Goal: Task Accomplishment & Management: Manage account settings

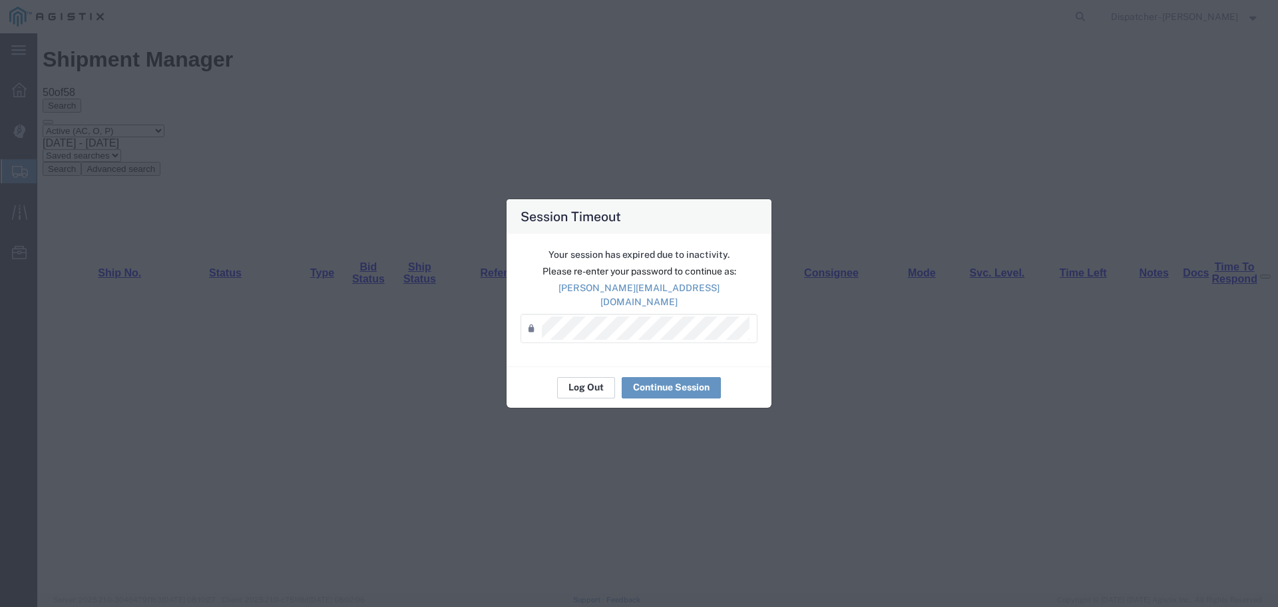
click at [573, 384] on button "Log Out" at bounding box center [586, 387] width 58 height 21
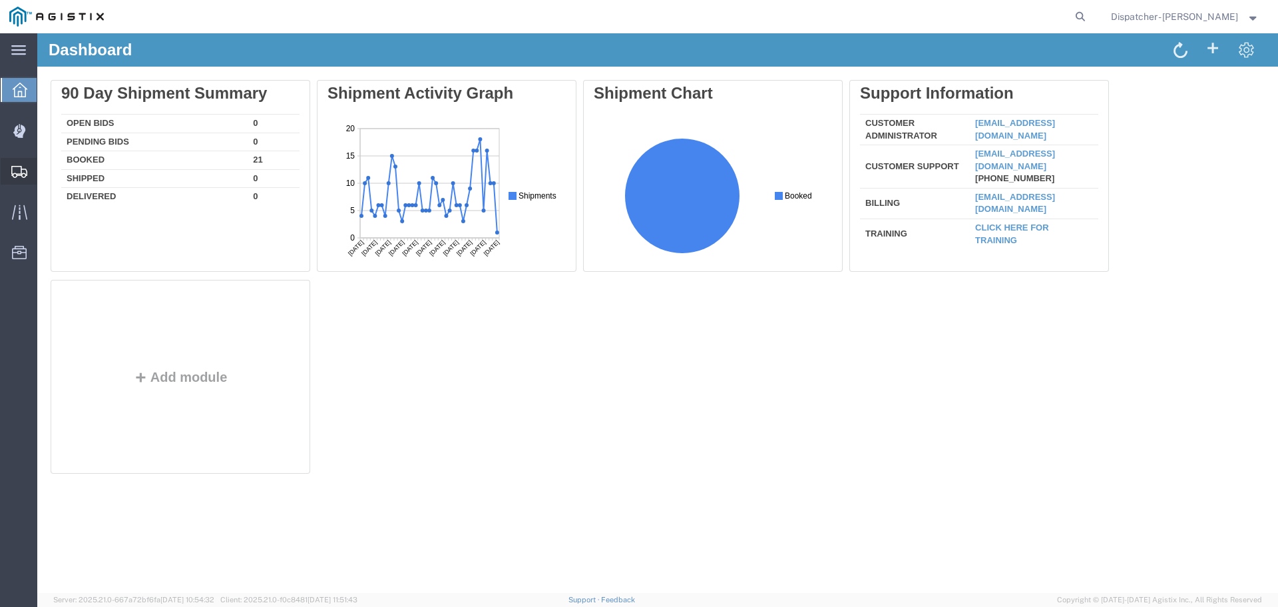
click at [46, 168] on span "Shipments" at bounding box center [41, 171] width 9 height 27
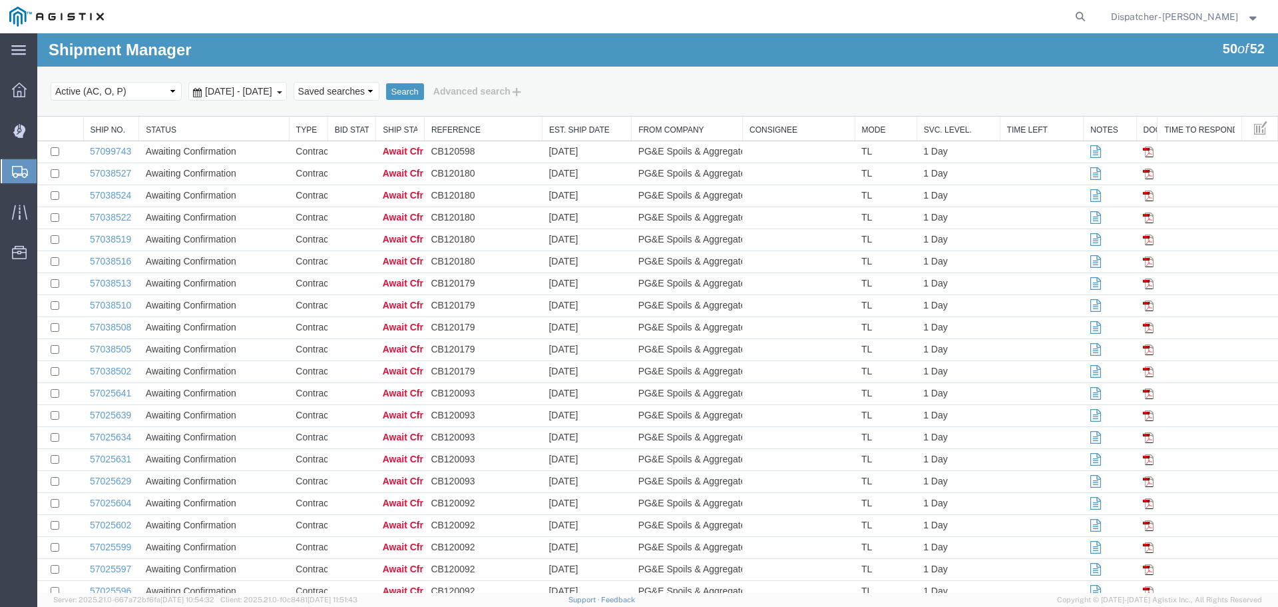
click at [233, 91] on span "[DATE] - [DATE]" at bounding box center [239, 91] width 74 height 11
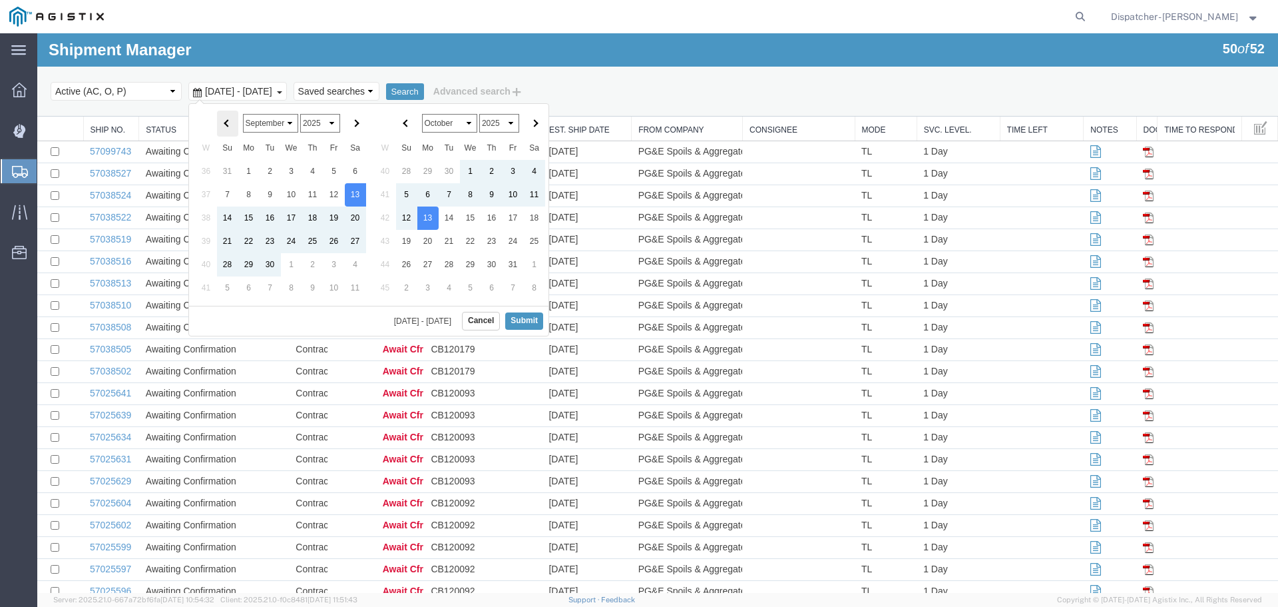
click at [224, 117] on th at bounding box center [227, 124] width 21 height 26
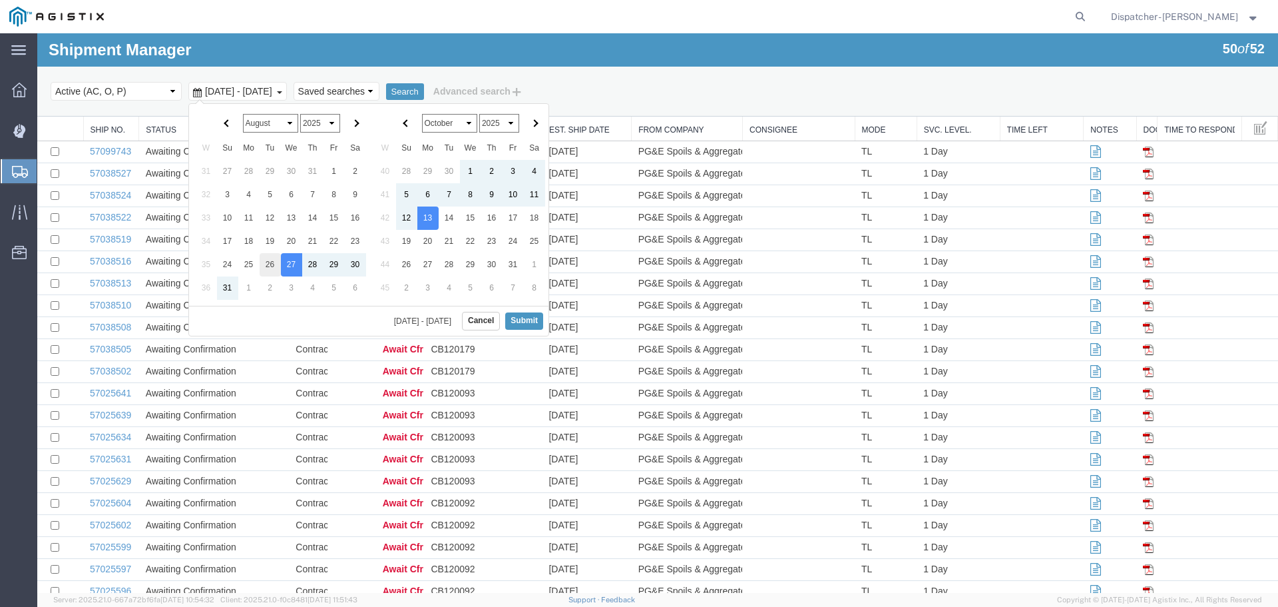
drag, startPoint x: 294, startPoint y: 264, endPoint x: 261, endPoint y: 261, distance: 33.5
drag, startPoint x: 265, startPoint y: 258, endPoint x: 279, endPoint y: 262, distance: 14.5
click at [513, 318] on button "Submit" at bounding box center [524, 320] width 38 height 17
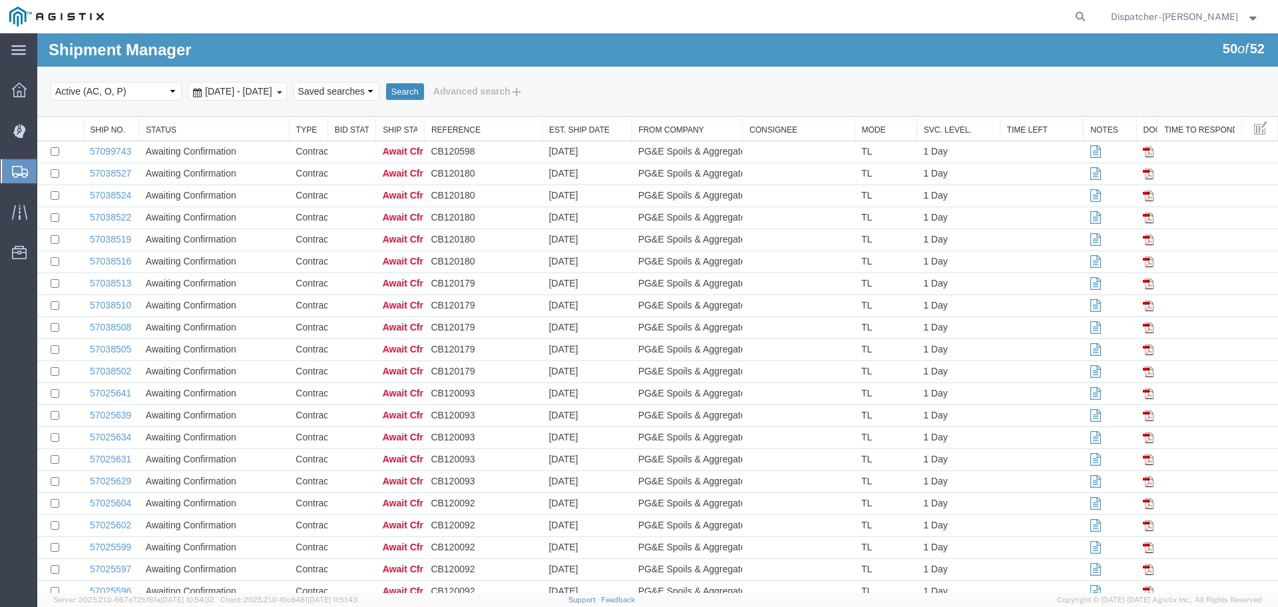
click at [424, 96] on button "Search" at bounding box center [405, 91] width 38 height 17
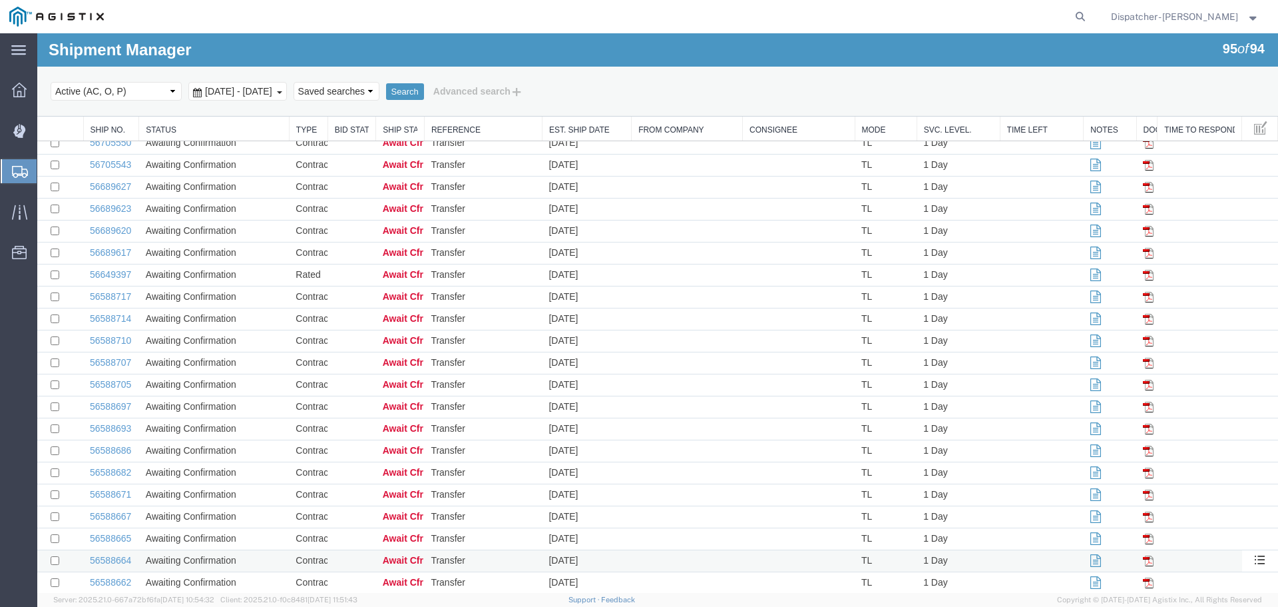
scroll to position [1681, 0]
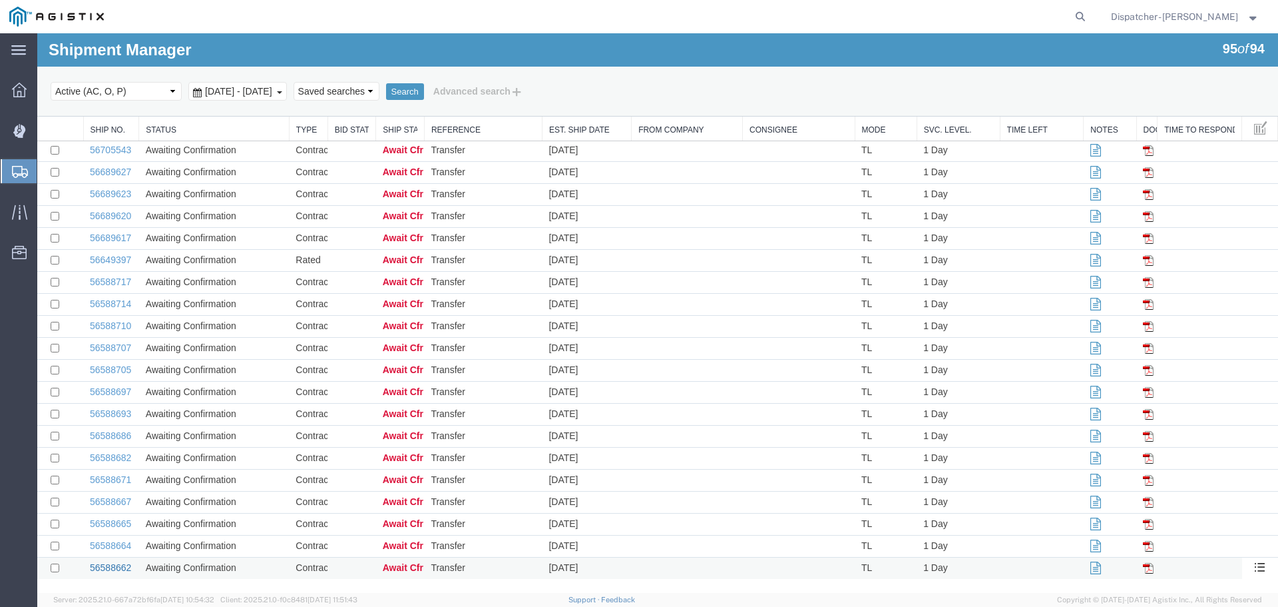
click at [121, 568] on link "56588662" at bounding box center [110, 567] width 41 height 11
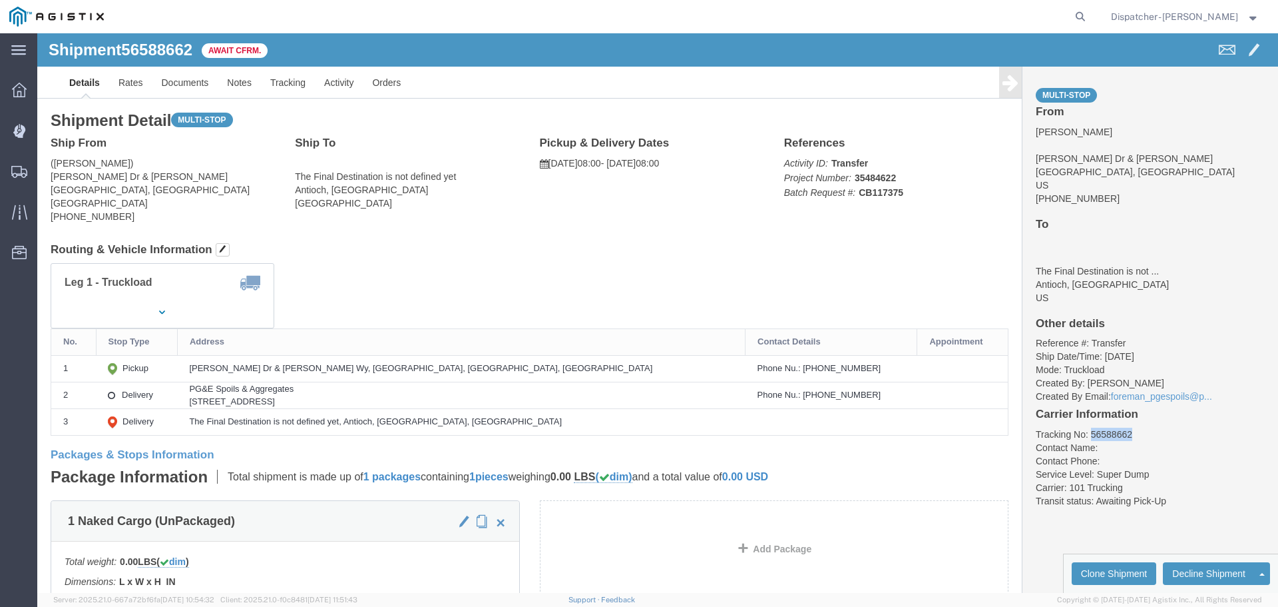
drag, startPoint x: 1088, startPoint y: 399, endPoint x: 1047, endPoint y: 394, distance: 40.9
click li "Tracking No: 56588662"
copy li "56588662"
click link "Tracking"
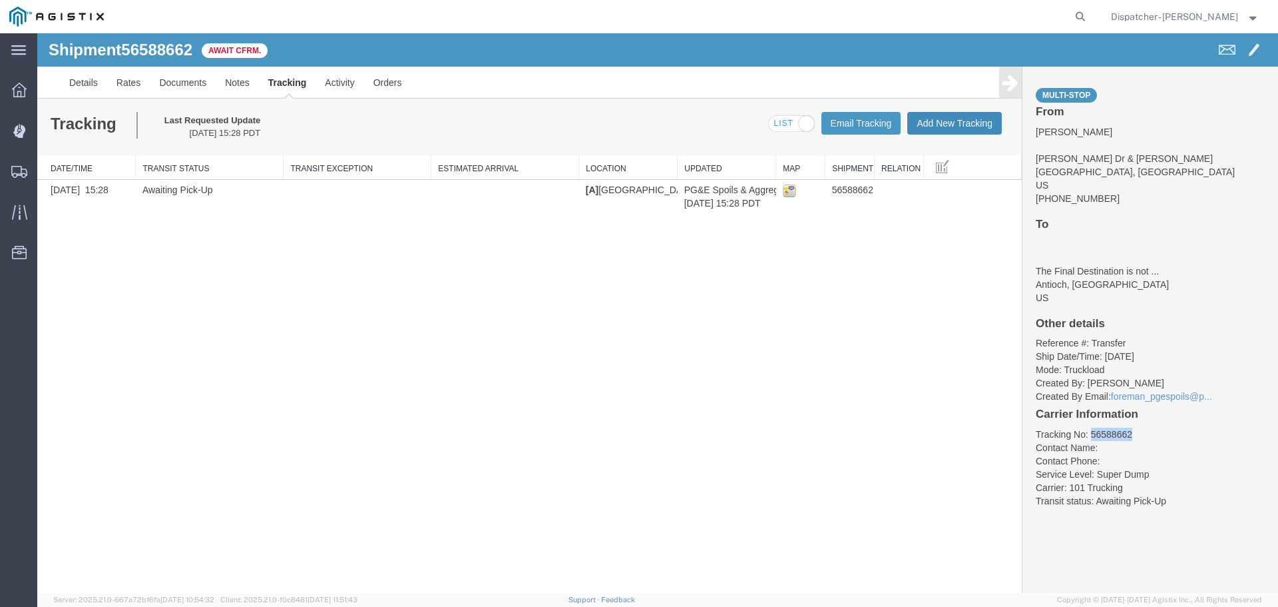
click at [945, 121] on button "Add New Tracking" at bounding box center [955, 123] width 95 height 23
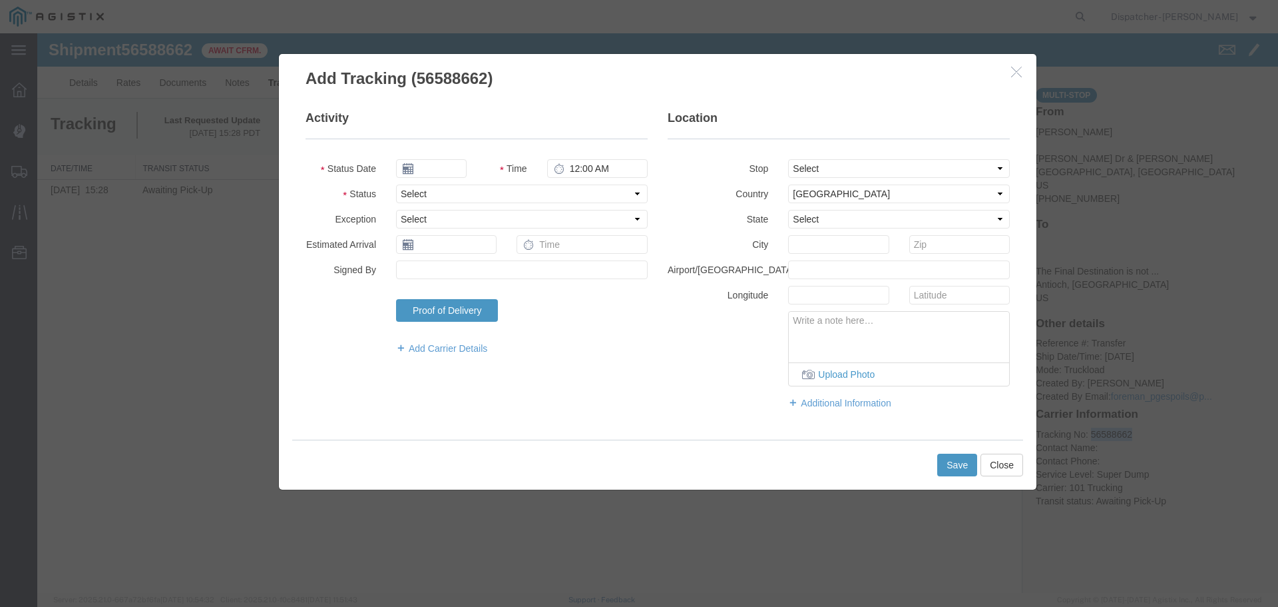
type input "[DATE]"
type input "12:00 PM"
click at [437, 168] on input "[DATE]" at bounding box center [431, 168] width 71 height 19
click at [405, 185] on th at bounding box center [406, 192] width 20 height 20
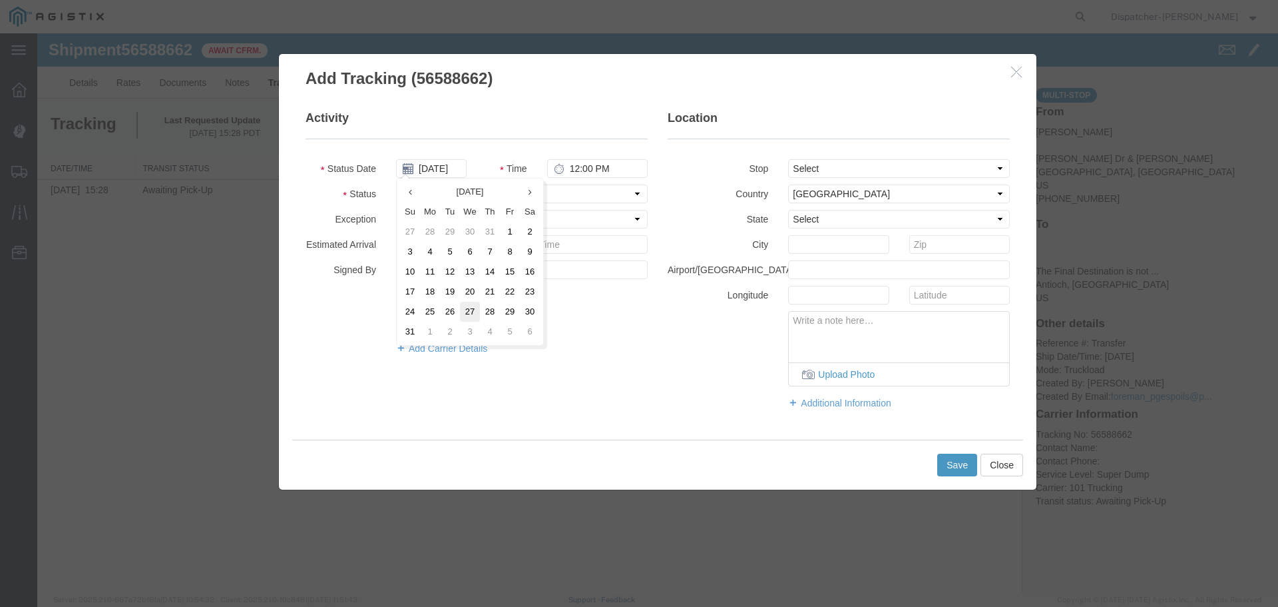
click at [466, 309] on td "27" at bounding box center [470, 312] width 20 height 20
type input "[DATE]"
click at [581, 175] on input "12:00 PM" at bounding box center [597, 168] width 101 height 19
type input "8:00 AM"
click at [834, 166] on select "Select From: [PERSON_NAME] Dr & [PERSON_NAME] Wy, [GEOGRAPHIC_DATA], [GEOGRAPHI…" at bounding box center [899, 168] width 222 height 19
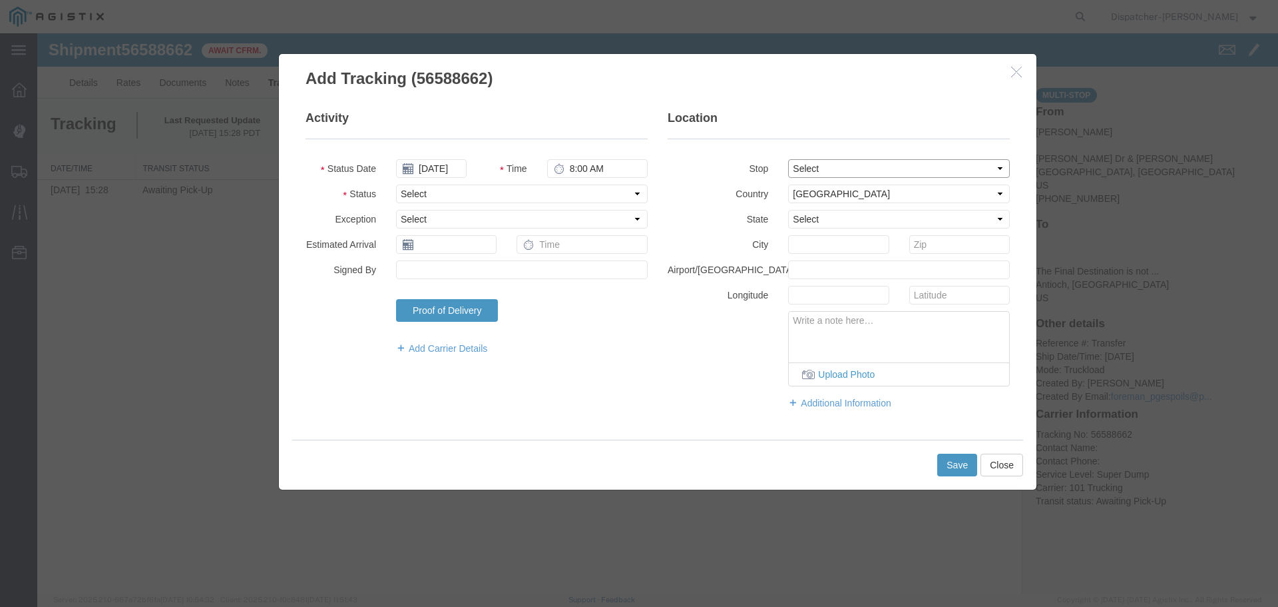
select select "{"pickupDeliveryInfoId": "122468329","pickupOrDelivery": "P","stopNum": "1","lo…"
click at [788, 159] on select "Select From: [PERSON_NAME] Dr & [PERSON_NAME] Wy, [GEOGRAPHIC_DATA], [GEOGRAPHI…" at bounding box center [899, 168] width 222 height 19
select select "CA"
type input "[GEOGRAPHIC_DATA]"
click at [471, 196] on select "Select Arrival Notice Available Arrival Notice Imported Arrive at Delivery Loca…" at bounding box center [522, 193] width 252 height 19
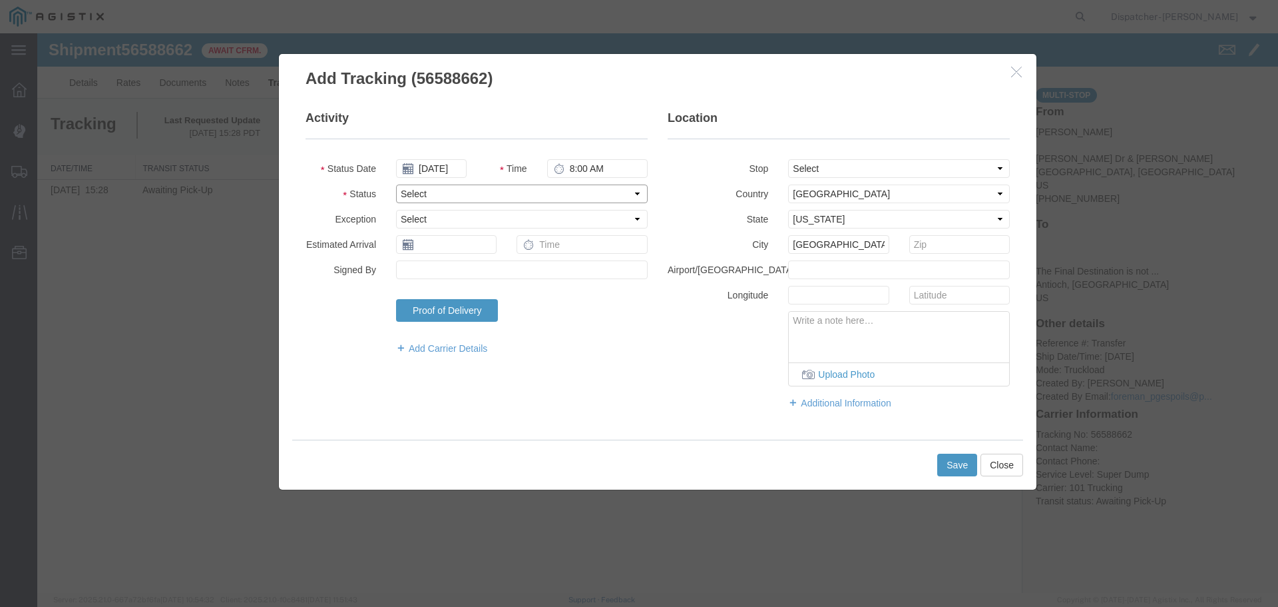
select select "ARVPULOC"
click at [396, 184] on select "Select Arrival Notice Available Arrival Notice Imported Arrive at Delivery Loca…" at bounding box center [522, 193] width 252 height 19
click at [975, 462] on button "Save" at bounding box center [958, 464] width 40 height 23
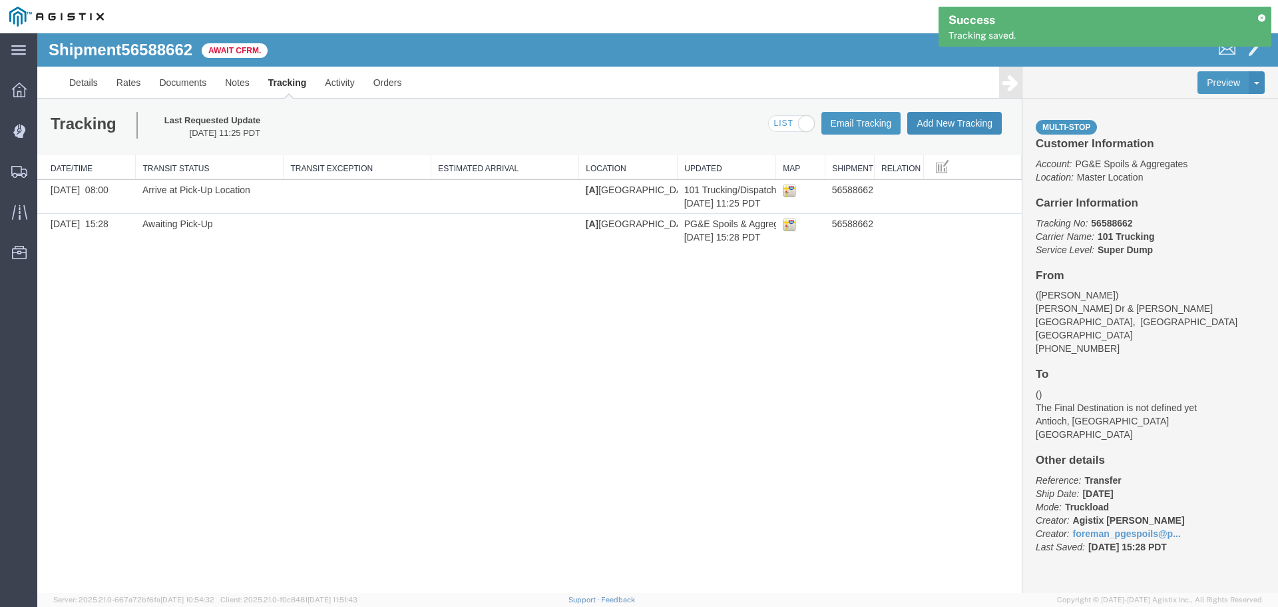
click at [939, 120] on button "Add New Tracking" at bounding box center [955, 123] width 95 height 23
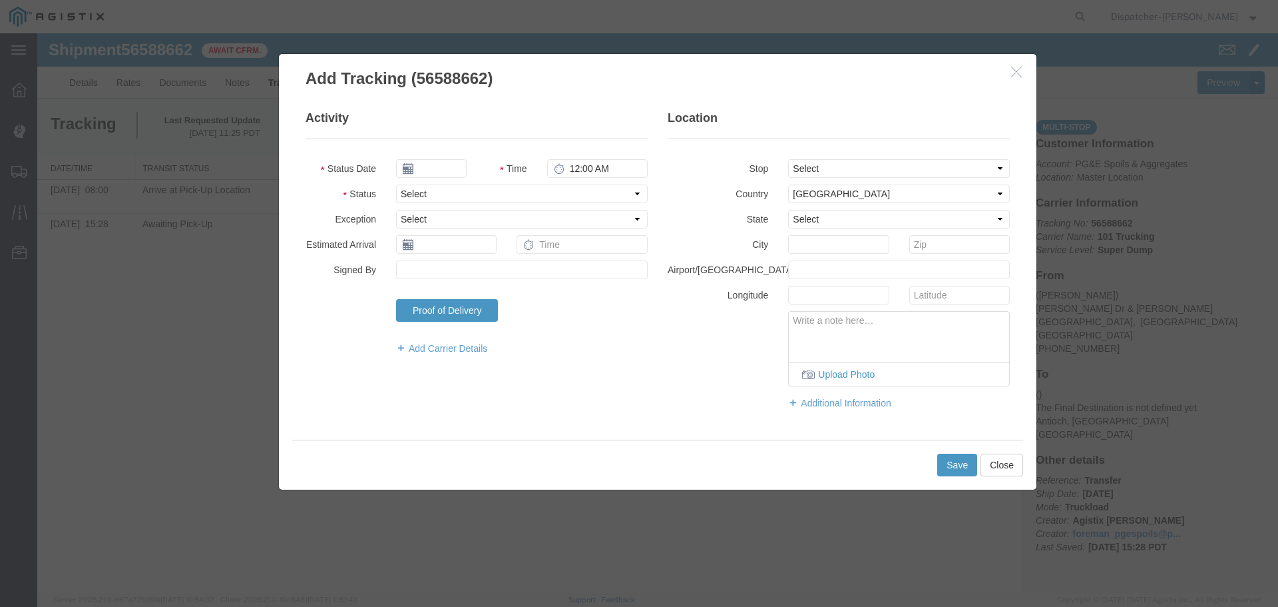
type input "[DATE]"
type input "12:00 PM"
click at [427, 167] on input "[DATE]" at bounding box center [431, 168] width 71 height 19
click at [412, 196] on th at bounding box center [406, 192] width 20 height 20
click at [407, 196] on th at bounding box center [410, 192] width 20 height 20
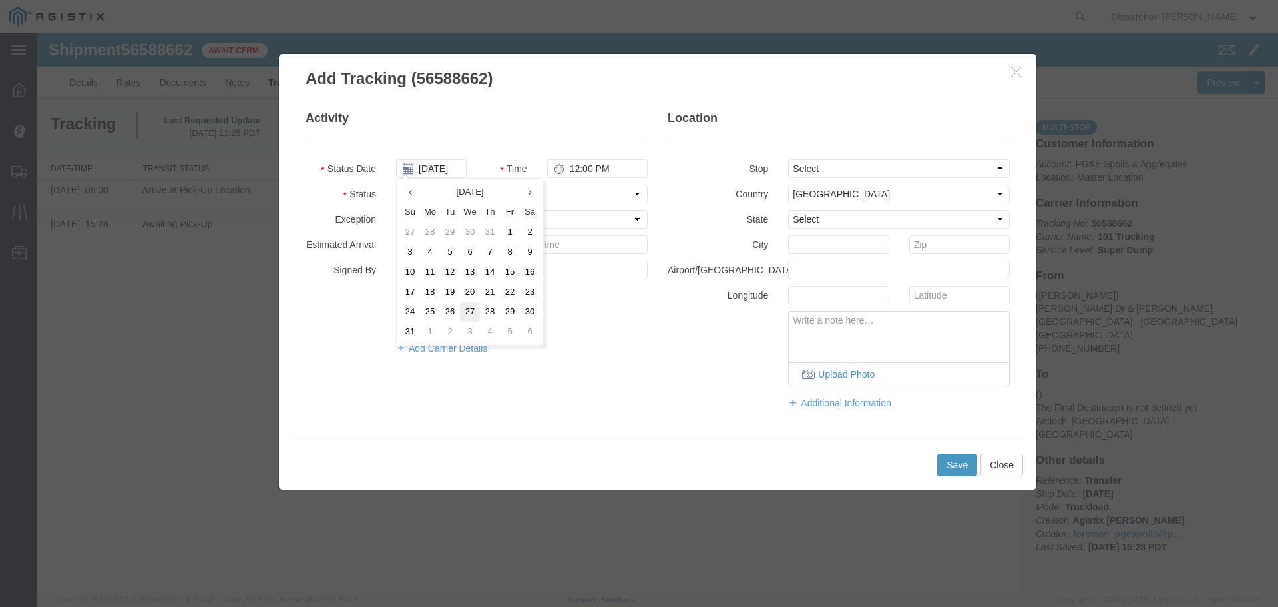
click at [467, 312] on td "27" at bounding box center [470, 312] width 20 height 20
type input "[DATE]"
click at [571, 169] on input "12:00 PM" at bounding box center [597, 168] width 101 height 19
type input "12:55 PM"
click at [859, 165] on select "Select From: [PERSON_NAME] Dr & [PERSON_NAME] Wy, [GEOGRAPHIC_DATA], [GEOGRAPHI…" at bounding box center [899, 168] width 222 height 19
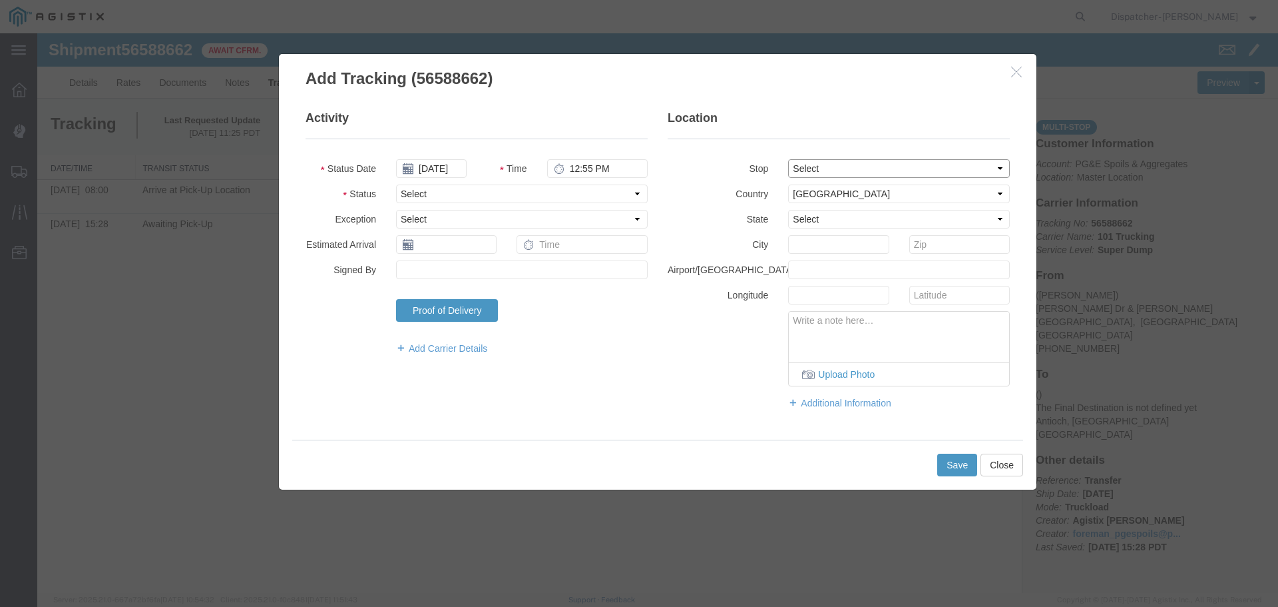
select select "{"pickupDeliveryInfoId": "122468329","pickupOrDelivery": "P","stopNum": "1","lo…"
click at [788, 159] on select "Select From: [PERSON_NAME] Dr & [PERSON_NAME] Wy, [GEOGRAPHIC_DATA], [GEOGRAPHI…" at bounding box center [899, 168] width 222 height 19
select select "CA"
type input "[GEOGRAPHIC_DATA]"
click at [469, 196] on select "Select Arrival Notice Available Arrival Notice Imported Arrive at Delivery Loca…" at bounding box center [522, 193] width 252 height 19
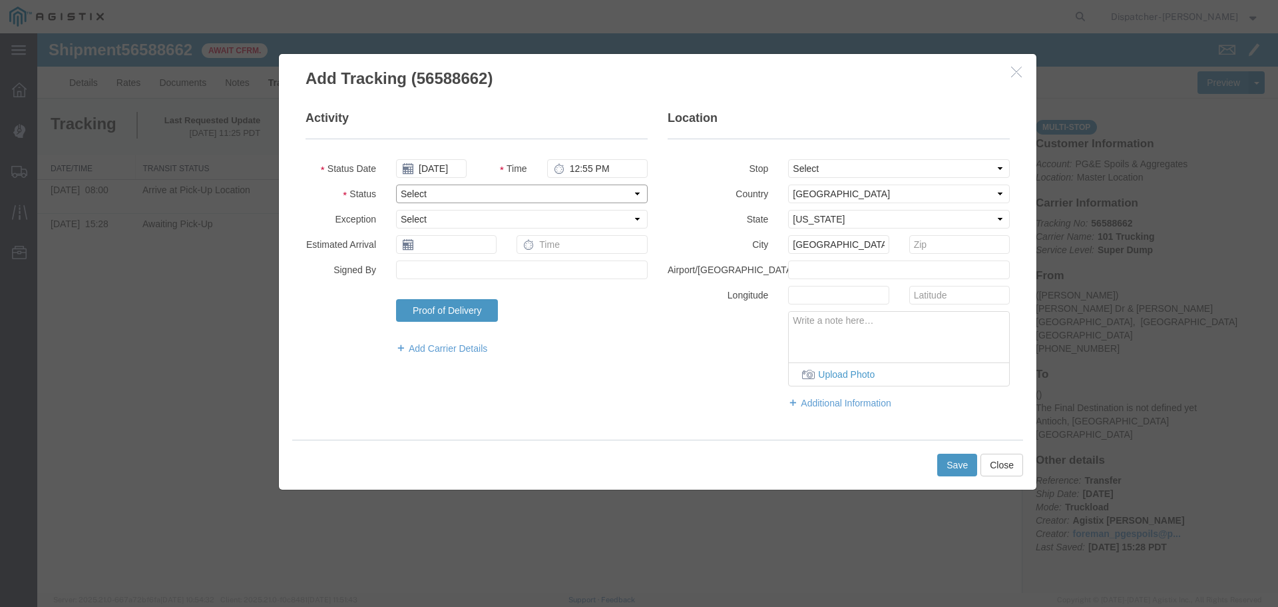
select select "DPTPULOC"
click at [396, 184] on select "Select Arrival Notice Available Arrival Notice Imported Arrive at Delivery Loca…" at bounding box center [522, 193] width 252 height 19
click at [960, 465] on button "Save" at bounding box center [958, 464] width 40 height 23
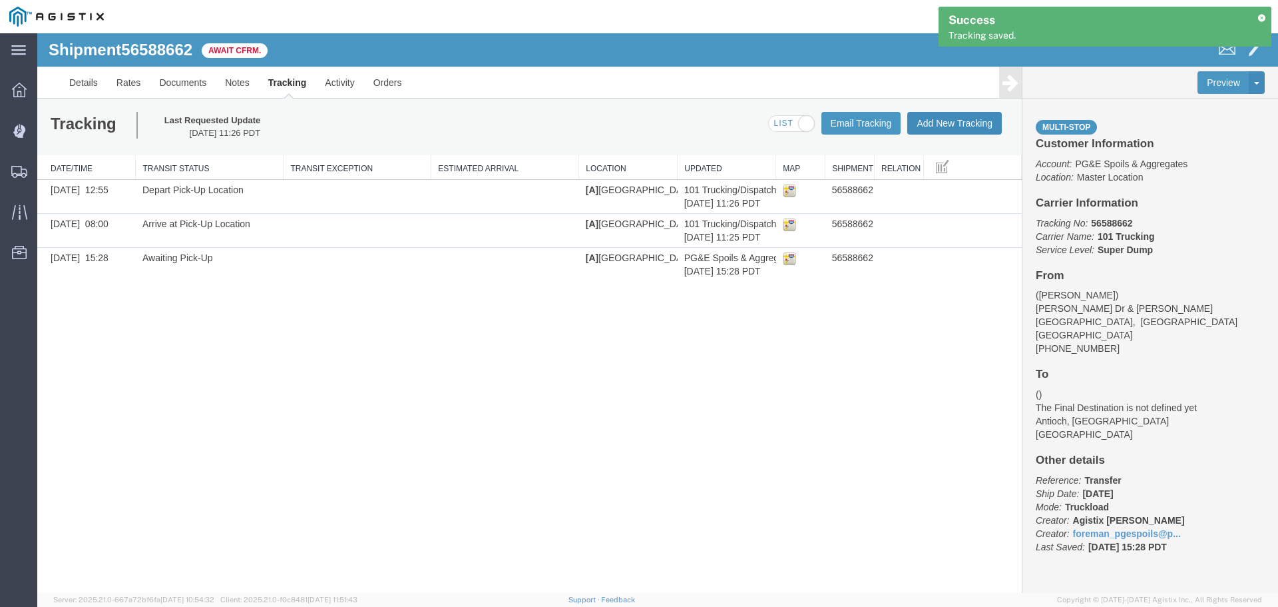
click at [945, 121] on button "Add New Tracking" at bounding box center [955, 123] width 95 height 23
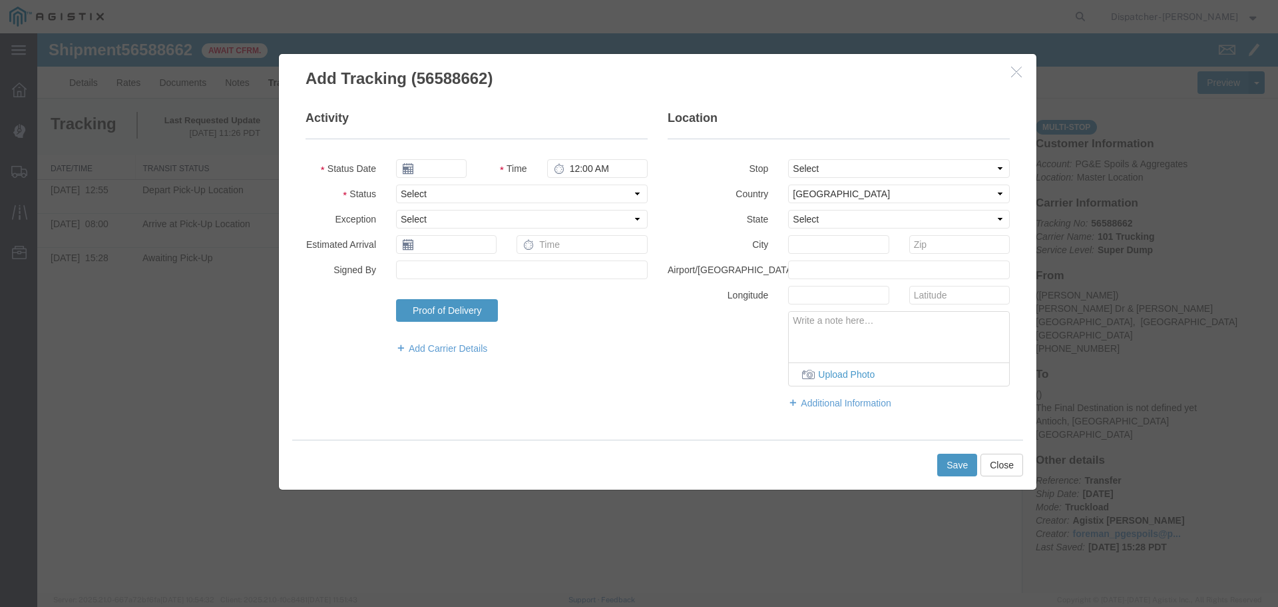
type input "[DATE]"
type input "12:00 PM"
click at [444, 174] on input "[DATE]" at bounding box center [431, 168] width 71 height 19
click at [401, 196] on th at bounding box center [406, 192] width 20 height 20
click at [401, 196] on th at bounding box center [410, 192] width 20 height 20
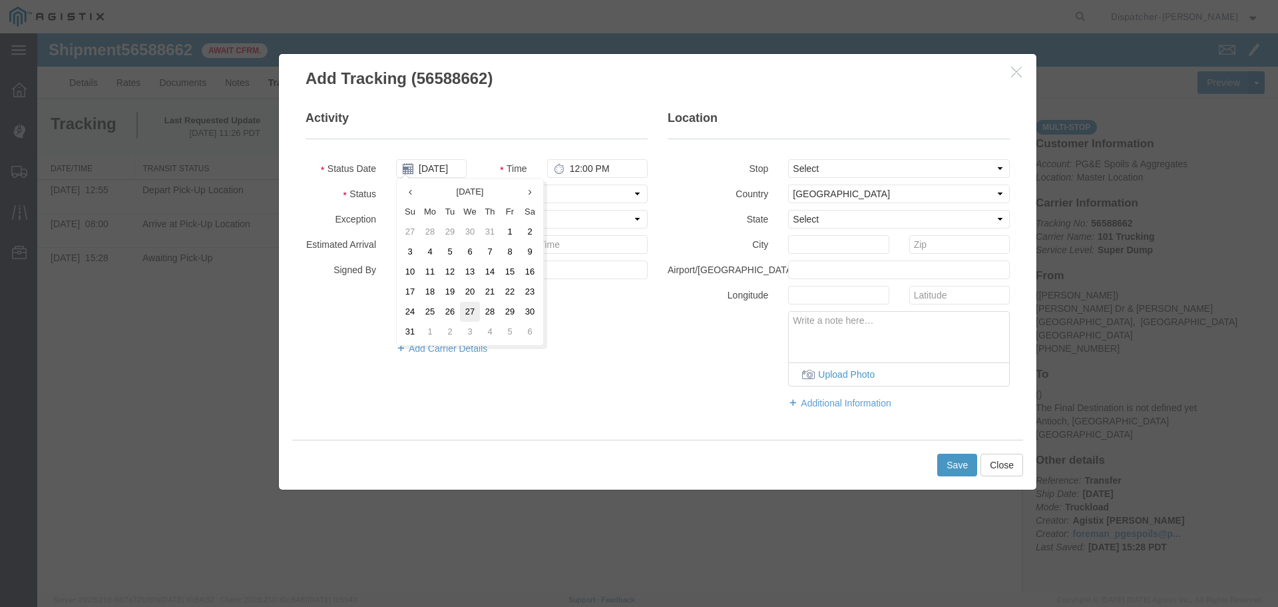
click at [471, 312] on td "27" at bounding box center [470, 312] width 20 height 20
type input "[DATE]"
click at [575, 167] on input "12:00 PM" at bounding box center [597, 168] width 101 height 19
type input "2:35 PM"
click at [880, 168] on select "Select From: [PERSON_NAME] Dr & [PERSON_NAME] Wy, [GEOGRAPHIC_DATA], [GEOGRAPHI…" at bounding box center [899, 168] width 222 height 19
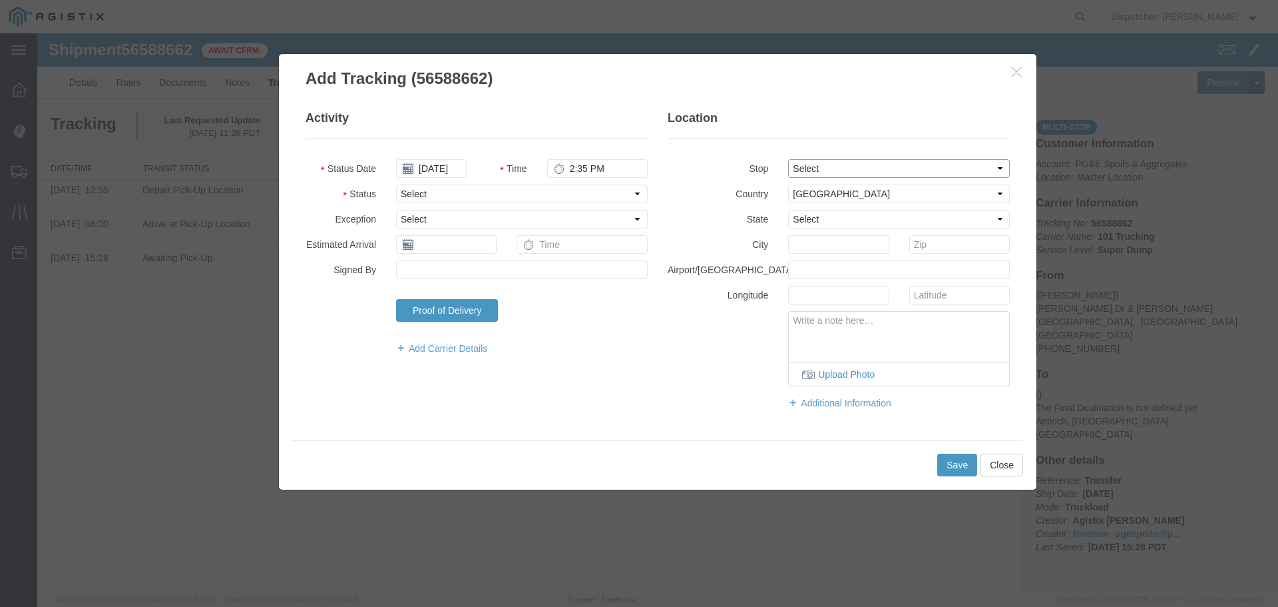
select select "{"pickupDeliveryInfoId": "122468330","pickupOrDelivery": "D","stopNum": "2","lo…"
click at [788, 159] on select "Select From: [PERSON_NAME] Dr & [PERSON_NAME] Wy, [GEOGRAPHIC_DATA], [GEOGRAPHI…" at bounding box center [899, 168] width 222 height 19
select select "CA"
type input "Antioch"
click at [533, 194] on select "Select Arrival Notice Available Arrival Notice Imported Arrive at Delivery Loca…" at bounding box center [522, 193] width 252 height 19
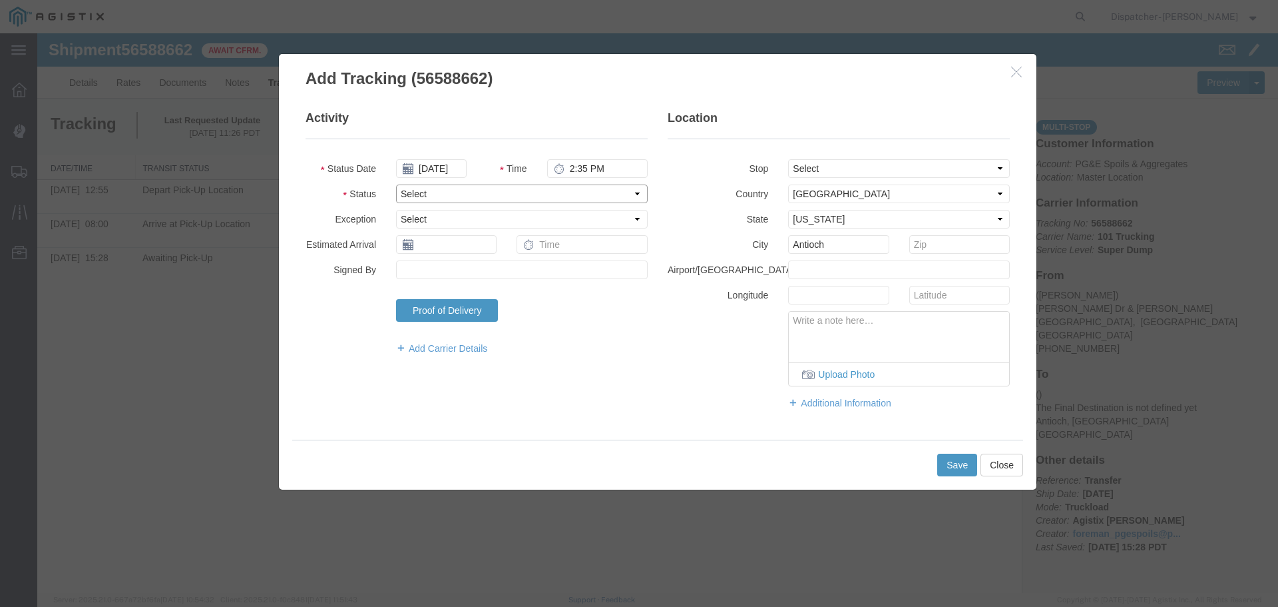
select select "ARVDLVLOC"
click at [396, 184] on select "Select Arrival Notice Available Arrival Notice Imported Arrive at Delivery Loca…" at bounding box center [522, 193] width 252 height 19
click at [953, 472] on button "Save" at bounding box center [958, 464] width 40 height 23
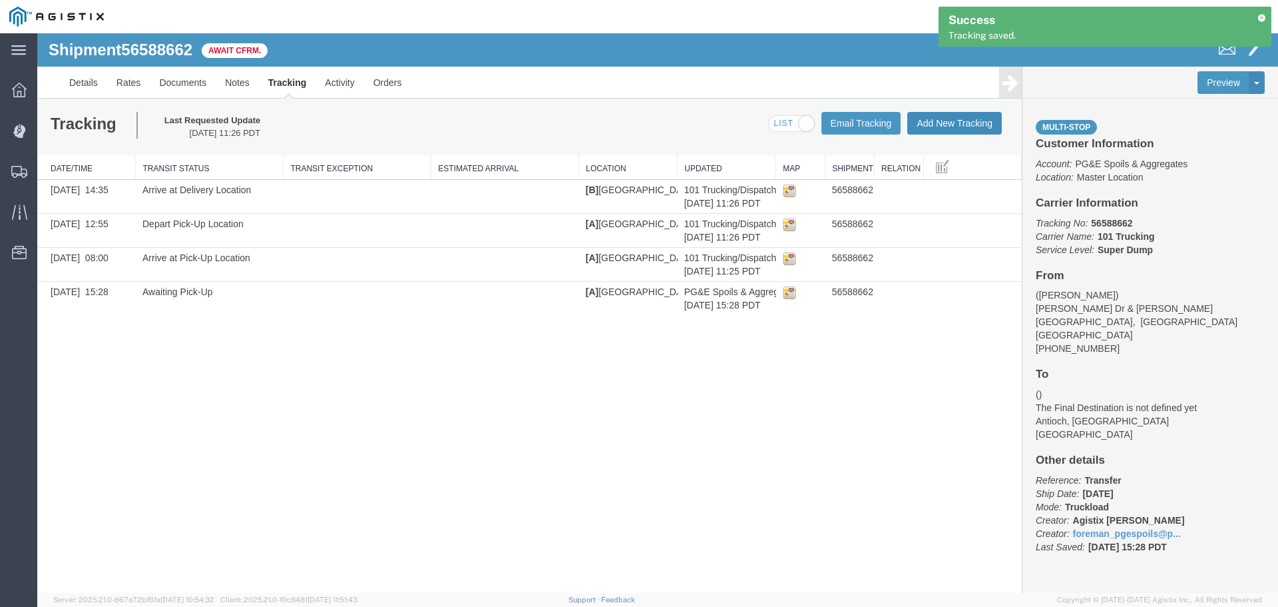
click at [974, 119] on button "Add New Tracking" at bounding box center [955, 123] width 95 height 23
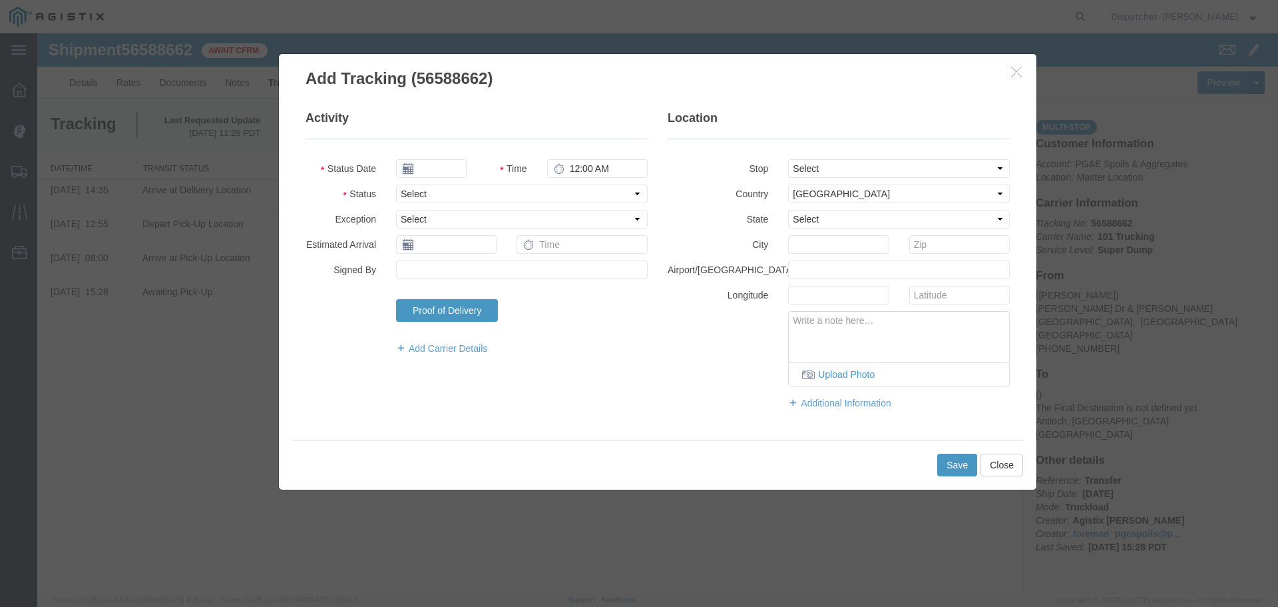
type input "[DATE]"
type input "12:00 PM"
click at [447, 164] on input "[DATE]" at bounding box center [431, 168] width 71 height 19
click at [400, 194] on th at bounding box center [406, 192] width 20 height 20
click at [400, 194] on div "[DATE] Su Mo Tu We Th Fr Sa 31 1 2 3 4 5 6 7 8 9 10 11 12 13 14 15 16 17 18 19 …" at bounding box center [470, 262] width 148 height 168
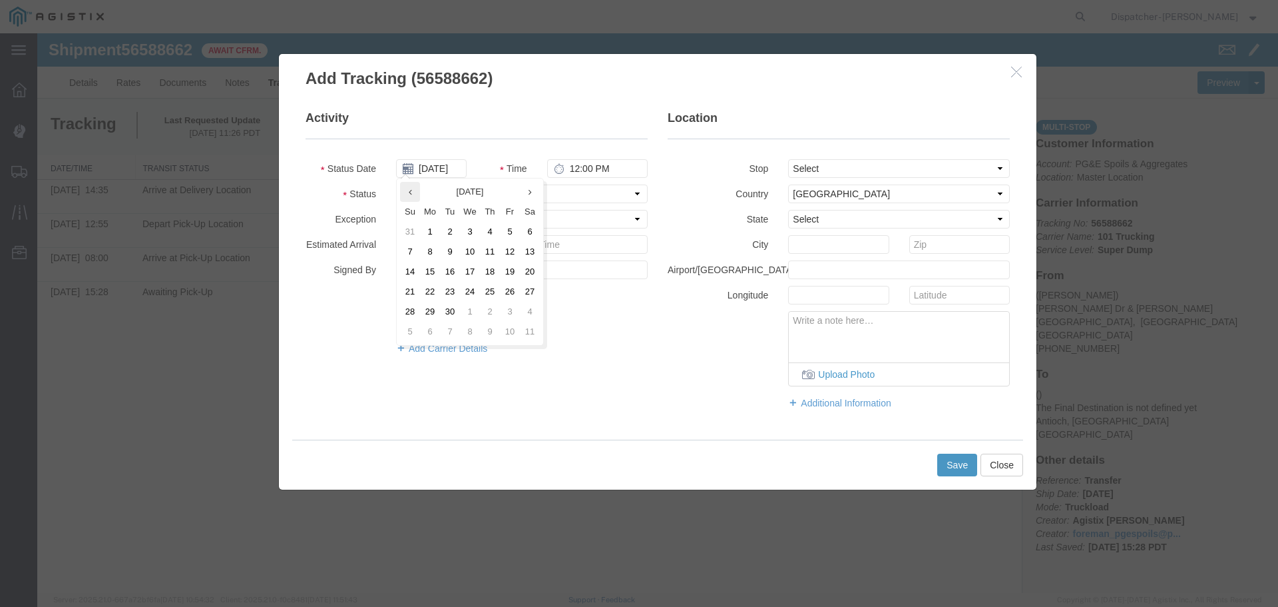
click at [411, 188] on icon at bounding box center [410, 192] width 3 height 9
click at [471, 311] on td "27" at bounding box center [470, 312] width 20 height 20
type input "[DATE]"
click at [575, 171] on input "12:00 PM" at bounding box center [597, 168] width 101 height 19
type input "3:10 PM"
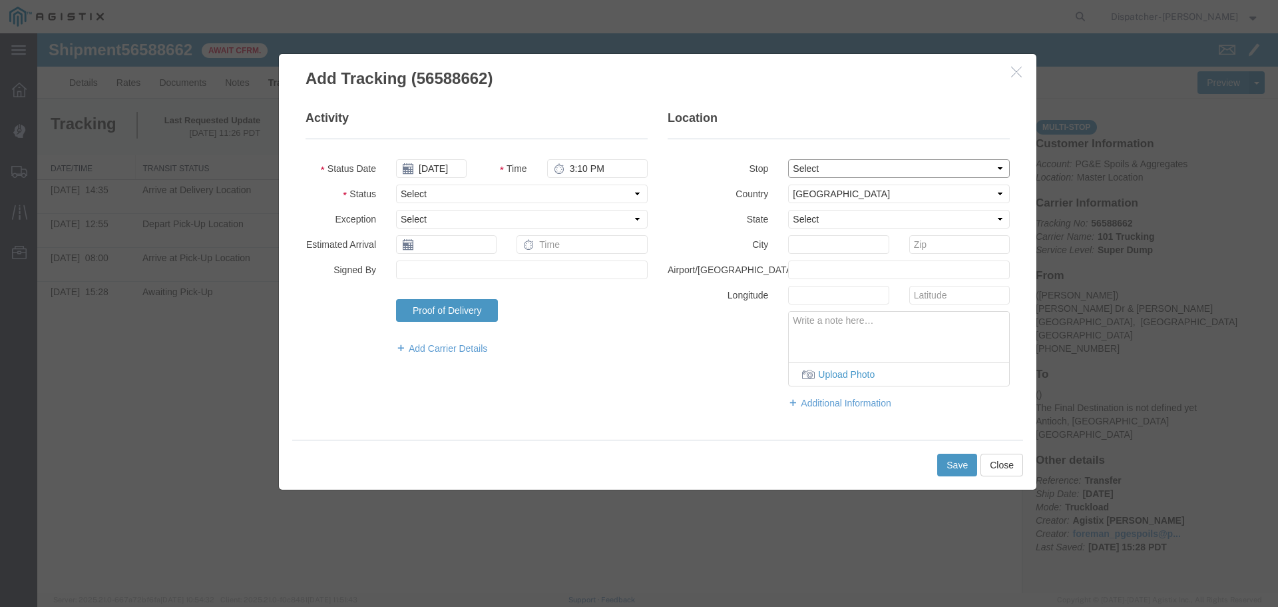
click at [862, 174] on select "Select From: [PERSON_NAME] Dr & [PERSON_NAME] Wy, [GEOGRAPHIC_DATA], [GEOGRAPHI…" at bounding box center [899, 168] width 222 height 19
select select "{"pickupDeliveryInfoId": "122468330","pickupOrDelivery": "D","stopNum": "2","lo…"
click at [788, 159] on select "Select From: [PERSON_NAME] Dr & [PERSON_NAME] Wy, [GEOGRAPHIC_DATA], [GEOGRAPHI…" at bounding box center [899, 168] width 222 height 19
select select "CA"
type input "Antioch"
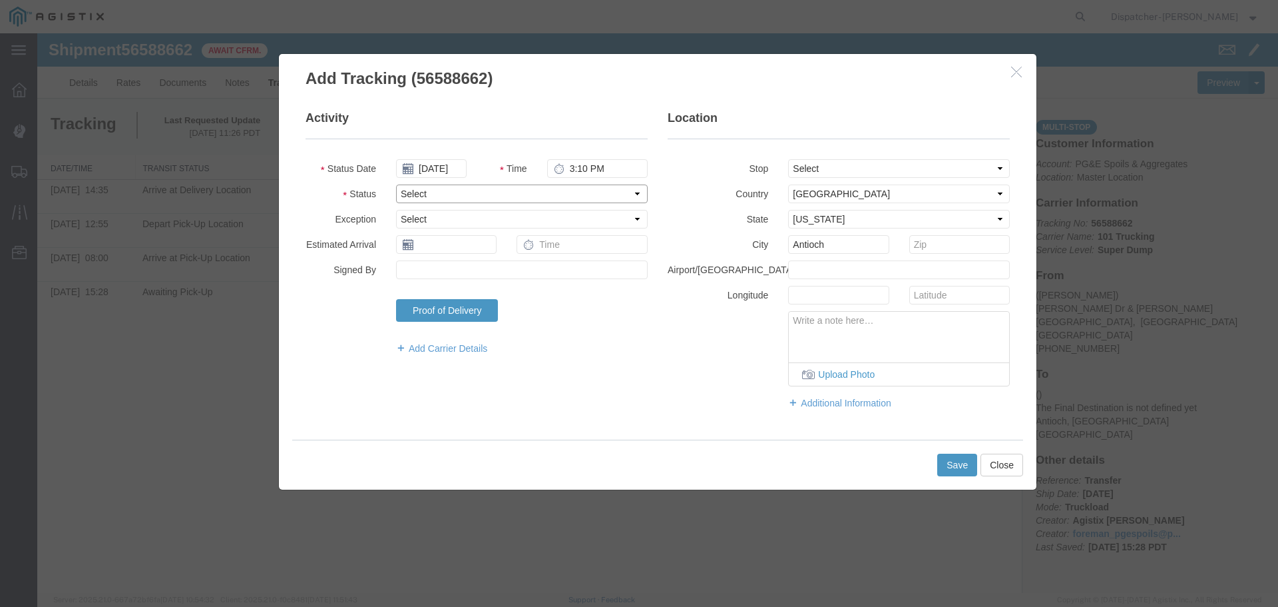
click at [579, 188] on select "Select Arrival Notice Available Arrival Notice Imported Arrive at Delivery Loca…" at bounding box center [522, 193] width 252 height 19
select select "DELIVRED"
click at [396, 184] on select "Select Arrival Notice Available Arrival Notice Imported Arrive at Delivery Loca…" at bounding box center [522, 193] width 252 height 19
click at [949, 463] on button "Save" at bounding box center [958, 464] width 40 height 23
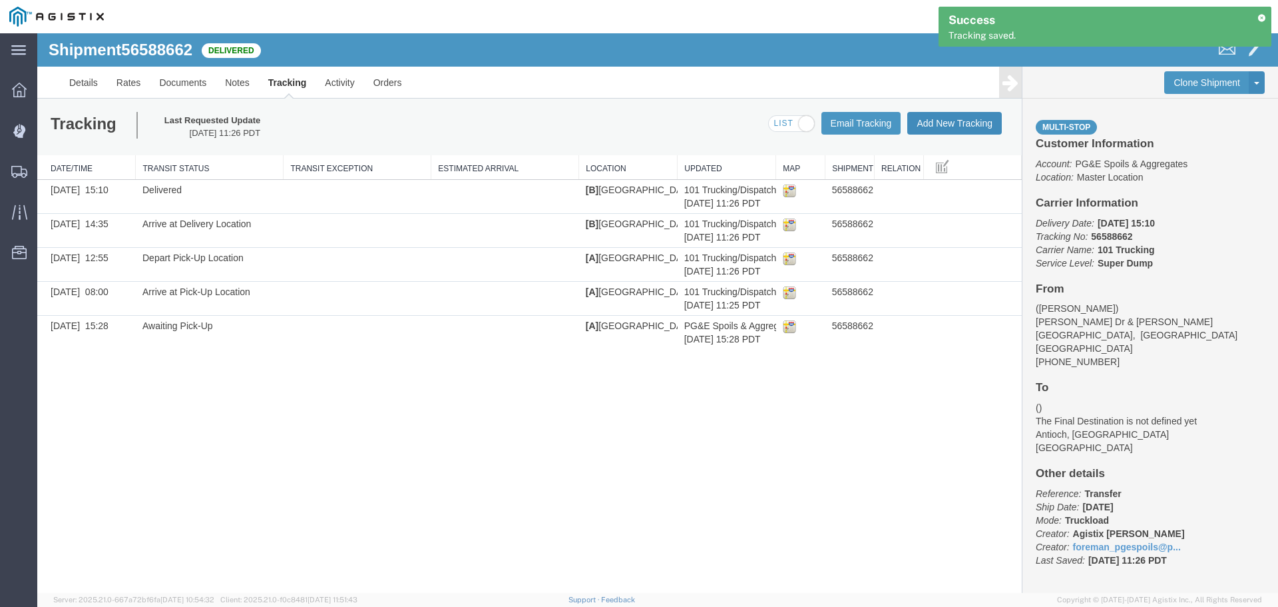
click at [942, 123] on button "Add New Tracking" at bounding box center [955, 123] width 95 height 23
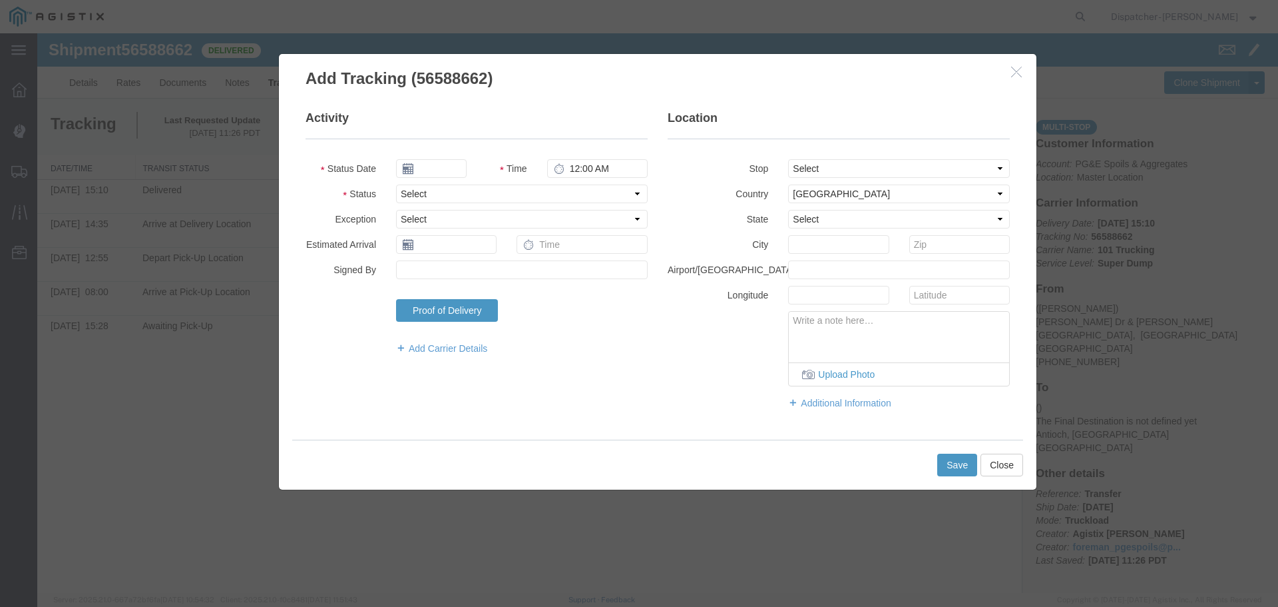
type input "[DATE]"
type input "12:00 PM"
click at [425, 167] on input "[DATE]" at bounding box center [431, 168] width 71 height 19
click at [407, 190] on icon at bounding box center [406, 192] width 3 height 9
click at [407, 190] on th at bounding box center [410, 192] width 20 height 20
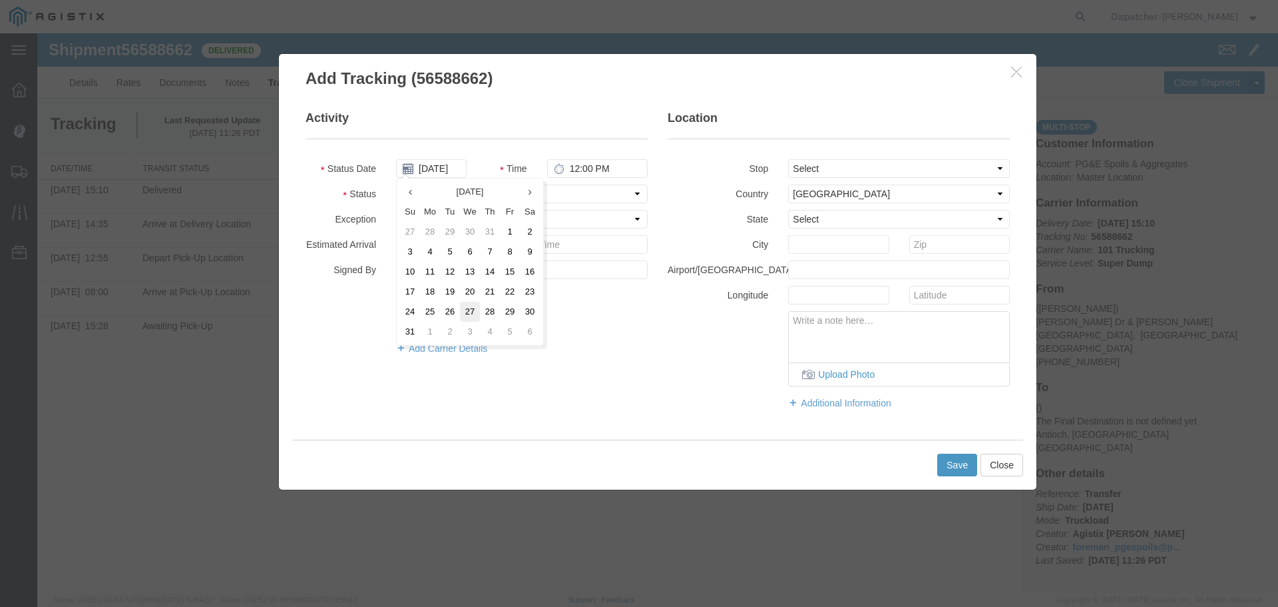
click at [466, 310] on td "27" at bounding box center [470, 312] width 20 height 20
type input "[DATE]"
click at [571, 168] on input "12:00 PM" at bounding box center [597, 168] width 101 height 19
type input "4:55 PM"
click at [854, 171] on select "Select From: [PERSON_NAME] Dr & [PERSON_NAME] Wy, [GEOGRAPHIC_DATA], [GEOGRAPHI…" at bounding box center [899, 168] width 222 height 19
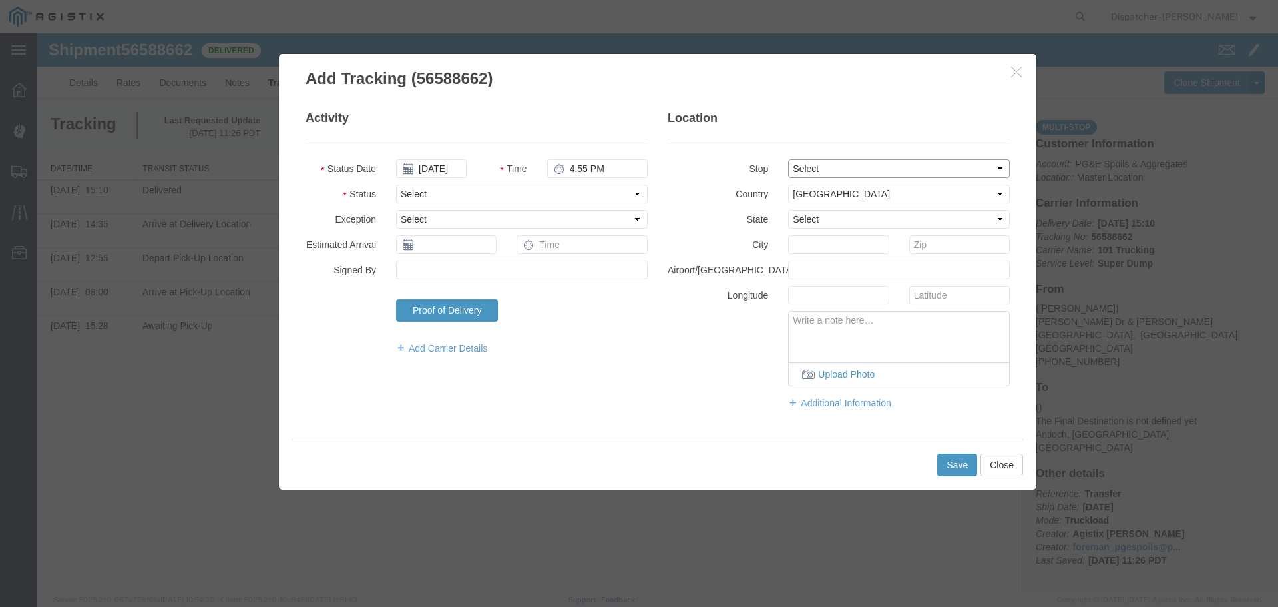
select select "{"pickupDeliveryInfoId": "122468329","pickupOrDelivery": "P","stopNum": "1","lo…"
click at [788, 159] on select "Select From: [PERSON_NAME] Dr & [PERSON_NAME] Wy, [GEOGRAPHIC_DATA], [GEOGRAPHI…" at bounding box center [899, 168] width 222 height 19
select select "CA"
type input "[GEOGRAPHIC_DATA]"
click at [505, 190] on select "Select Arrival Notice Available Arrival Notice Imported Arrive at Delivery Loca…" at bounding box center [522, 193] width 252 height 19
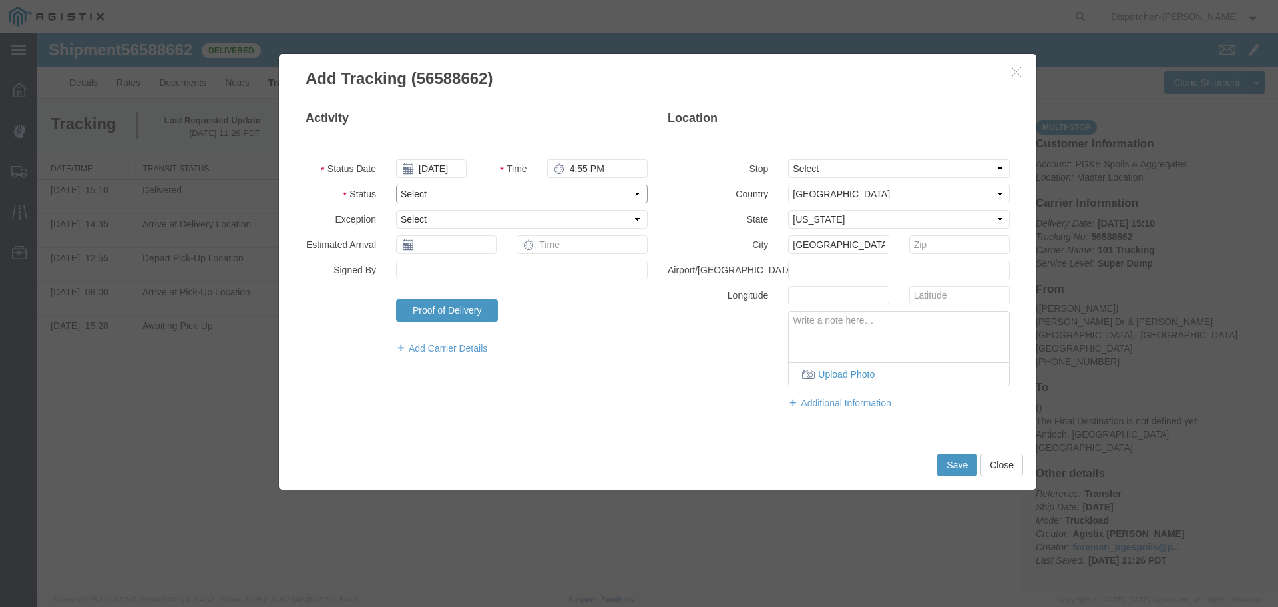
select select "ARVPULOC"
click at [396, 184] on select "Select Arrival Notice Available Arrival Notice Imported Arrive at Delivery Loca…" at bounding box center [522, 193] width 252 height 19
click at [953, 461] on button "Save" at bounding box center [958, 464] width 40 height 23
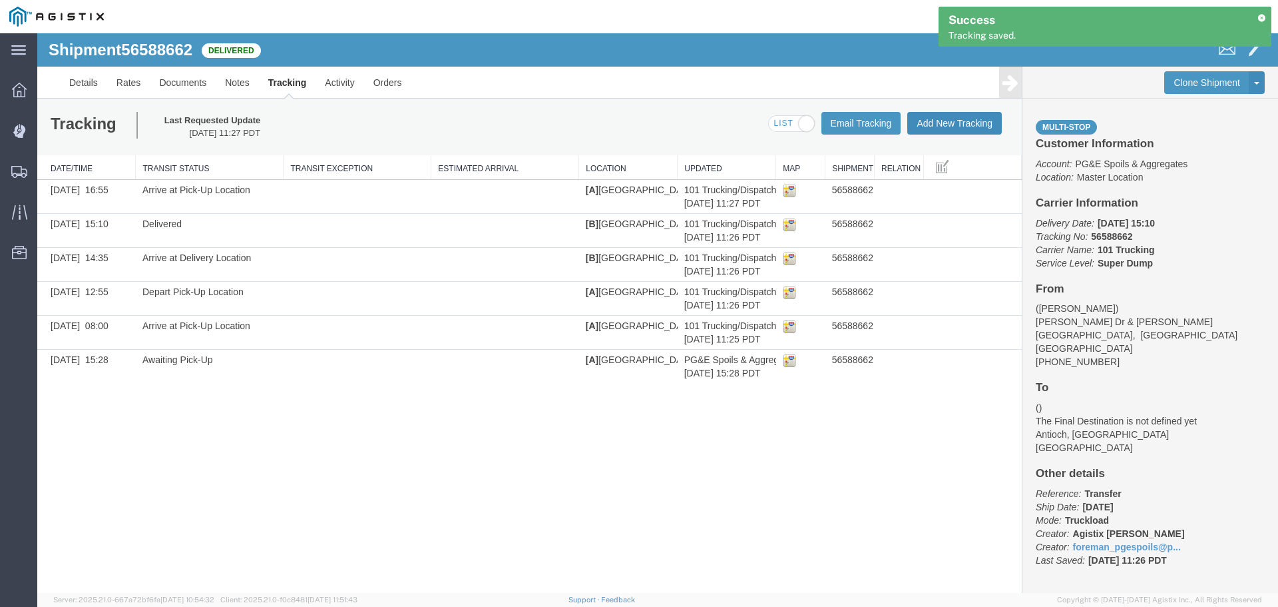
click at [955, 125] on button "Add New Tracking" at bounding box center [955, 123] width 95 height 23
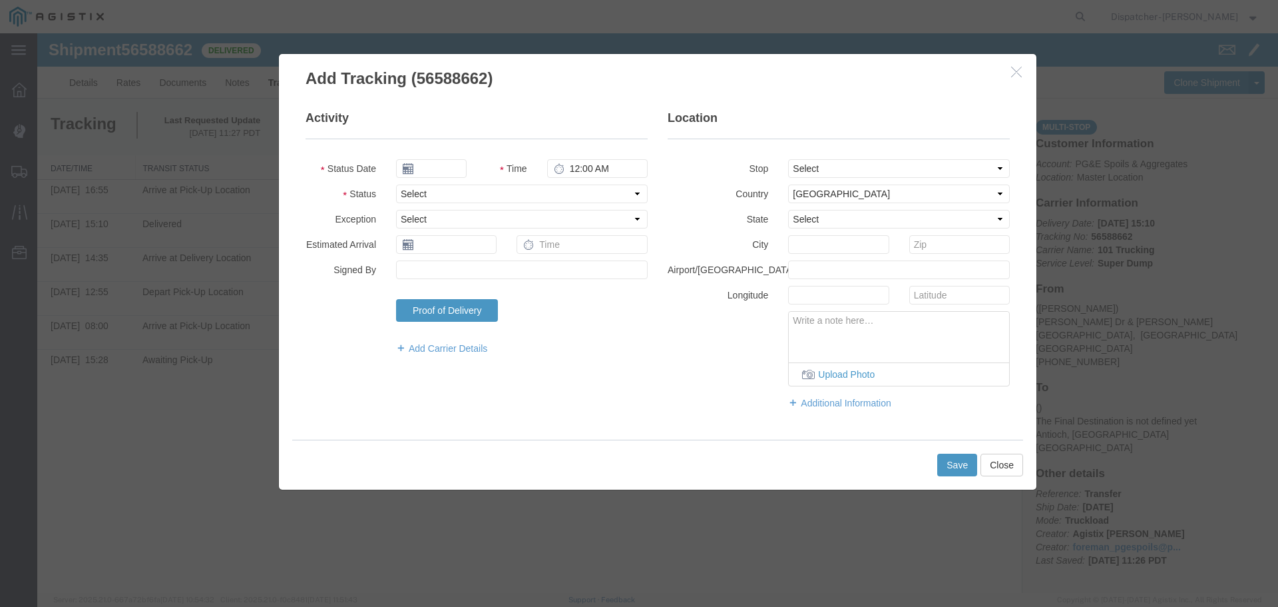
type input "[DATE]"
type input "12:00 PM"
click at [444, 168] on input "[DATE]" at bounding box center [431, 168] width 71 height 19
click at [404, 192] on th at bounding box center [406, 192] width 20 height 20
click at [404, 192] on th at bounding box center [410, 192] width 20 height 20
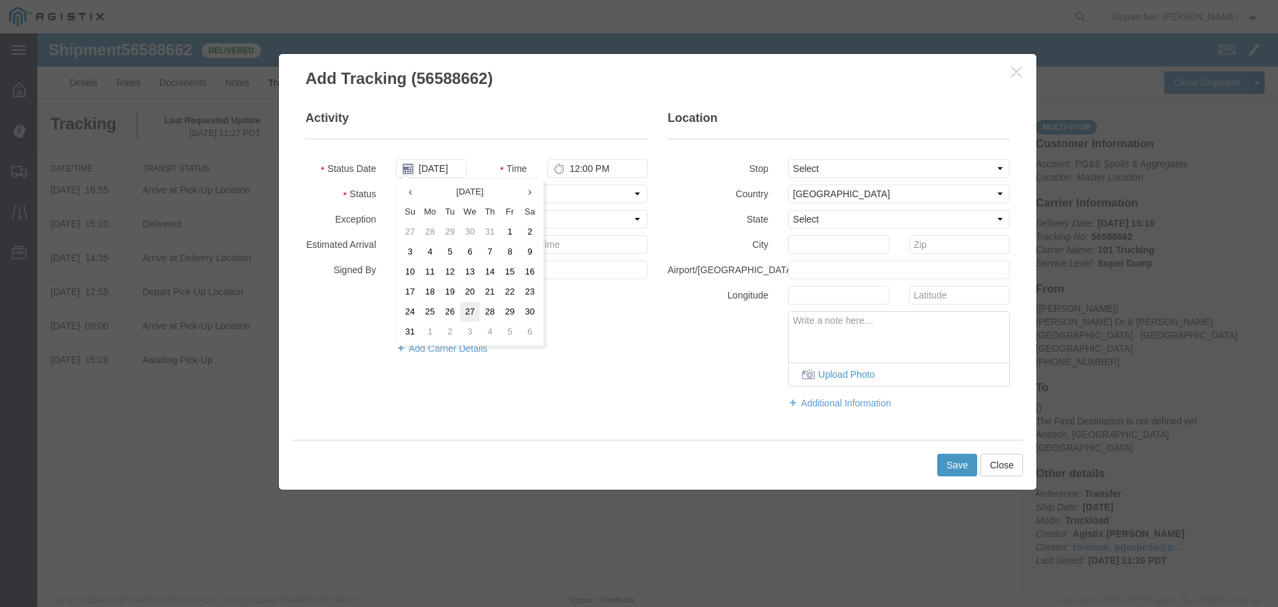
click at [467, 312] on td "27" at bounding box center [470, 312] width 20 height 20
type input "[DATE]"
click at [571, 166] on input "12:00 PM" at bounding box center [597, 168] width 101 height 19
type input "4:55 PM"
click at [834, 167] on select "Select From: [PERSON_NAME] Dr & [PERSON_NAME] Wy, [GEOGRAPHIC_DATA], [GEOGRAPHI…" at bounding box center [899, 168] width 222 height 19
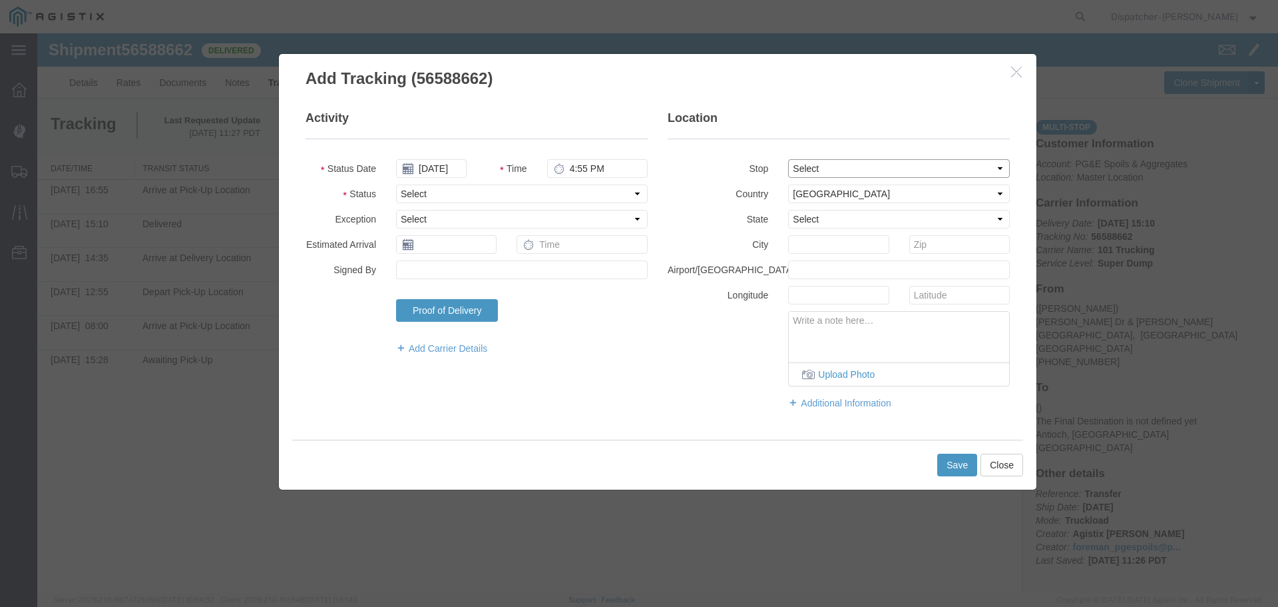
select select "{"pickupDeliveryInfoId": "122468329","pickupOrDelivery": "P","stopNum": "1","lo…"
click at [788, 159] on select "Select From: [PERSON_NAME] Dr & [PERSON_NAME] Wy, [GEOGRAPHIC_DATA], [GEOGRAPHI…" at bounding box center [899, 168] width 222 height 19
select select "CA"
type input "[GEOGRAPHIC_DATA]"
click at [537, 202] on select "Select Arrival Notice Available Arrival Notice Imported Arrive at Delivery Loca…" at bounding box center [522, 193] width 252 height 19
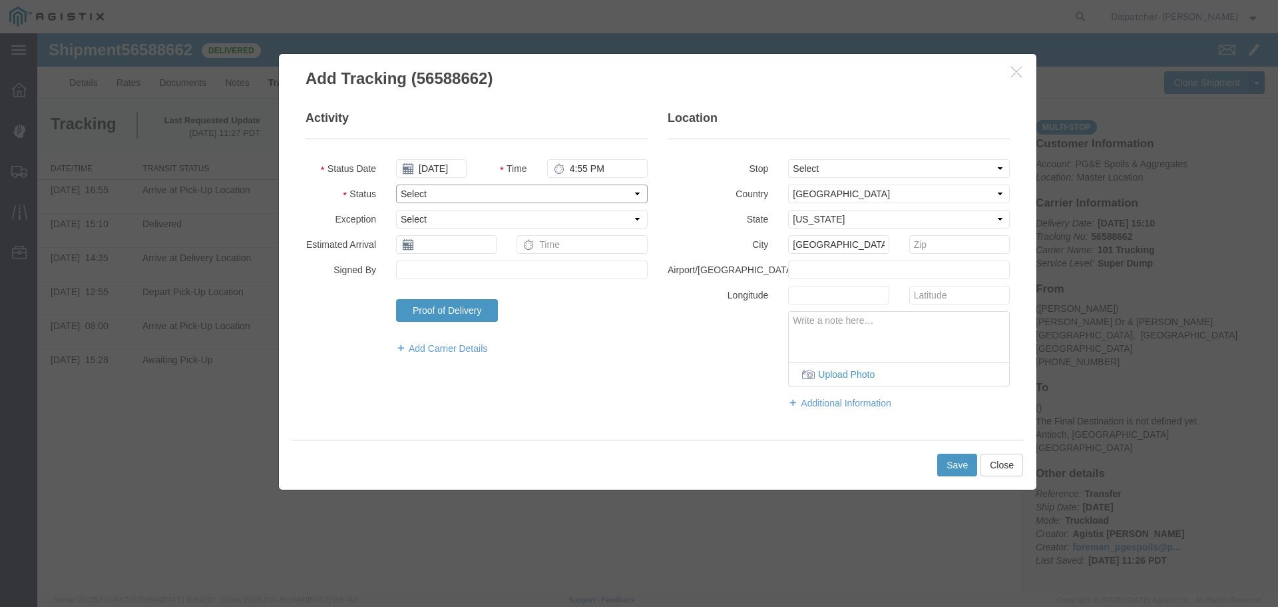
select select "BREAKSTOP"
click at [396, 184] on select "Select Arrival Notice Available Arrival Notice Imported Arrive at Delivery Loca…" at bounding box center [522, 193] width 252 height 19
click at [947, 462] on button "Save" at bounding box center [958, 464] width 40 height 23
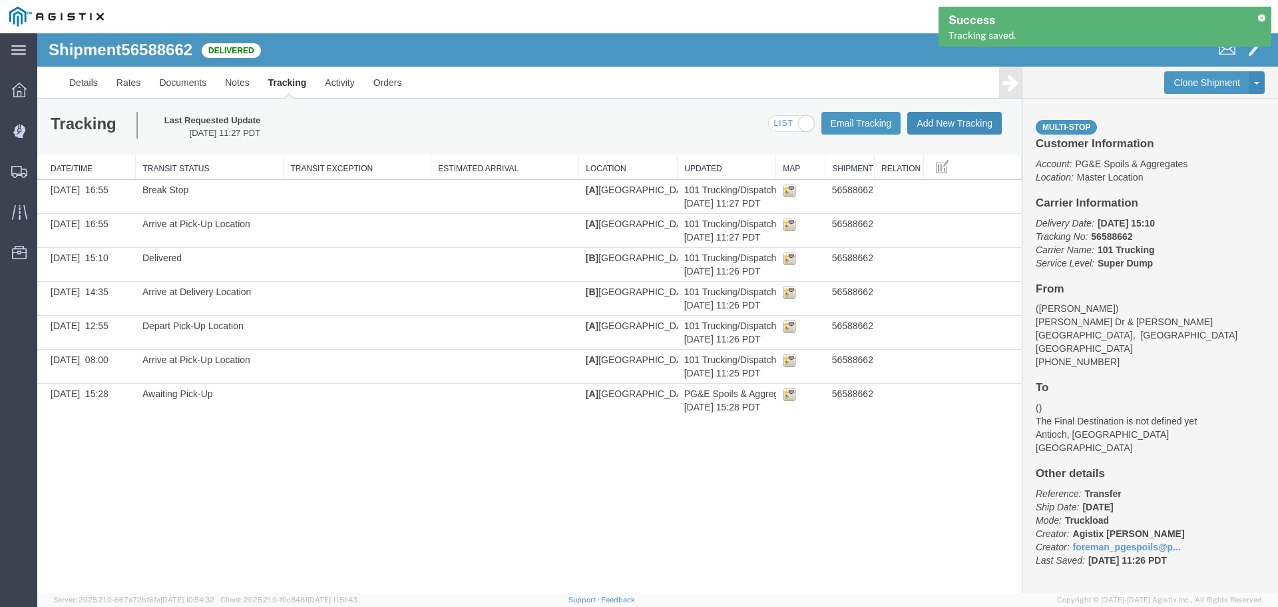
click at [953, 125] on button "Add New Tracking" at bounding box center [955, 123] width 95 height 23
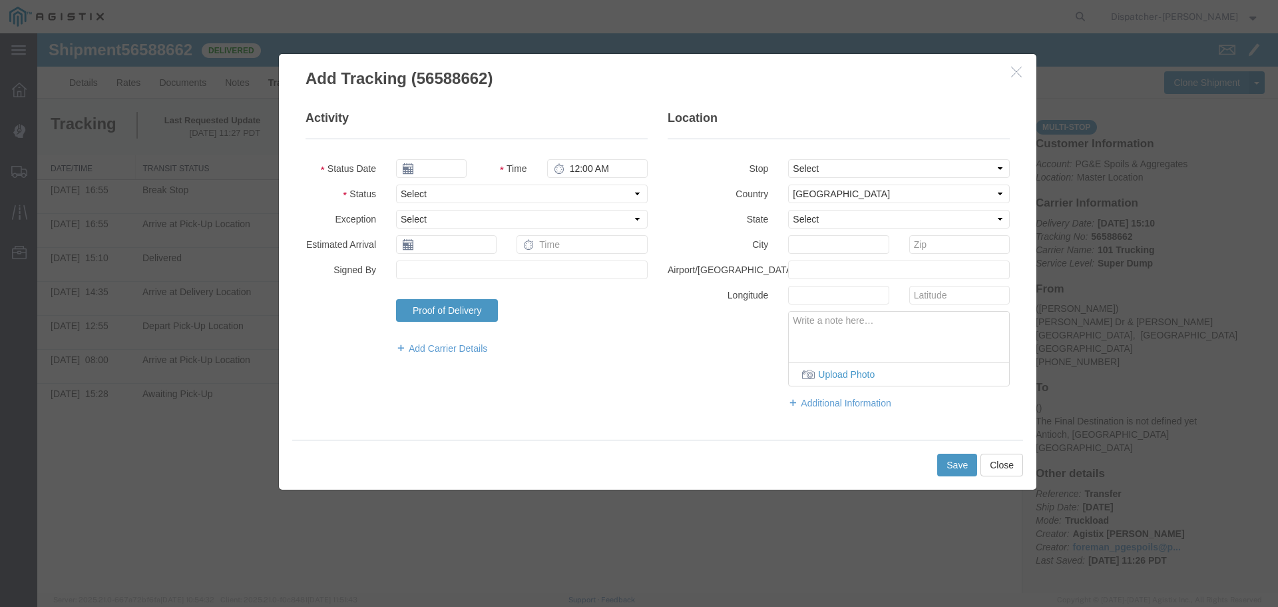
type input "[DATE]"
type input "12:00 PM"
click at [433, 167] on input "[DATE]" at bounding box center [431, 168] width 71 height 19
click at [409, 188] on th at bounding box center [406, 192] width 20 height 20
click at [409, 188] on icon at bounding box center [410, 192] width 3 height 9
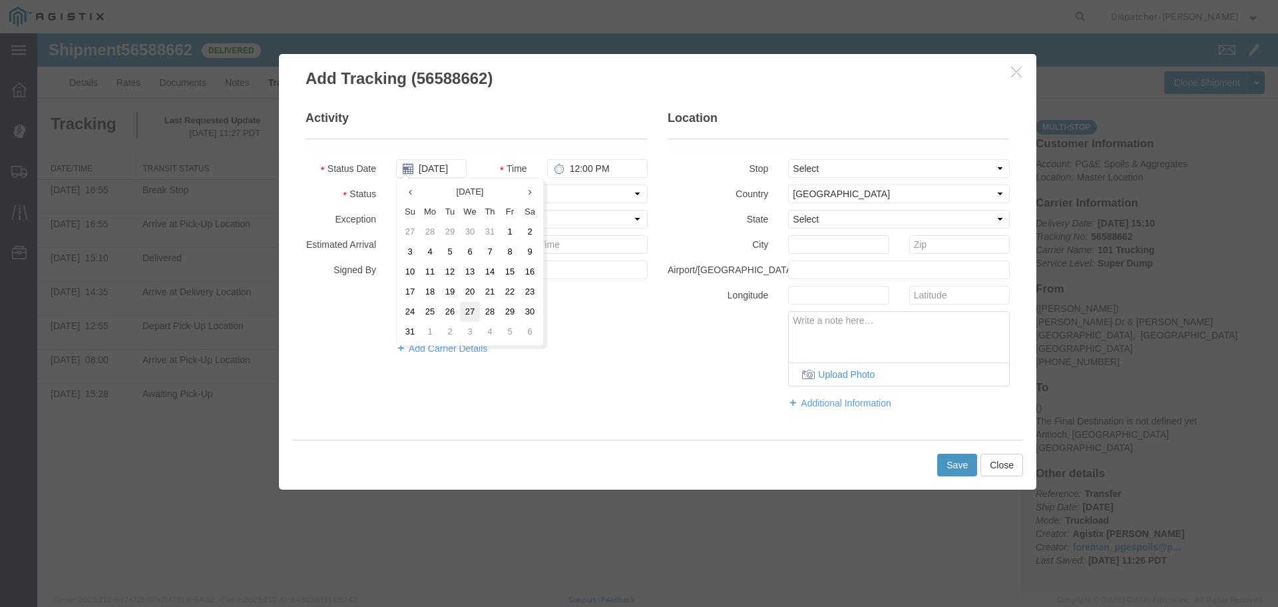
click at [473, 314] on td "27" at bounding box center [470, 312] width 20 height 20
type input "[DATE]"
click at [578, 167] on input "12:00 PM" at bounding box center [597, 168] width 101 height 19
type input "5:25 PM"
click at [848, 170] on select "Select From: [PERSON_NAME] Dr & [PERSON_NAME] Wy, [GEOGRAPHIC_DATA], [GEOGRAPHI…" at bounding box center [899, 168] width 222 height 19
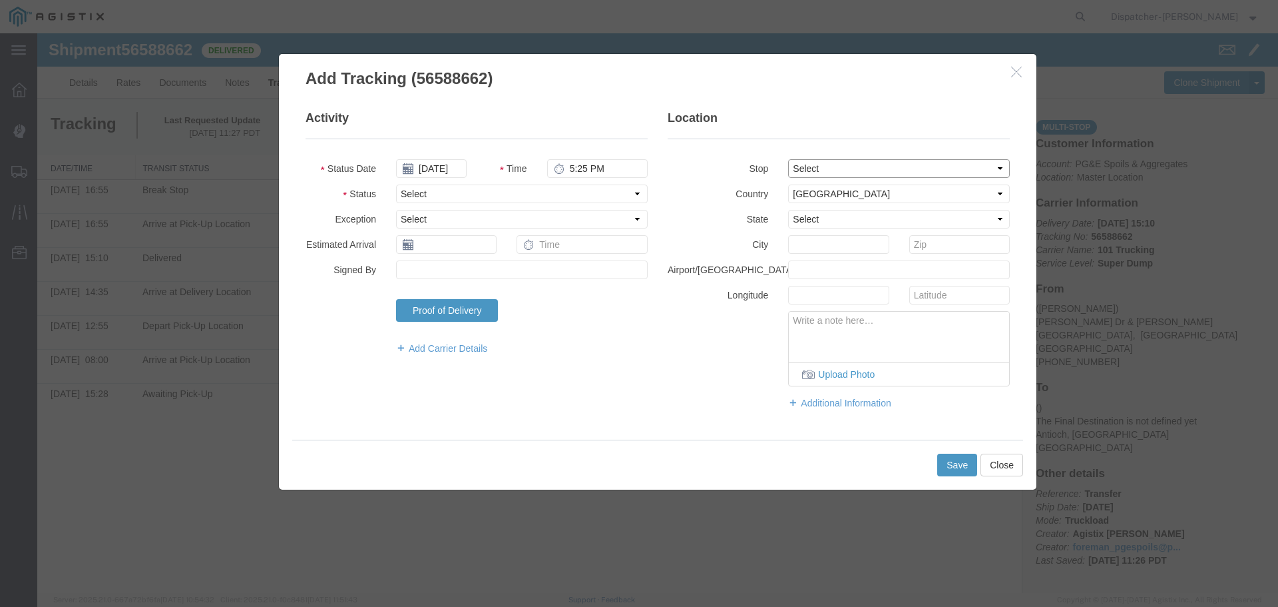
select select "{"pickupDeliveryInfoId": "122468329","pickupOrDelivery": "P","stopNum": "1","lo…"
click at [788, 159] on select "Select From: [PERSON_NAME] Dr & [PERSON_NAME] Wy, [GEOGRAPHIC_DATA], [GEOGRAPHI…" at bounding box center [899, 168] width 222 height 19
select select "CA"
type input "[GEOGRAPHIC_DATA]"
click at [517, 191] on select "Select Arrival Notice Available Arrival Notice Imported Arrive at Delivery Loca…" at bounding box center [522, 193] width 252 height 19
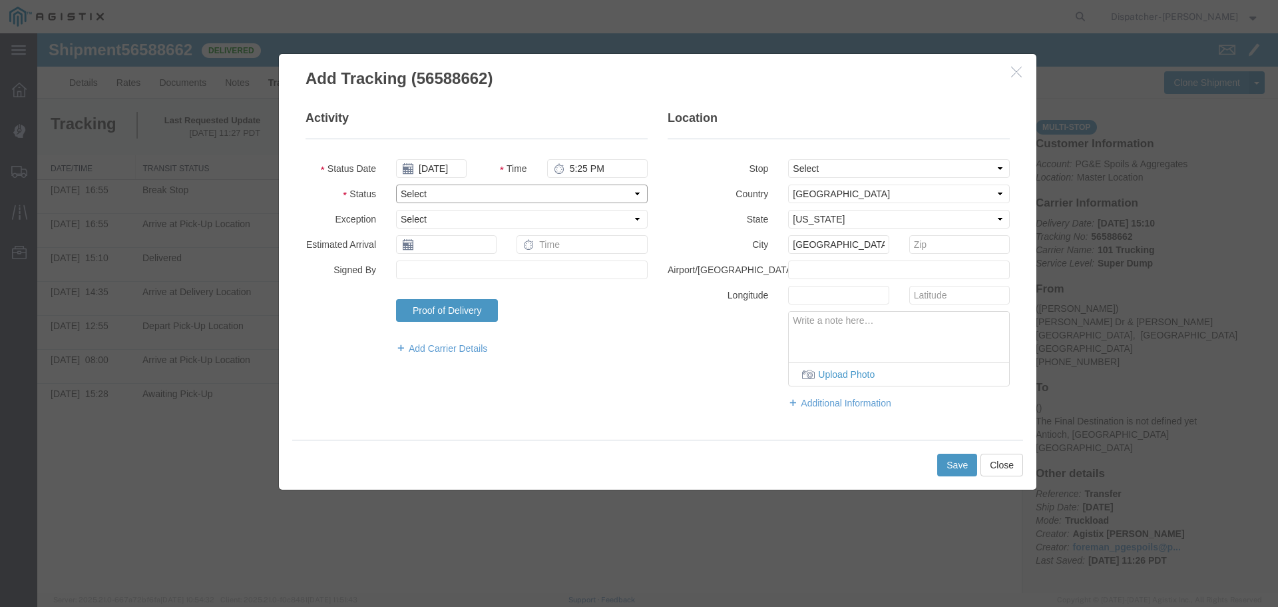
select select "BREAKSTOP"
click at [396, 184] on select "Select Arrival Notice Available Arrival Notice Imported Arrive at Delivery Loca…" at bounding box center [522, 193] width 252 height 19
click at [935, 463] on div "Save Close" at bounding box center [657, 464] width 731 height 50
click at [949, 463] on button "Save" at bounding box center [958, 464] width 40 height 23
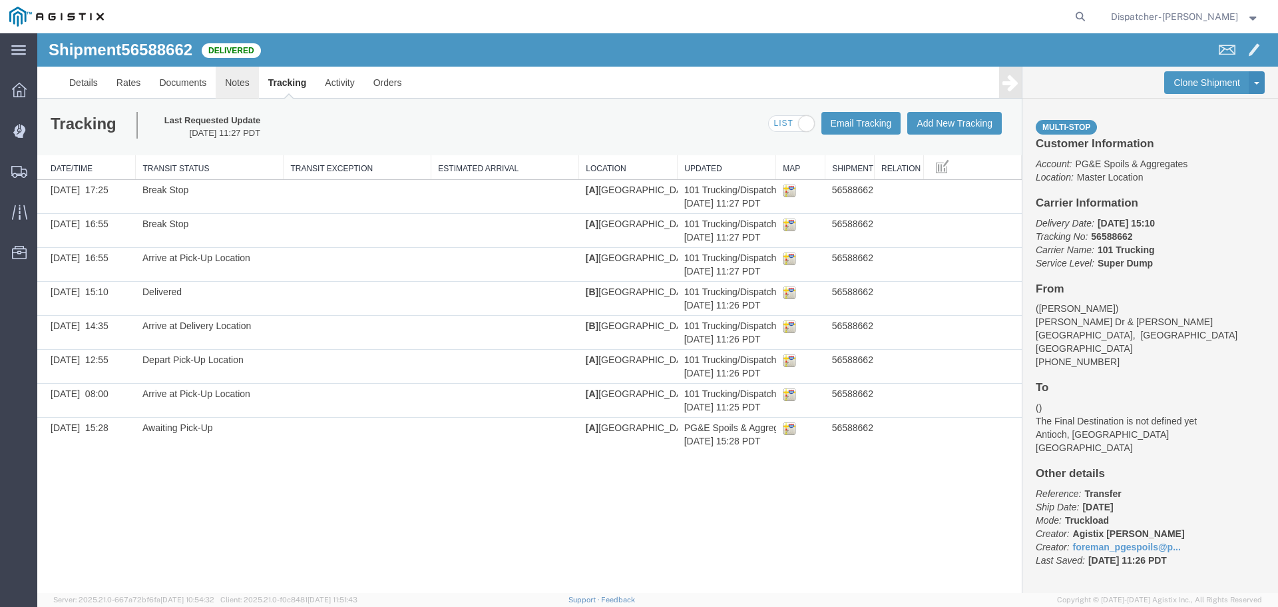
click at [244, 82] on link "Notes" at bounding box center [237, 83] width 43 height 32
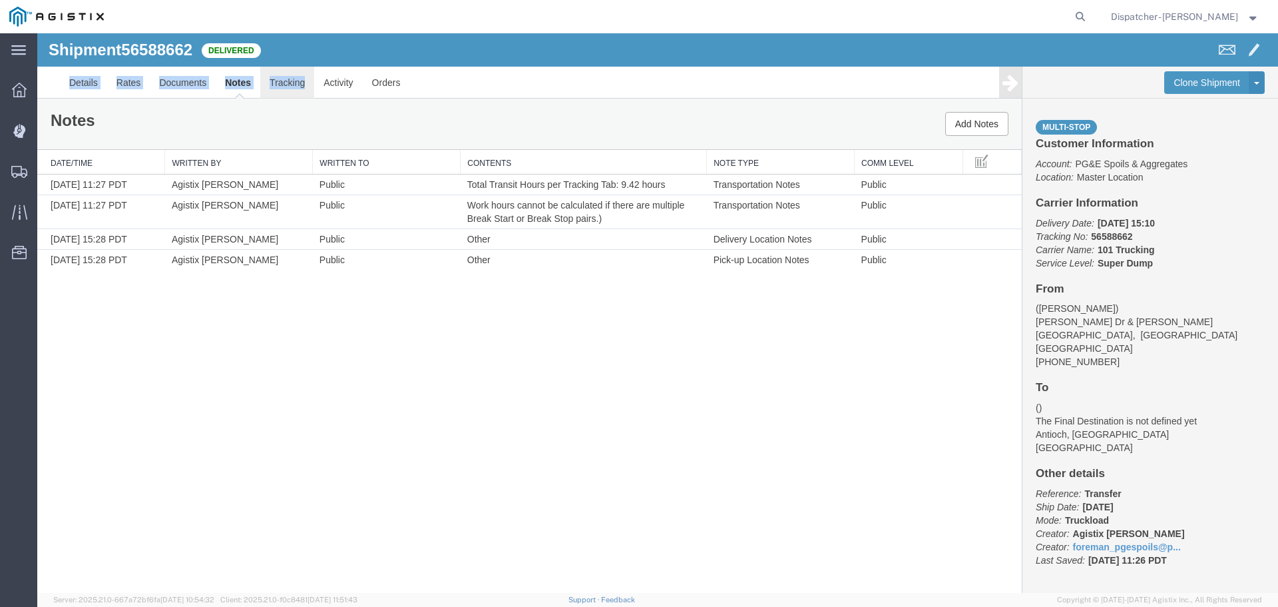
click at [304, 67] on div "Shipment 56588662 4 of 4 Delivered Details Rates Documents Notes Tracking Activ…" at bounding box center [657, 65] width 1241 height 65
click at [293, 85] on link "Tracking" at bounding box center [287, 83] width 54 height 32
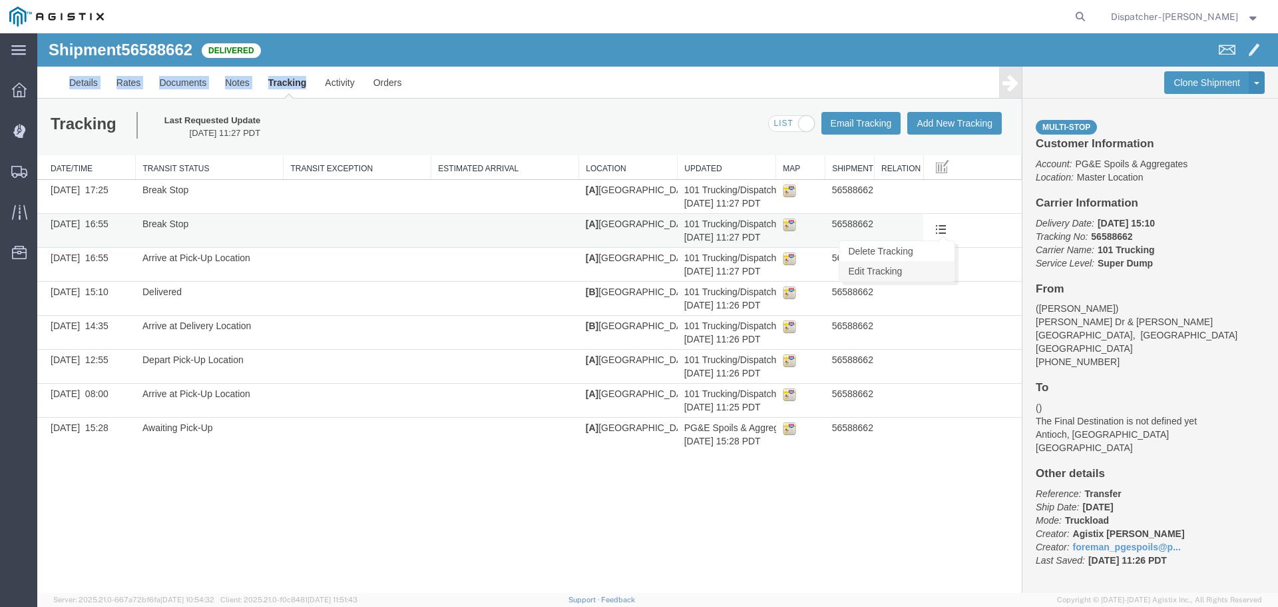
click at [887, 270] on link "Edit Tracking" at bounding box center [897, 271] width 115 height 20
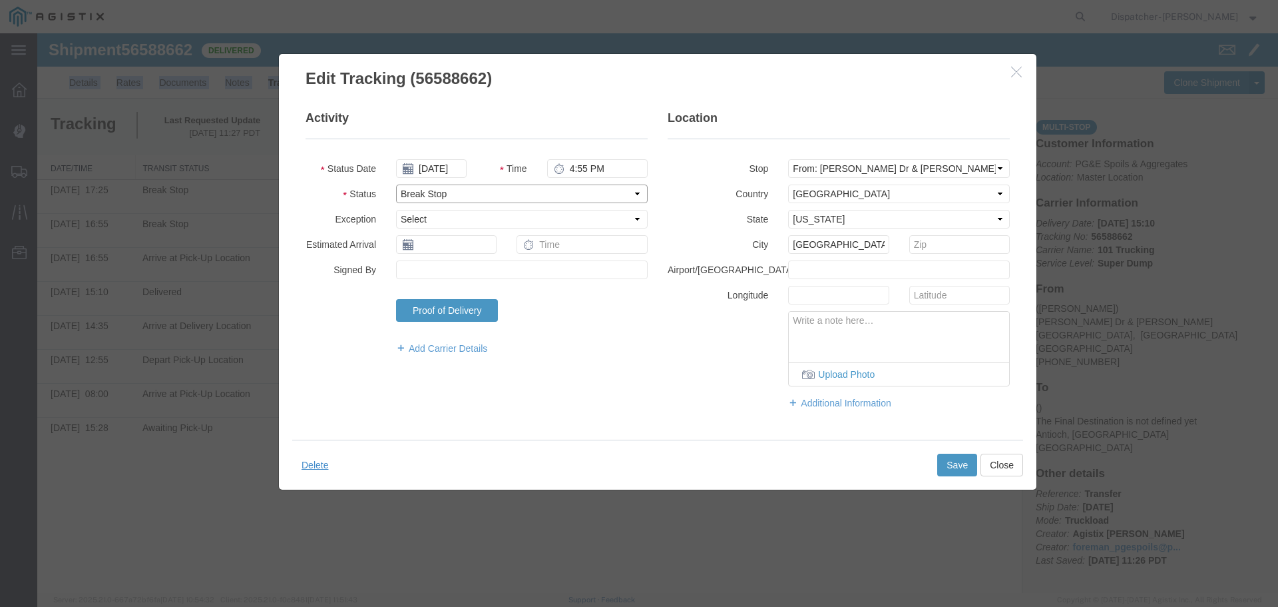
click at [443, 196] on select "Select Arrival Notice Available Arrival Notice Imported Arrive at Delivery Loca…" at bounding box center [522, 193] width 252 height 19
select select "BREAKSTART"
click at [396, 184] on select "Select Arrival Notice Available Arrival Notice Imported Arrive at Delivery Loca…" at bounding box center [522, 193] width 252 height 19
click at [955, 467] on button "Save" at bounding box center [958, 464] width 40 height 23
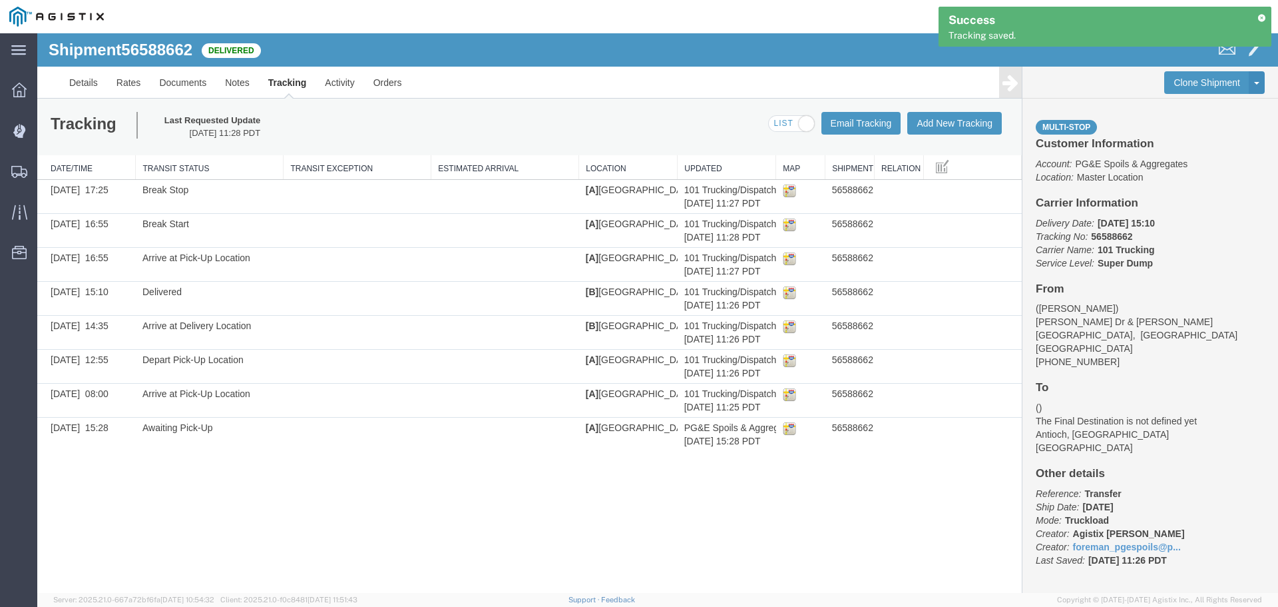
click at [550, 95] on ul "Details Rates Documents Notes Tracking Activity Orders" at bounding box center [658, 82] width 1196 height 31
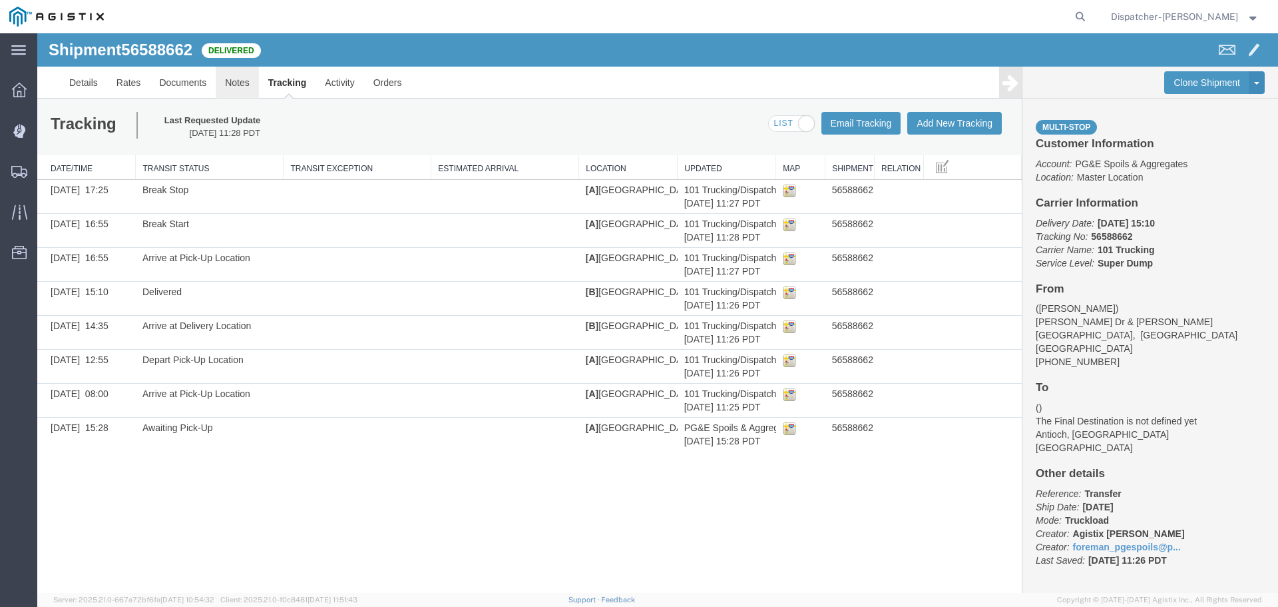
click at [232, 81] on link "Notes" at bounding box center [237, 83] width 43 height 32
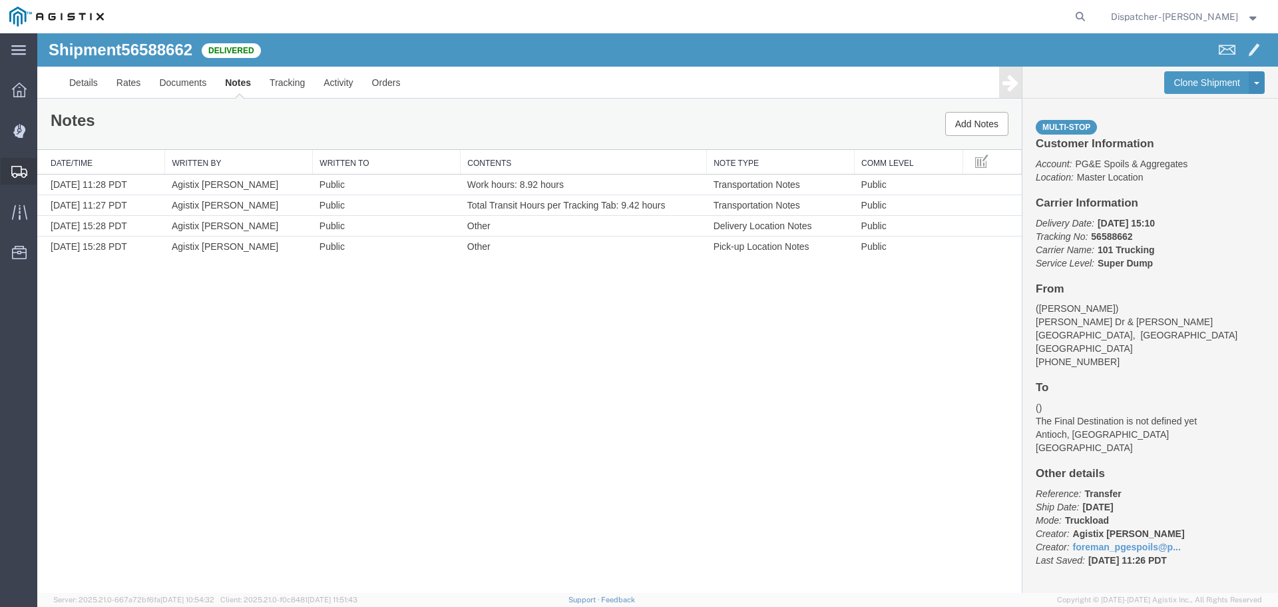
click at [46, 167] on span "Shipments" at bounding box center [41, 171] width 9 height 27
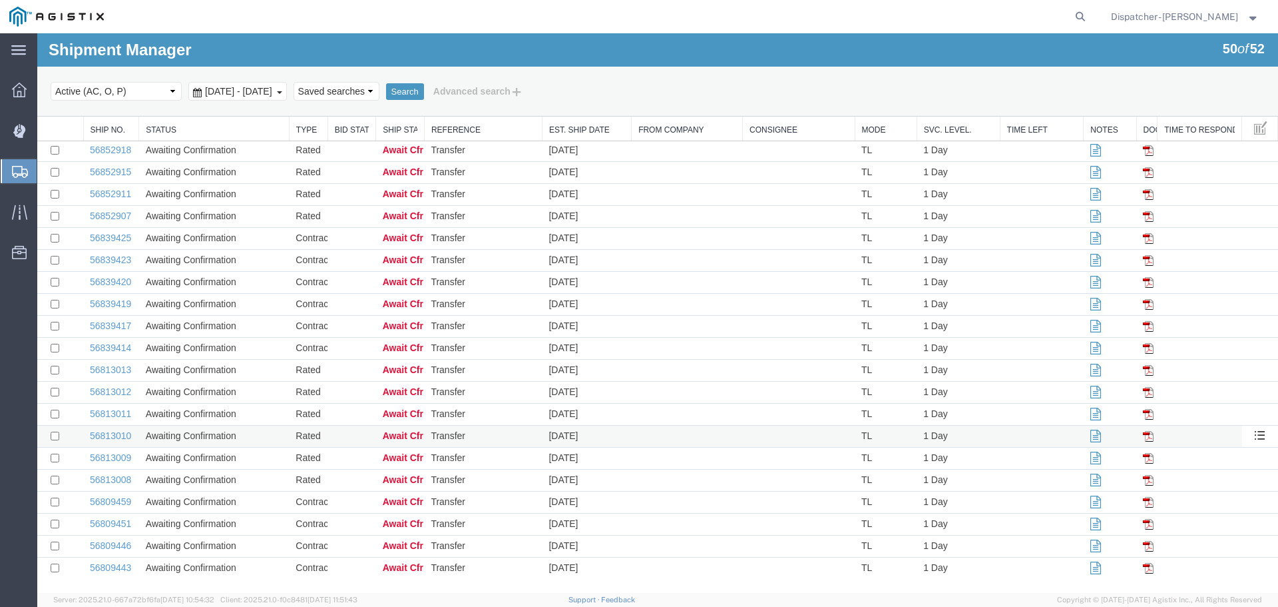
scroll to position [677, 0]
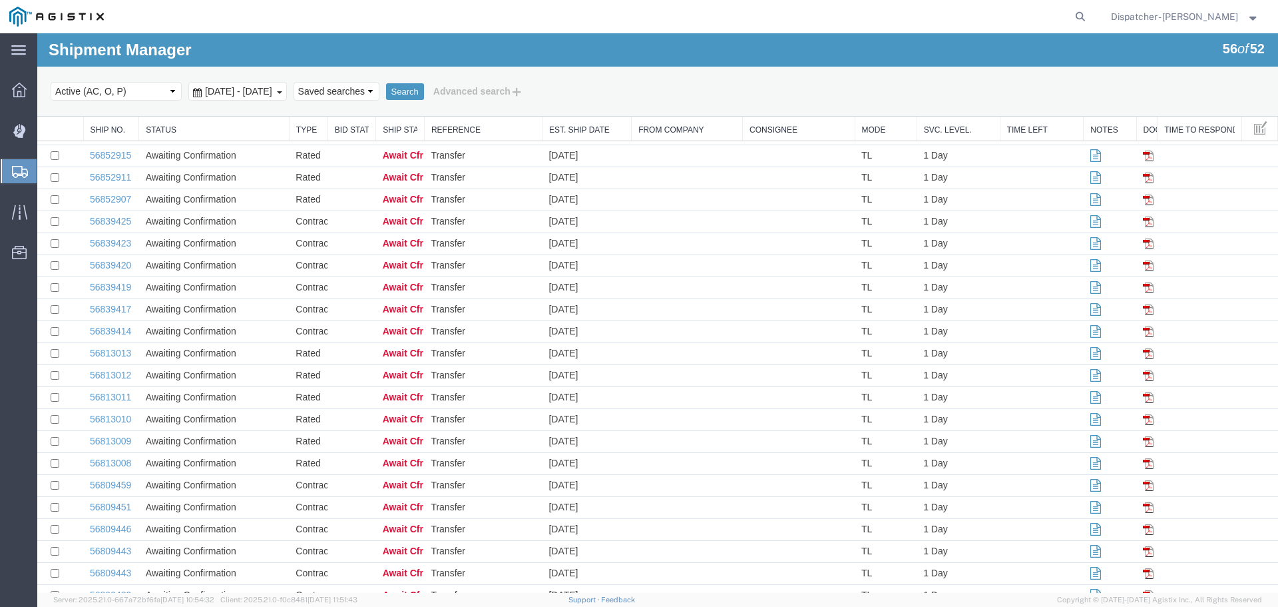
click at [276, 86] on span "[DATE] - [DATE]" at bounding box center [239, 91] width 74 height 11
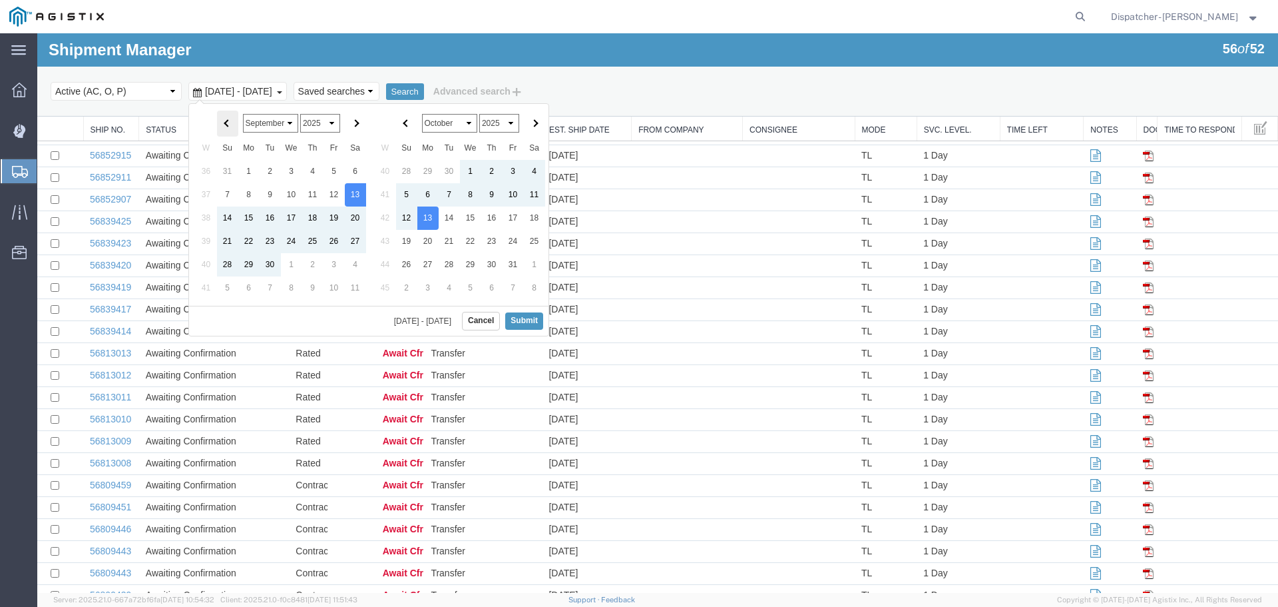
click at [229, 124] on span at bounding box center [227, 123] width 7 height 7
click at [352, 118] on th at bounding box center [355, 124] width 21 height 26
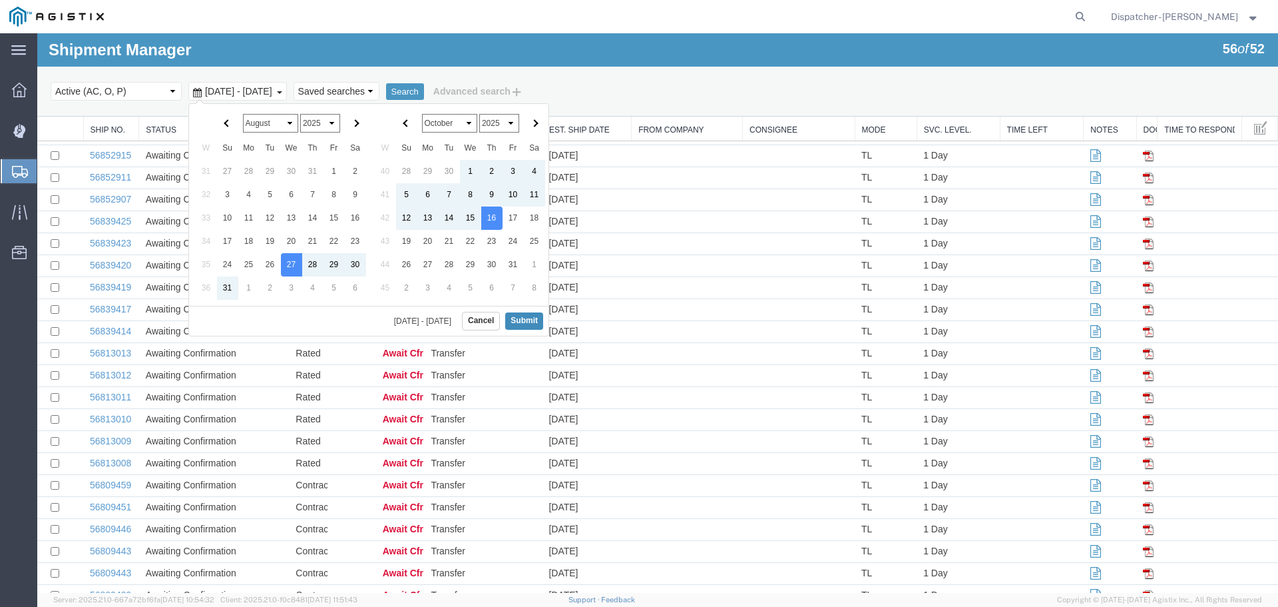
click at [520, 320] on button "Submit" at bounding box center [524, 320] width 38 height 17
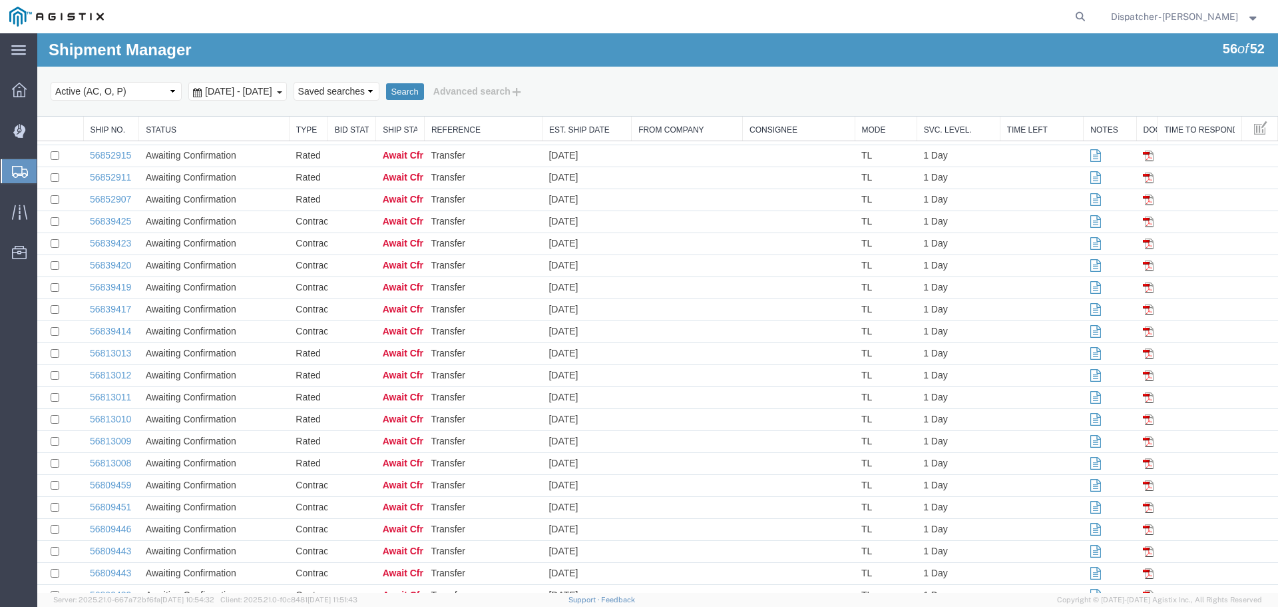
click at [424, 87] on button "Search" at bounding box center [405, 91] width 38 height 17
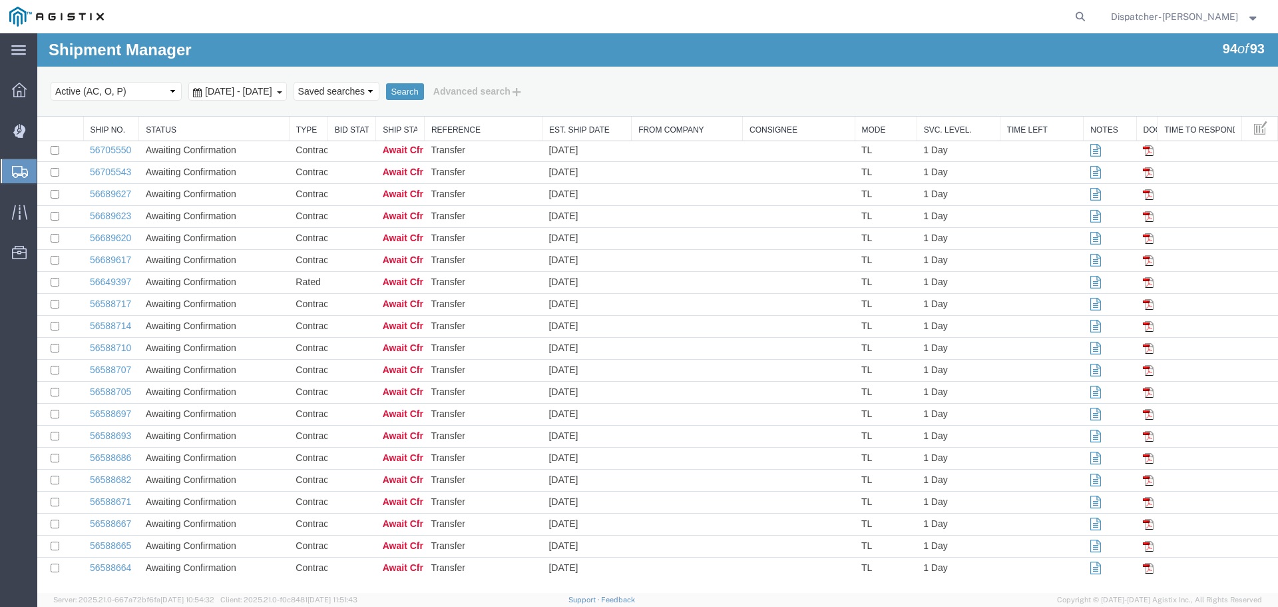
scroll to position [1659, 0]
click at [118, 565] on link "56588664" at bounding box center [110, 567] width 41 height 11
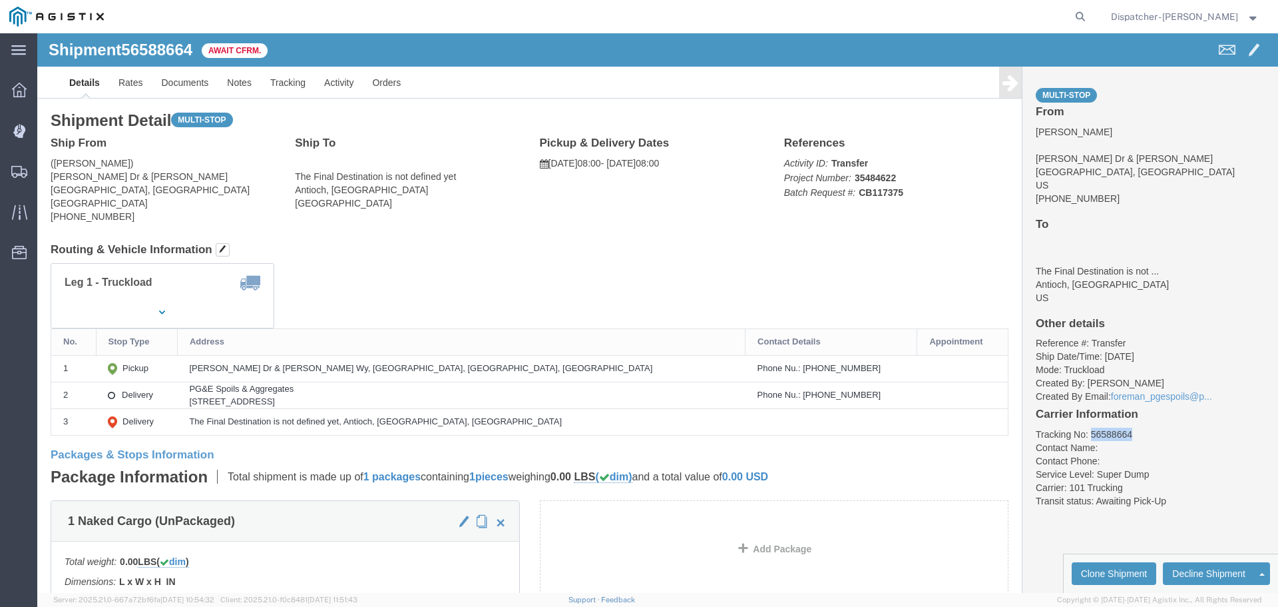
drag, startPoint x: 1101, startPoint y: 400, endPoint x: 1048, endPoint y: 398, distance: 52.6
click li "Tracking No: 56588664"
copy li "56588664"
click link "Tracking"
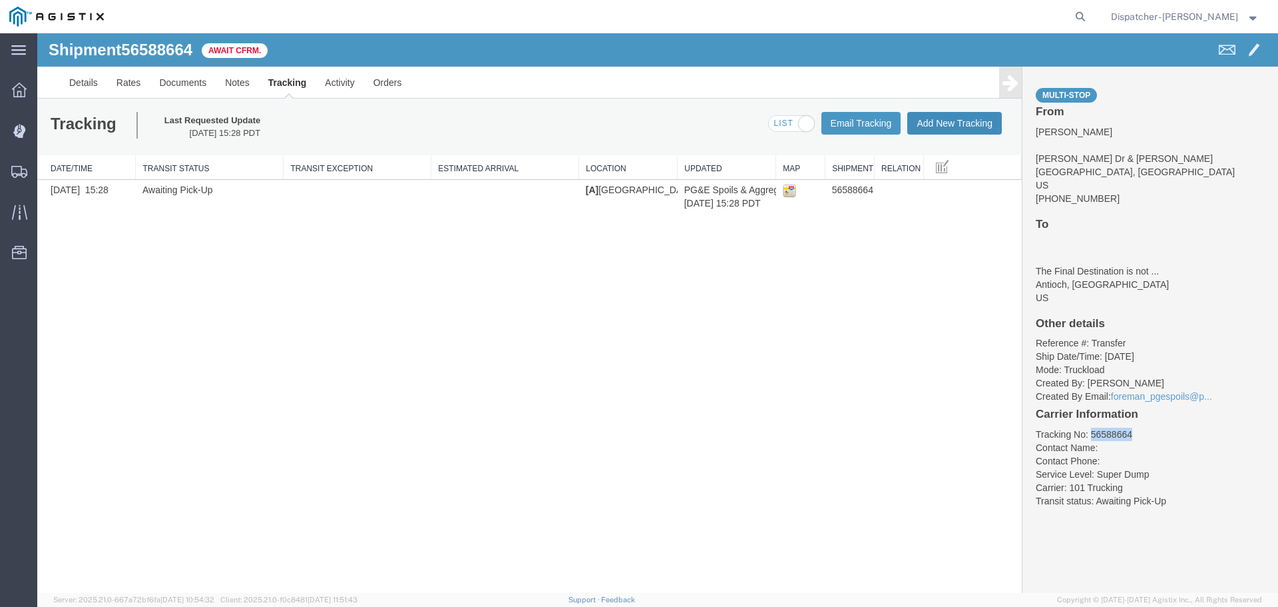
click at [935, 122] on button "Add New Tracking" at bounding box center [955, 123] width 95 height 23
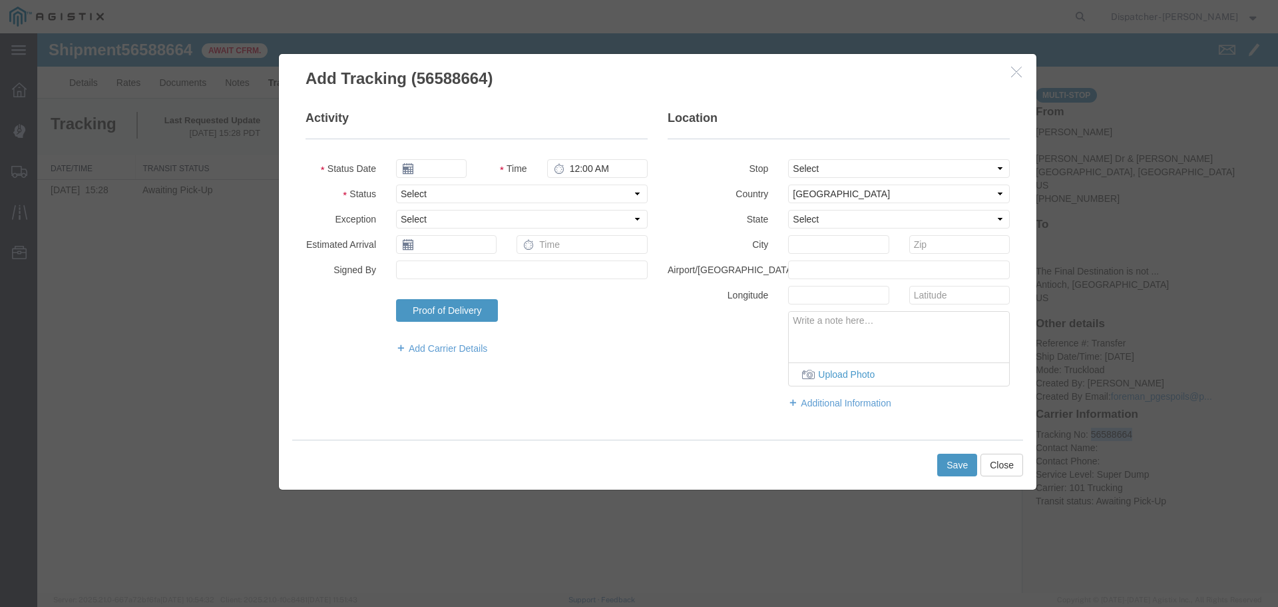
type input "[DATE]"
type input "12:00 PM"
click at [447, 164] on input "[DATE]" at bounding box center [431, 168] width 71 height 19
click at [397, 191] on th at bounding box center [406, 192] width 20 height 20
click at [405, 191] on th at bounding box center [410, 192] width 20 height 20
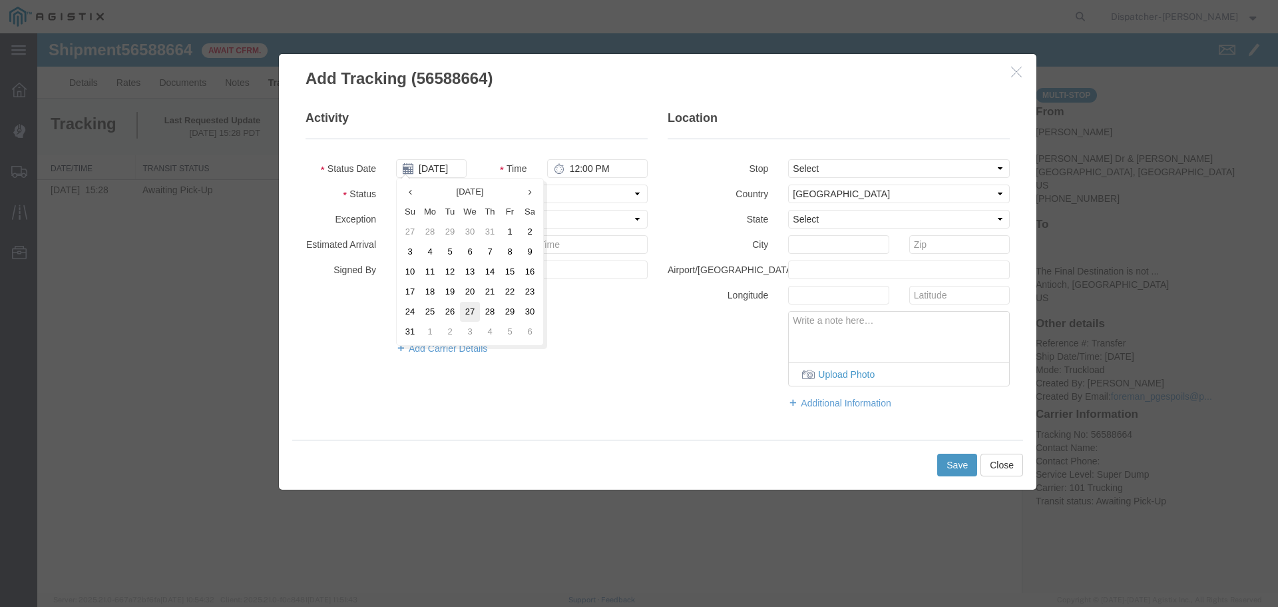
click at [469, 309] on td "27" at bounding box center [470, 312] width 20 height 20
type input "[DATE]"
click at [573, 169] on input "12:00 PM" at bounding box center [597, 168] width 101 height 19
type input "8:00 AM"
click at [882, 170] on select "Select From: [PERSON_NAME] Dr & [PERSON_NAME] Wy, [GEOGRAPHIC_DATA], [GEOGRAPHI…" at bounding box center [899, 168] width 222 height 19
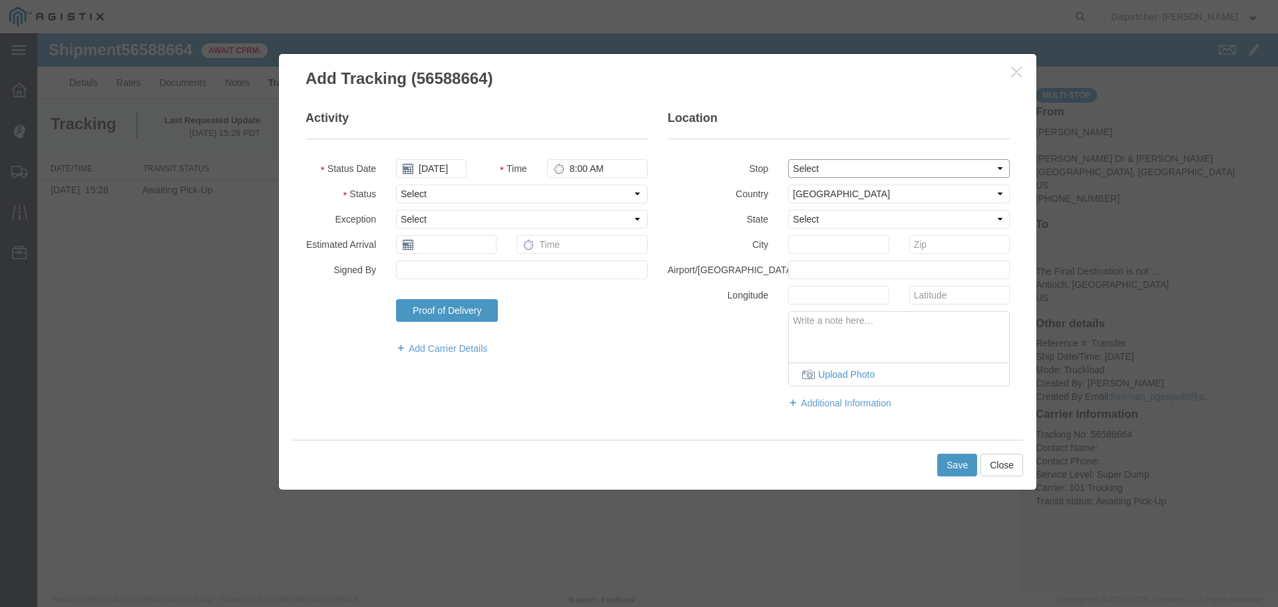
select select "{"pickupDeliveryInfoId": "122468334","pickupOrDelivery": "P","stopNum": "1","lo…"
click at [788, 159] on select "Select From: [PERSON_NAME] Dr & [PERSON_NAME] Wy, [GEOGRAPHIC_DATA], [GEOGRAPHI…" at bounding box center [899, 168] width 222 height 19
select select "CA"
type input "[GEOGRAPHIC_DATA]"
click at [497, 194] on select "Select Arrival Notice Available Arrival Notice Imported Arrive at Delivery Loca…" at bounding box center [522, 193] width 252 height 19
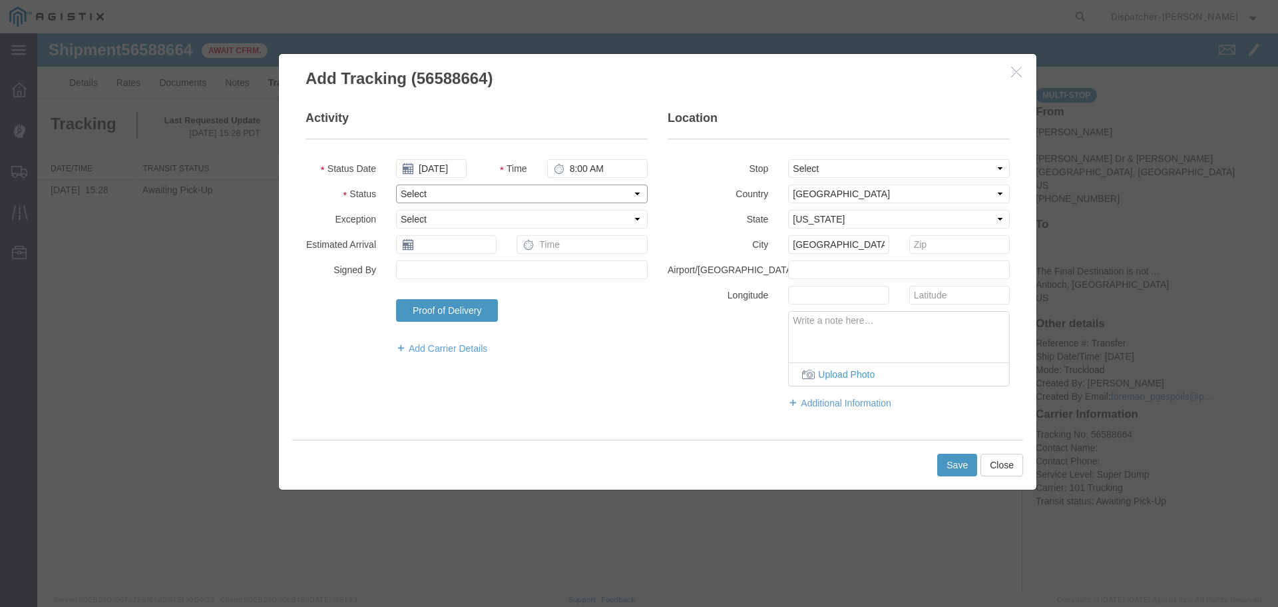
select select "ARVPULOC"
click at [396, 184] on select "Select Arrival Notice Available Arrival Notice Imported Arrive at Delivery Loca…" at bounding box center [522, 193] width 252 height 19
click at [951, 469] on button "Save" at bounding box center [958, 464] width 40 height 23
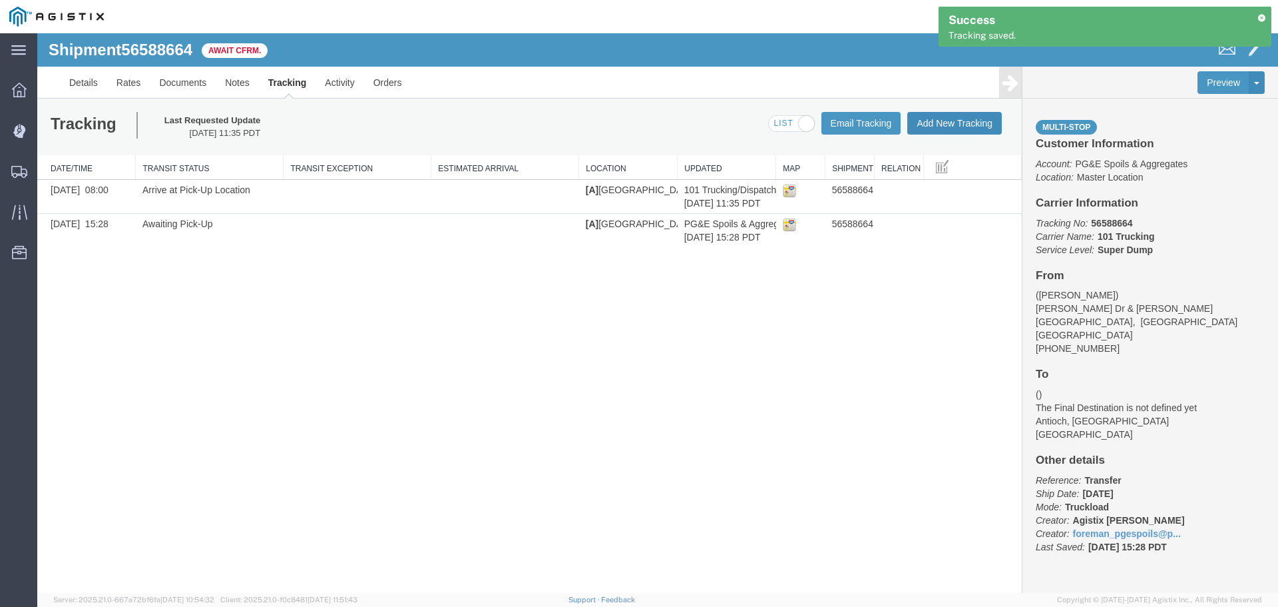
click at [964, 120] on button "Add New Tracking" at bounding box center [955, 123] width 95 height 23
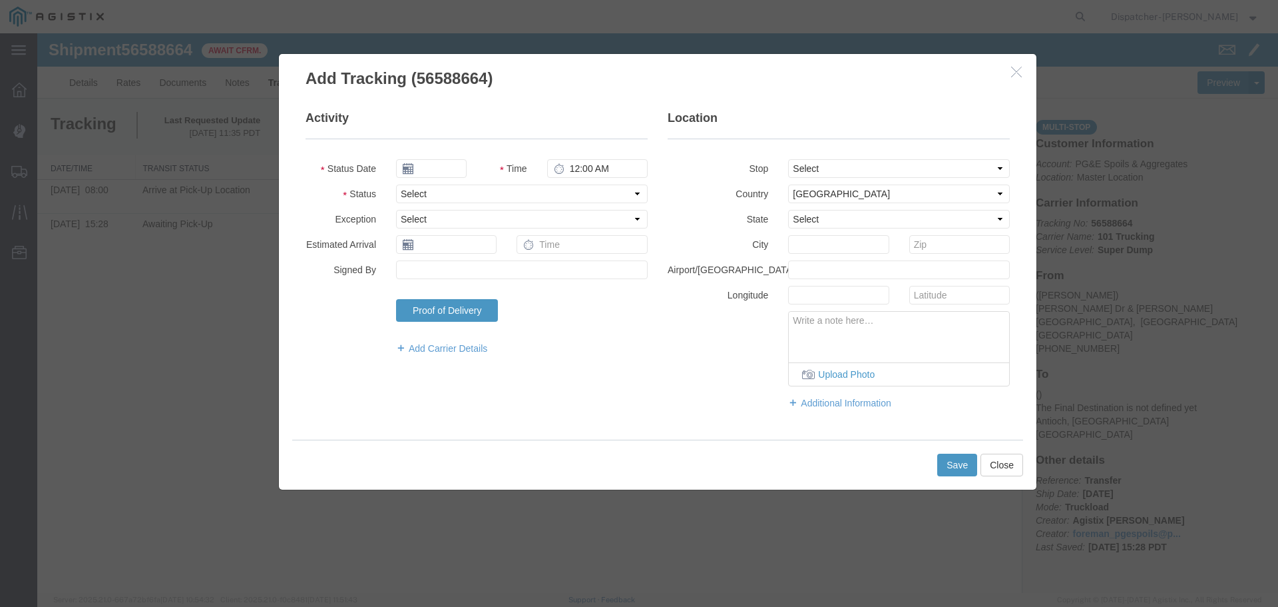
type input "[DATE]"
type input "12:00 PM"
click at [459, 174] on input "[DATE]" at bounding box center [431, 168] width 71 height 19
click at [403, 195] on th at bounding box center [406, 192] width 20 height 20
click at [404, 195] on th at bounding box center [410, 192] width 20 height 20
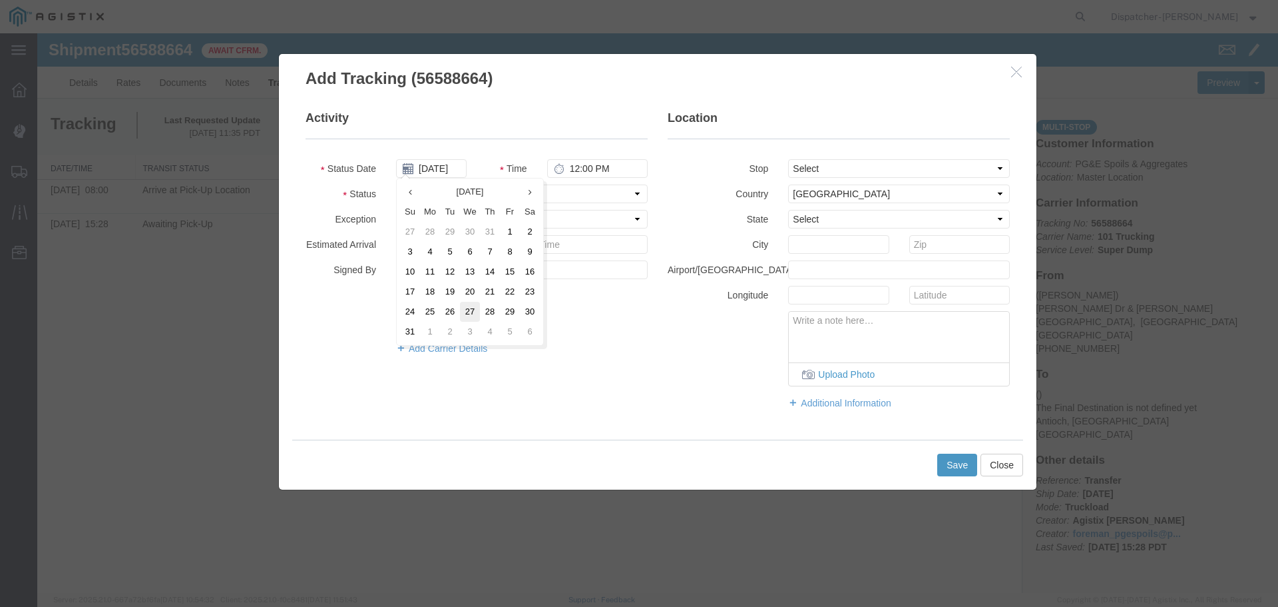
click at [476, 307] on td "27" at bounding box center [470, 312] width 20 height 20
type input "[DATE]"
click at [583, 164] on input "12:00 PM" at bounding box center [597, 168] width 101 height 19
type input "1:00 PM"
click at [879, 166] on select "Select From: [PERSON_NAME] Dr & [PERSON_NAME] Wy, [GEOGRAPHIC_DATA], [GEOGRAPHI…" at bounding box center [899, 168] width 222 height 19
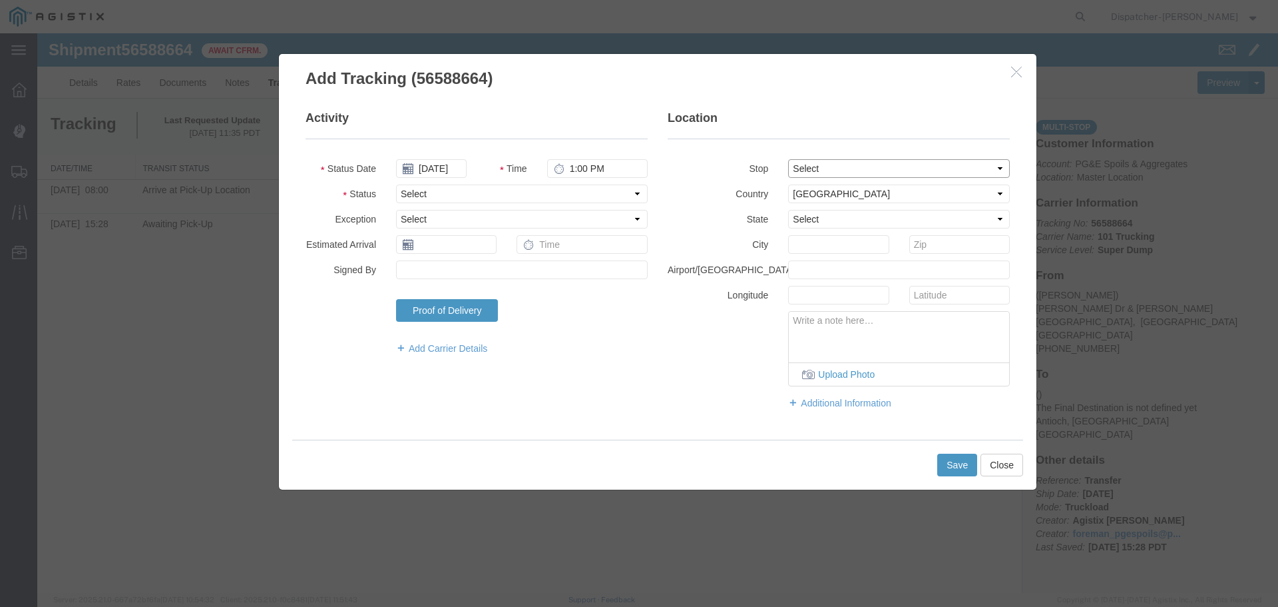
select select "{"pickupDeliveryInfoId": "122468334","pickupOrDelivery": "P","stopNum": "1","lo…"
click at [788, 159] on select "Select From: [PERSON_NAME] Dr & [PERSON_NAME] Wy, [GEOGRAPHIC_DATA], [GEOGRAPHI…" at bounding box center [899, 168] width 222 height 19
select select "CA"
type input "[GEOGRAPHIC_DATA]"
click at [471, 192] on select "Select Arrival Notice Available Arrival Notice Imported Arrive at Delivery Loca…" at bounding box center [522, 193] width 252 height 19
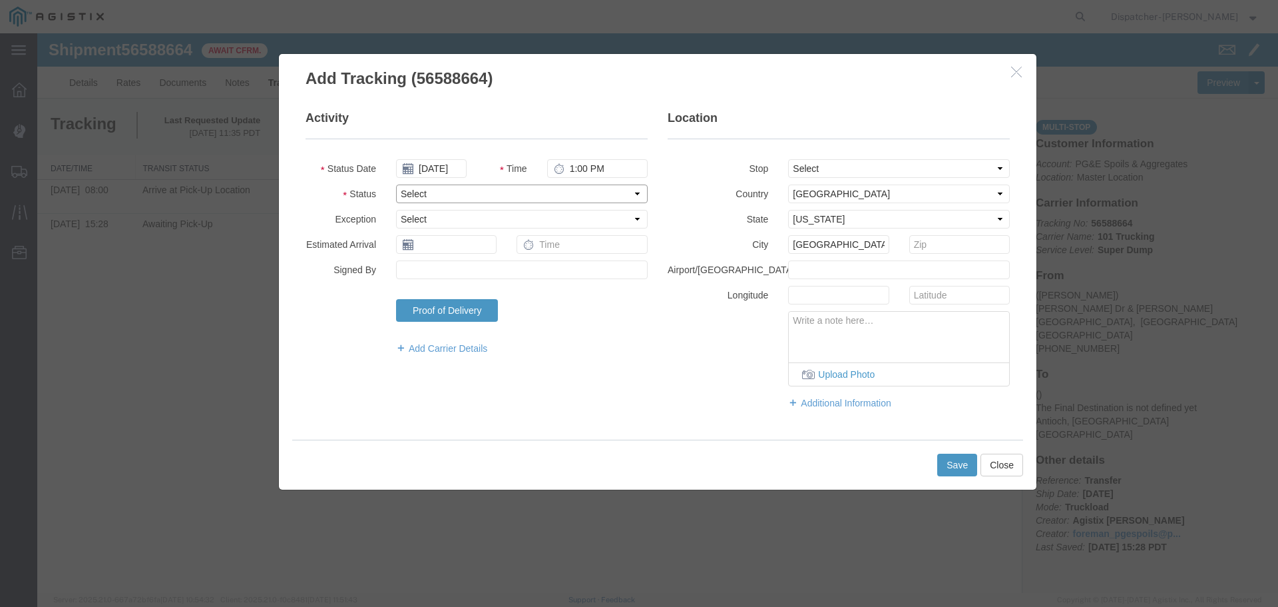
select select "DPTPULOC"
click at [396, 184] on select "Select Arrival Notice Available Arrival Notice Imported Arrive at Delivery Loca…" at bounding box center [522, 193] width 252 height 19
click at [947, 462] on button "Save" at bounding box center [958, 464] width 40 height 23
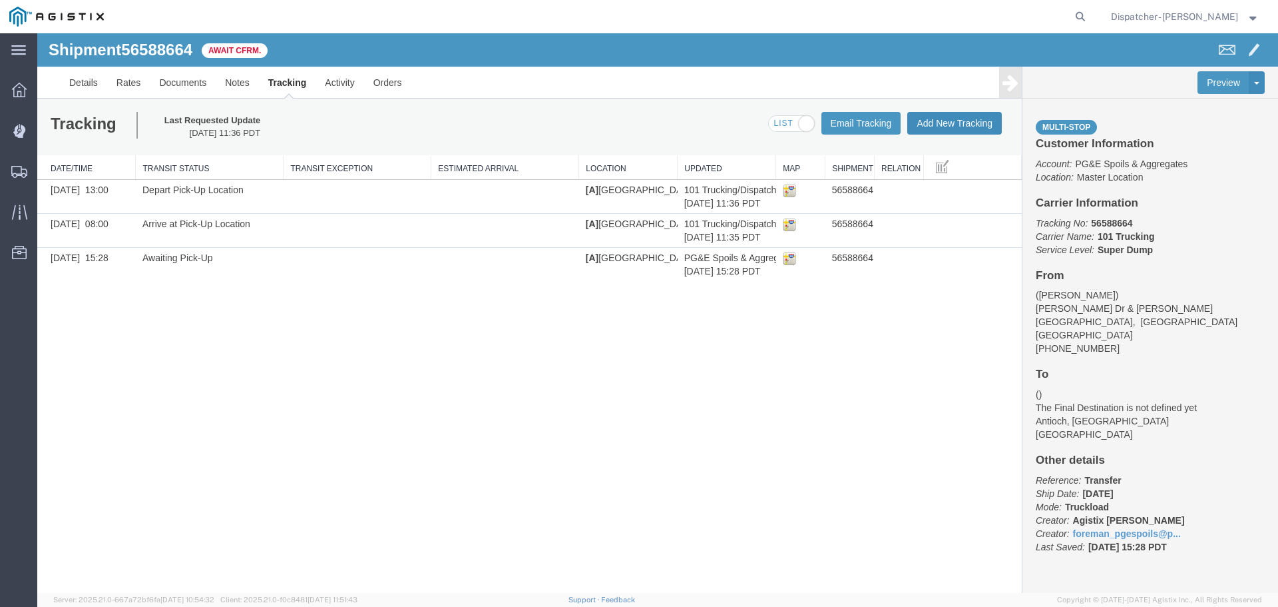
click at [959, 127] on button "Add New Tracking" at bounding box center [955, 123] width 95 height 23
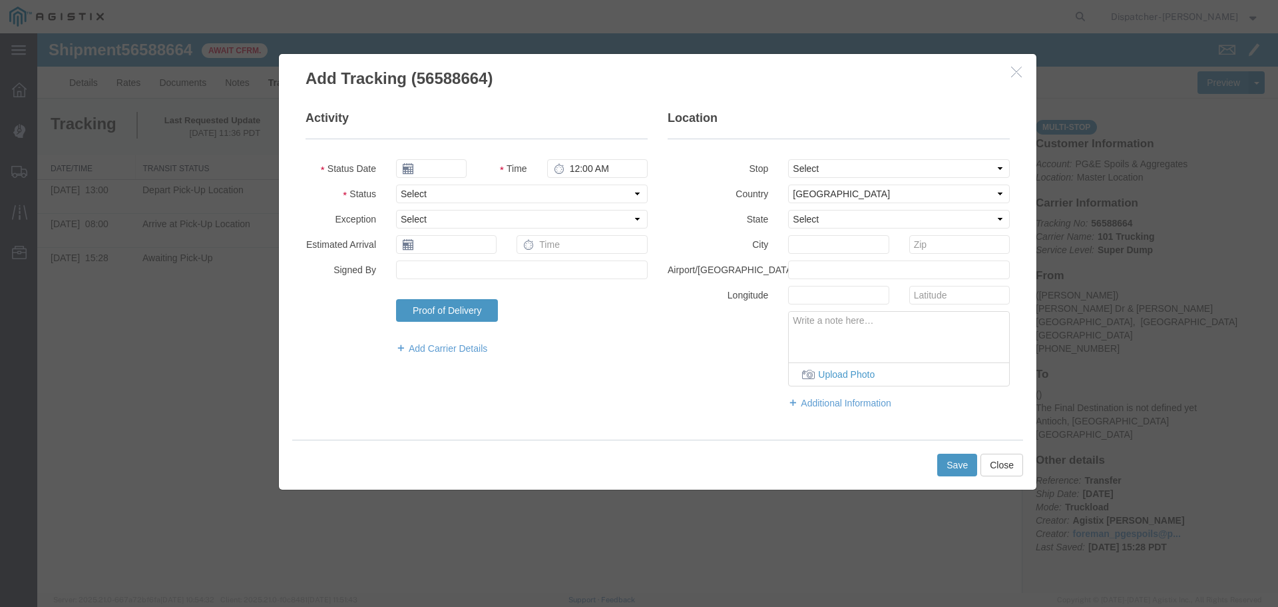
type input "[DATE]"
type input "12:00 PM"
click at [440, 165] on input "[DATE]" at bounding box center [431, 168] width 71 height 19
click at [409, 189] on th at bounding box center [406, 192] width 20 height 20
click at [409, 189] on icon at bounding box center [410, 192] width 3 height 9
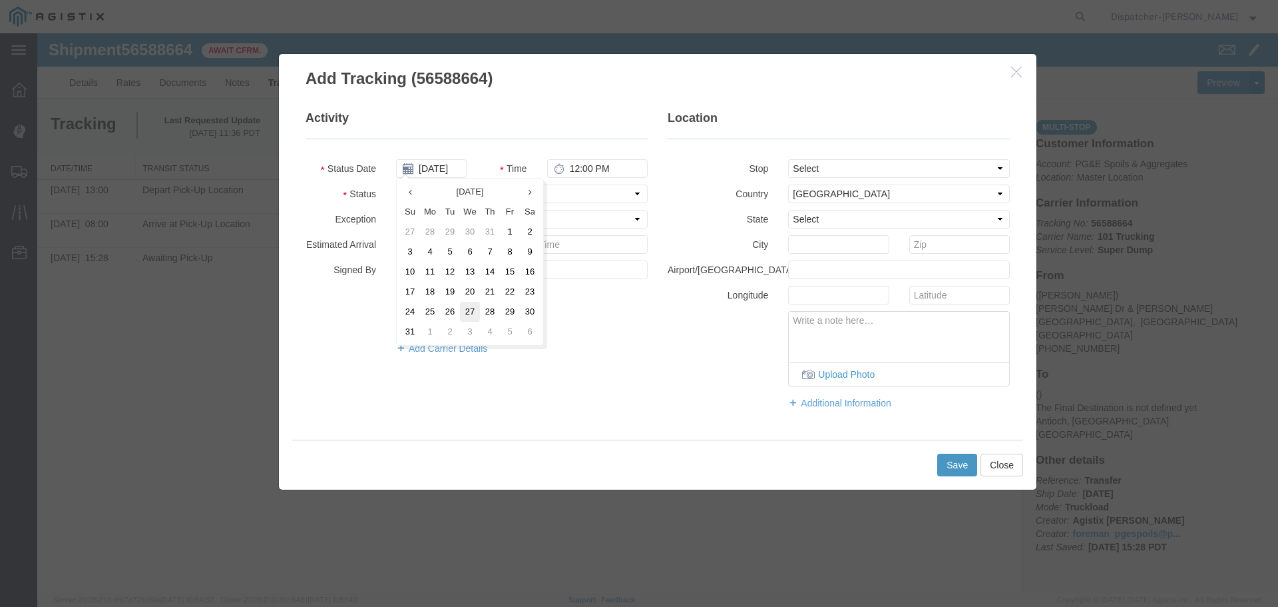
click at [472, 312] on td "27" at bounding box center [470, 312] width 20 height 20
type input "[DATE]"
click at [576, 168] on input "12:00 PM" at bounding box center [597, 168] width 101 height 19
type input "2:40 PM"
click at [833, 167] on select "Select From: [PERSON_NAME] Dr & [PERSON_NAME] Wy, [GEOGRAPHIC_DATA], [GEOGRAPHI…" at bounding box center [899, 168] width 222 height 19
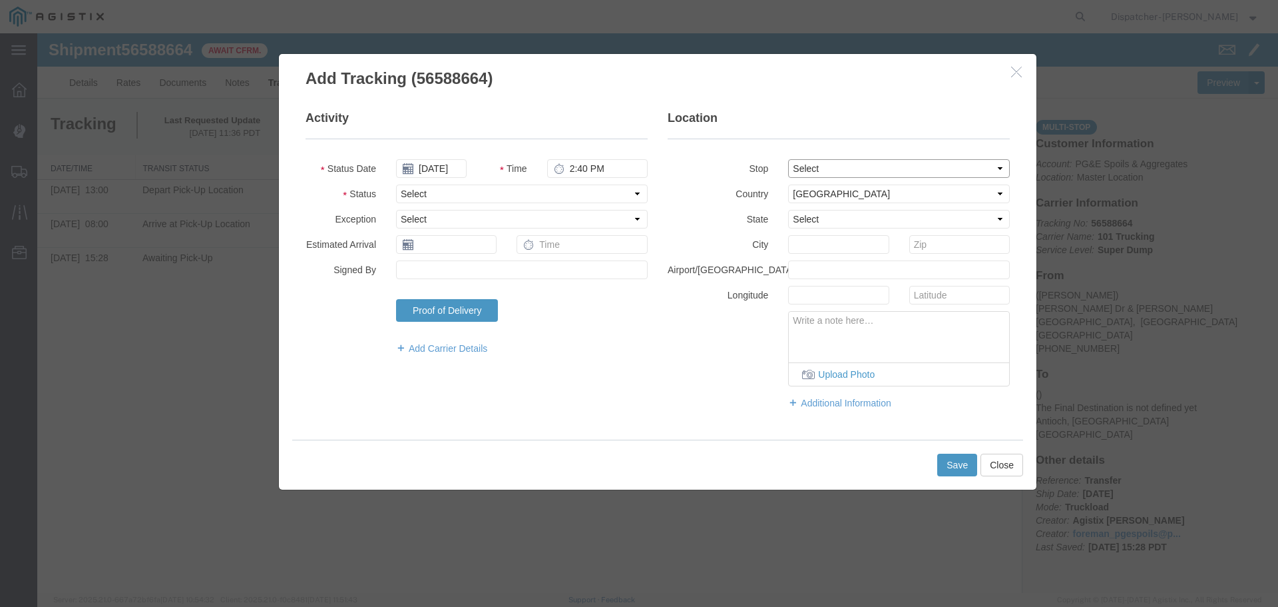
select select "{"pickupDeliveryInfoId": "122468335","pickupOrDelivery": "D","stopNum": "2","lo…"
click at [788, 159] on select "Select From: [PERSON_NAME] Dr & [PERSON_NAME] Wy, [GEOGRAPHIC_DATA], [GEOGRAPHI…" at bounding box center [899, 168] width 222 height 19
select select "CA"
type input "Antioch"
click at [443, 193] on select "Select Arrival Notice Available Arrival Notice Imported Arrive at Delivery Loca…" at bounding box center [522, 193] width 252 height 19
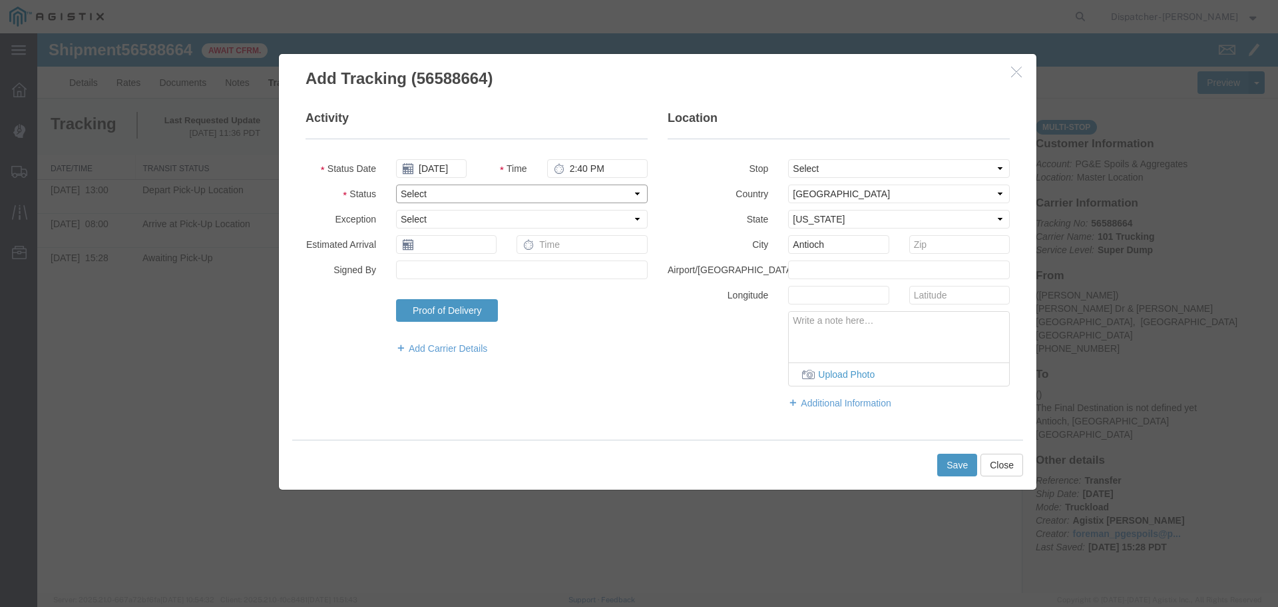
select select "ARVDLVLOC"
click at [396, 184] on select "Select Arrival Notice Available Arrival Notice Imported Arrive at Delivery Loca…" at bounding box center [522, 193] width 252 height 19
click at [629, 430] on div "Activity Status Date [DATE] Time 2:40 PM Status Select Arrival Notice Available…" at bounding box center [658, 265] width 758 height 350
click at [959, 466] on button "Save" at bounding box center [958, 464] width 40 height 23
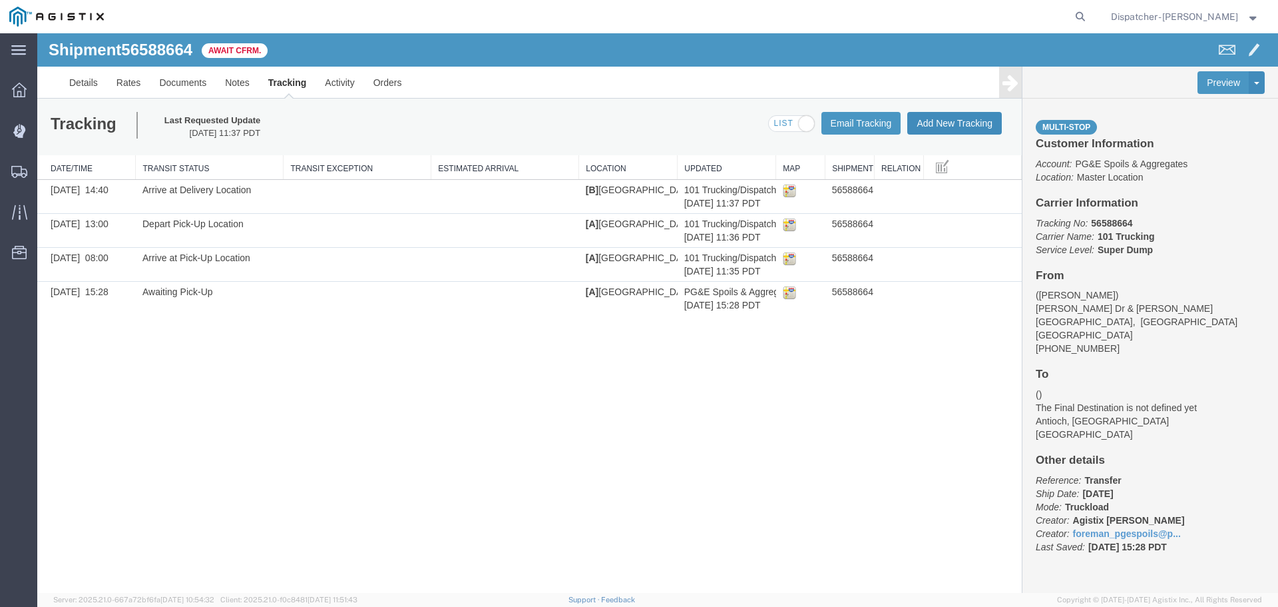
click at [944, 122] on button "Add New Tracking" at bounding box center [955, 123] width 95 height 23
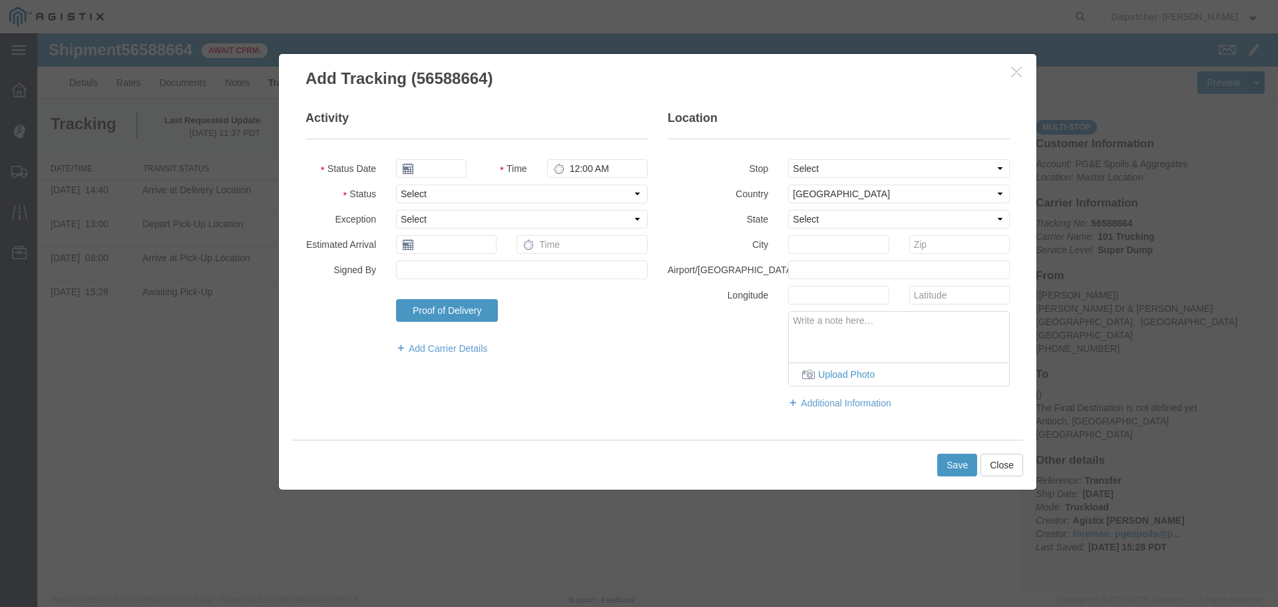
type input "[DATE]"
type input "12:00 PM"
click at [456, 171] on input "[DATE]" at bounding box center [431, 168] width 71 height 19
click at [411, 192] on th at bounding box center [406, 192] width 20 height 20
click at [411, 192] on icon at bounding box center [410, 192] width 3 height 9
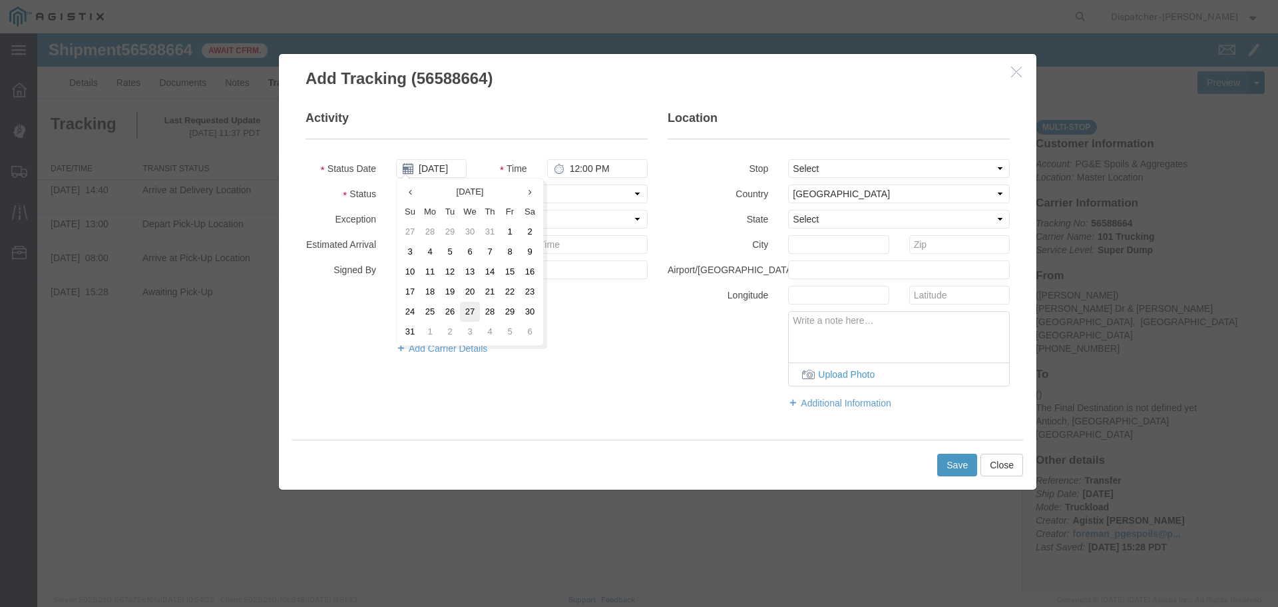
click at [465, 308] on td "27" at bounding box center [470, 312] width 20 height 20
type input "[DATE]"
click at [579, 169] on input "12:00 PM" at bounding box center [597, 168] width 101 height 19
type input "3:15 PM"
click at [848, 167] on select "Select From: [PERSON_NAME] Dr & [PERSON_NAME] Wy, [GEOGRAPHIC_DATA], [GEOGRAPHI…" at bounding box center [899, 168] width 222 height 19
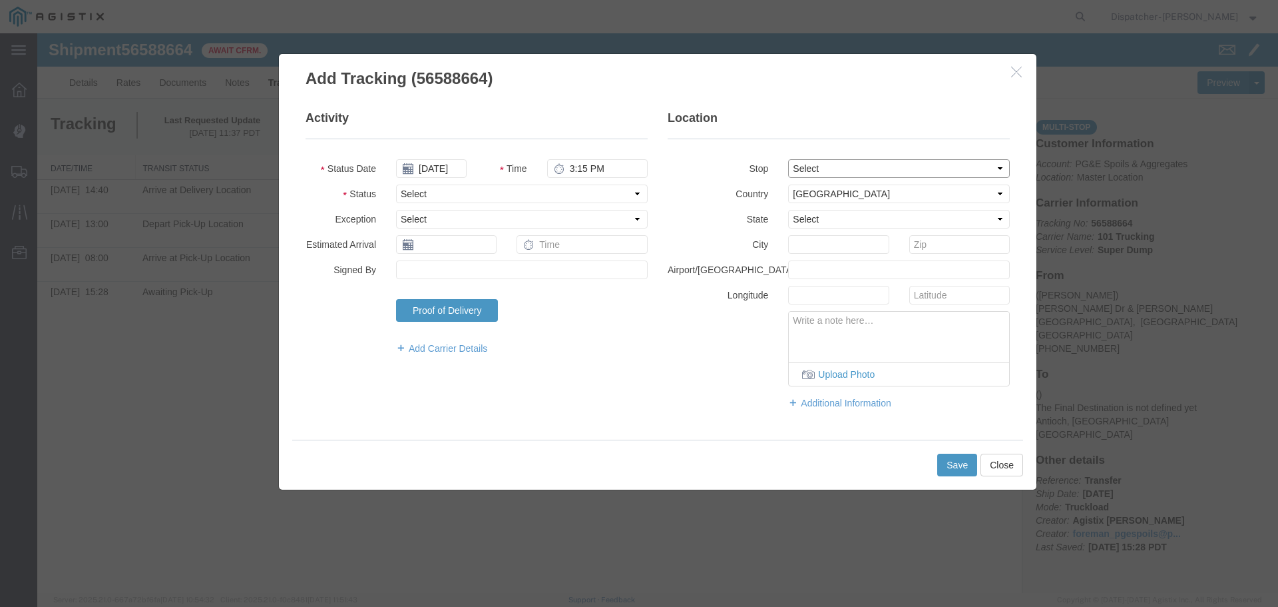
select select "{"pickupDeliveryInfoId": "122468335","pickupOrDelivery": "D","stopNum": "2","lo…"
click at [788, 159] on select "Select From: [PERSON_NAME] Dr & [PERSON_NAME] Wy, [GEOGRAPHIC_DATA], [GEOGRAPHI…" at bounding box center [899, 168] width 222 height 19
select select "CA"
type input "Antioch"
click at [465, 195] on select "Select Arrival Notice Available Arrival Notice Imported Arrive at Delivery Loca…" at bounding box center [522, 193] width 252 height 19
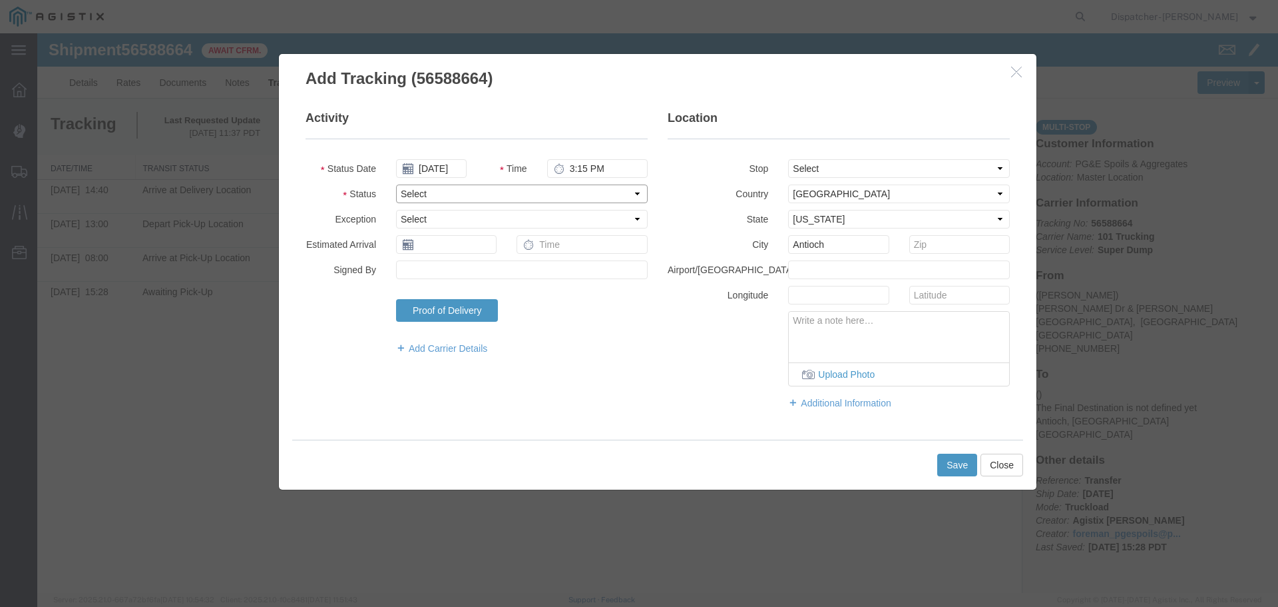
select select "DELIVRED"
click at [396, 184] on select "Select Arrival Notice Available Arrival Notice Imported Arrive at Delivery Loca…" at bounding box center [522, 193] width 252 height 19
click at [947, 457] on button "Save" at bounding box center [958, 464] width 40 height 23
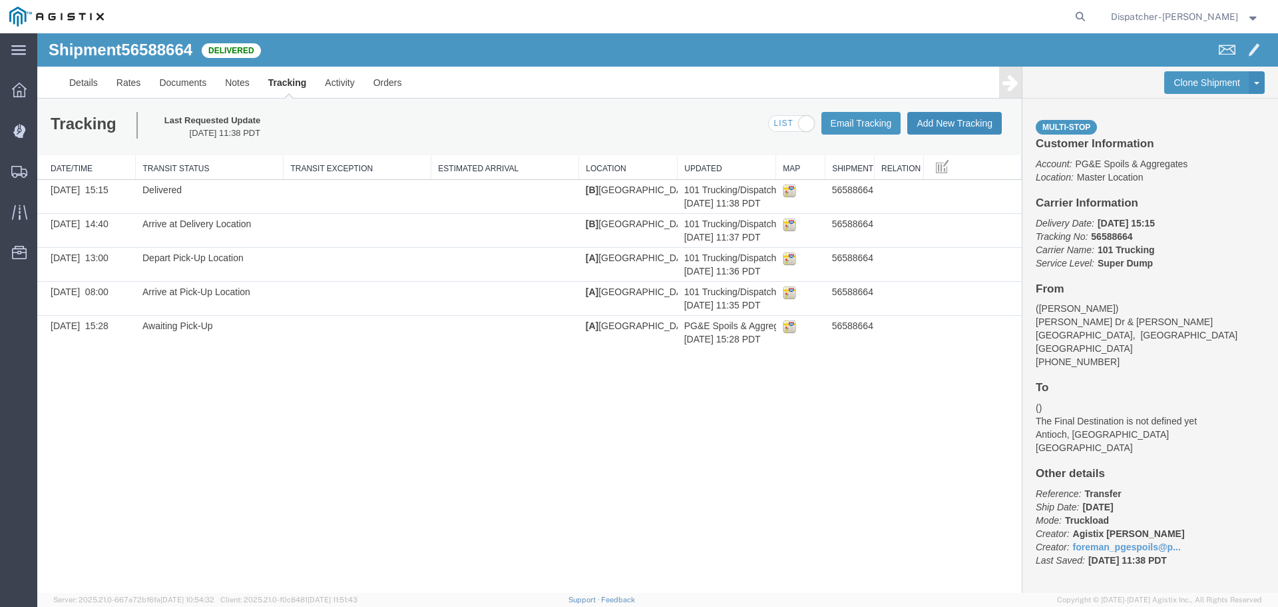
click at [957, 121] on button "Add New Tracking" at bounding box center [955, 123] width 95 height 23
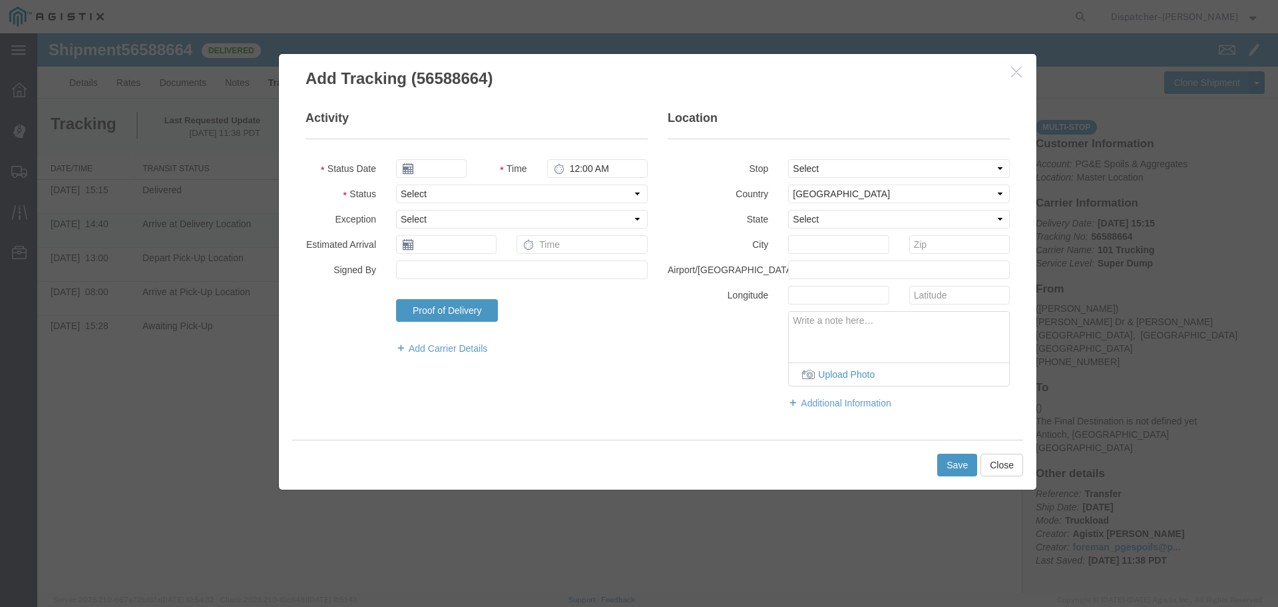
type input "[DATE]"
type input "12:00 PM"
click at [436, 170] on input "[DATE]" at bounding box center [431, 168] width 71 height 19
click at [403, 192] on th at bounding box center [406, 192] width 20 height 20
click at [403, 192] on th at bounding box center [410, 192] width 20 height 20
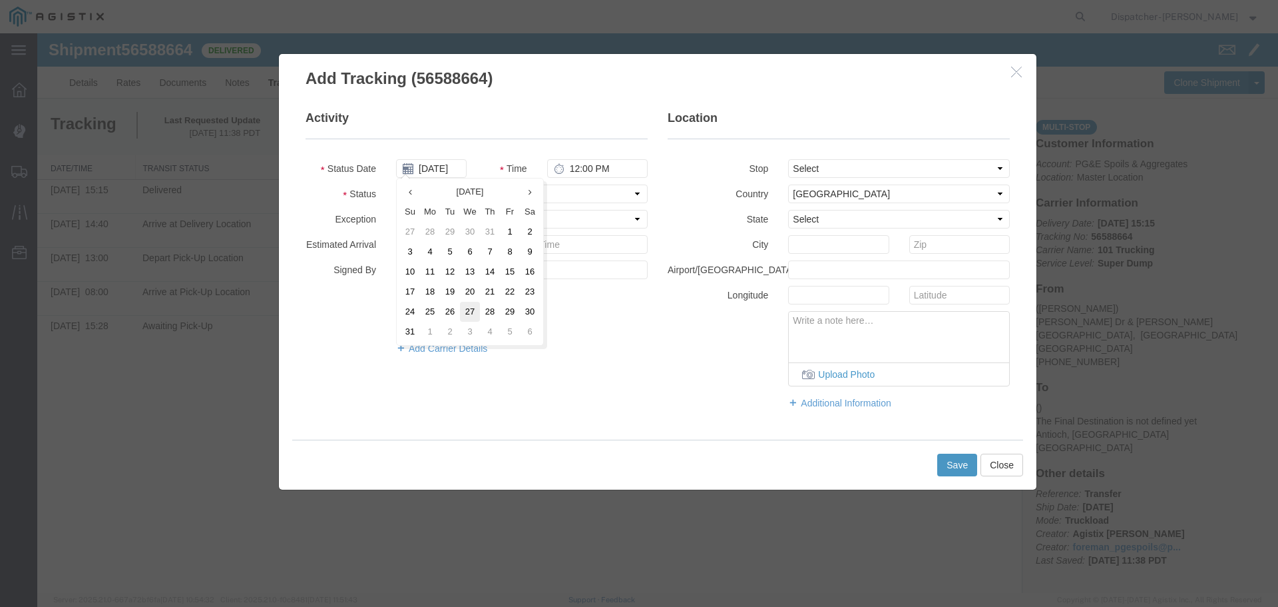
click at [471, 310] on td "27" at bounding box center [470, 312] width 20 height 20
type input "[DATE]"
click at [575, 170] on input "12:00 PM" at bounding box center [597, 168] width 101 height 19
type input "5:00 PM"
click at [890, 171] on select "Select From: [PERSON_NAME] Dr & [PERSON_NAME] Wy, [GEOGRAPHIC_DATA], [GEOGRAPHI…" at bounding box center [899, 168] width 222 height 19
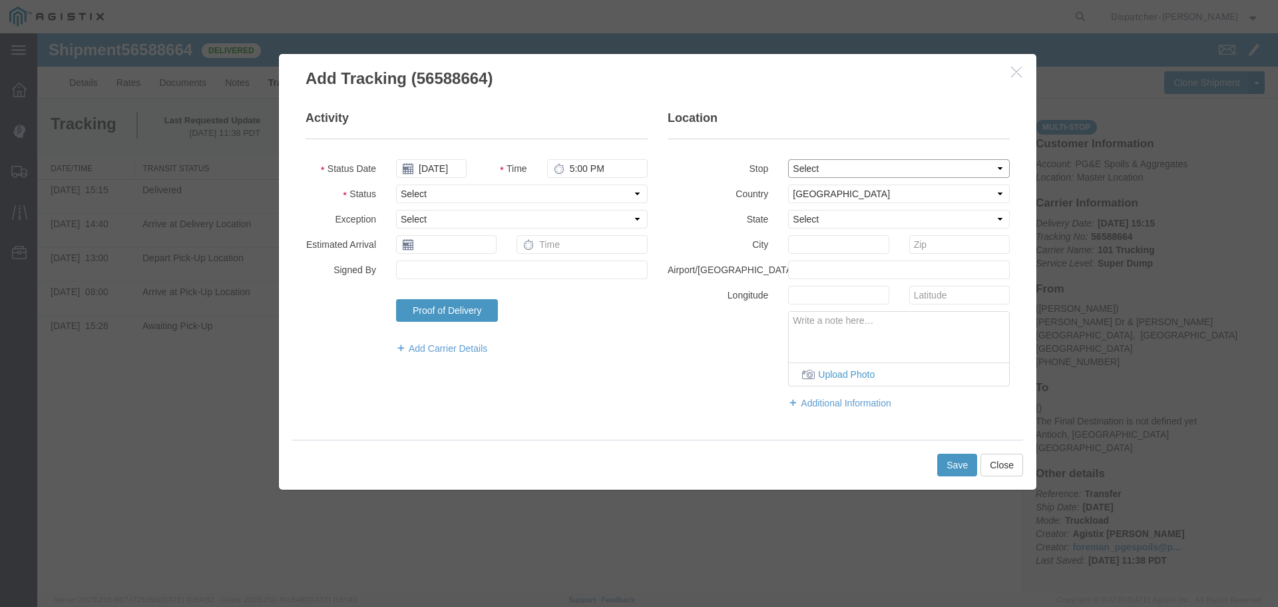
select select "{"pickupDeliveryInfoId": "122468334","pickupOrDelivery": "P","stopNum": "1","lo…"
click at [788, 159] on select "Select From: [PERSON_NAME] Dr & [PERSON_NAME] Wy, [GEOGRAPHIC_DATA], [GEOGRAPHI…" at bounding box center [899, 168] width 222 height 19
select select "CA"
type input "[GEOGRAPHIC_DATA]"
click at [473, 190] on select "Select Arrival Notice Available Arrival Notice Imported Arrive at Delivery Loca…" at bounding box center [522, 193] width 252 height 19
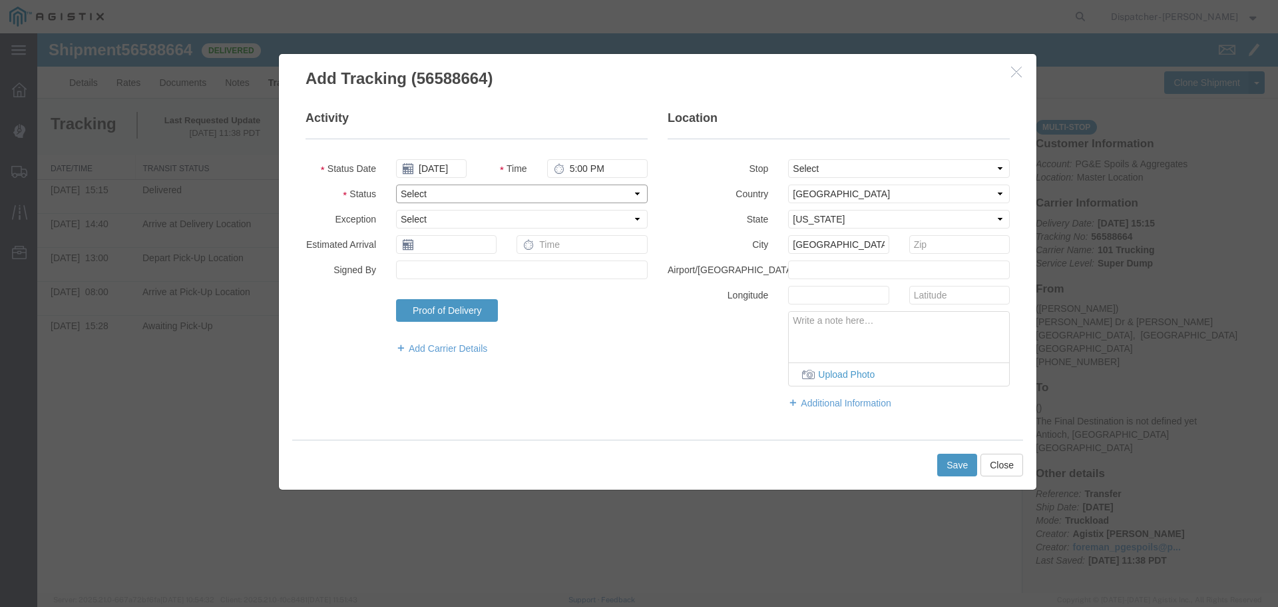
select select "ARVPULOC"
click at [396, 184] on select "Select Arrival Notice Available Arrival Notice Imported Arrive at Delivery Loca…" at bounding box center [522, 193] width 252 height 19
click at [954, 457] on button "Save" at bounding box center [958, 464] width 40 height 23
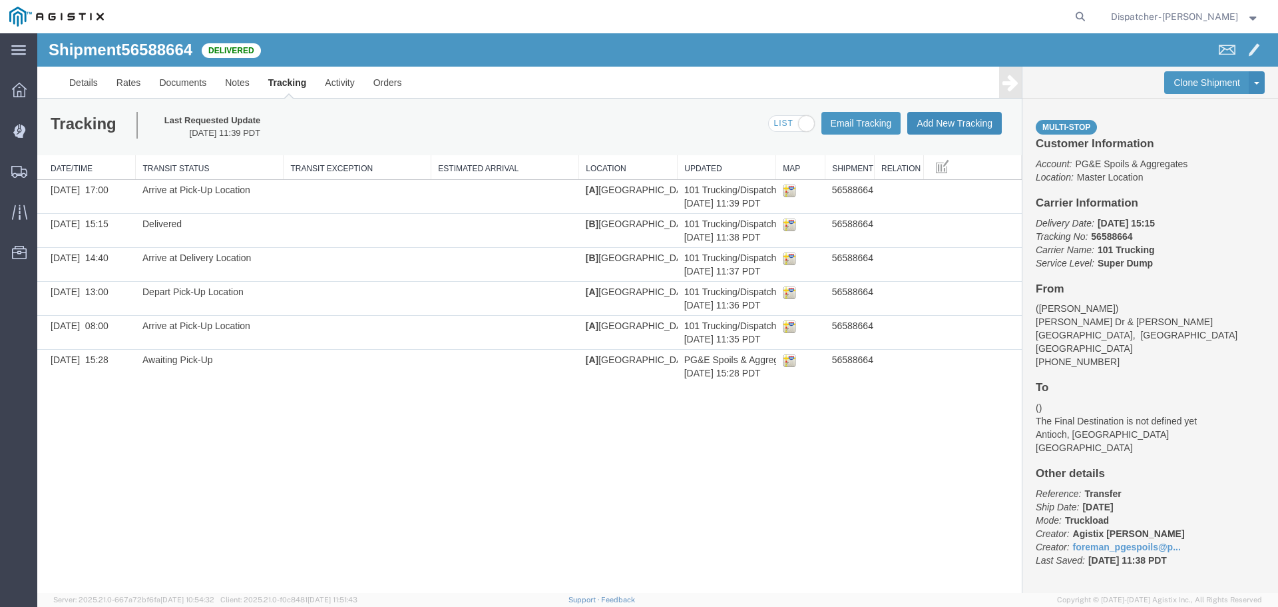
click at [954, 126] on button "Add New Tracking" at bounding box center [955, 123] width 95 height 23
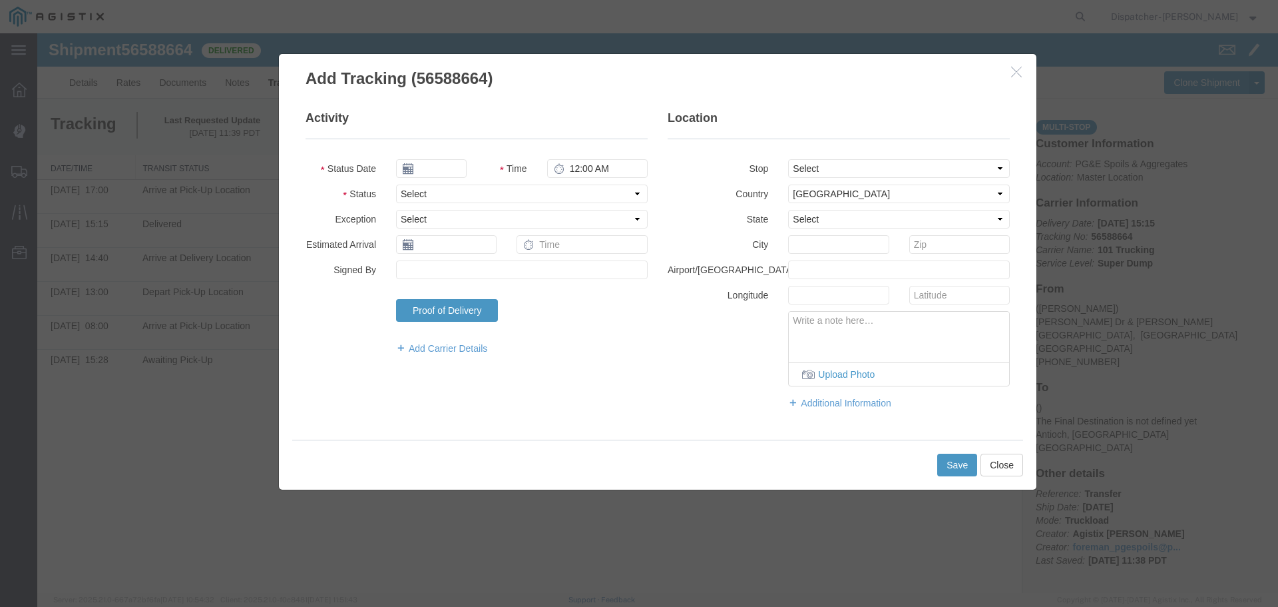
type input "[DATE]"
type input "12:00 PM"
drag, startPoint x: 449, startPoint y: 159, endPoint x: 445, endPoint y: 166, distance: 8.3
click at [446, 163] on input "[DATE]" at bounding box center [431, 168] width 71 height 19
click at [402, 190] on th at bounding box center [406, 192] width 20 height 20
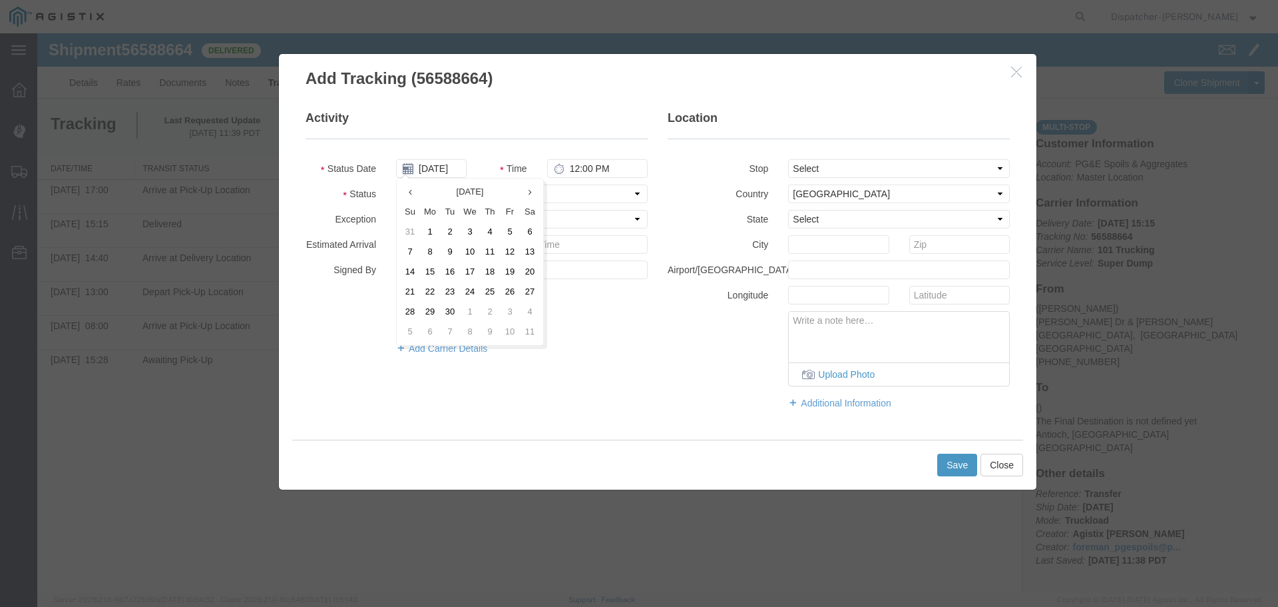
click at [396, 195] on div "[DATE] Su Mo Tu We Th Fr Sa 31 1 2 3 4 5 6 7 8 9 10 11 12 13 14 15 16 17 18 19 …" at bounding box center [470, 262] width 148 height 168
click at [407, 190] on th at bounding box center [410, 192] width 20 height 20
click at [467, 313] on td "27" at bounding box center [470, 312] width 20 height 20
type input "[DATE]"
click at [574, 165] on input "12:00 PM" at bounding box center [597, 168] width 101 height 19
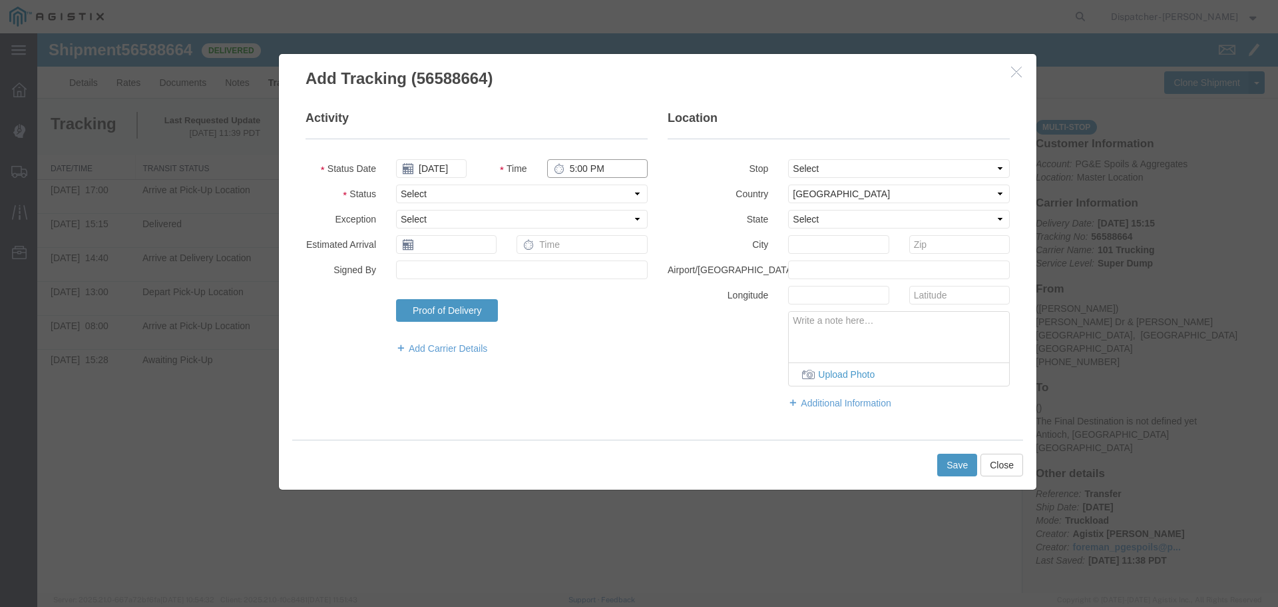
type input "5:00 PM"
click at [908, 169] on select "Select From: [PERSON_NAME] Dr & [PERSON_NAME] Wy, [GEOGRAPHIC_DATA], [GEOGRAPHI…" at bounding box center [899, 168] width 222 height 19
select select "{"pickupDeliveryInfoId": "122468334","pickupOrDelivery": "P","stopNum": "1","lo…"
click at [788, 159] on select "Select From: [PERSON_NAME] Dr & [PERSON_NAME] Wy, [GEOGRAPHIC_DATA], [GEOGRAPHI…" at bounding box center [899, 168] width 222 height 19
select select "CA"
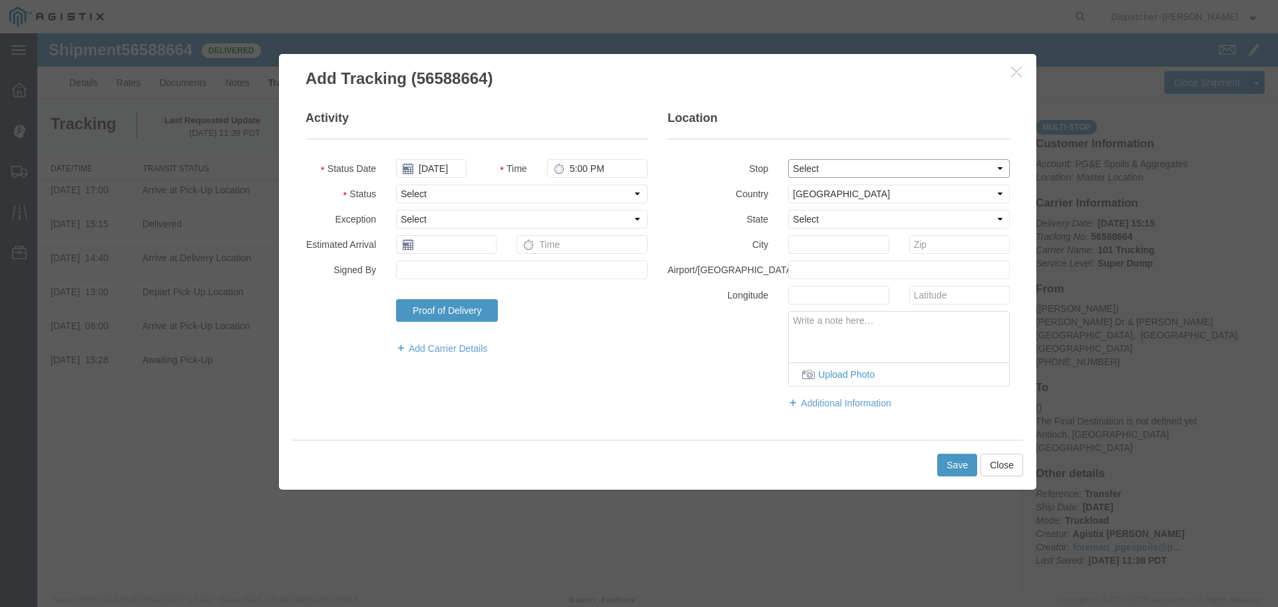
type input "[GEOGRAPHIC_DATA]"
click at [489, 196] on select "Select Arrival Notice Available Arrival Notice Imported Arrive at Delivery Loca…" at bounding box center [522, 193] width 252 height 19
select select "BREAKSTART"
click at [396, 184] on select "Select Arrival Notice Available Arrival Notice Imported Arrive at Delivery Loca…" at bounding box center [522, 193] width 252 height 19
click at [954, 460] on button "Save" at bounding box center [958, 464] width 40 height 23
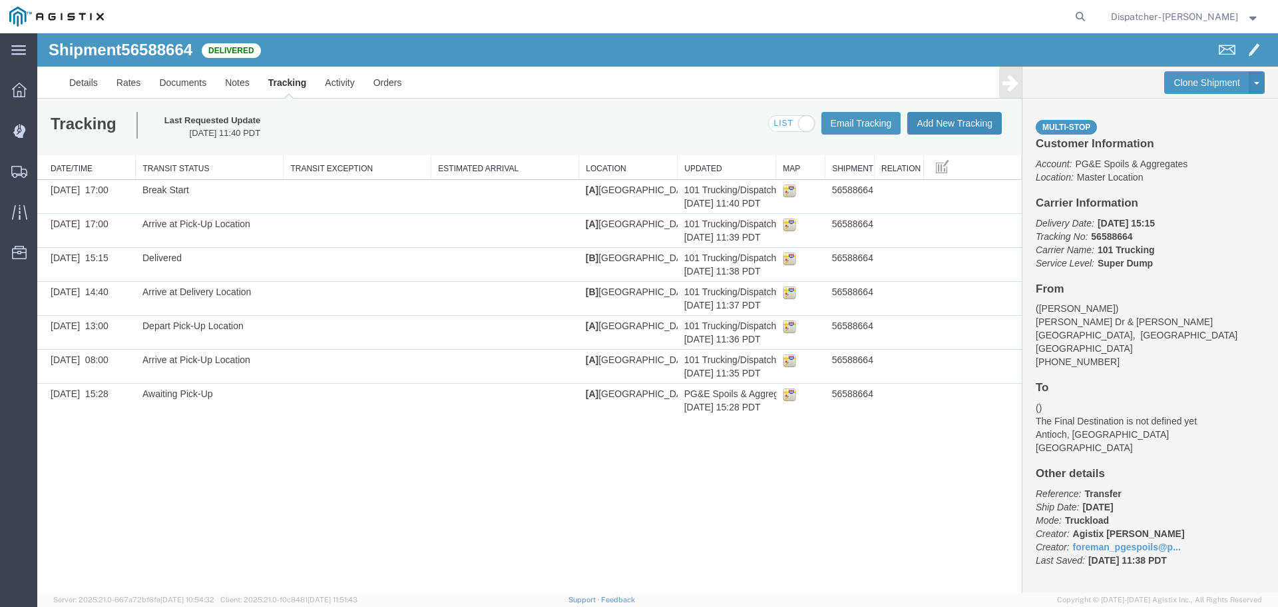
click at [949, 119] on button "Add New Tracking" at bounding box center [955, 123] width 95 height 23
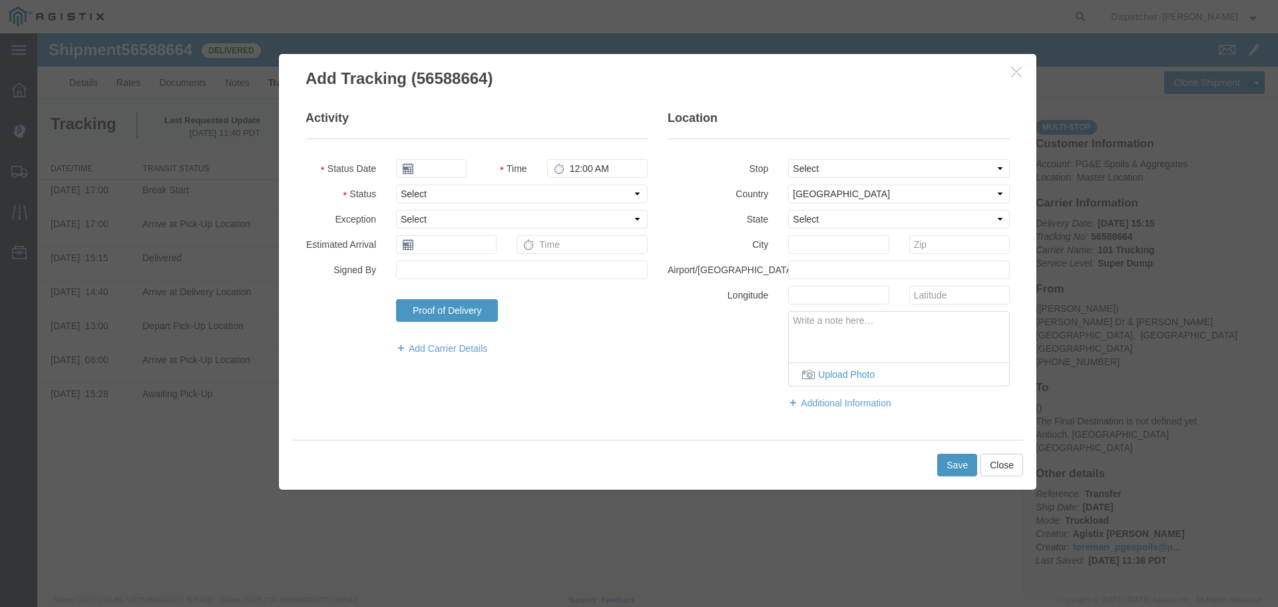
type input "[DATE]"
type input "12:00 PM"
click at [426, 172] on input "[DATE]" at bounding box center [431, 168] width 71 height 19
click at [409, 191] on th at bounding box center [406, 192] width 20 height 20
click at [409, 191] on icon at bounding box center [410, 192] width 3 height 9
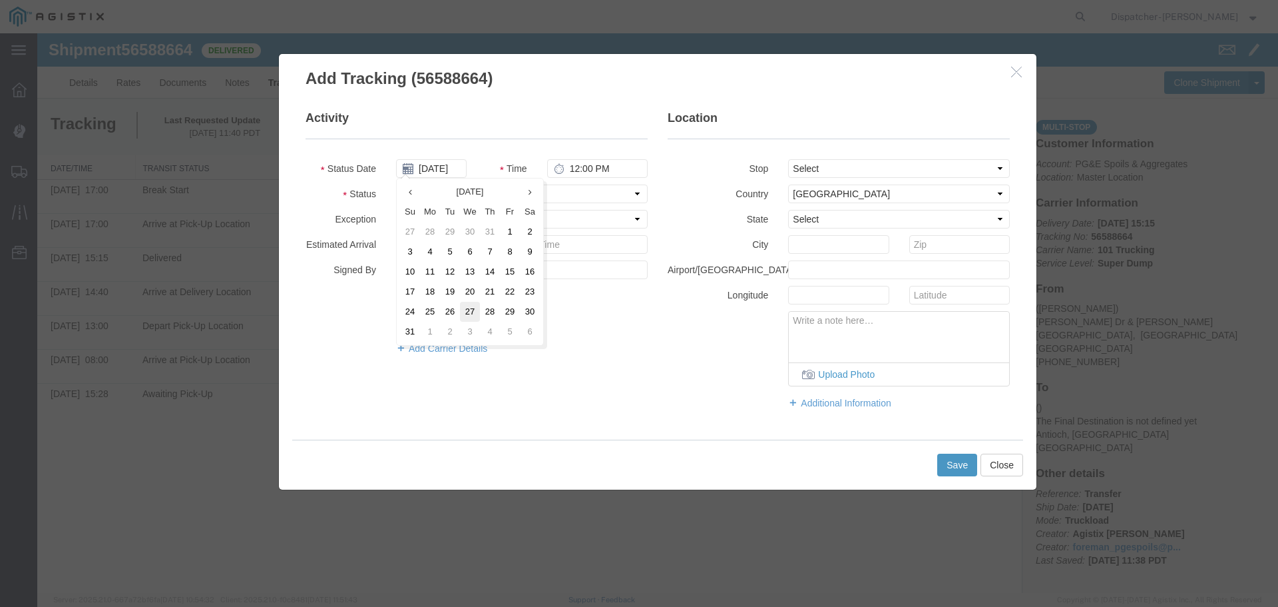
click at [469, 305] on td "27" at bounding box center [470, 312] width 20 height 20
type input "[DATE]"
click at [574, 165] on input "12:00 PM" at bounding box center [597, 168] width 101 height 19
type input "5:30 PM"
click at [838, 168] on select "Select From: [PERSON_NAME] Dr & [PERSON_NAME] Wy, [GEOGRAPHIC_DATA], [GEOGRAPHI…" at bounding box center [899, 168] width 222 height 19
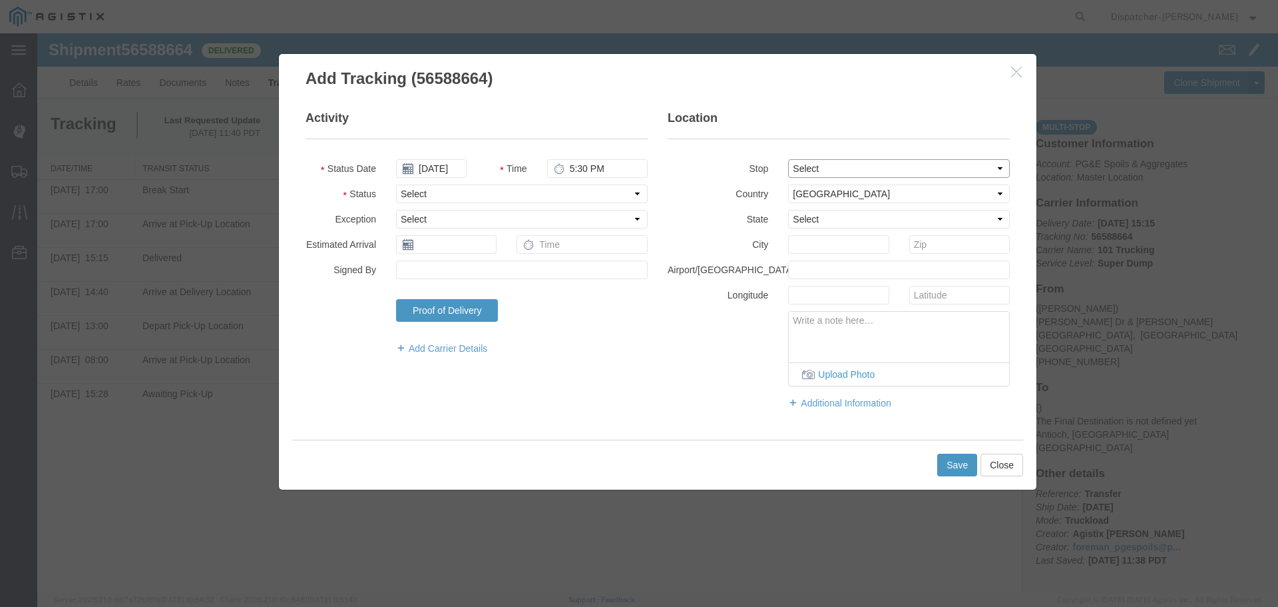
select select "{"pickupDeliveryInfoId": "122468334","pickupOrDelivery": "P","stopNum": "1","lo…"
click at [788, 159] on select "Select From: [PERSON_NAME] Dr & [PERSON_NAME] Wy, [GEOGRAPHIC_DATA], [GEOGRAPHI…" at bounding box center [899, 168] width 222 height 19
select select "CA"
type input "[GEOGRAPHIC_DATA]"
click at [445, 192] on select "Select Arrival Notice Available Arrival Notice Imported Arrive at Delivery Loca…" at bounding box center [522, 193] width 252 height 19
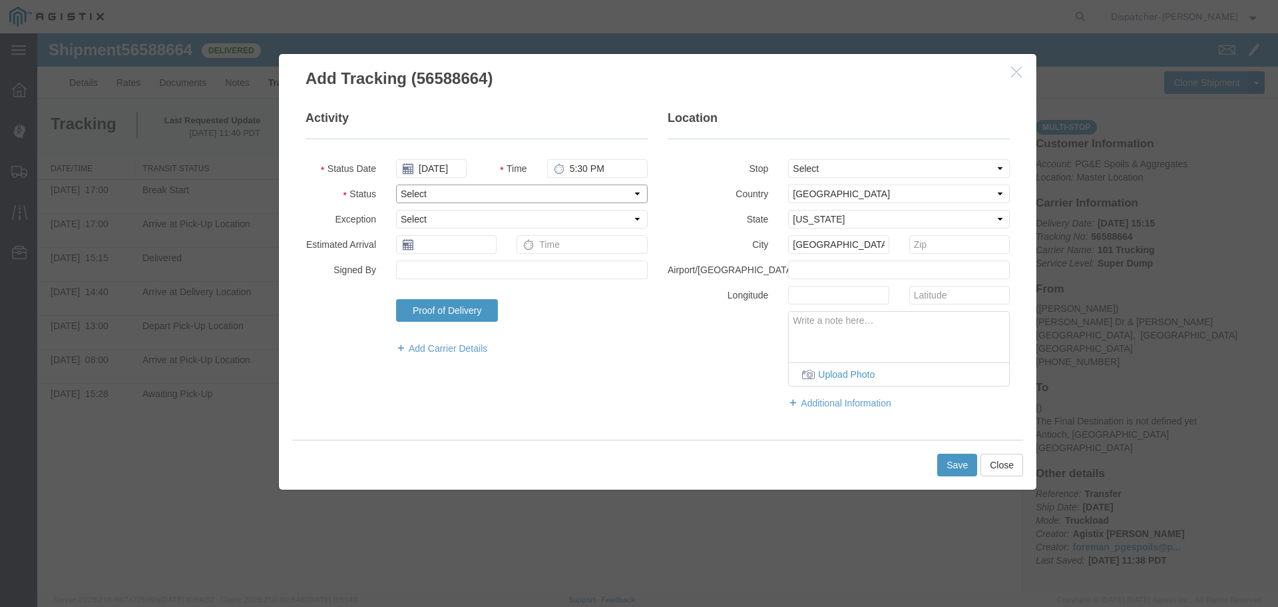
select select "BREAKSTOP"
click at [396, 184] on select "Select Arrival Notice Available Arrival Notice Imported Arrive at Delivery Loca…" at bounding box center [522, 193] width 252 height 19
click at [952, 462] on button "Save" at bounding box center [958, 464] width 40 height 23
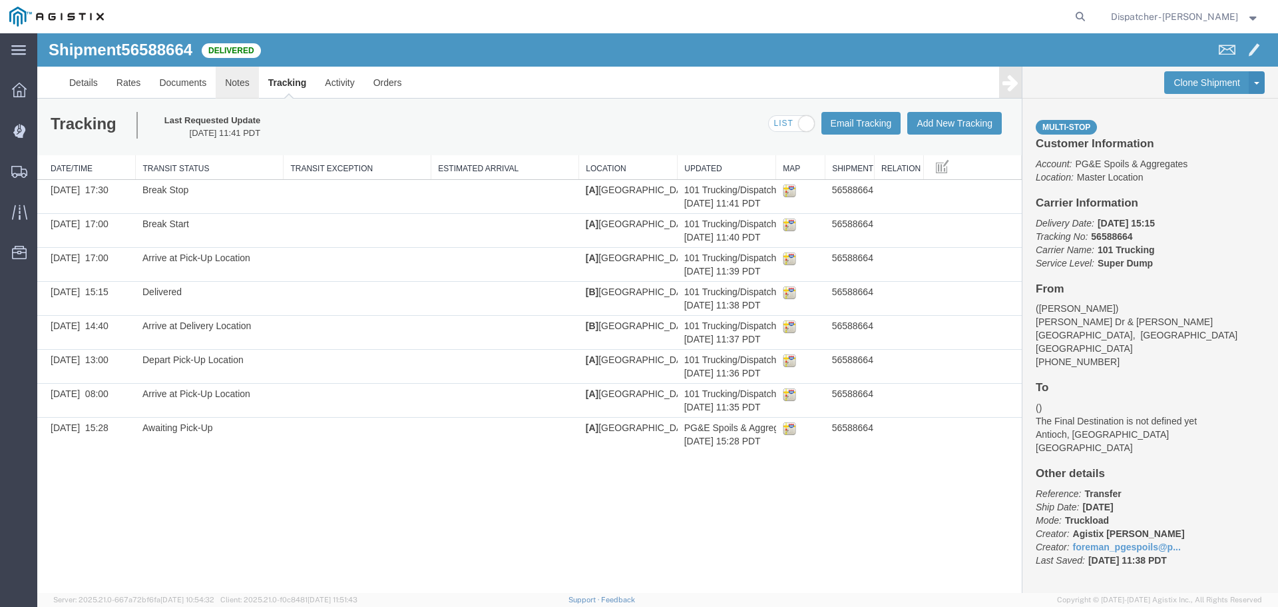
click at [229, 83] on link "Notes" at bounding box center [237, 83] width 43 height 32
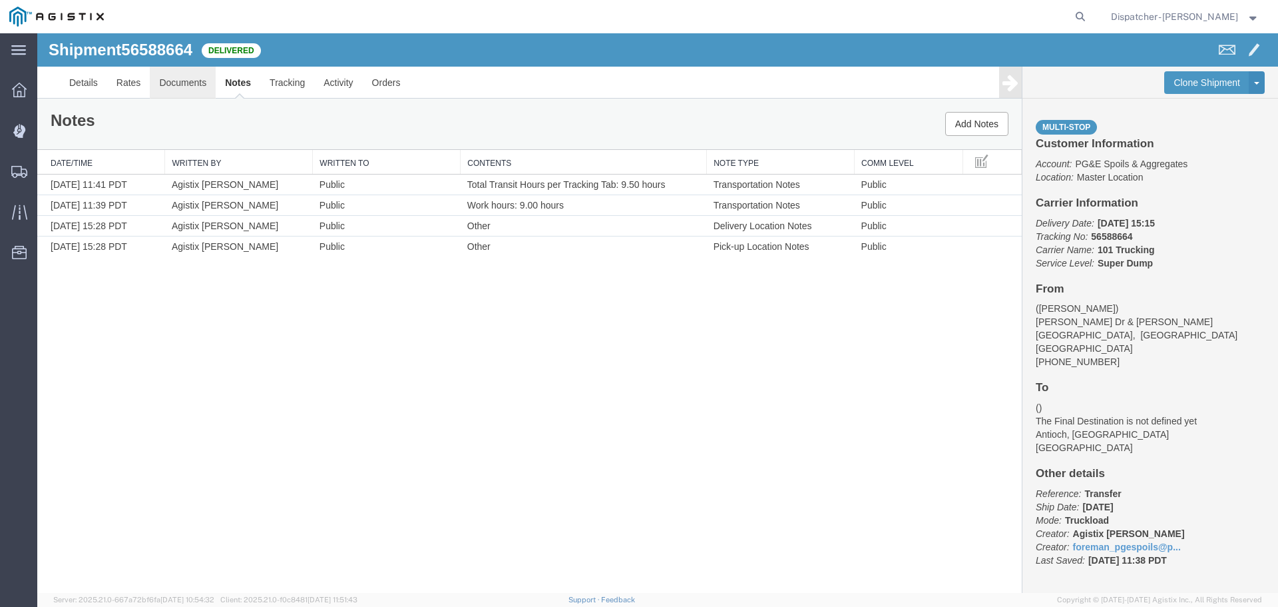
click at [178, 78] on link "Documents" at bounding box center [183, 83] width 66 height 32
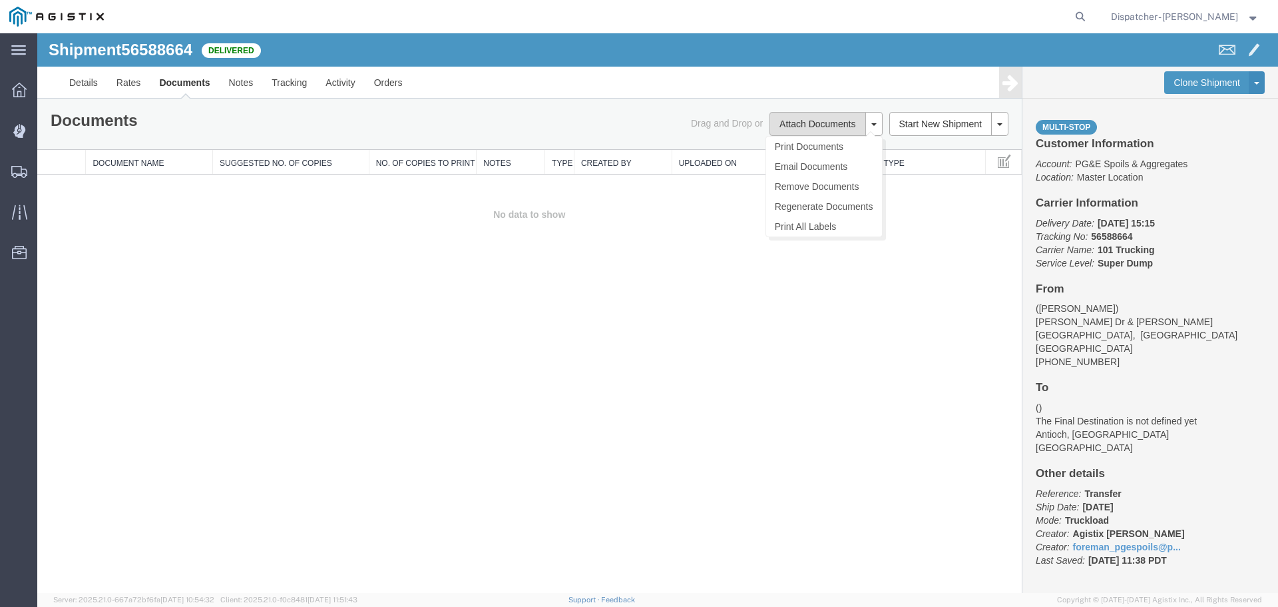
click at [824, 125] on button "Attach Documents" at bounding box center [818, 124] width 96 height 24
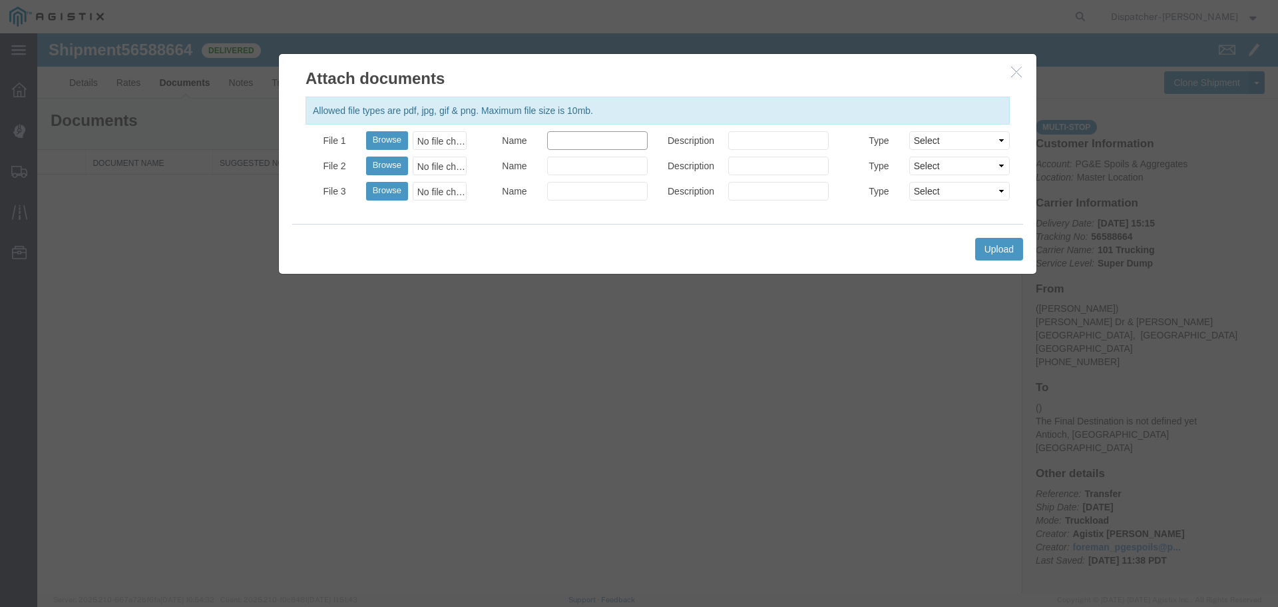
click at [586, 147] on input "Name" at bounding box center [597, 140] width 101 height 19
type input "Truck and Scale Tags"
click at [389, 140] on button "Browse" at bounding box center [387, 140] width 42 height 19
type input "C:\fakepath\Truck and Scale Tags 56588664.pdf"
click at [987, 243] on button "Upload" at bounding box center [999, 249] width 48 height 23
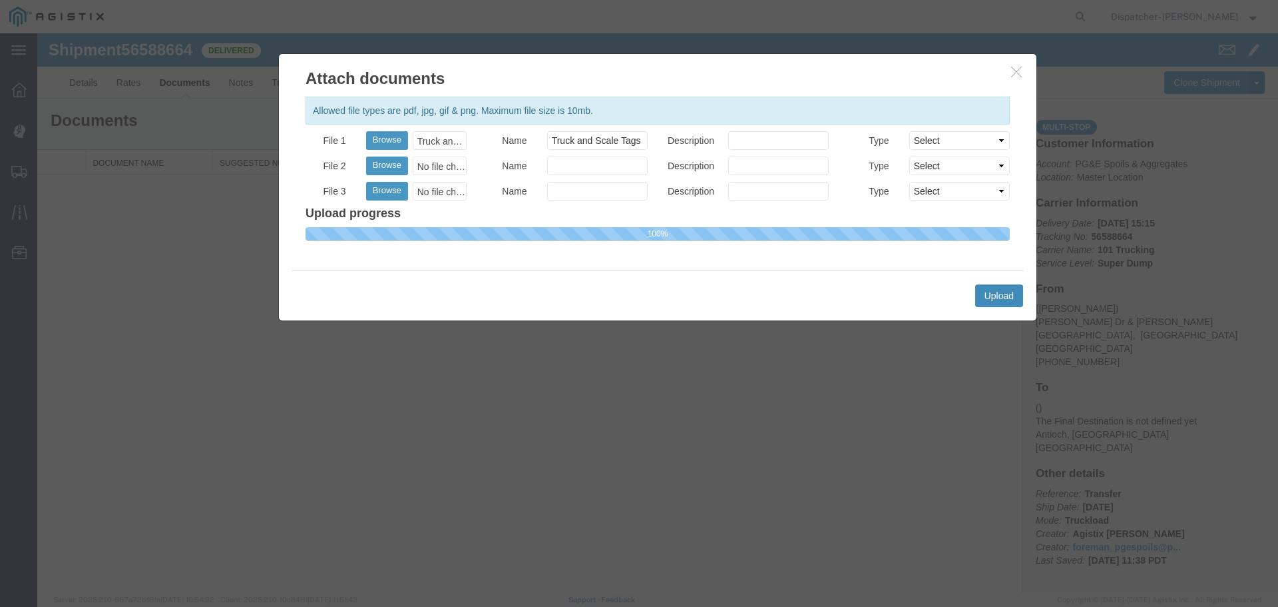
select select
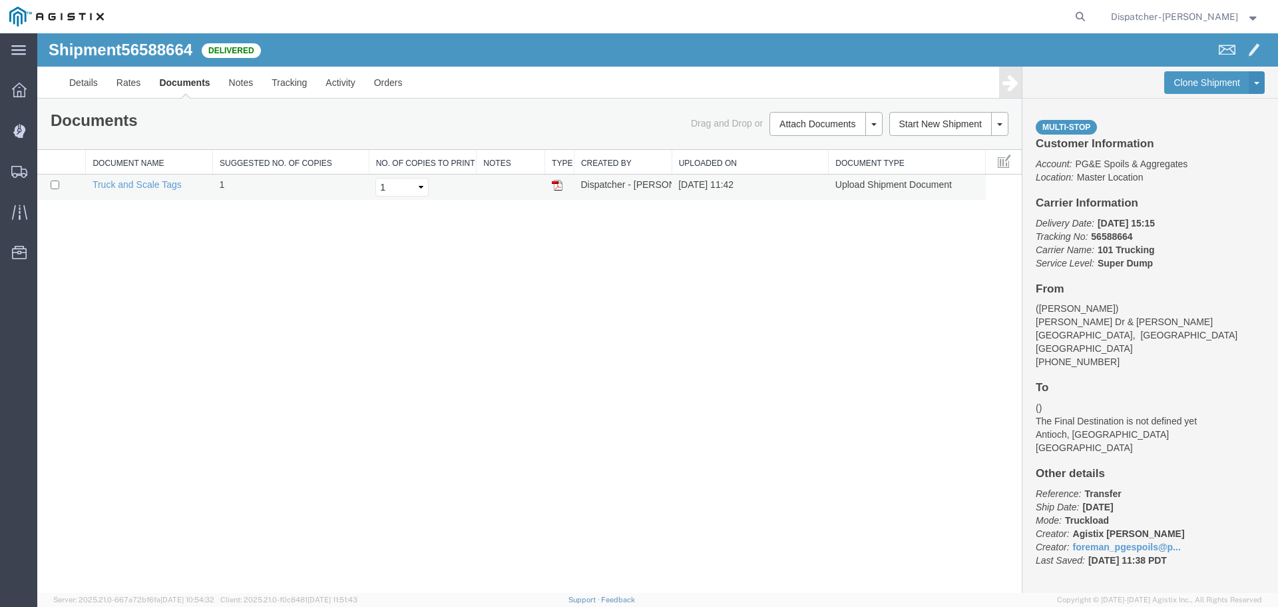
click at [556, 184] on img at bounding box center [557, 185] width 11 height 11
click at [136, 184] on link "Truck and Scale Tags" at bounding box center [137, 184] width 89 height 11
click at [46, 176] on span "Shipments" at bounding box center [41, 171] width 9 height 27
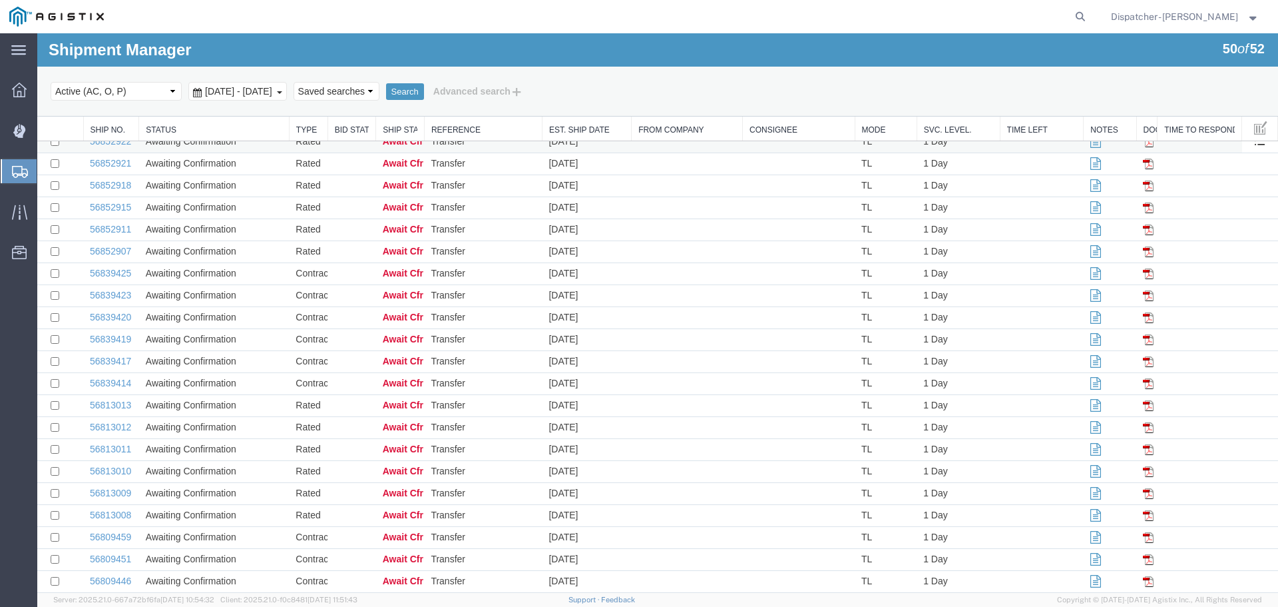
scroll to position [677, 0]
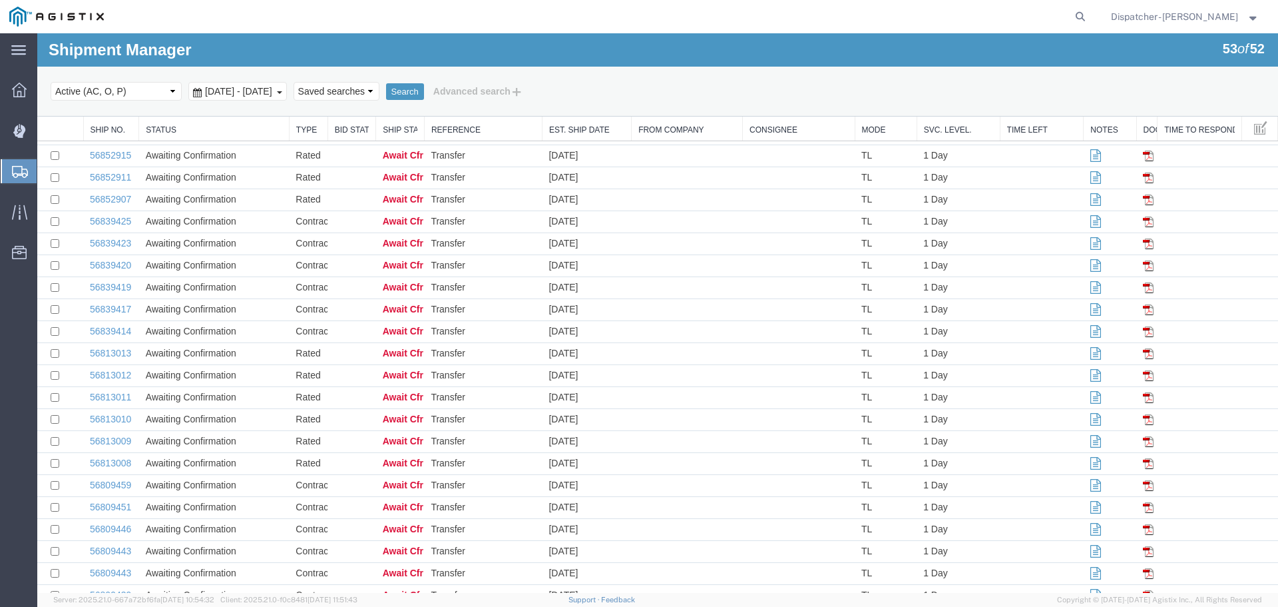
click at [240, 91] on span "[DATE] - [DATE]" at bounding box center [239, 91] width 74 height 11
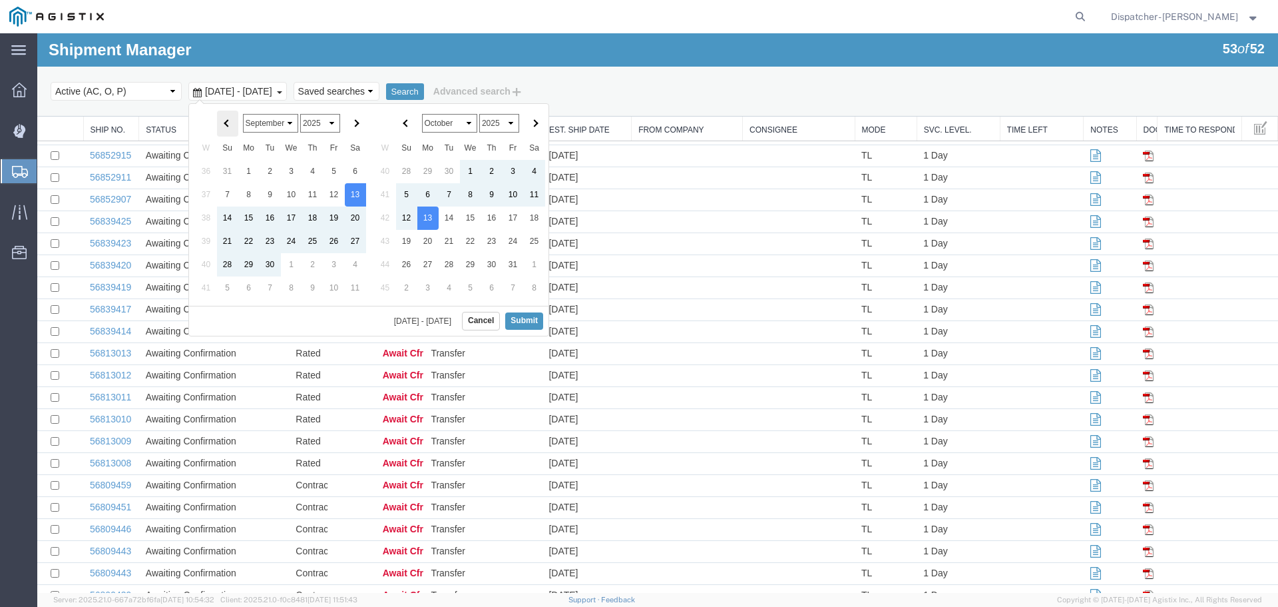
click at [220, 124] on th at bounding box center [227, 124] width 21 height 26
click at [224, 123] on th at bounding box center [227, 124] width 21 height 26
click at [360, 119] on th at bounding box center [355, 124] width 21 height 26
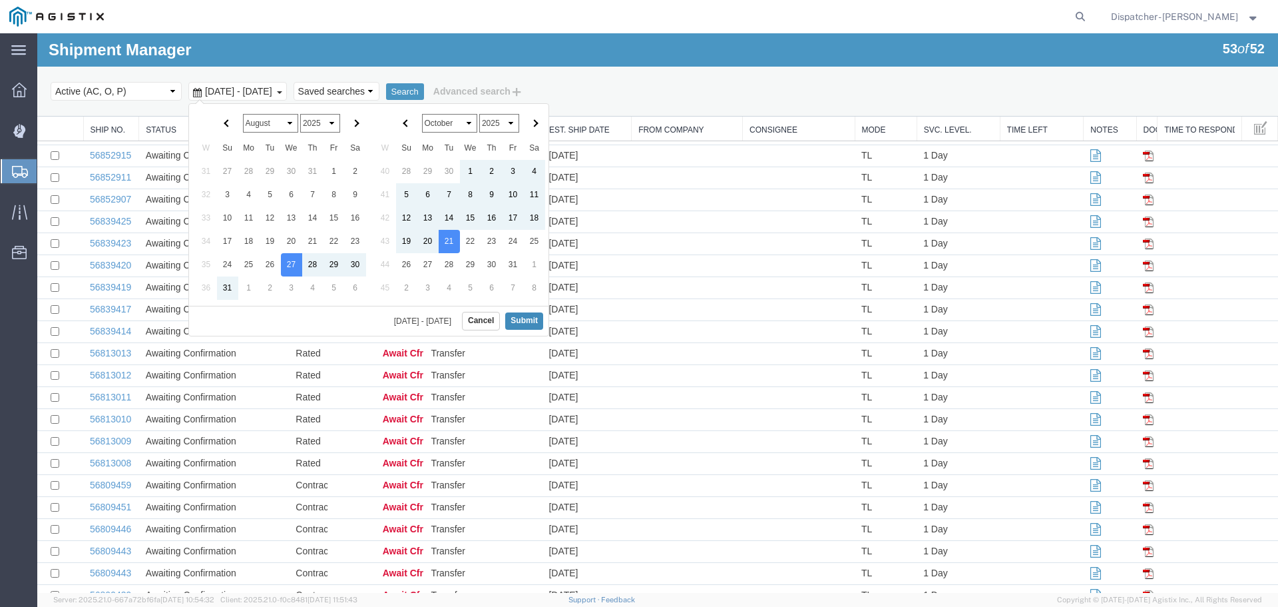
click at [521, 327] on button "Submit" at bounding box center [524, 320] width 38 height 17
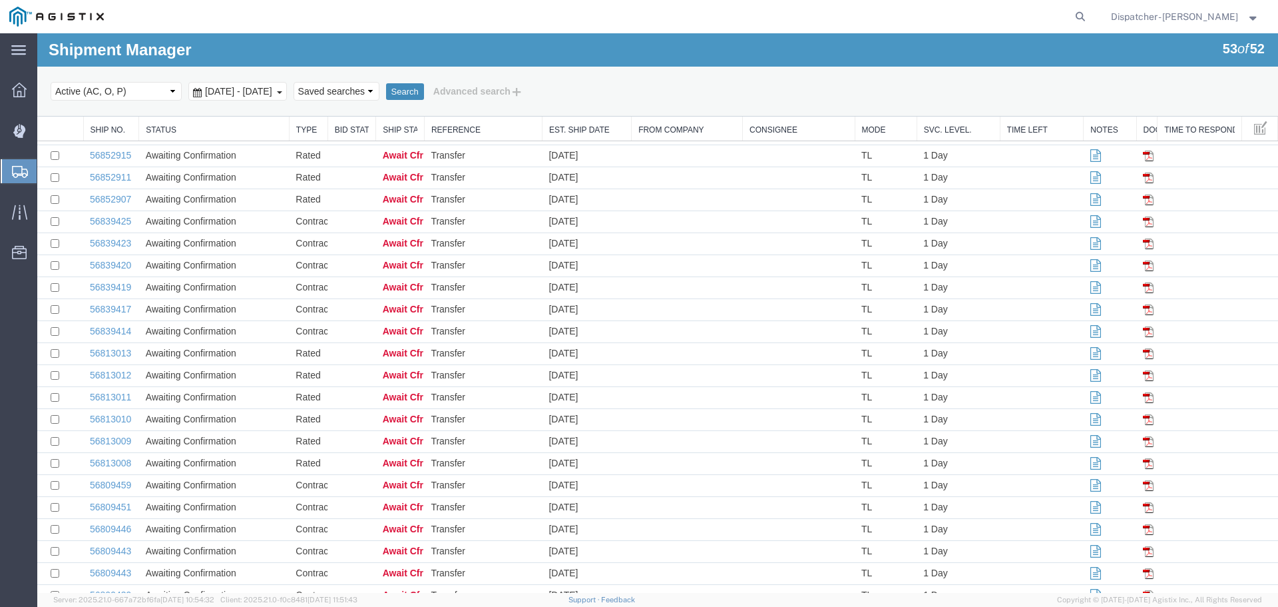
click at [424, 91] on button "Search" at bounding box center [405, 91] width 38 height 17
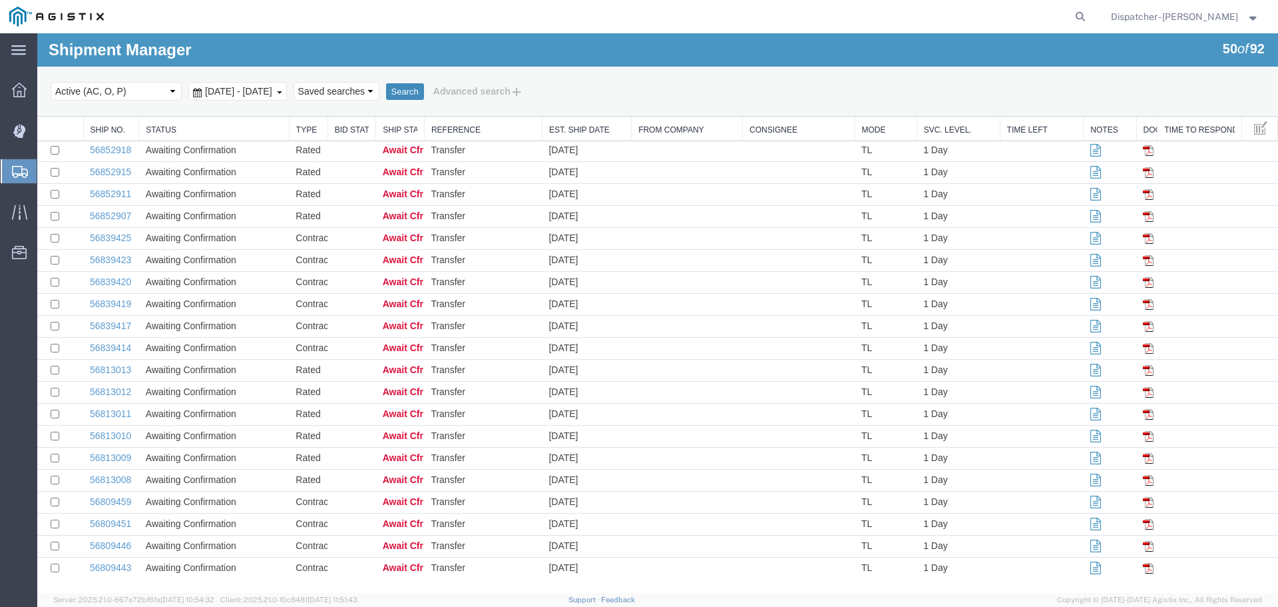
click at [424, 90] on button "Search" at bounding box center [405, 91] width 38 height 17
click at [121, 564] on link "56588665" at bounding box center [110, 567] width 41 height 11
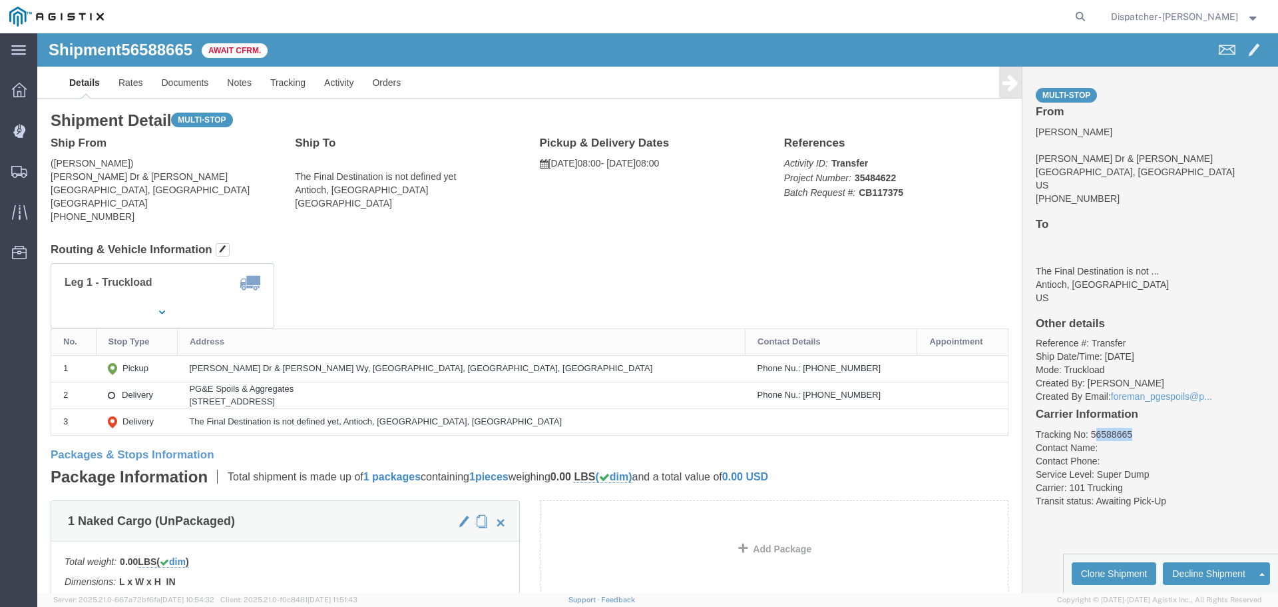
drag, startPoint x: 1091, startPoint y: 399, endPoint x: 1049, endPoint y: 400, distance: 42.0
click li "Tracking No: 56588665"
click li "Contact Name:"
drag, startPoint x: 1093, startPoint y: 401, endPoint x: 1047, endPoint y: 404, distance: 45.4
click li "Tracking No: 56588665"
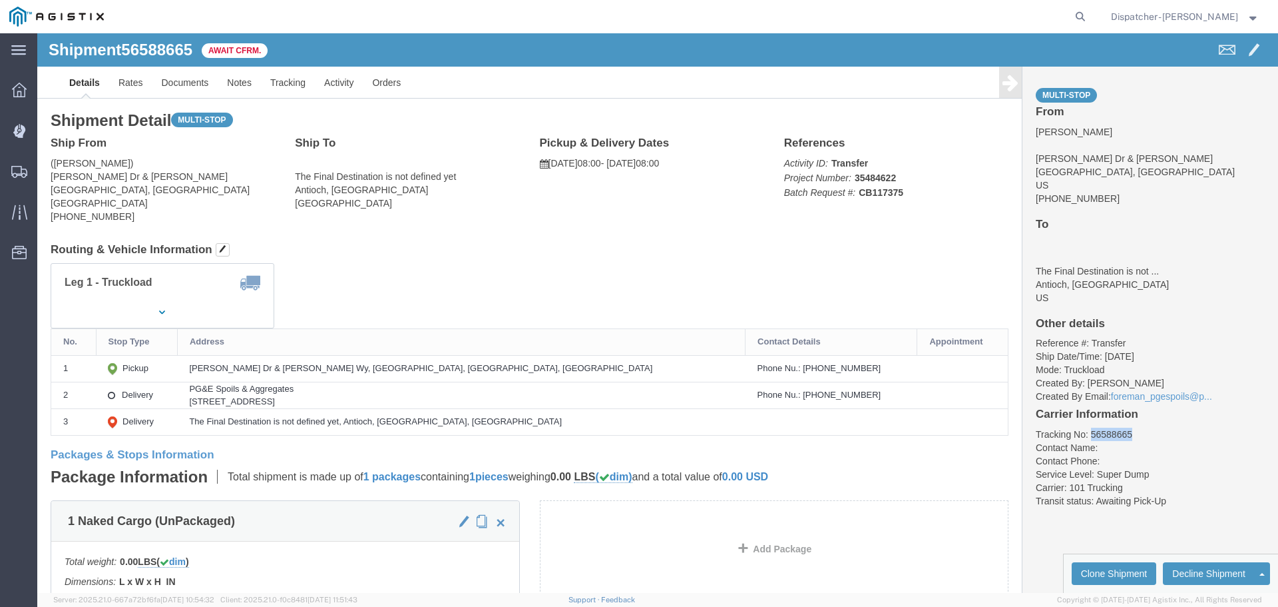
copy li "56588665"
click link "Tracking"
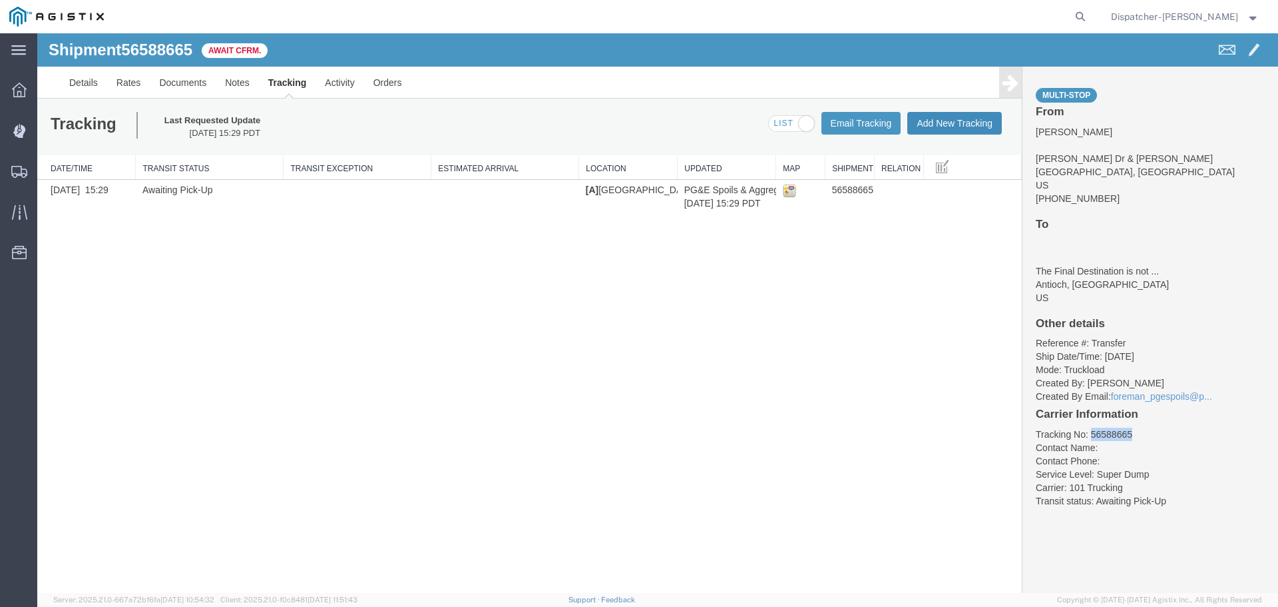
click at [942, 125] on button "Add New Tracking" at bounding box center [955, 123] width 95 height 23
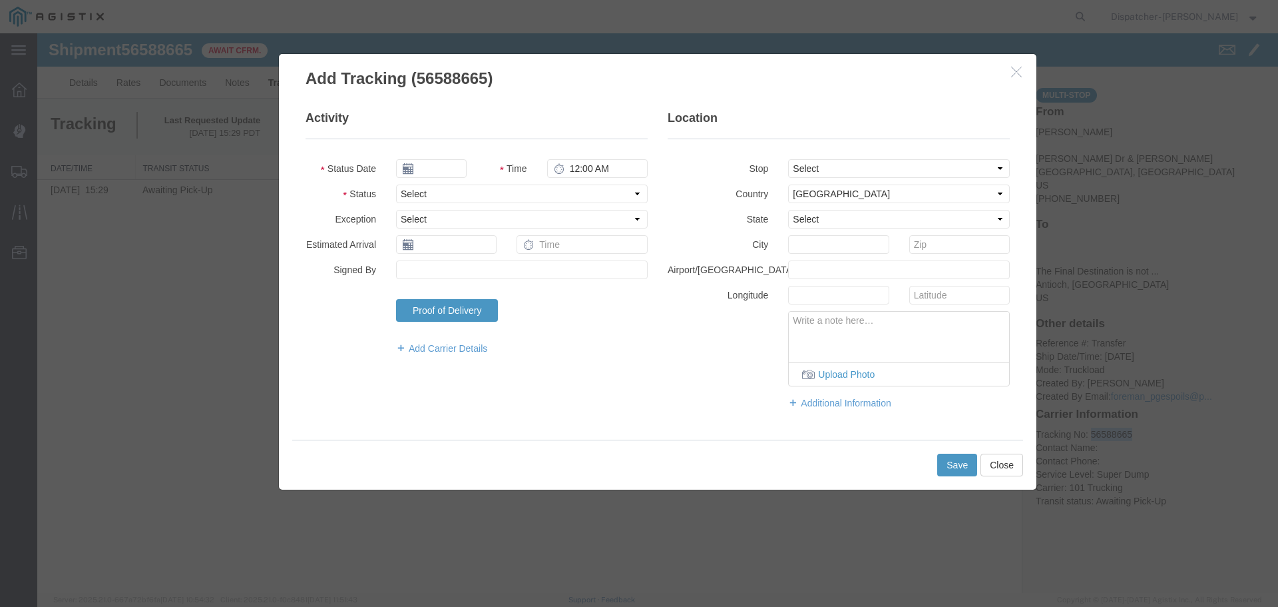
type input "[DATE]"
type input "12:00 PM"
click at [442, 168] on input "[DATE]" at bounding box center [431, 168] width 71 height 19
click at [411, 191] on th at bounding box center [406, 192] width 20 height 20
click at [411, 191] on icon at bounding box center [410, 192] width 3 height 9
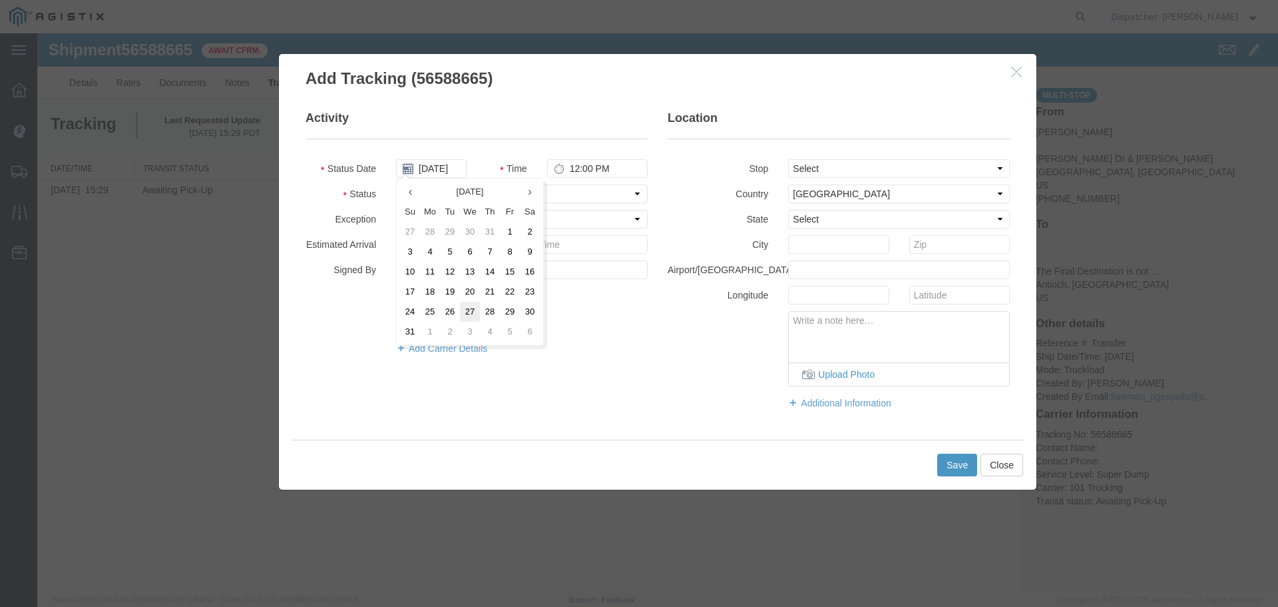
click at [475, 308] on td "27" at bounding box center [470, 312] width 20 height 20
type input "[DATE]"
click at [569, 168] on input "12:00 PM" at bounding box center [597, 168] width 101 height 19
type input "8:00 AM"
click at [826, 164] on select "Select From: [PERSON_NAME] Dr & [PERSON_NAME] Wy, [GEOGRAPHIC_DATA], [GEOGRAPHI…" at bounding box center [899, 168] width 222 height 19
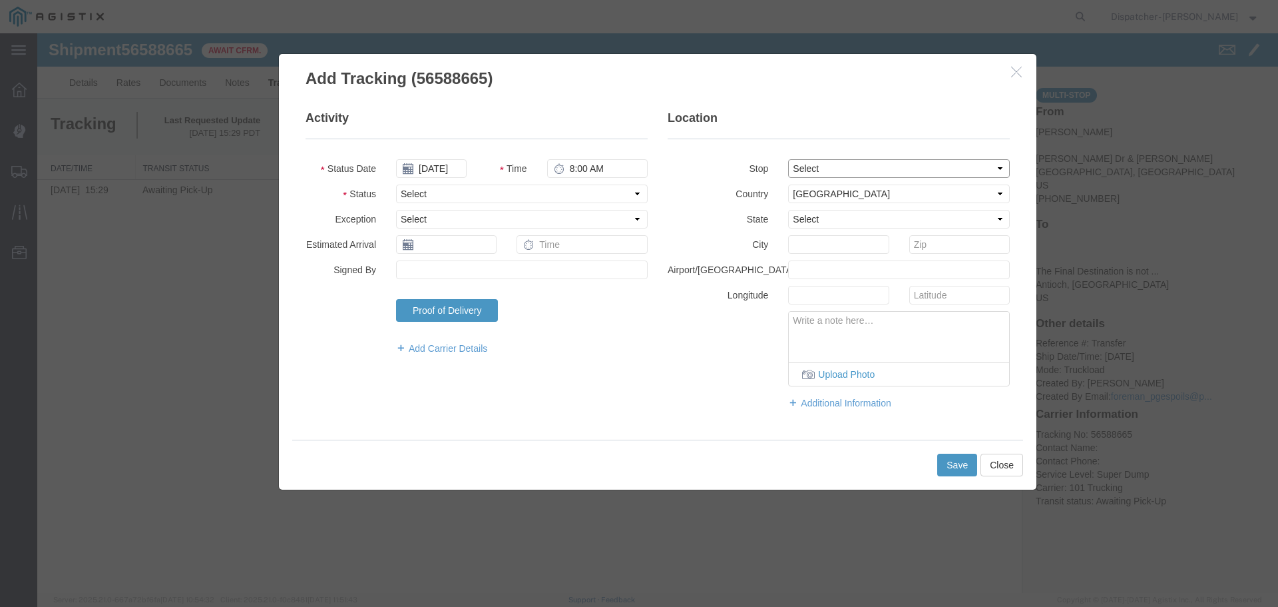
select select "{"pickupDeliveryInfoId": "122468337","pickupOrDelivery": "P","stopNum": "1","lo…"
click at [788, 159] on select "Select From: [PERSON_NAME] Dr & [PERSON_NAME] Wy, [GEOGRAPHIC_DATA], [GEOGRAPHI…" at bounding box center [899, 168] width 222 height 19
select select "CA"
type input "[GEOGRAPHIC_DATA]"
click at [412, 187] on select "Select Arrival Notice Available Arrival Notice Imported Arrive at Delivery Loca…" at bounding box center [522, 193] width 252 height 19
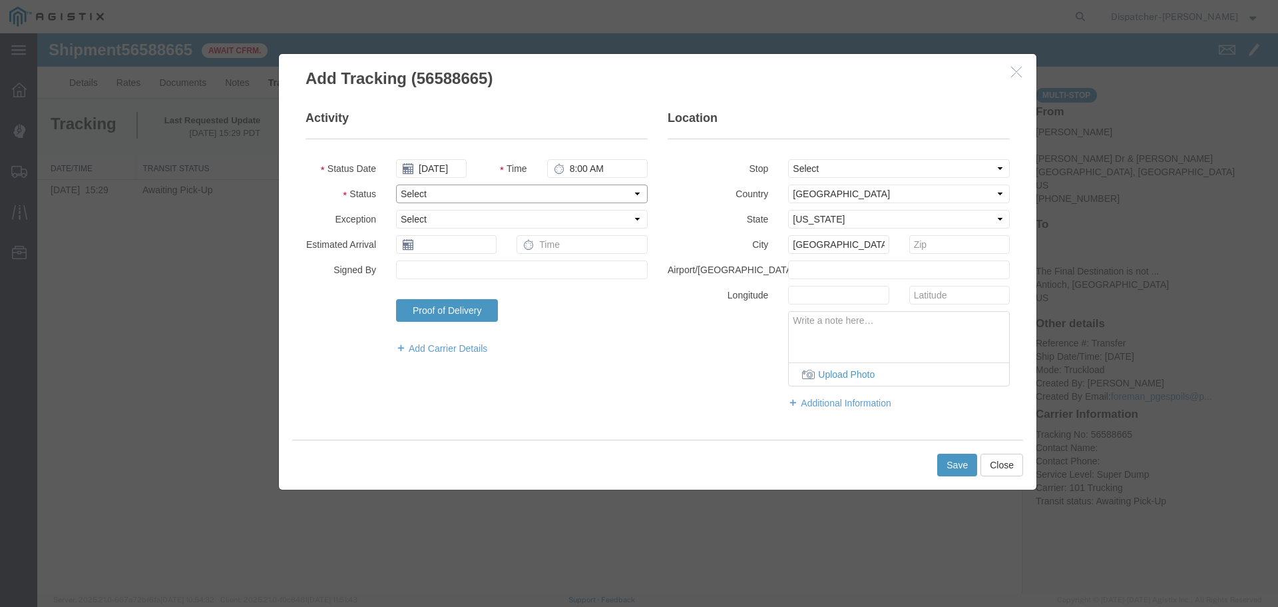
select select "ARVPULOC"
click at [396, 184] on select "Select Arrival Notice Available Arrival Notice Imported Arrive at Delivery Loca…" at bounding box center [522, 193] width 252 height 19
click at [954, 464] on button "Save" at bounding box center [958, 464] width 40 height 23
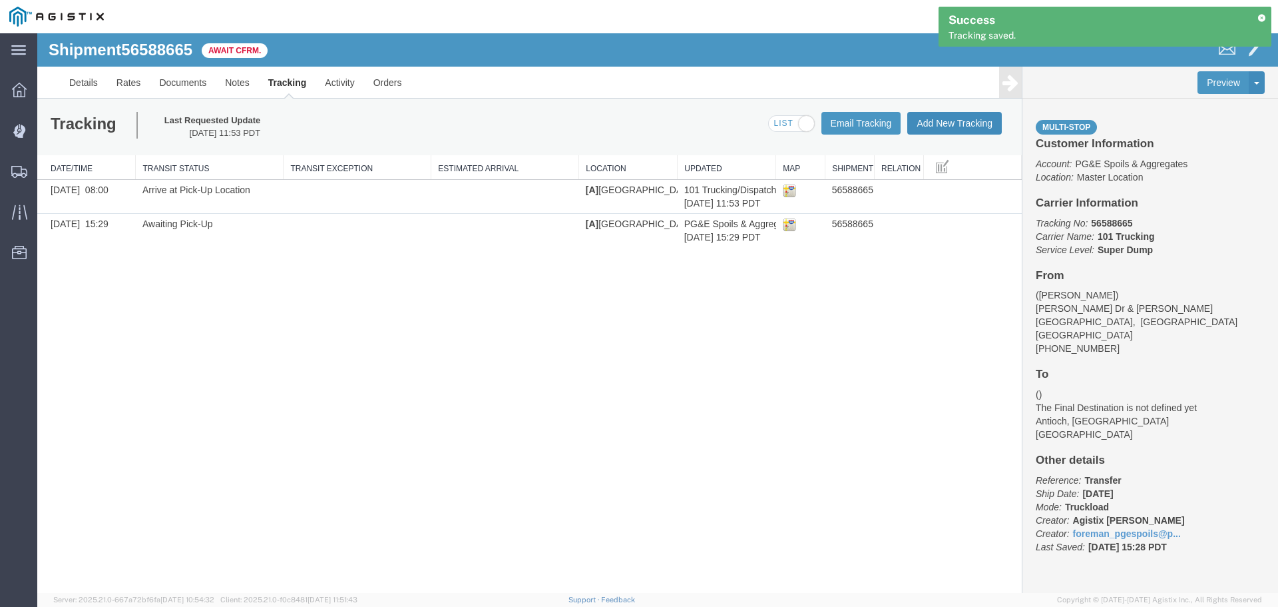
click at [942, 117] on button "Add New Tracking" at bounding box center [955, 123] width 95 height 23
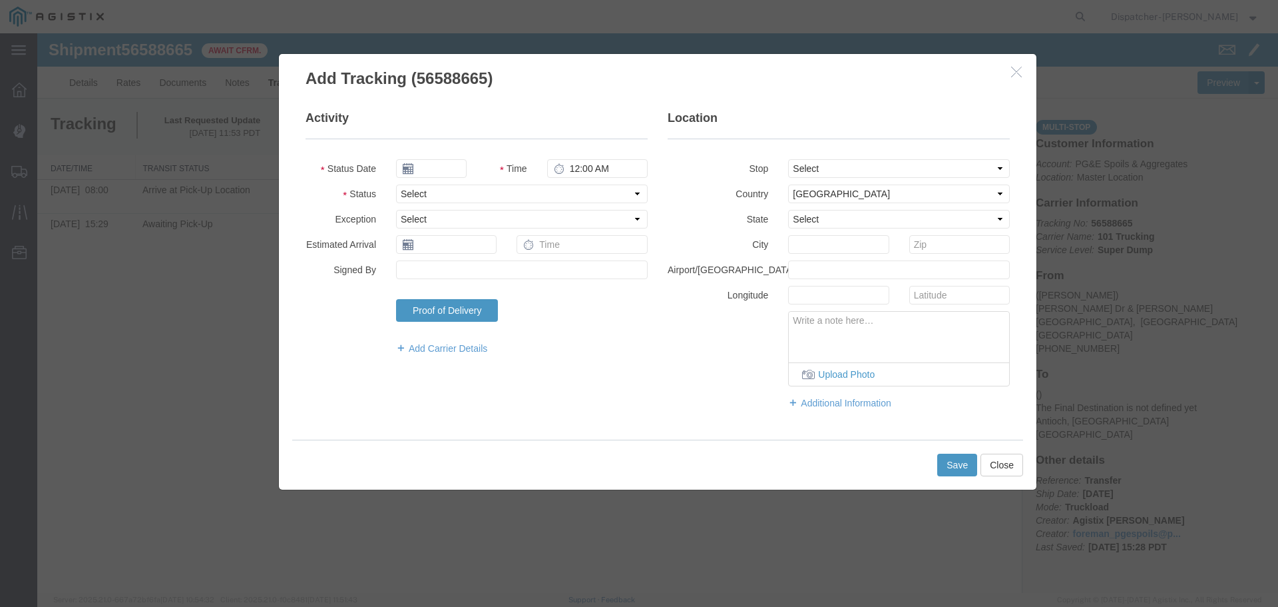
type input "[DATE]"
type input "12:00 PM"
click at [448, 169] on input "[DATE]" at bounding box center [431, 168] width 71 height 19
click at [407, 192] on icon at bounding box center [406, 192] width 3 height 9
click at [407, 192] on th at bounding box center [410, 192] width 20 height 20
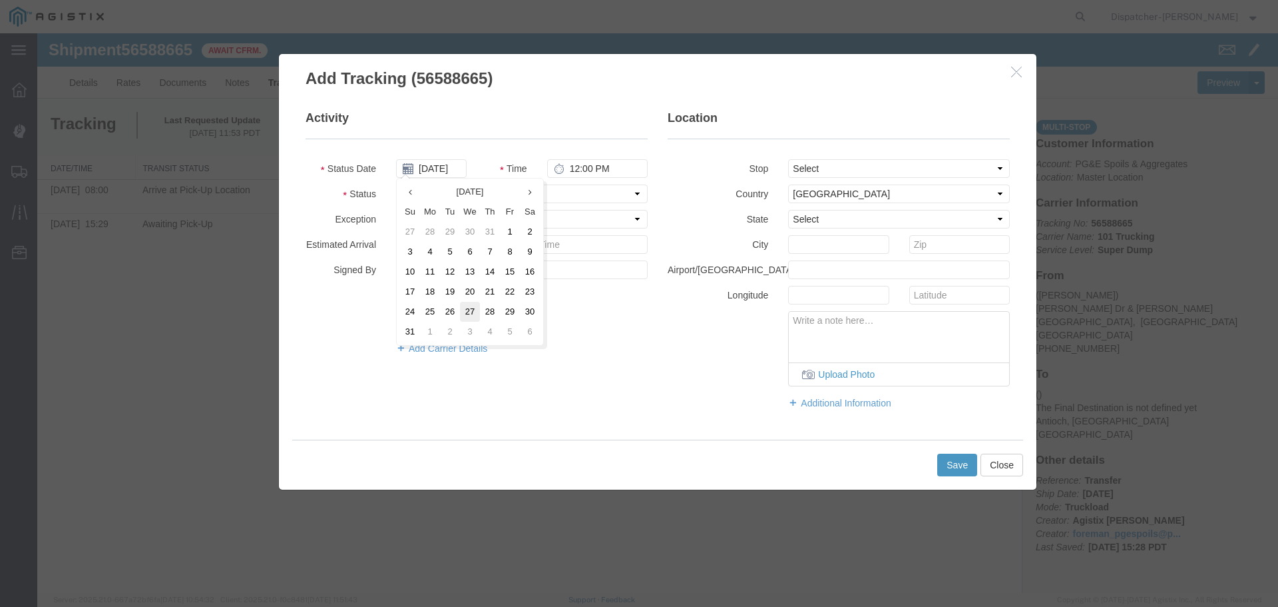
click at [469, 314] on td "27" at bounding box center [470, 312] width 20 height 20
type input "[DATE]"
click at [576, 169] on input "12:00 PM" at bounding box center [597, 168] width 101 height 19
type input "1:35 PM"
click at [847, 168] on select "Select From: [PERSON_NAME] Dr & [PERSON_NAME] Wy, [GEOGRAPHIC_DATA], [GEOGRAPHI…" at bounding box center [899, 168] width 222 height 19
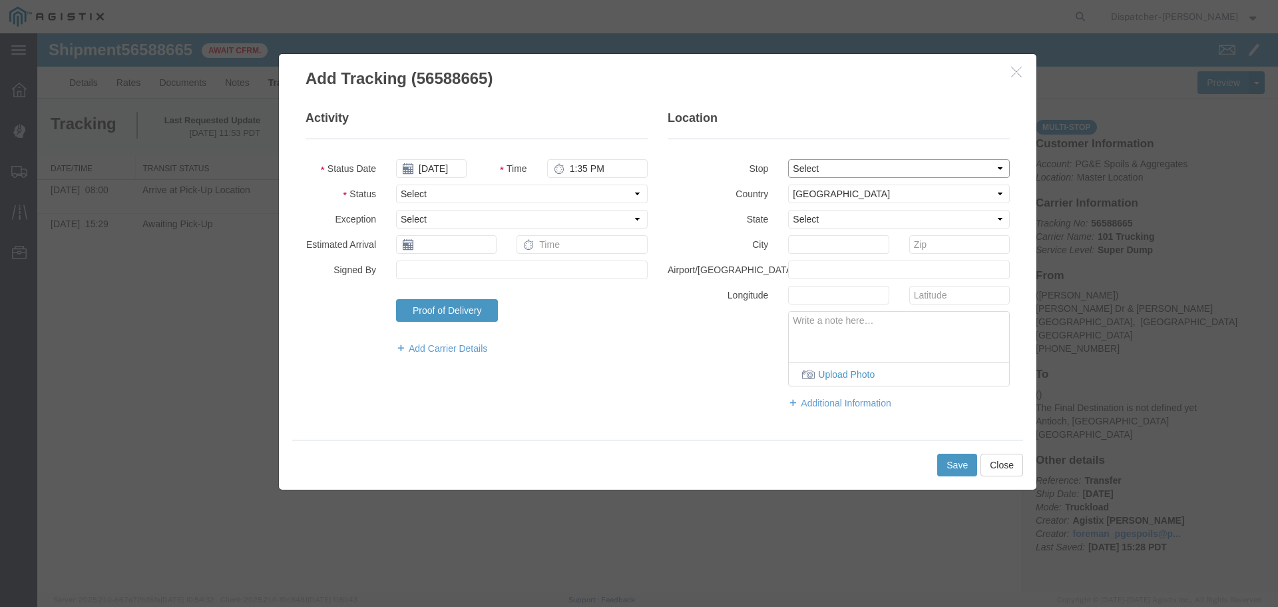
select select "{"pickupDeliveryInfoId": "122468337","pickupOrDelivery": "P","stopNum": "1","lo…"
click at [788, 159] on select "Select From: [PERSON_NAME] Dr & [PERSON_NAME] Wy, [GEOGRAPHIC_DATA], [GEOGRAPHI…" at bounding box center [899, 168] width 222 height 19
select select "CA"
type input "[GEOGRAPHIC_DATA]"
click at [459, 195] on select "Select Arrival Notice Available Arrival Notice Imported Arrive at Delivery Loca…" at bounding box center [522, 193] width 252 height 19
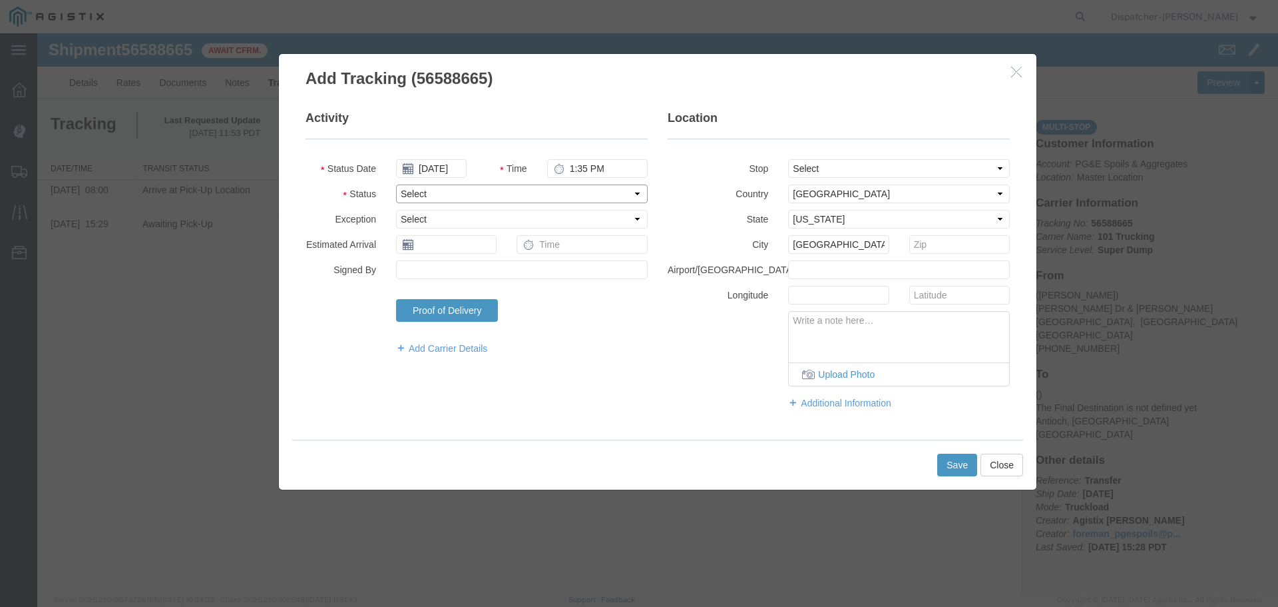
select select "DPTPULOC"
click at [396, 184] on select "Select Arrival Notice Available Arrival Notice Imported Arrive at Delivery Loca…" at bounding box center [522, 193] width 252 height 19
click at [955, 465] on button "Save" at bounding box center [958, 464] width 40 height 23
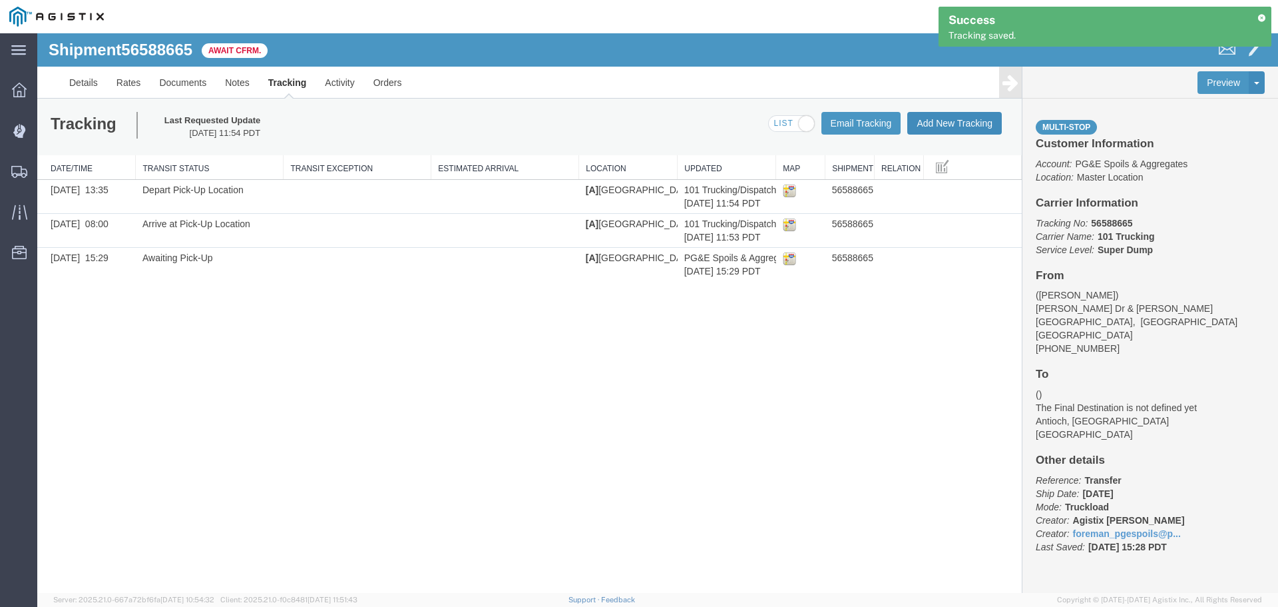
click at [954, 121] on button "Add New Tracking" at bounding box center [955, 123] width 95 height 23
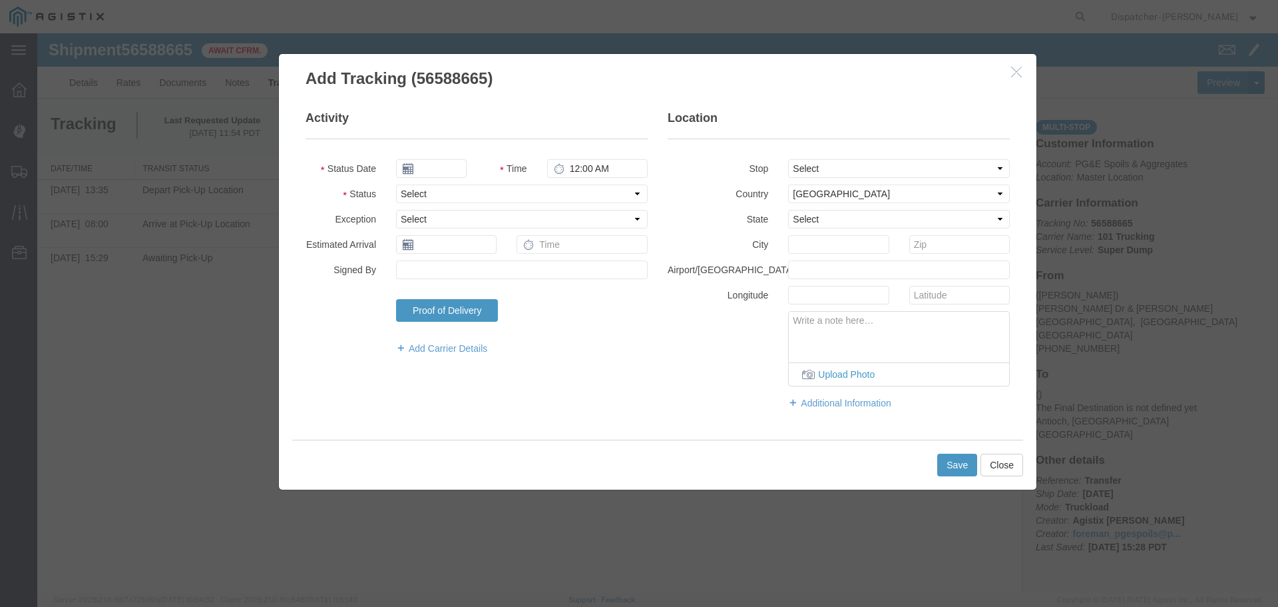
type input "[DATE]"
type input "12:00 PM"
click at [445, 164] on input "[DATE]" at bounding box center [431, 168] width 71 height 19
click at [400, 189] on th at bounding box center [406, 192] width 20 height 20
click at [408, 194] on th at bounding box center [410, 192] width 20 height 20
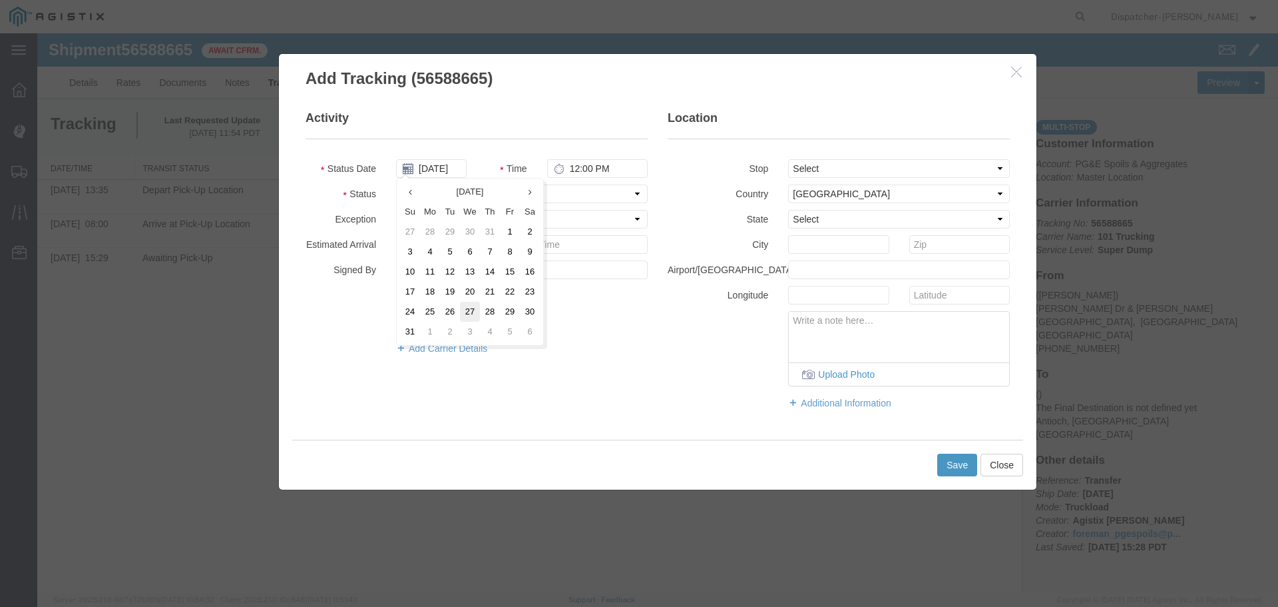
click at [471, 314] on td "27" at bounding box center [470, 312] width 20 height 20
type input "[DATE]"
click at [580, 171] on input "12:00 PM" at bounding box center [597, 168] width 101 height 19
type input "3:15 PM"
click at [831, 169] on select "Select From: [PERSON_NAME] Dr & [PERSON_NAME] Wy, [GEOGRAPHIC_DATA], [GEOGRAPHI…" at bounding box center [899, 168] width 222 height 19
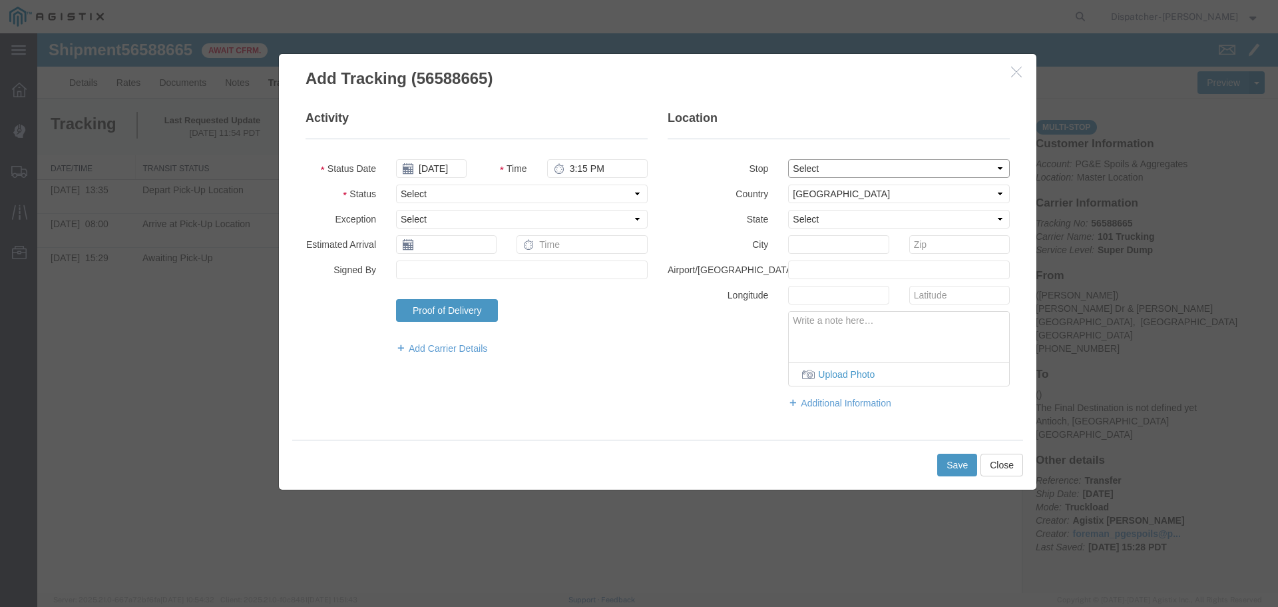
select select "{"pickupDeliveryInfoId": "122468338","pickupOrDelivery": "D","stopNum": "2","lo…"
click at [788, 159] on select "Select From: [PERSON_NAME] Dr & [PERSON_NAME] Wy, [GEOGRAPHIC_DATA], [GEOGRAPHI…" at bounding box center [899, 168] width 222 height 19
select select "CA"
type input "Antioch"
click at [460, 194] on select "Select Arrival Notice Available Arrival Notice Imported Arrive at Delivery Loca…" at bounding box center [522, 193] width 252 height 19
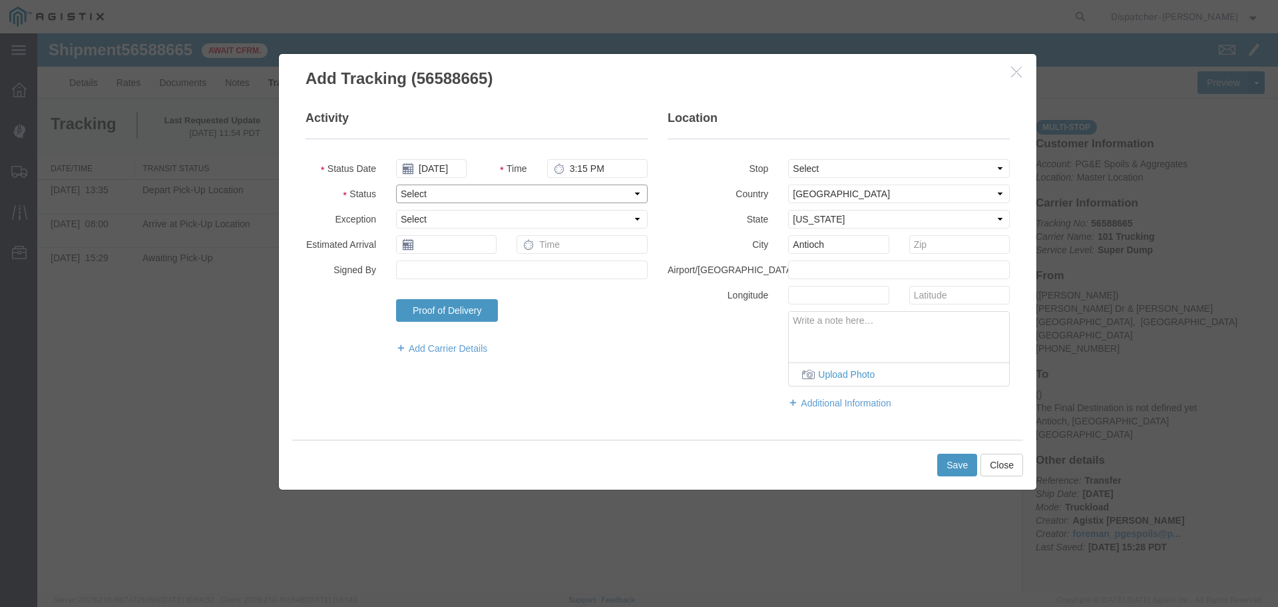
select select "ARVDLVLOC"
click at [396, 184] on select "Select Arrival Notice Available Arrival Notice Imported Arrive at Delivery Loca…" at bounding box center [522, 193] width 252 height 19
click at [953, 464] on button "Save" at bounding box center [958, 464] width 40 height 23
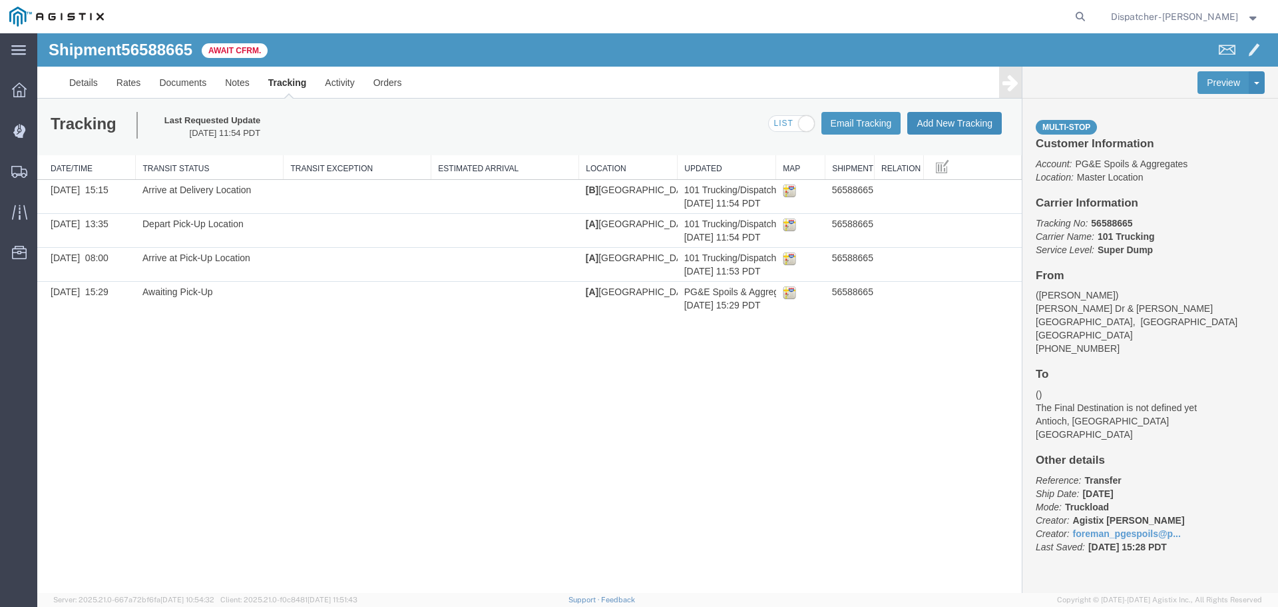
click at [955, 121] on button "Add New Tracking" at bounding box center [955, 123] width 95 height 23
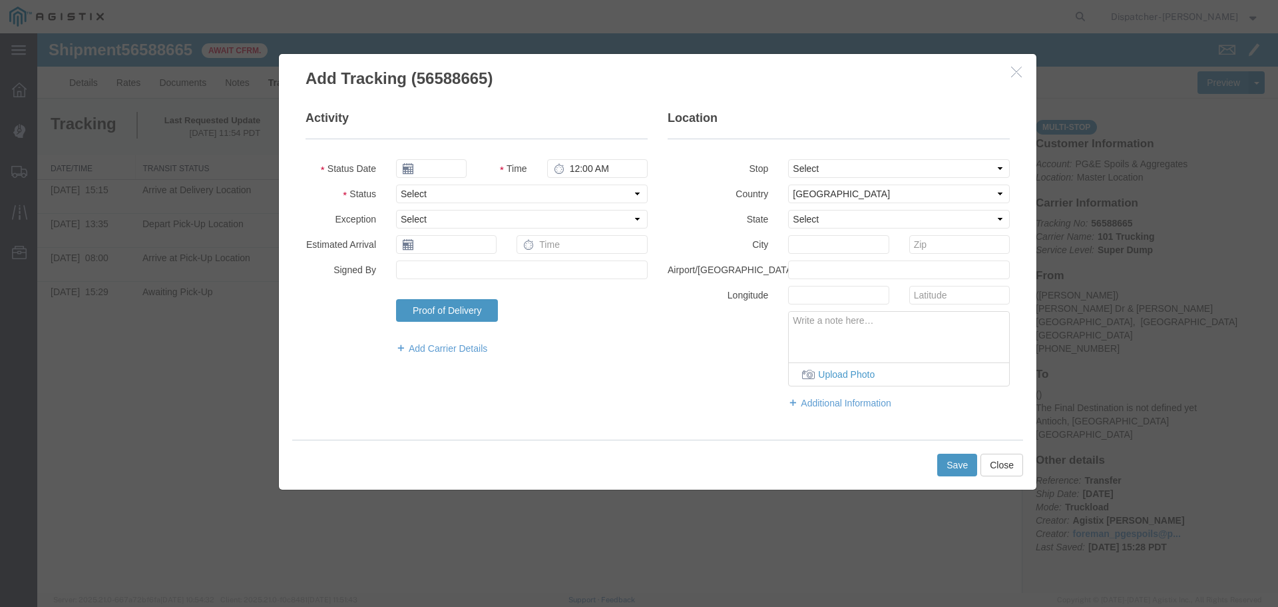
type input "[DATE]"
type input "12:00 PM"
click at [449, 170] on input "[DATE]" at bounding box center [431, 168] width 71 height 19
click at [407, 190] on icon at bounding box center [406, 192] width 3 height 9
click at [406, 190] on th at bounding box center [410, 192] width 20 height 20
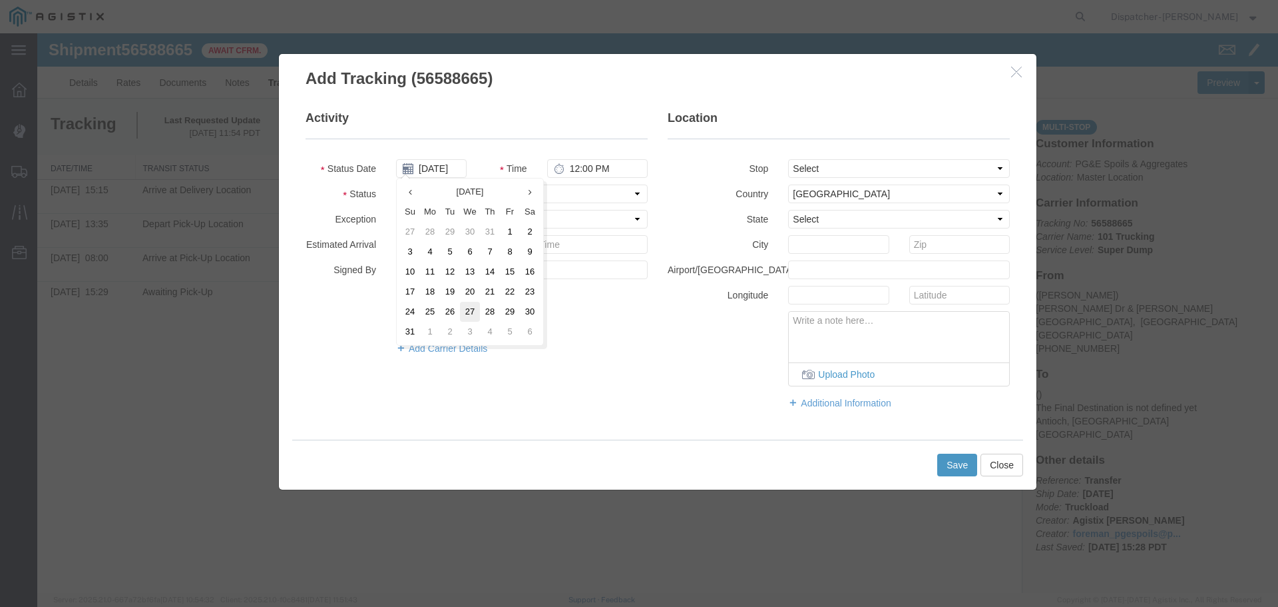
click at [473, 309] on td "27" at bounding box center [470, 312] width 20 height 20
type input "[DATE]"
click at [574, 168] on input "12:00 PM" at bounding box center [597, 168] width 101 height 19
type input "3:55 PM"
click at [822, 170] on select "Select From: [PERSON_NAME] Dr & [PERSON_NAME] Wy, [GEOGRAPHIC_DATA], [GEOGRAPHI…" at bounding box center [899, 168] width 222 height 19
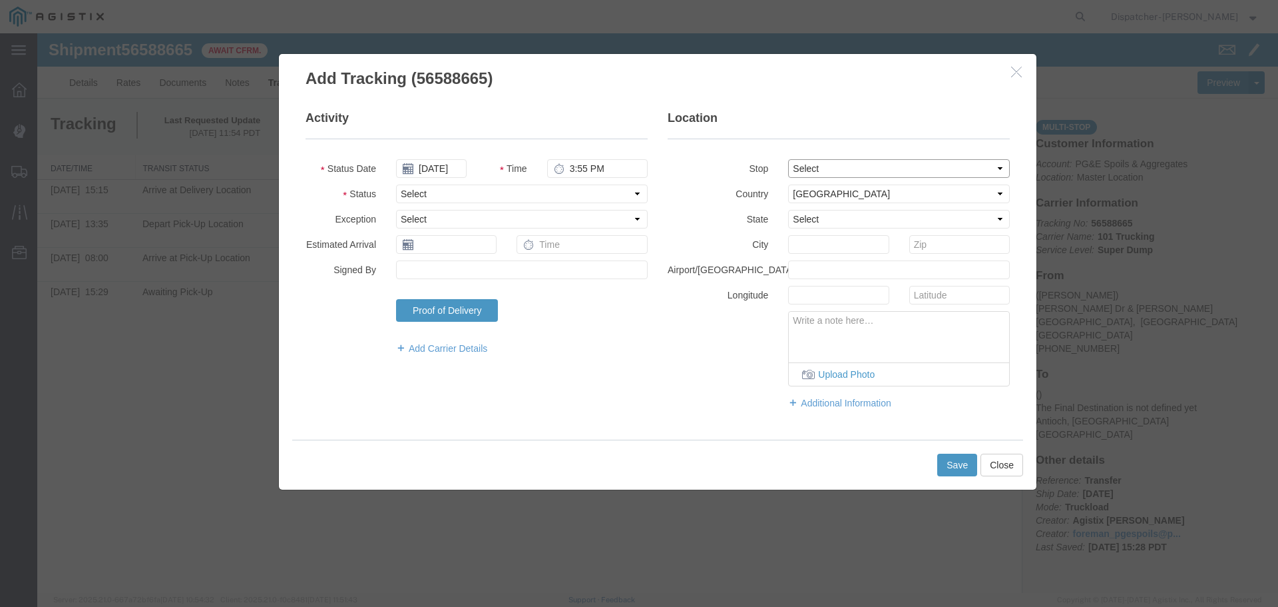
select select "{"pickupDeliveryInfoId": "122468338","pickupOrDelivery": "D","stopNum": "2","lo…"
click at [788, 159] on select "Select From: [PERSON_NAME] Dr & [PERSON_NAME] Wy, [GEOGRAPHIC_DATA], [GEOGRAPHI…" at bounding box center [899, 168] width 222 height 19
select select "CA"
type input "Antioch"
click at [497, 186] on select "Select Arrival Notice Available Arrival Notice Imported Arrive at Delivery Loca…" at bounding box center [522, 193] width 252 height 19
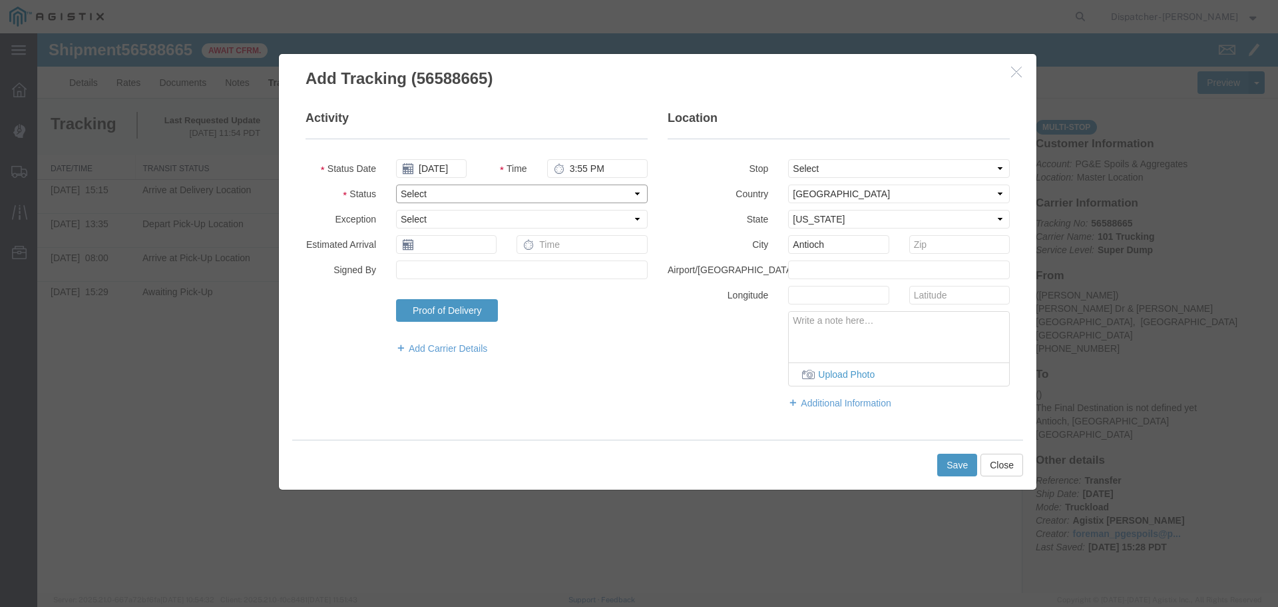
select select "DELIVRED"
click at [396, 184] on select "Select Arrival Notice Available Arrival Notice Imported Arrive at Delivery Loca…" at bounding box center [522, 193] width 252 height 19
click at [950, 464] on button "Save" at bounding box center [958, 464] width 40 height 23
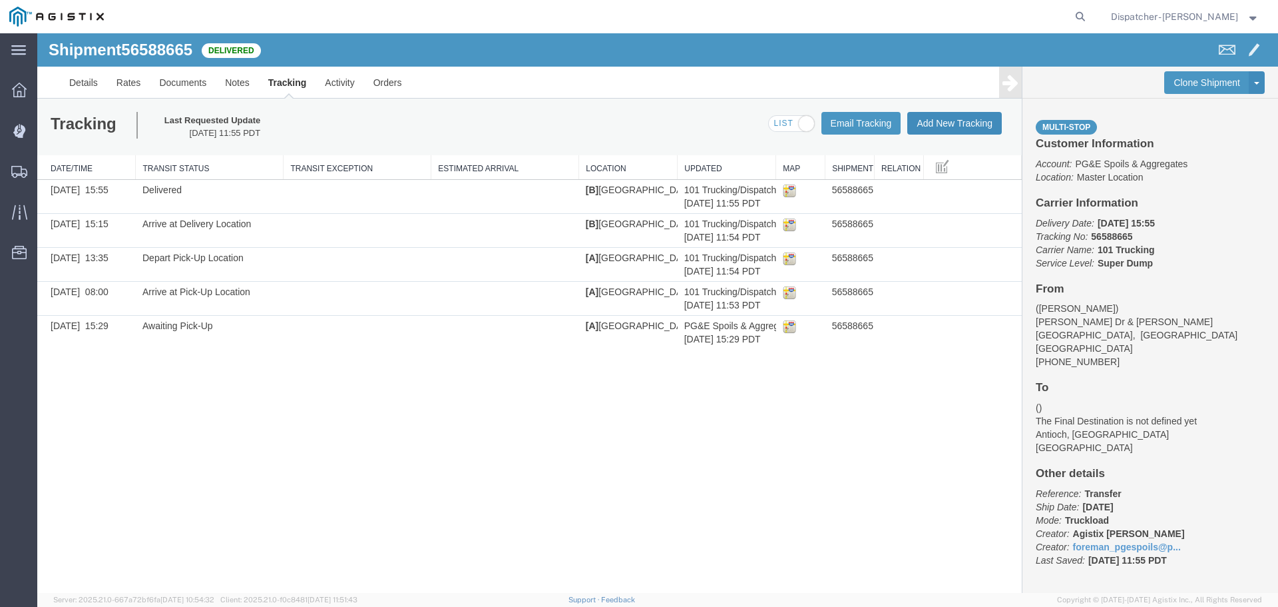
click at [940, 119] on button "Add New Tracking" at bounding box center [955, 123] width 95 height 23
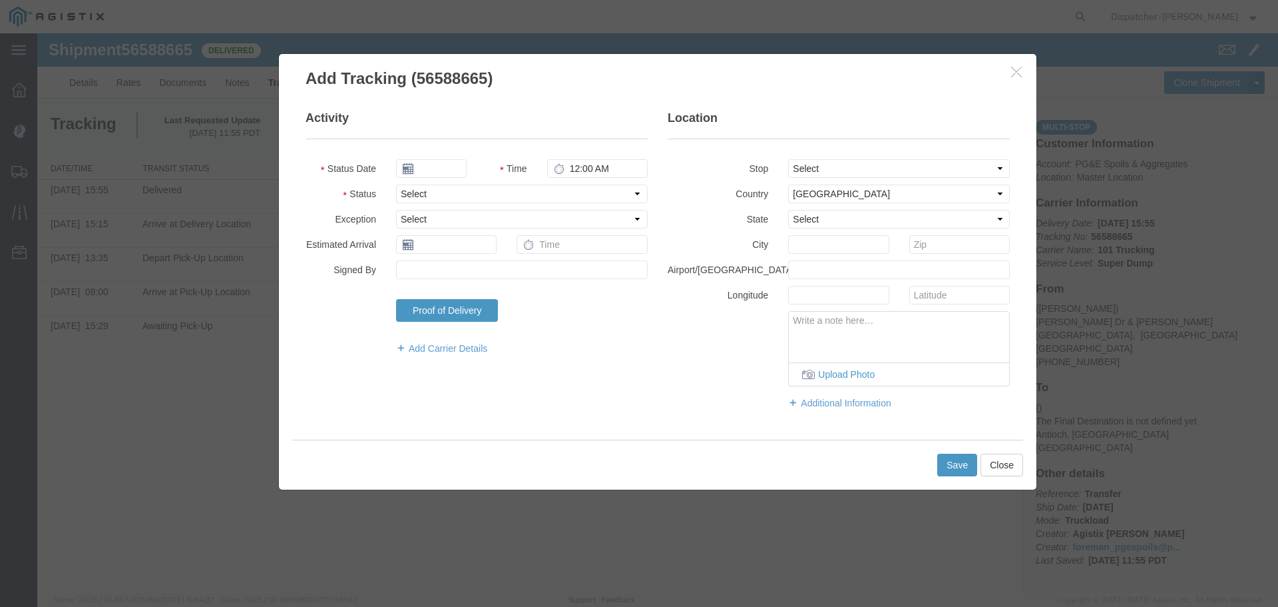
type input "[DATE]"
type input "12:00 PM"
click at [443, 170] on input "[DATE]" at bounding box center [431, 168] width 71 height 19
click at [406, 190] on icon at bounding box center [406, 192] width 3 height 9
click at [406, 190] on th at bounding box center [410, 192] width 20 height 20
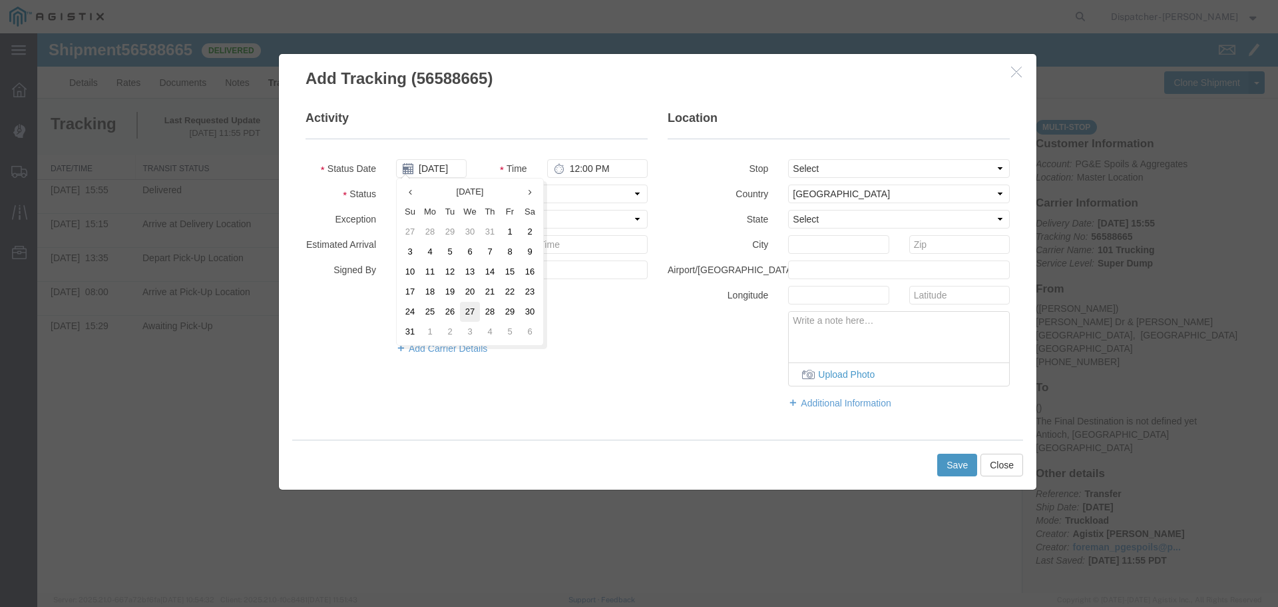
click at [471, 310] on td "27" at bounding box center [470, 312] width 20 height 20
type input "[DATE]"
click at [573, 169] on input "12:00 PM" at bounding box center [597, 168] width 101 height 19
type input "5:40 PM"
click at [819, 165] on select "Select From: [PERSON_NAME] Dr & [PERSON_NAME] Wy, [GEOGRAPHIC_DATA], [GEOGRAPHI…" at bounding box center [899, 168] width 222 height 19
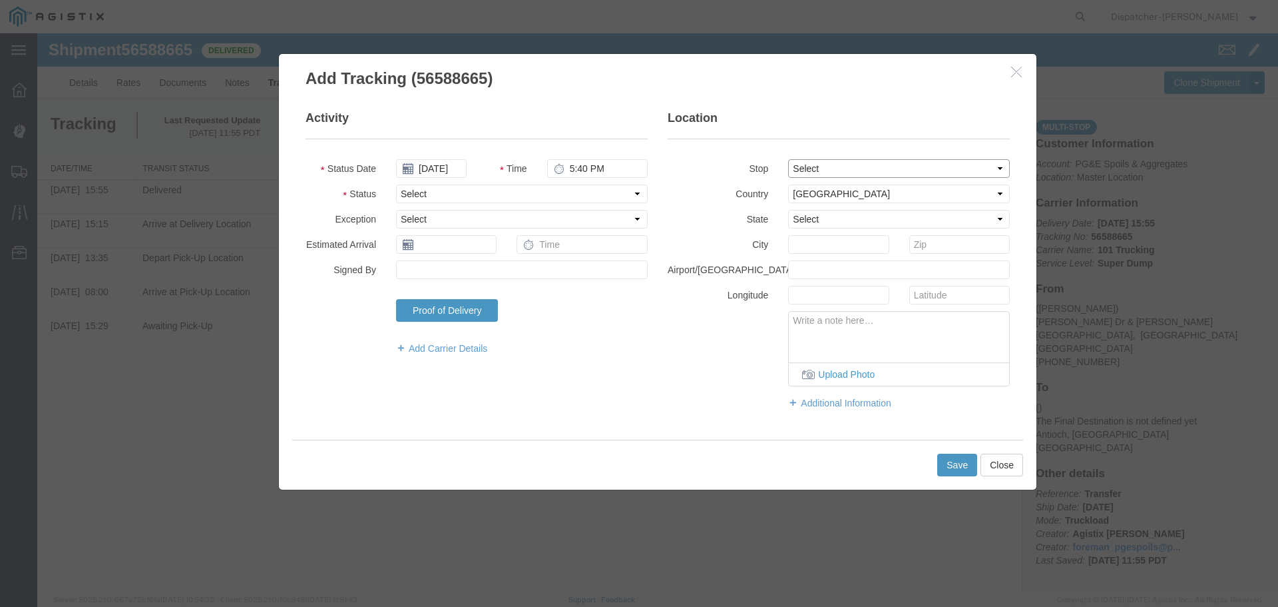
select select "{"pickupDeliveryInfoId": "122468337","pickupOrDelivery": "P","stopNum": "1","lo…"
click at [788, 159] on select "Select From: [PERSON_NAME] Dr & [PERSON_NAME] Wy, [GEOGRAPHIC_DATA], [GEOGRAPHI…" at bounding box center [899, 168] width 222 height 19
select select "CA"
type input "[GEOGRAPHIC_DATA]"
click at [435, 193] on select "Select Arrival Notice Available Arrival Notice Imported Arrive at Delivery Loca…" at bounding box center [522, 193] width 252 height 19
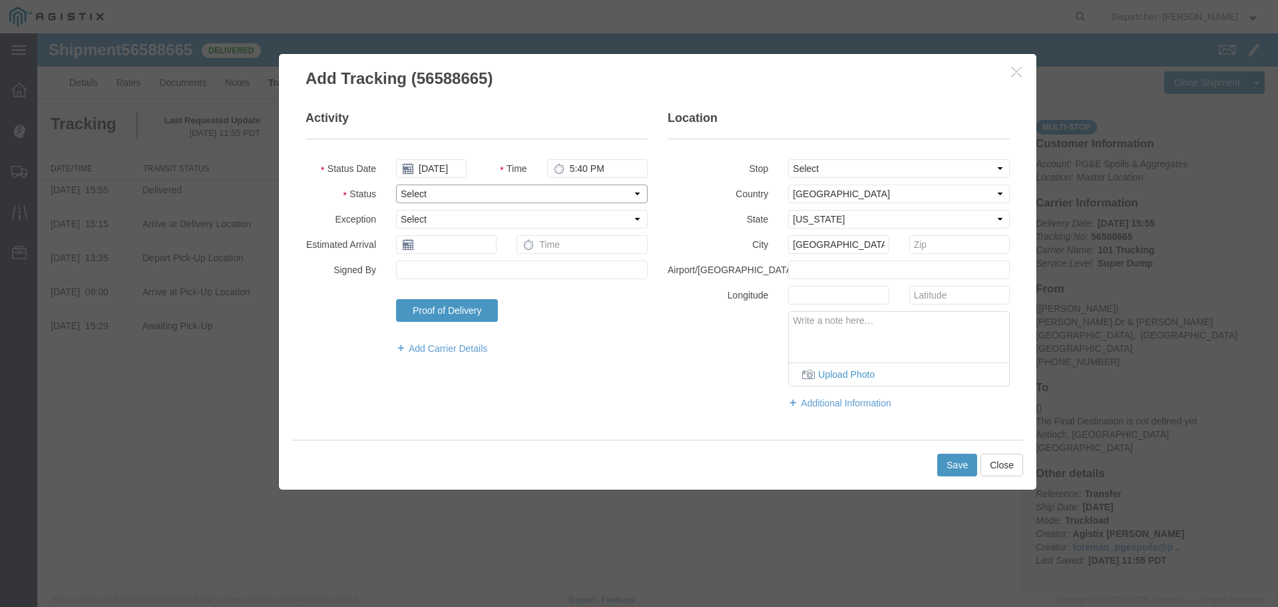
select select "ARVPULOC"
click at [396, 184] on select "Select Arrival Notice Available Arrival Notice Imported Arrive at Delivery Loca…" at bounding box center [522, 193] width 252 height 19
click at [963, 461] on button "Save" at bounding box center [958, 464] width 40 height 23
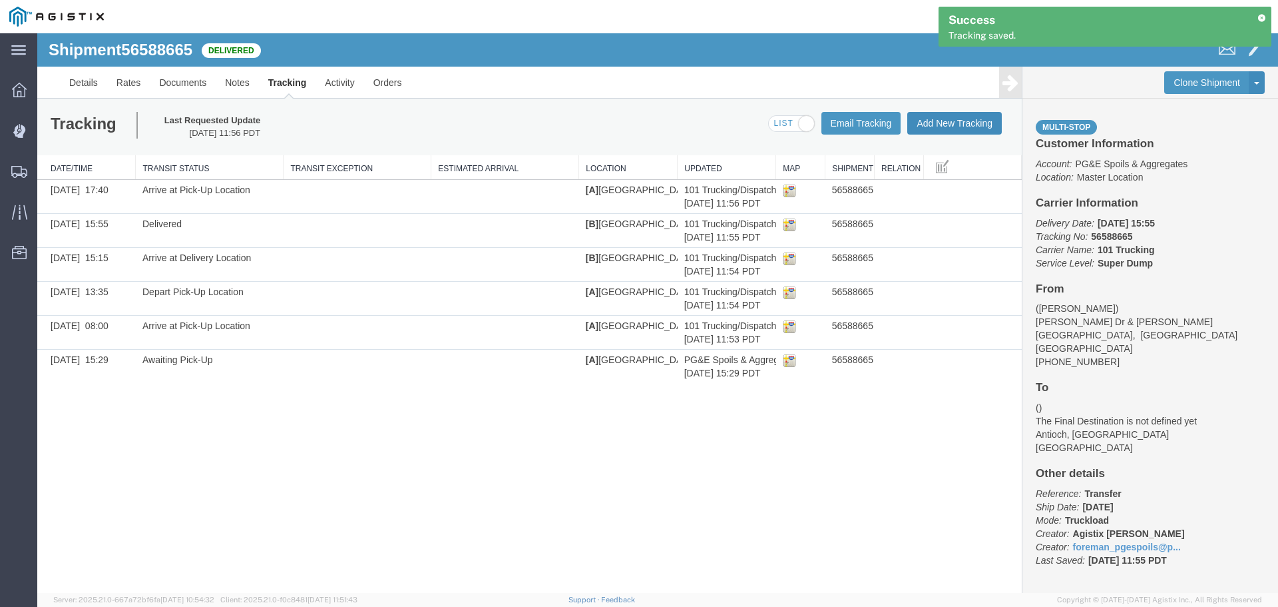
click at [949, 128] on button "Add New Tracking" at bounding box center [955, 123] width 95 height 23
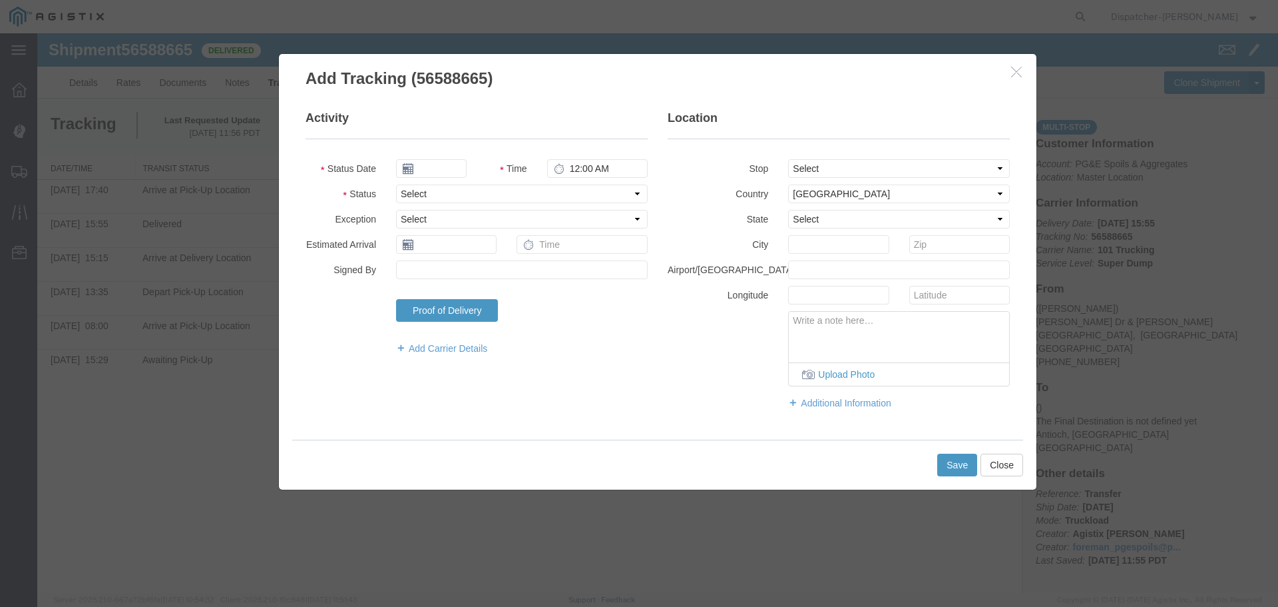
type input "[DATE]"
type input "12:00 PM"
drag, startPoint x: 438, startPoint y: 167, endPoint x: 432, endPoint y: 172, distance: 8.0
click at [438, 168] on input "[DATE]" at bounding box center [431, 168] width 71 height 19
click at [403, 190] on th at bounding box center [406, 192] width 20 height 20
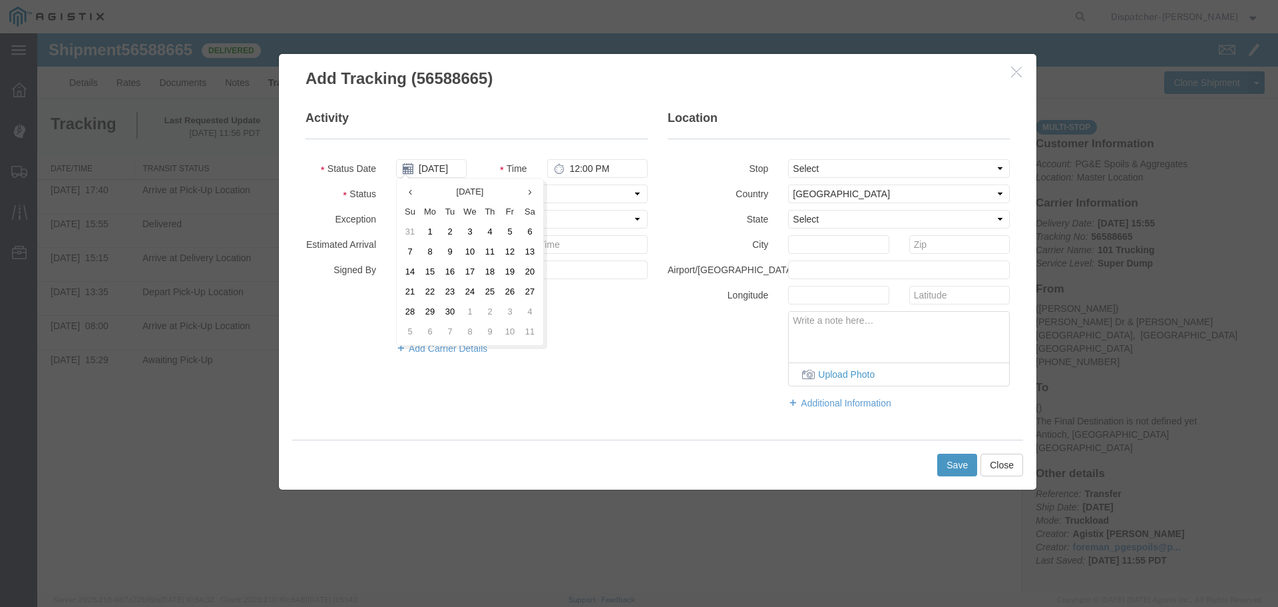
click at [403, 190] on th at bounding box center [410, 192] width 20 height 20
click at [475, 308] on td "27" at bounding box center [470, 312] width 20 height 20
type input "[DATE]"
click at [589, 169] on input "12:00 PM" at bounding box center [597, 168] width 101 height 19
type input "5:40 PM"
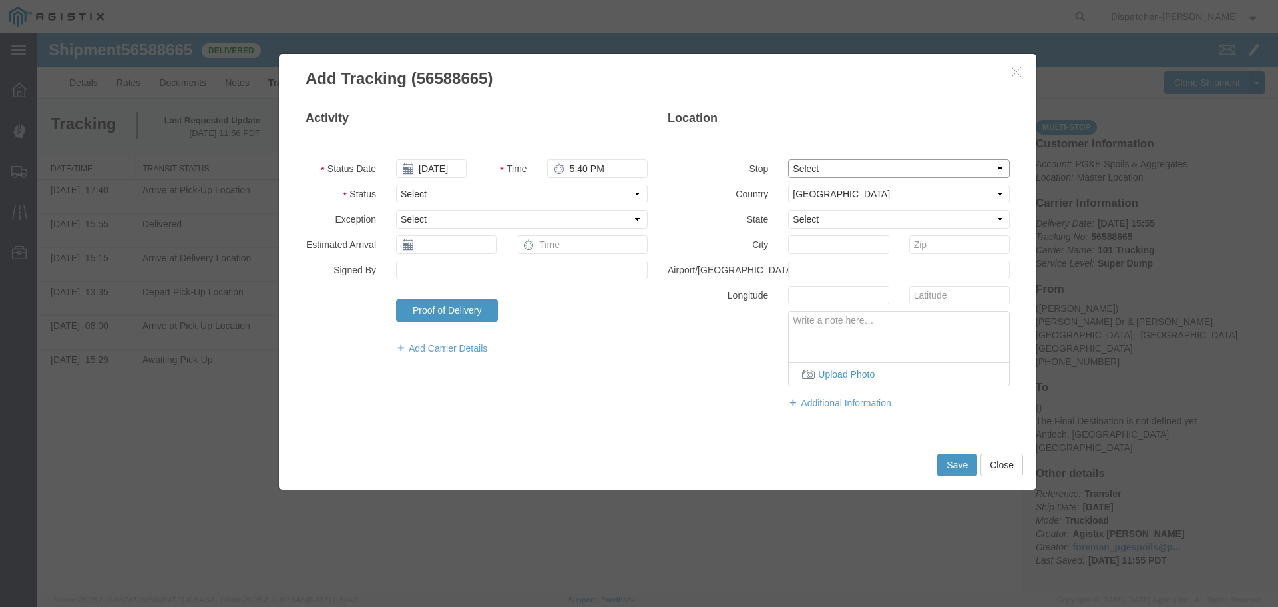
click at [878, 174] on select "Select From: [PERSON_NAME] Dr & [PERSON_NAME] Wy, [GEOGRAPHIC_DATA], [GEOGRAPHI…" at bounding box center [899, 168] width 222 height 19
select select "{"pickupDeliveryInfoId": "122468337","pickupOrDelivery": "P","stopNum": "1","lo…"
click at [788, 159] on select "Select From: [PERSON_NAME] Dr & [PERSON_NAME] Wy, [GEOGRAPHIC_DATA], [GEOGRAPHI…" at bounding box center [899, 168] width 222 height 19
select select "CA"
type input "[GEOGRAPHIC_DATA]"
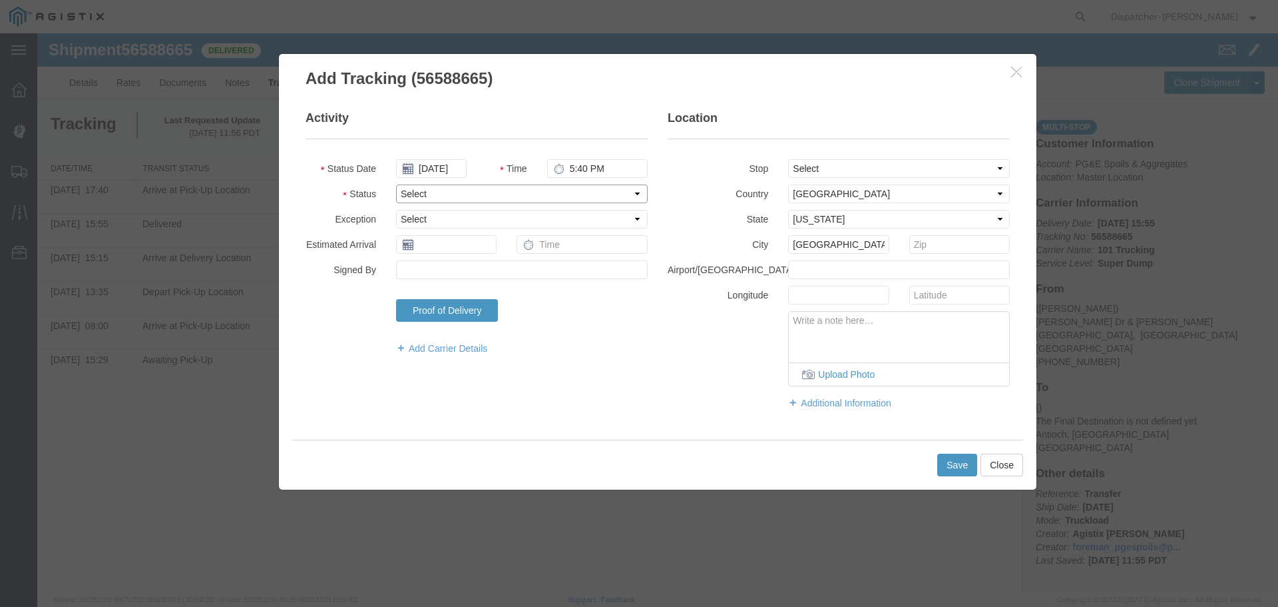
click at [534, 202] on select "Select Arrival Notice Available Arrival Notice Imported Arrive at Delivery Loca…" at bounding box center [522, 193] width 252 height 19
select select "BREAKSTART"
click at [396, 184] on select "Select Arrival Notice Available Arrival Notice Imported Arrive at Delivery Loca…" at bounding box center [522, 193] width 252 height 19
click at [958, 460] on button "Save" at bounding box center [958, 464] width 40 height 23
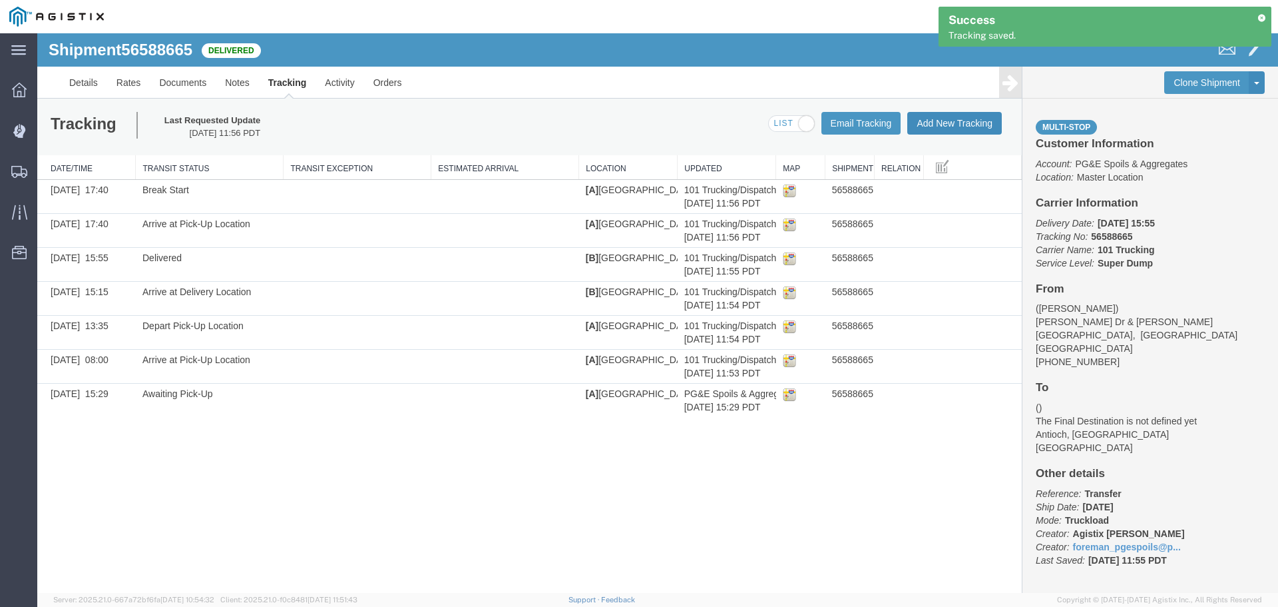
click at [956, 122] on button "Add New Tracking" at bounding box center [955, 123] width 95 height 23
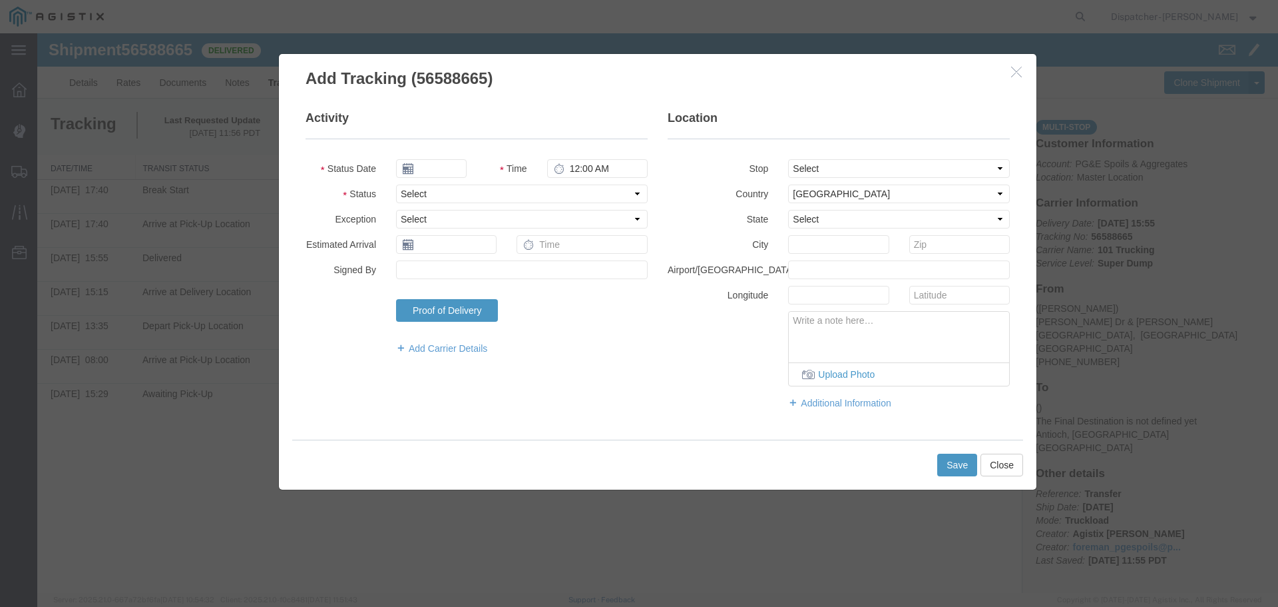
type input "[DATE]"
type input "12:00 PM"
click at [429, 162] on input "[DATE]" at bounding box center [431, 168] width 71 height 19
click at [403, 184] on th at bounding box center [406, 192] width 20 height 20
click at [403, 184] on th at bounding box center [410, 192] width 20 height 20
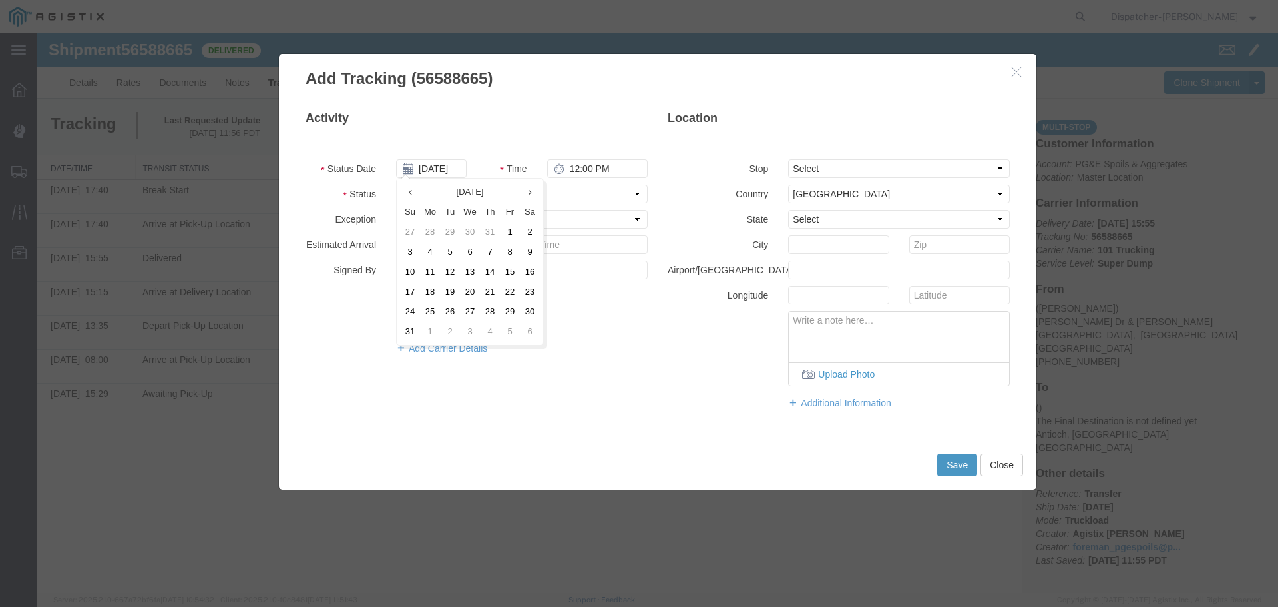
click at [469, 309] on td "27" at bounding box center [470, 312] width 20 height 20
type input "[DATE]"
click at [579, 166] on input "12:00 PM" at bounding box center [597, 168] width 101 height 19
type input "6:10 PM"
click at [846, 162] on select "Select From: [PERSON_NAME] Dr & [PERSON_NAME] Wy, [GEOGRAPHIC_DATA], [GEOGRAPHI…" at bounding box center [899, 168] width 222 height 19
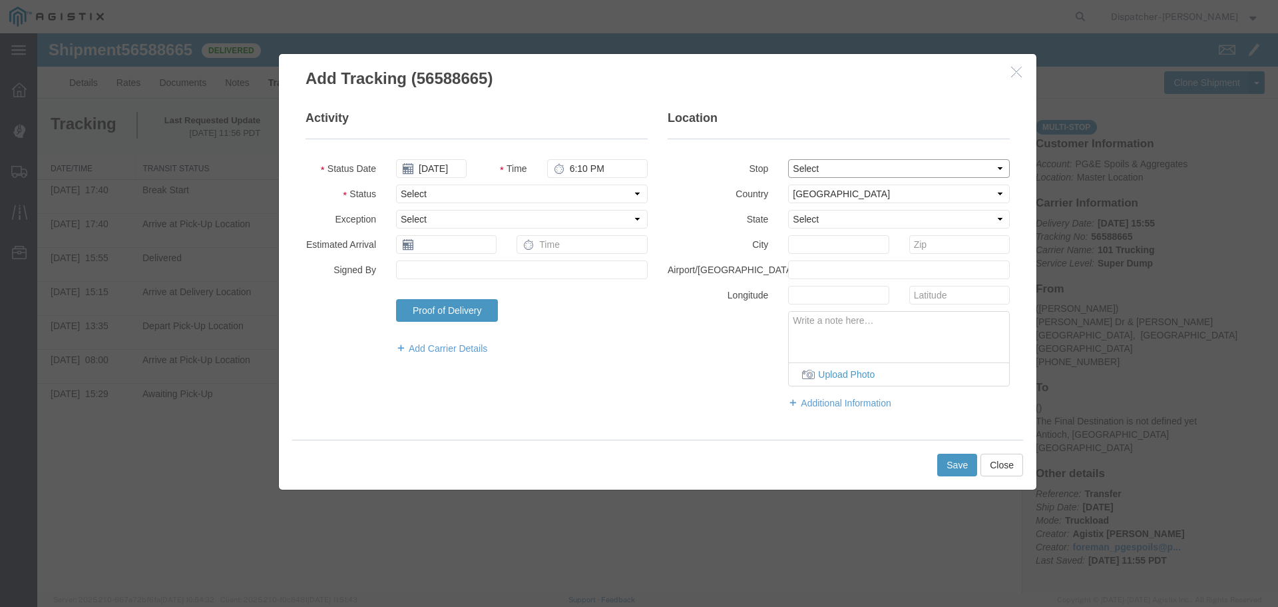
select select "{"pickupDeliveryInfoId": "122468337","pickupOrDelivery": "P","stopNum": "1","lo…"
click at [788, 159] on select "Select From: [PERSON_NAME] Dr & [PERSON_NAME] Wy, [GEOGRAPHIC_DATA], [GEOGRAPHI…" at bounding box center [899, 168] width 222 height 19
select select "CA"
type input "[GEOGRAPHIC_DATA]"
click at [529, 195] on select "Select Arrival Notice Available Arrival Notice Imported Arrive at Delivery Loca…" at bounding box center [522, 193] width 252 height 19
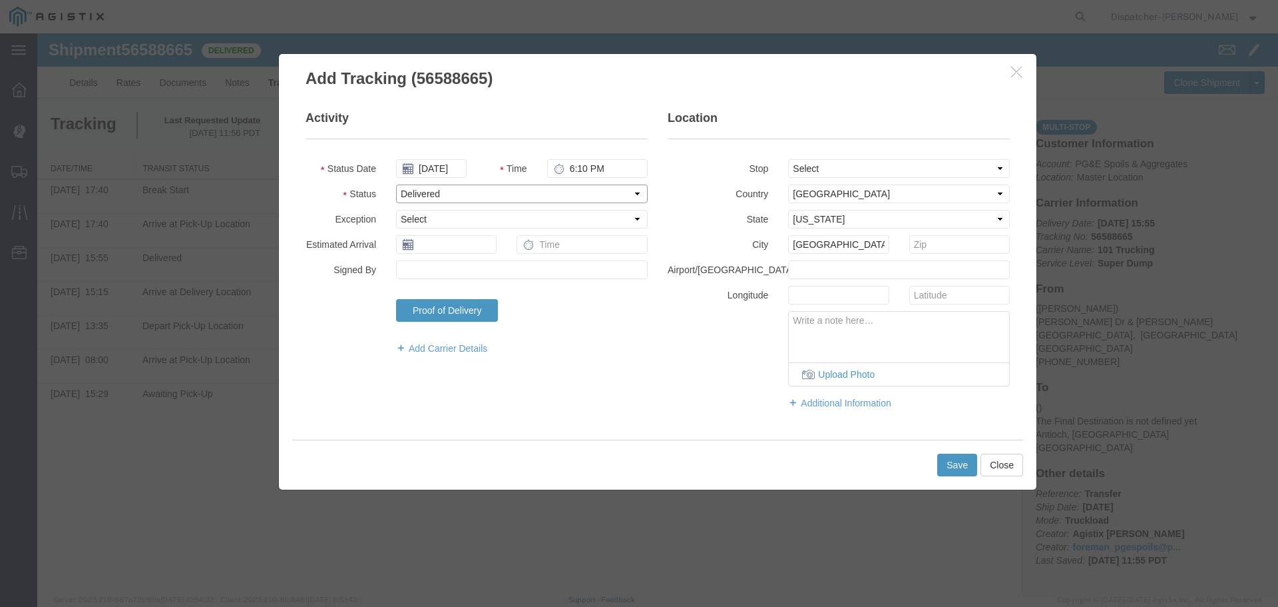
click at [396, 184] on select "Select Arrival Notice Available Arrival Notice Imported Arrive at Delivery Loca…" at bounding box center [522, 193] width 252 height 19
click at [458, 194] on select "Select Arrival Notice Available Arrival Notice Imported Arrive at Delivery Loca…" at bounding box center [522, 193] width 252 height 19
select select "BREAKSTOP"
click at [396, 184] on select "Select Arrival Notice Available Arrival Notice Imported Arrive at Delivery Loca…" at bounding box center [522, 193] width 252 height 19
click at [542, 402] on div "Activity Status Date [DATE] Time 6:10 PM Status Select Arrival Notice Available…" at bounding box center [658, 266] width 724 height 313
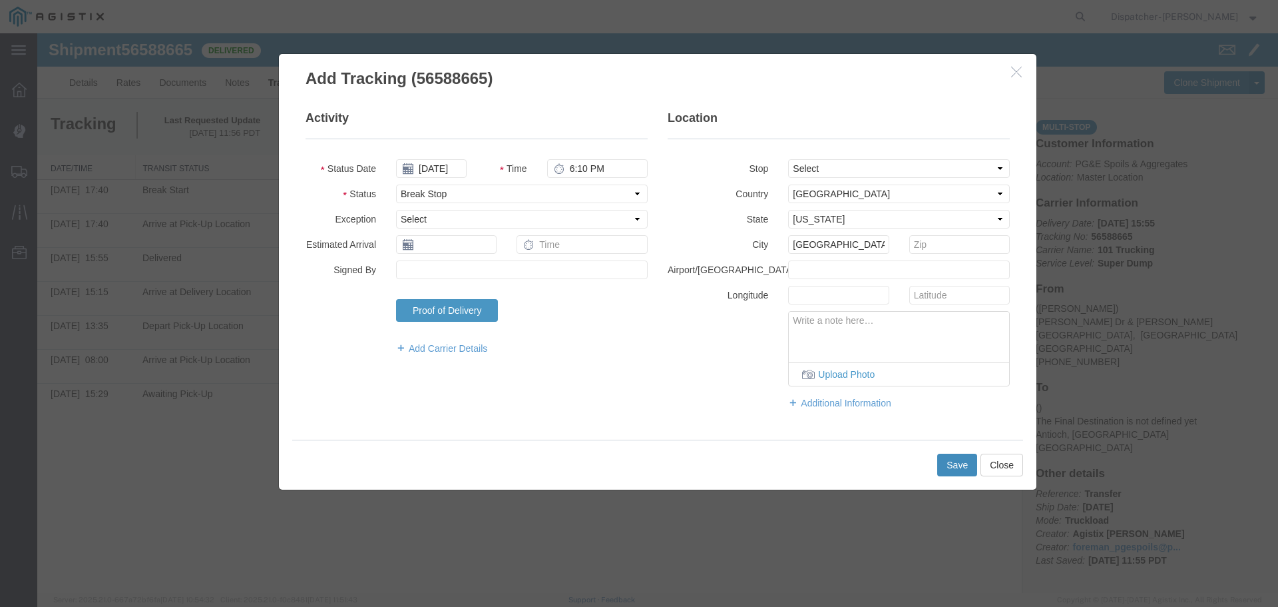
click at [959, 463] on button "Save" at bounding box center [958, 464] width 40 height 23
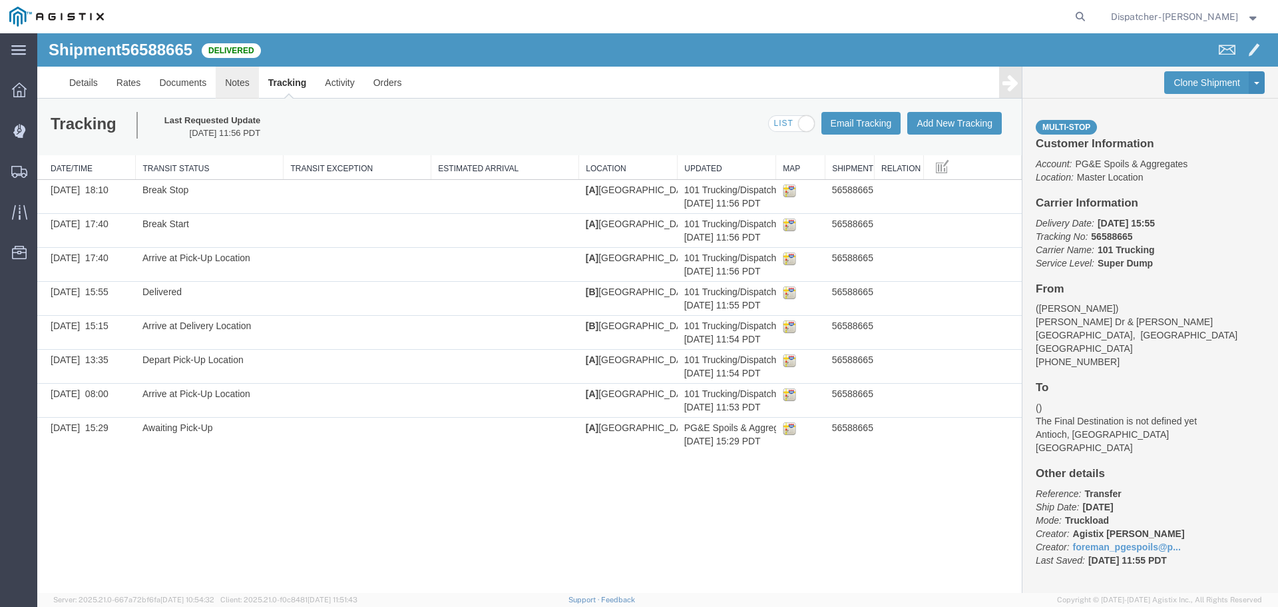
drag, startPoint x: 242, startPoint y: 86, endPoint x: 278, endPoint y: 119, distance: 48.5
click at [242, 86] on link "Notes" at bounding box center [237, 83] width 43 height 32
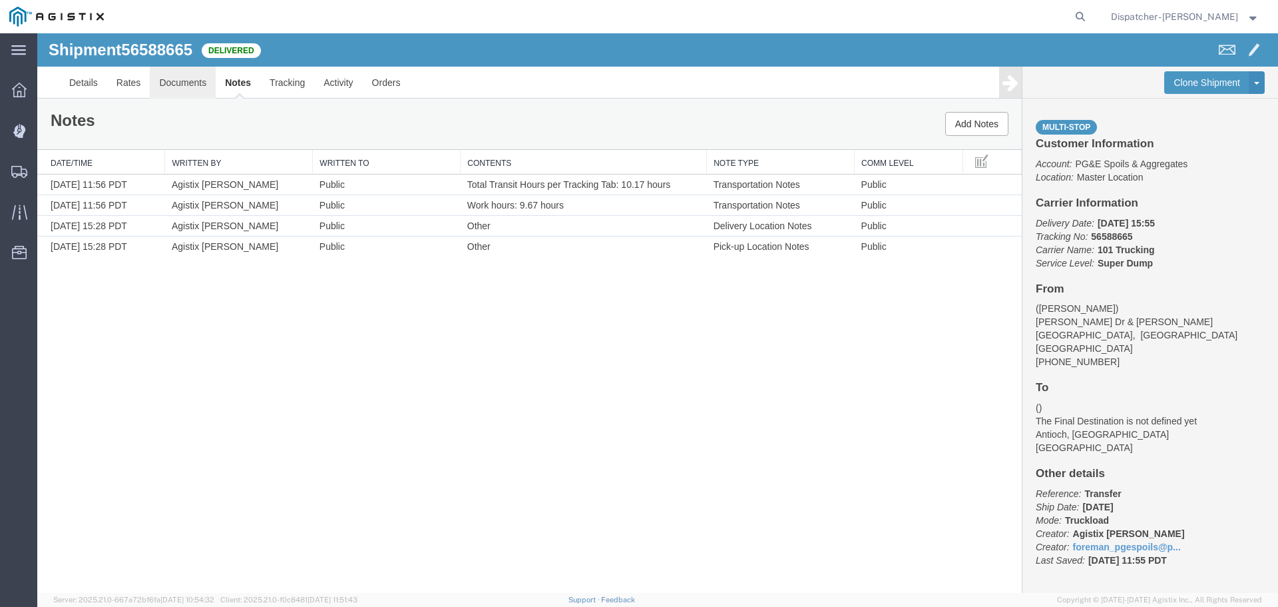
click at [178, 79] on link "Documents" at bounding box center [183, 83] width 66 height 32
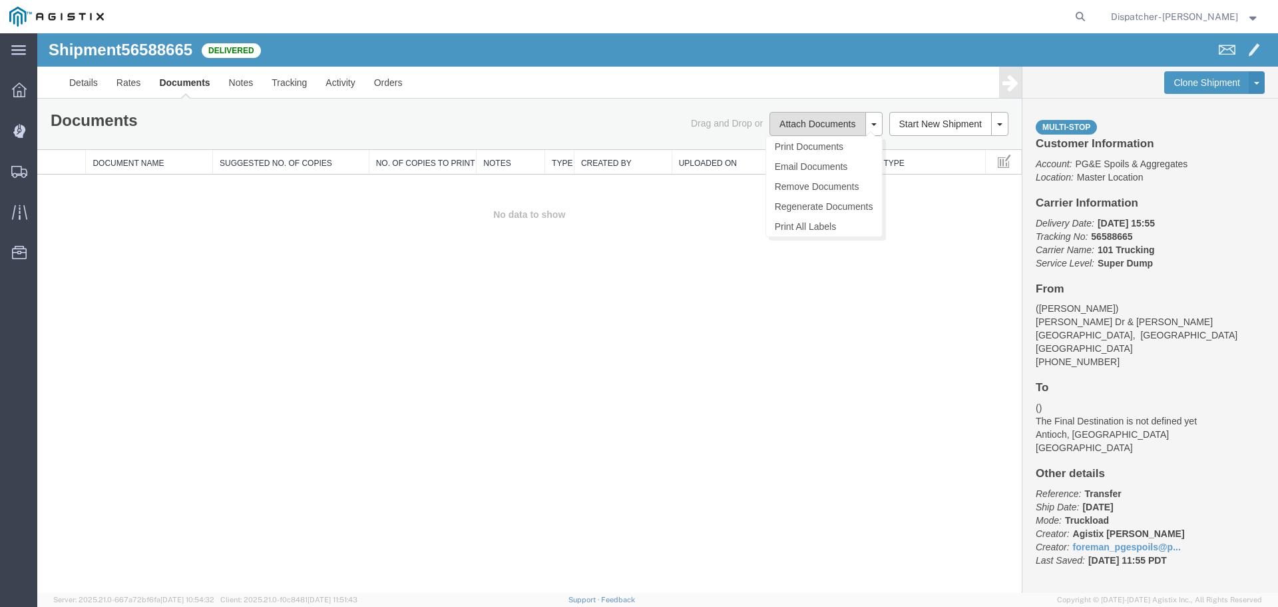
click at [816, 119] on button "Attach Documents" at bounding box center [818, 124] width 96 height 24
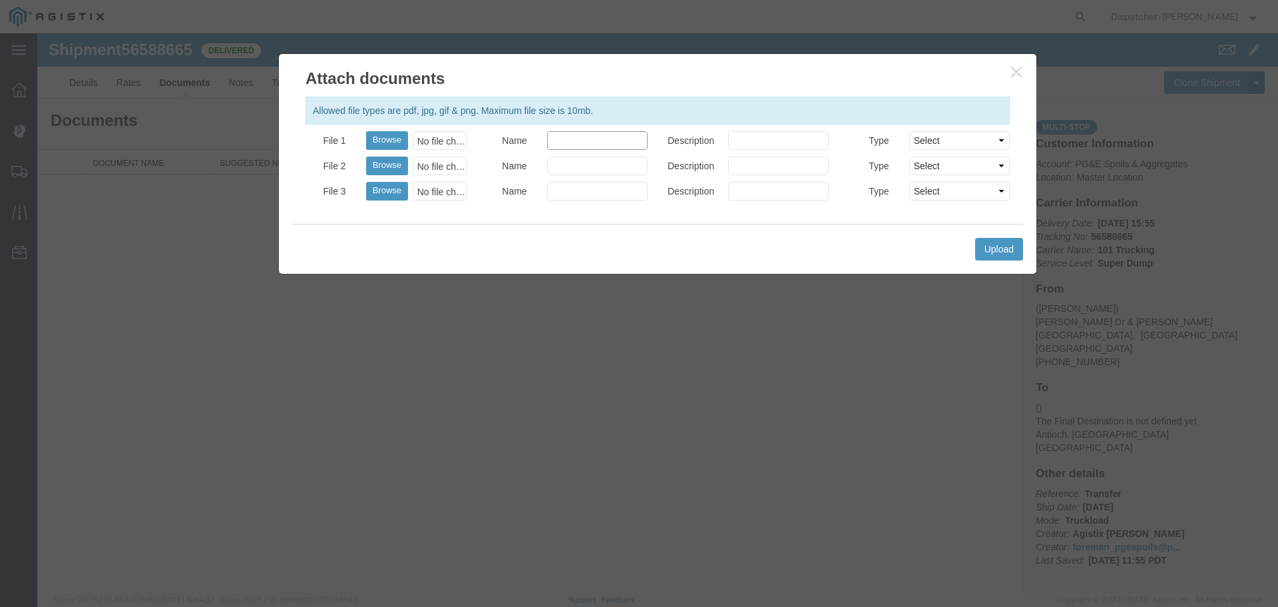
click at [589, 133] on input "Name" at bounding box center [597, 140] width 101 height 19
type input "Truck and Scale Tags"
click at [381, 142] on button "Browse" at bounding box center [387, 140] width 42 height 19
type input "C:\fakepath\Truck and Scale Tags 56588665.pdf"
click at [998, 246] on button "Upload" at bounding box center [999, 249] width 48 height 23
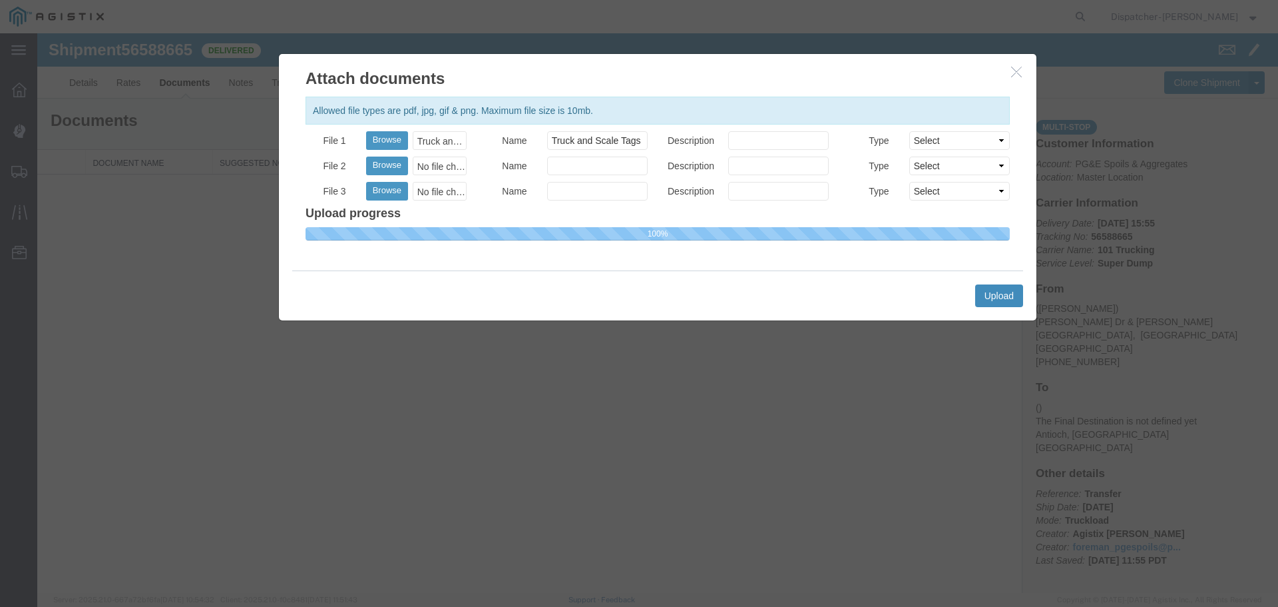
select select
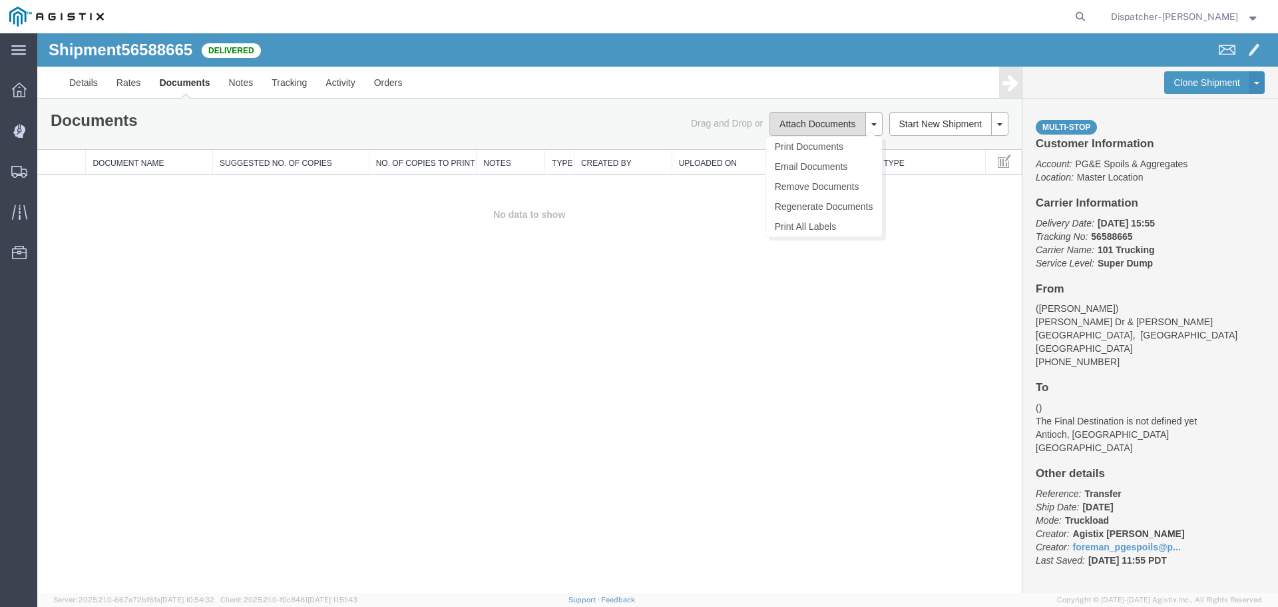
click at [820, 126] on button "Attach Documents" at bounding box center [818, 124] width 96 height 24
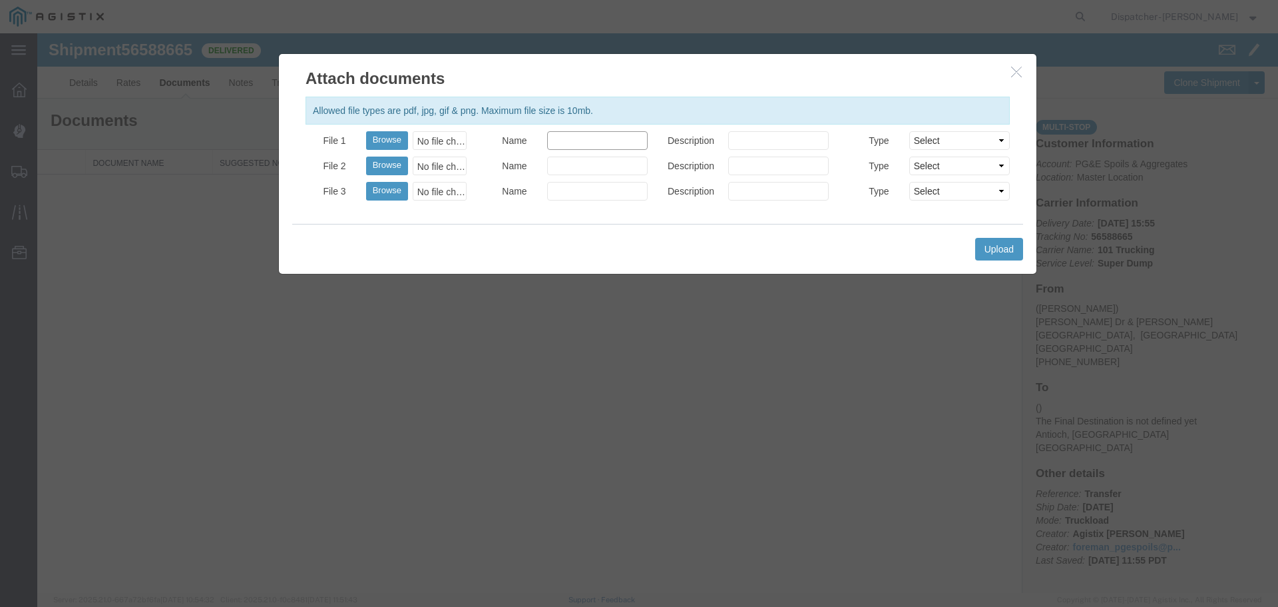
click at [608, 136] on input "Name" at bounding box center [597, 140] width 101 height 19
type input "Truck and Scale Tags"
click at [382, 135] on button "Browse" at bounding box center [387, 140] width 42 height 19
type input "C:\fakepath\Truck and Scale Tags 56588665.pdf"
click at [991, 242] on button "Upload" at bounding box center [999, 249] width 48 height 23
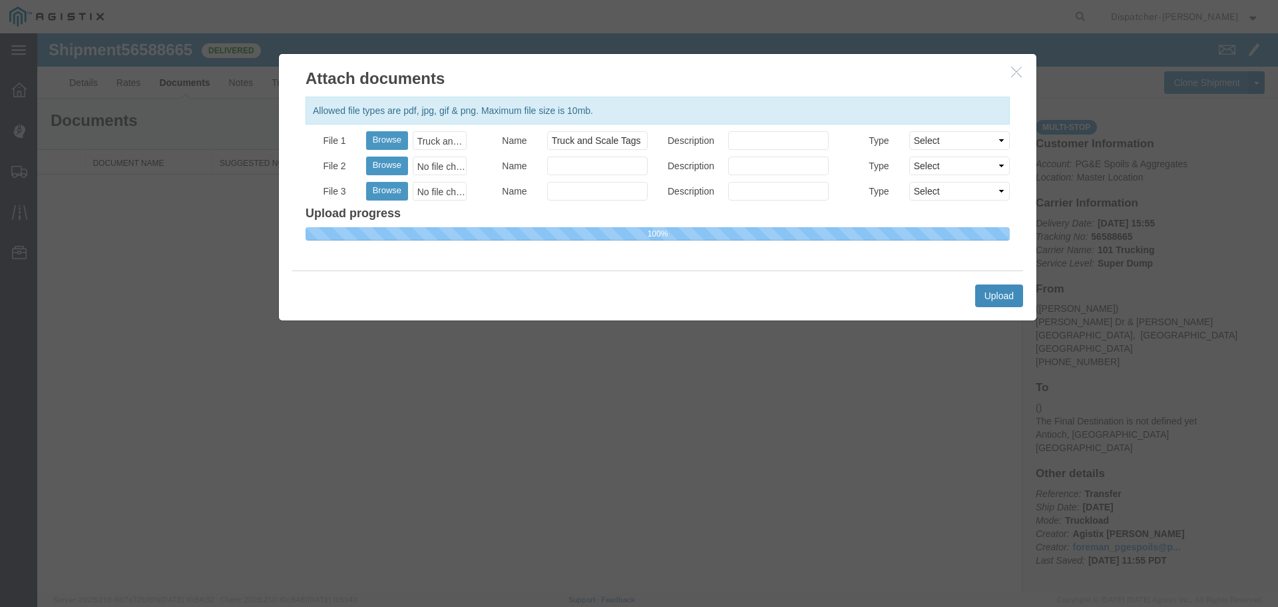
select select
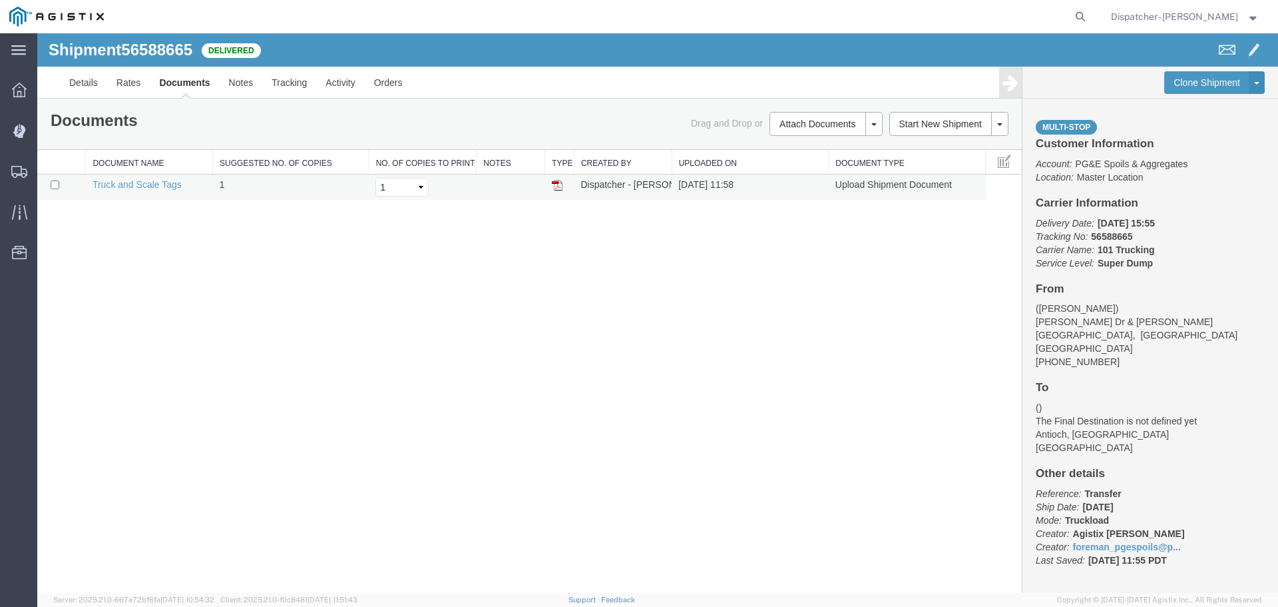
click at [559, 181] on img at bounding box center [557, 185] width 11 height 11
click at [46, 165] on span "Shipments" at bounding box center [41, 171] width 9 height 27
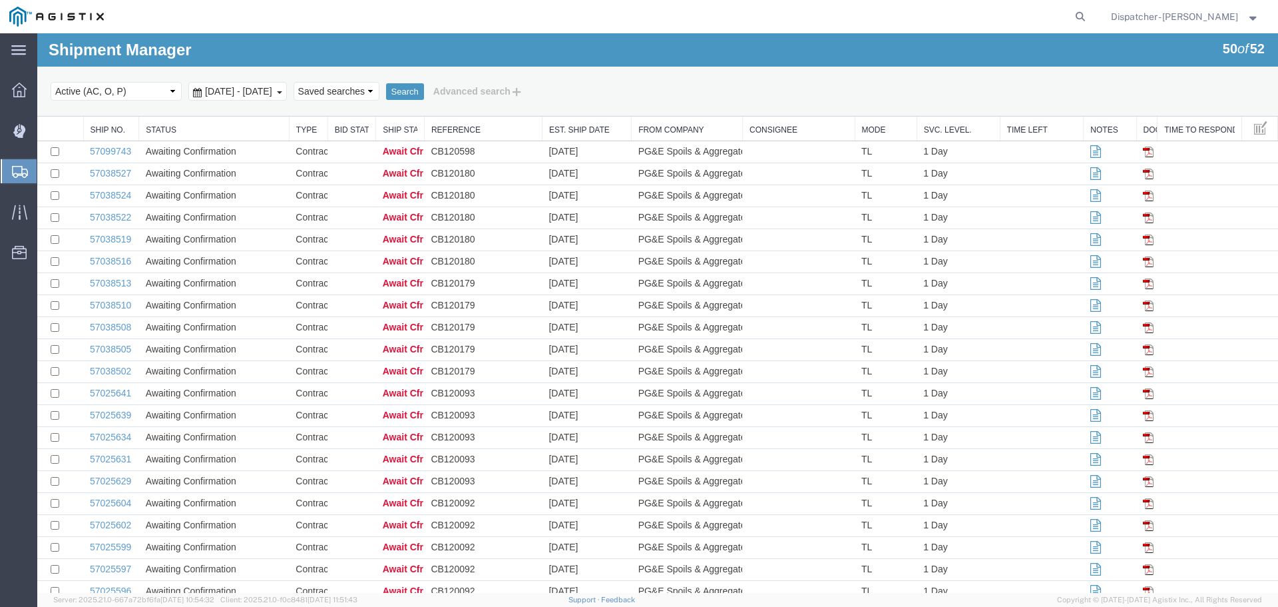
click at [251, 89] on span "[DATE] - [DATE]" at bounding box center [239, 91] width 74 height 11
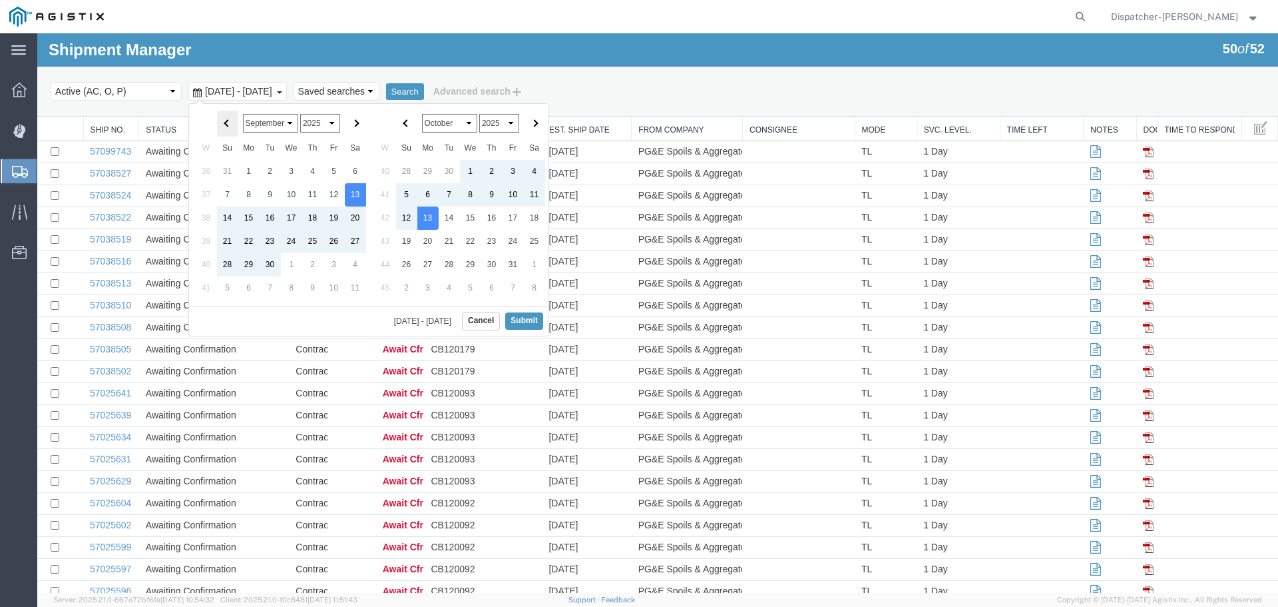
click at [226, 123] on span at bounding box center [227, 123] width 7 height 7
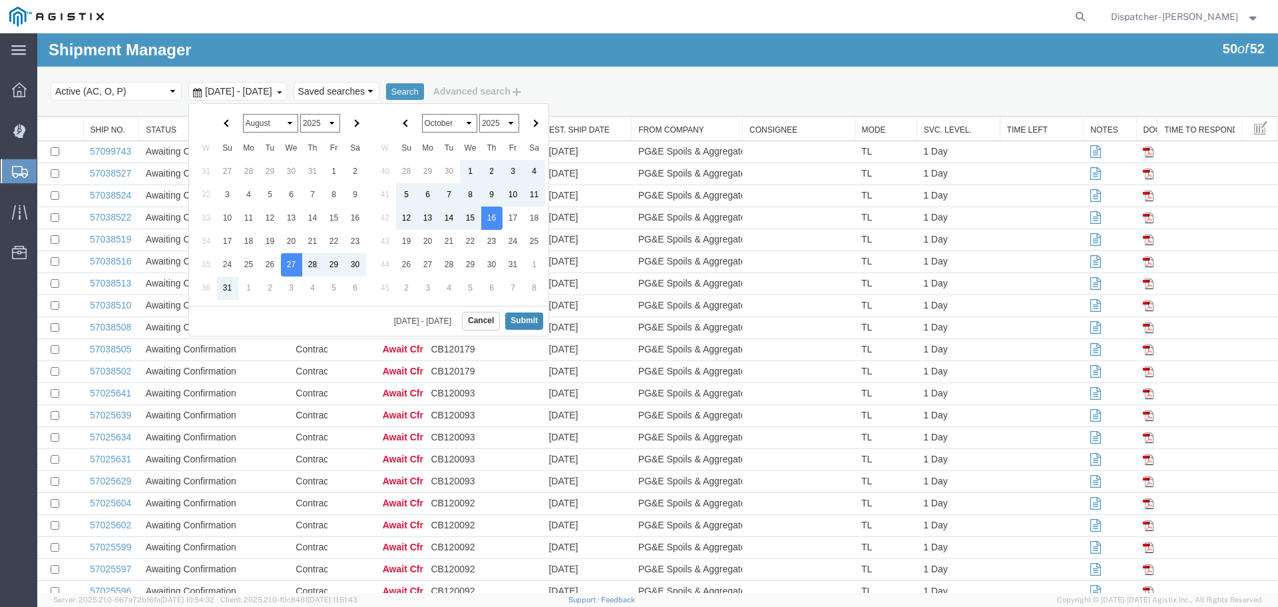
click at [529, 317] on button "Submit" at bounding box center [524, 320] width 38 height 17
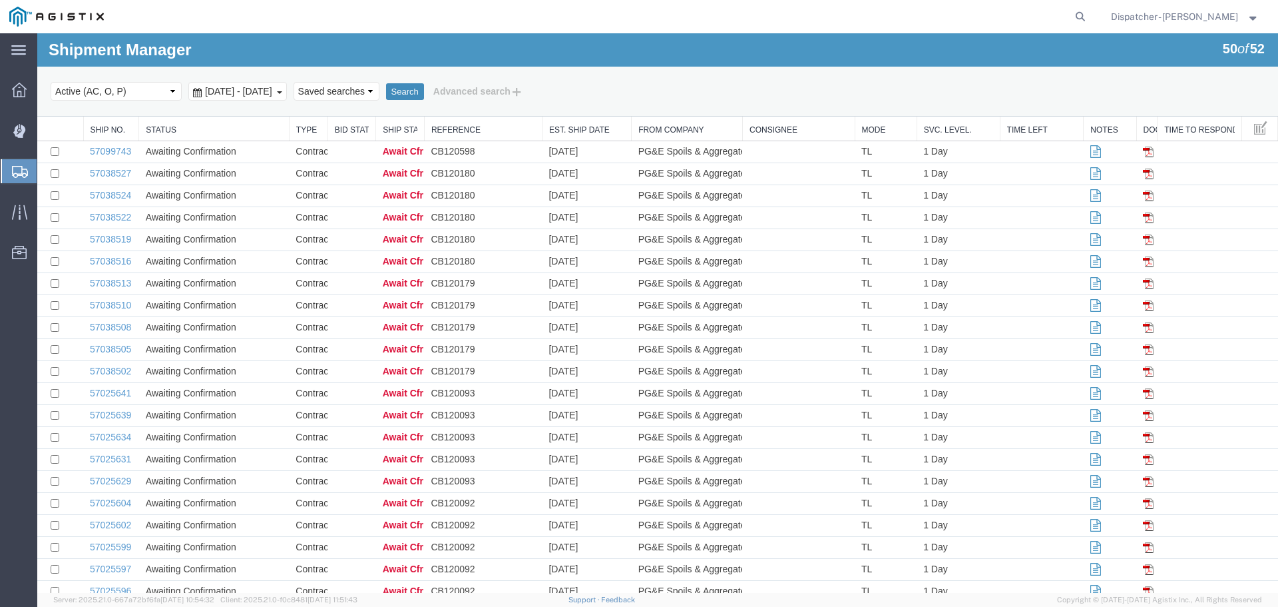
click at [424, 88] on button "Search" at bounding box center [405, 91] width 38 height 17
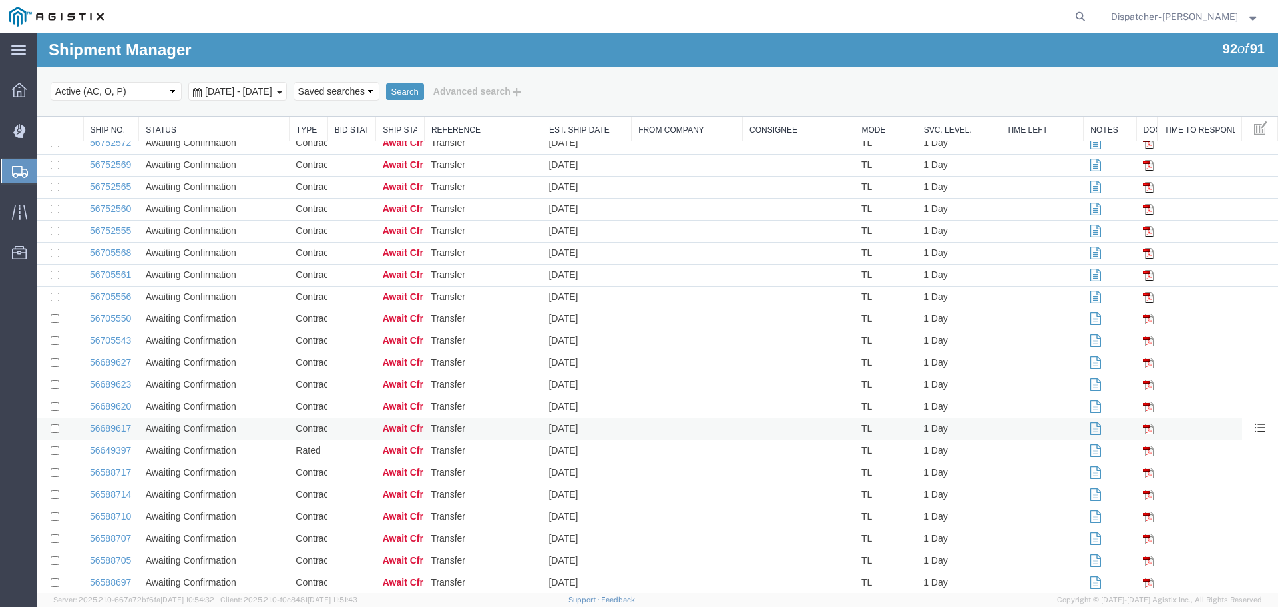
scroll to position [1614, 0]
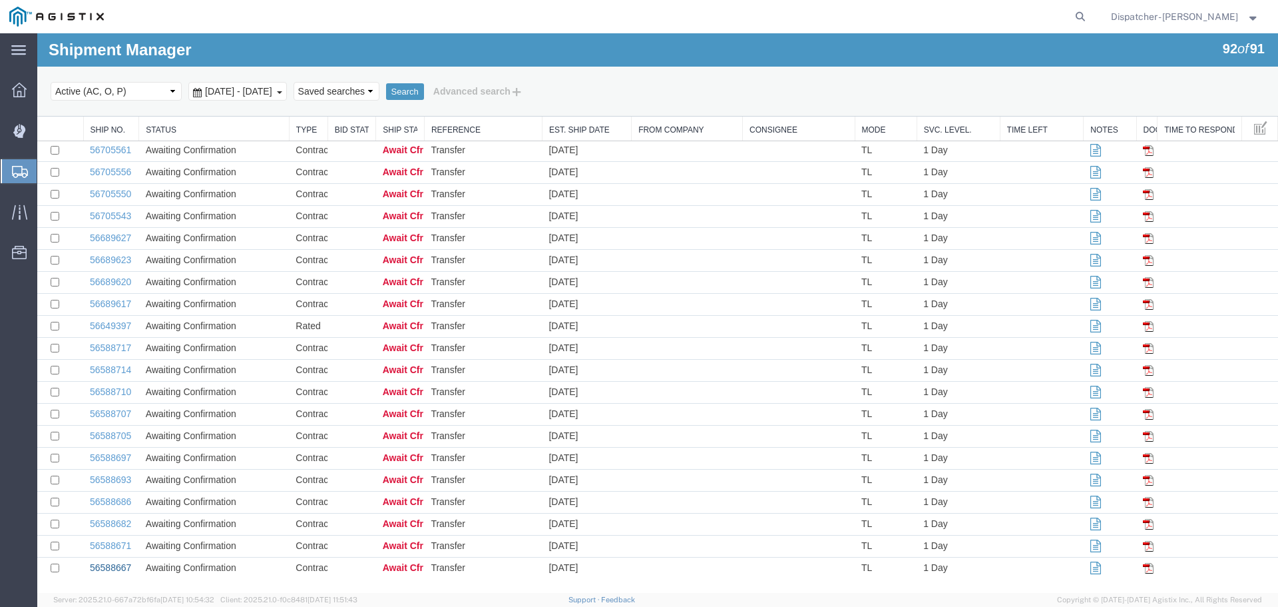
drag, startPoint x: 118, startPoint y: 566, endPoint x: 108, endPoint y: 564, distance: 10.2
click at [118, 565] on link "56588667" at bounding box center [110, 567] width 41 height 11
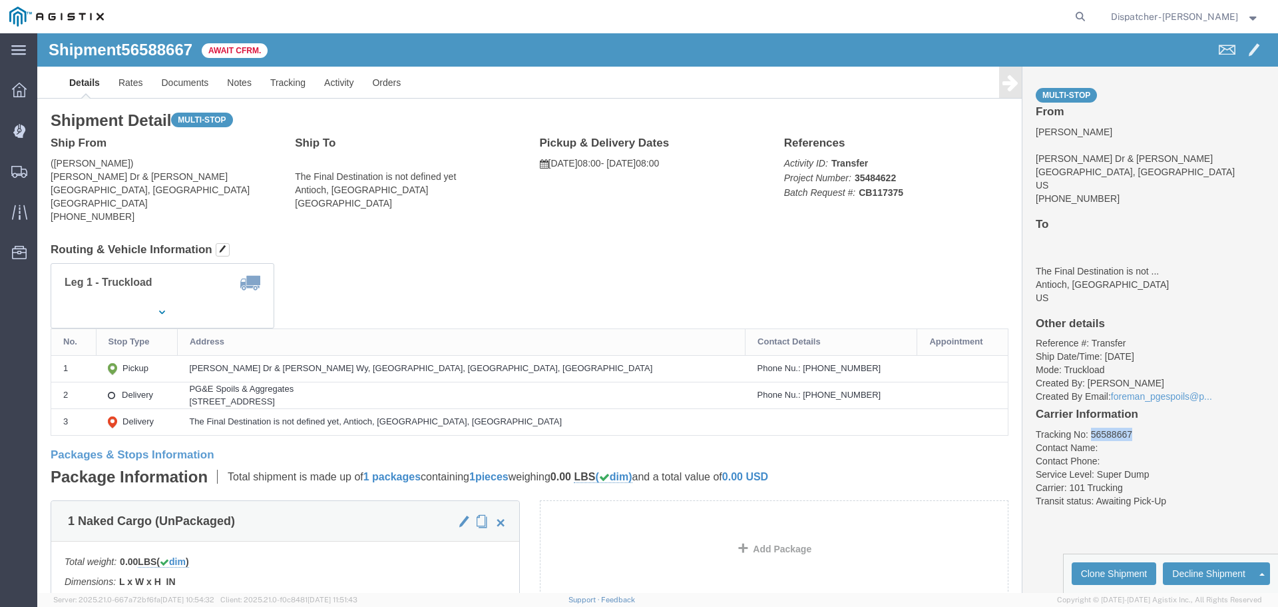
drag, startPoint x: 1092, startPoint y: 398, endPoint x: 1047, endPoint y: 400, distance: 44.6
click li "Tracking No: 56588667"
copy li "56588667"
click link "Tracking"
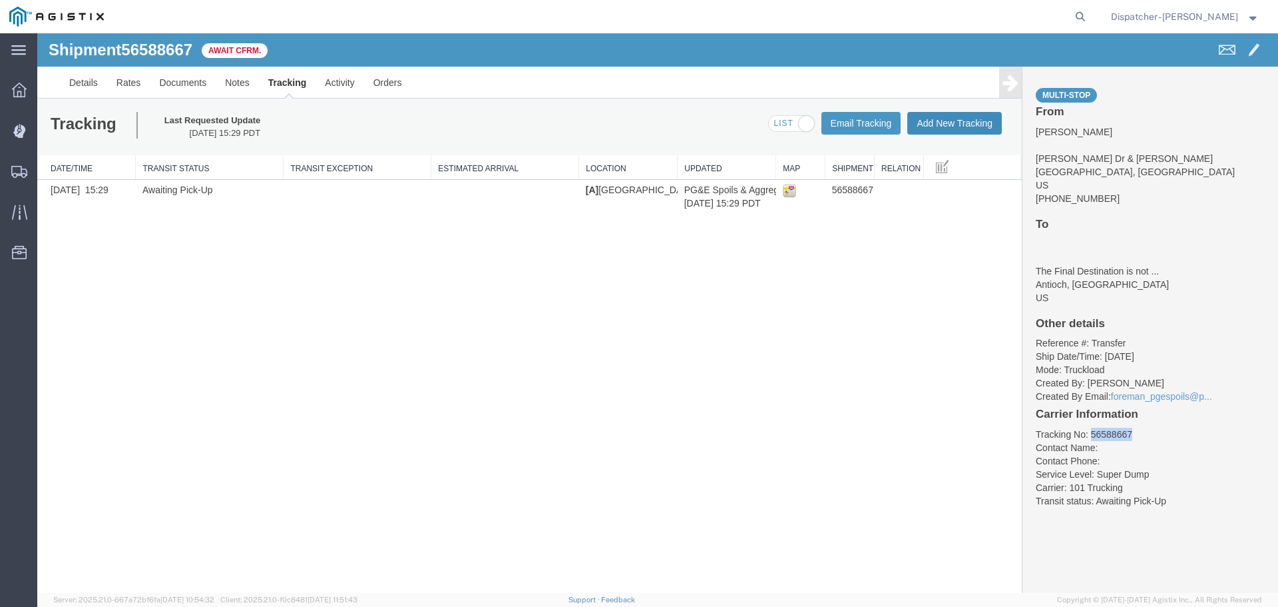
click at [923, 125] on button "Add New Tracking" at bounding box center [955, 123] width 95 height 23
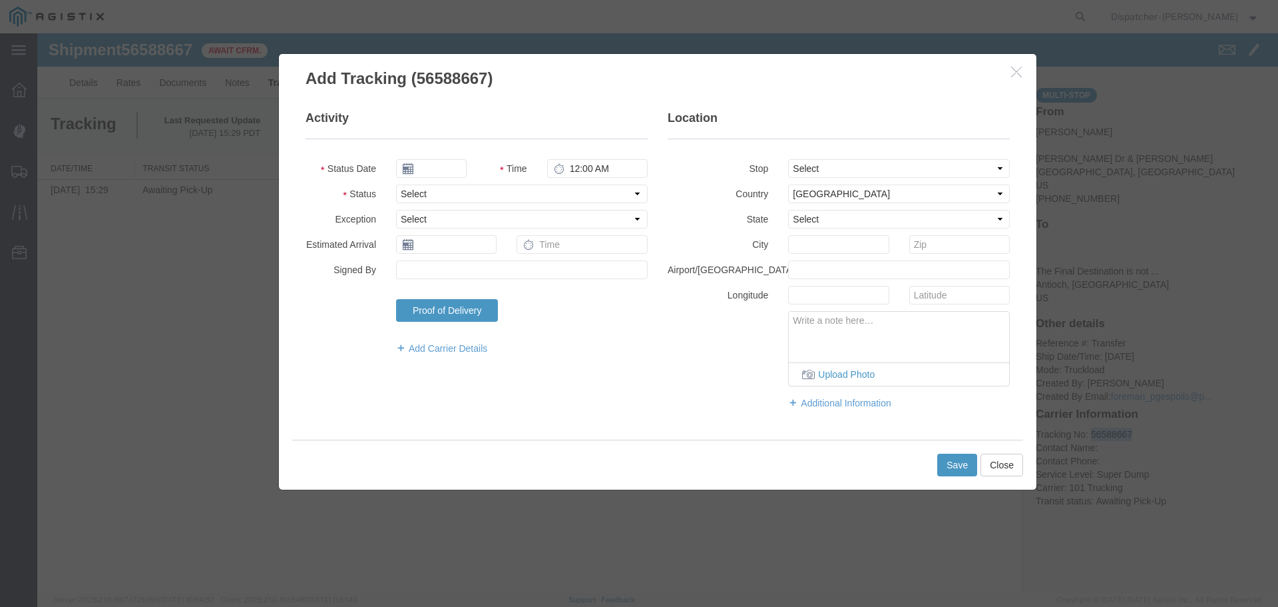
type input "[DATE]"
type input "1:00 PM"
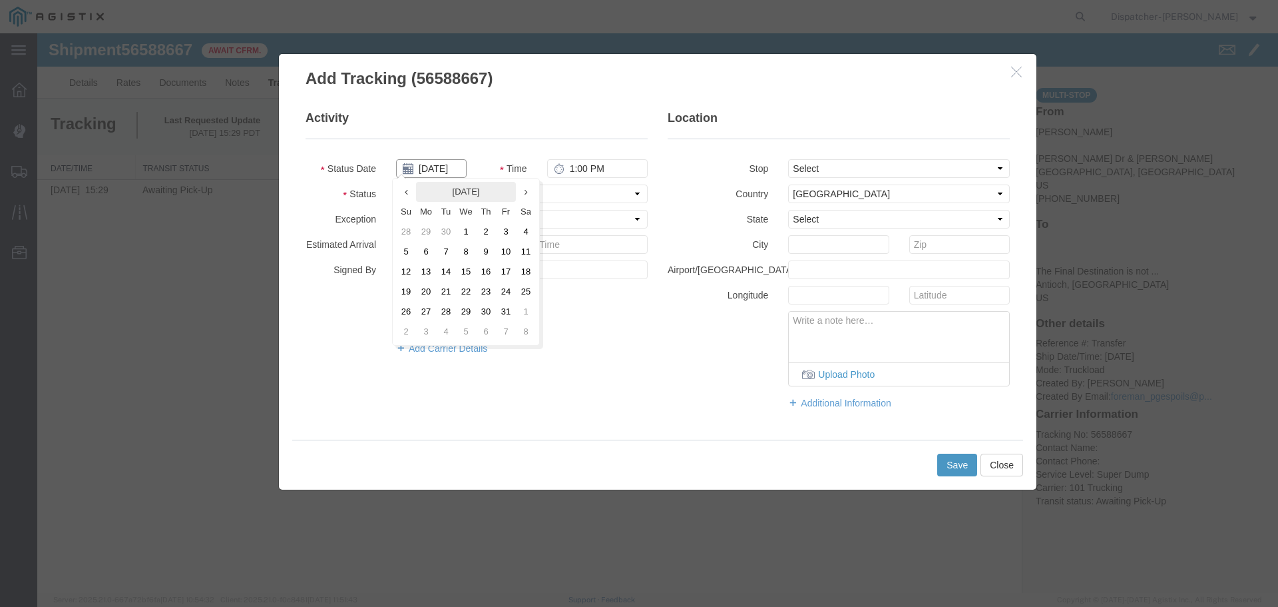
drag, startPoint x: 450, startPoint y: 168, endPoint x: 432, endPoint y: 188, distance: 26.9
click at [449, 169] on input "[DATE]" at bounding box center [431, 168] width 71 height 19
click at [414, 196] on th at bounding box center [406, 192] width 20 height 20
click at [412, 197] on th at bounding box center [410, 192] width 20 height 20
click at [465, 310] on td "27" at bounding box center [470, 312] width 20 height 20
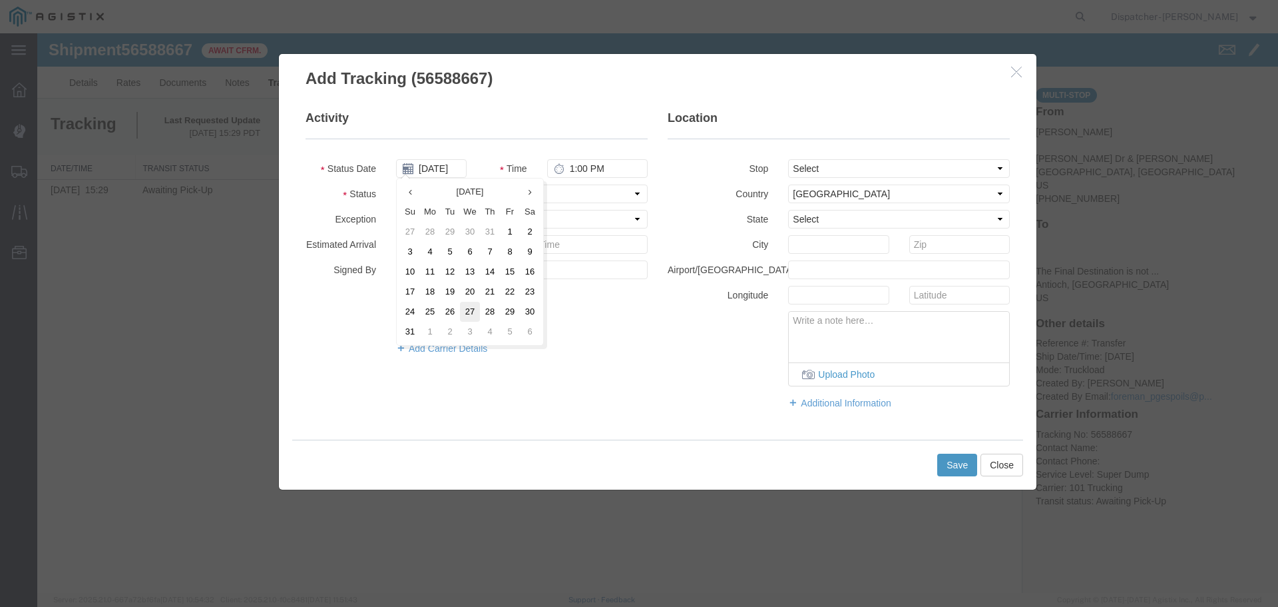
type input "[DATE]"
click at [574, 170] on input "1:00 PM" at bounding box center [597, 168] width 101 height 19
type input "8:00 AM"
click at [823, 165] on select "Select From: [PERSON_NAME] Dr & [PERSON_NAME] Wy, [GEOGRAPHIC_DATA], [GEOGRAPHI…" at bounding box center [899, 168] width 222 height 19
select select "{"pickupDeliveryInfoId": "122468342","pickupOrDelivery": "P","stopNum": "1","lo…"
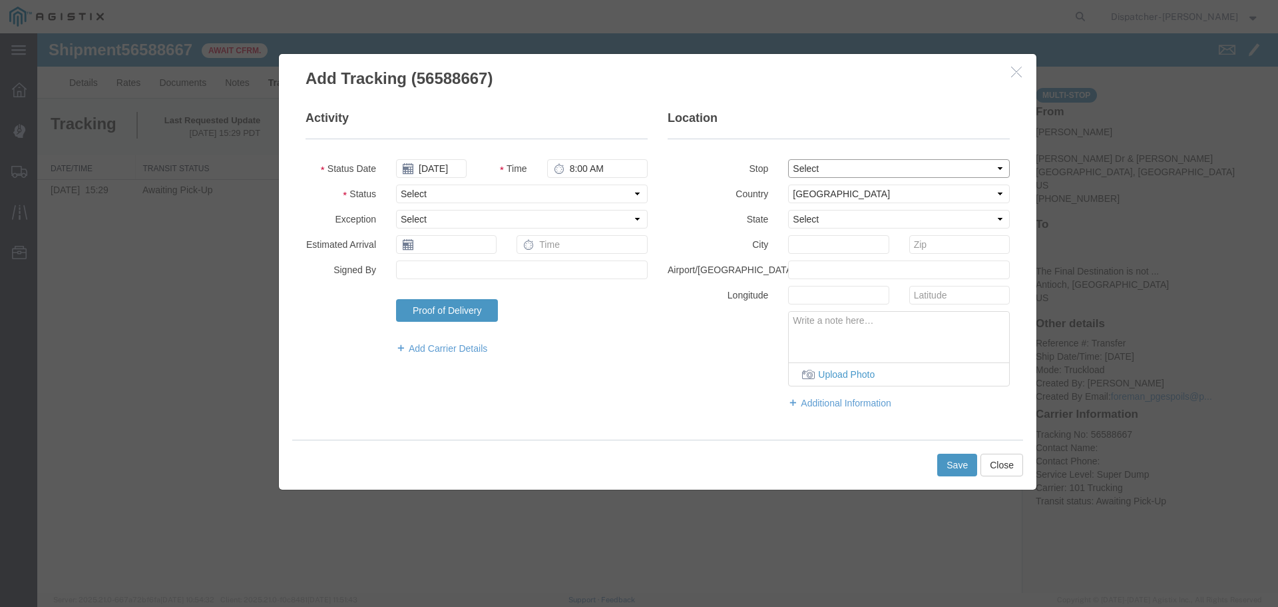
click at [788, 159] on select "Select From: [PERSON_NAME] Dr & [PERSON_NAME] Wy, [GEOGRAPHIC_DATA], [GEOGRAPHI…" at bounding box center [899, 168] width 222 height 19
select select "CA"
type input "[GEOGRAPHIC_DATA]"
click at [491, 200] on select "Select Arrival Notice Available Arrival Notice Imported Arrive at Delivery Loca…" at bounding box center [522, 193] width 252 height 19
select select "ARVPULOC"
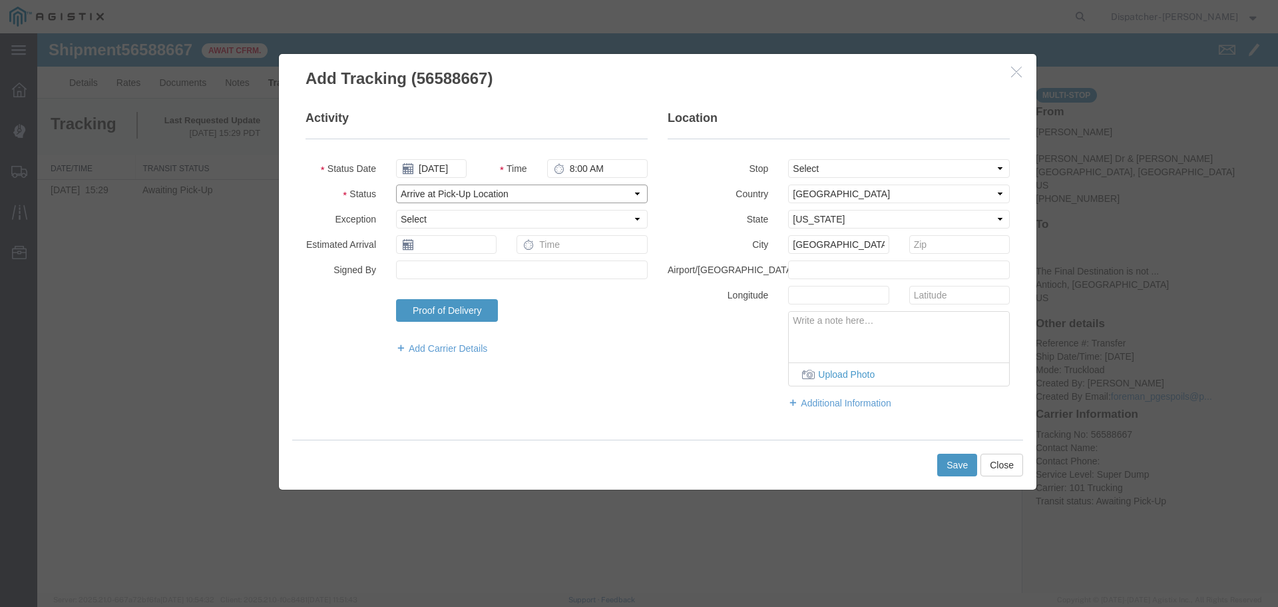
click at [396, 184] on select "Select Arrival Notice Available Arrival Notice Imported Arrive at Delivery Loca…" at bounding box center [522, 193] width 252 height 19
click at [958, 468] on button "Save" at bounding box center [958, 464] width 40 height 23
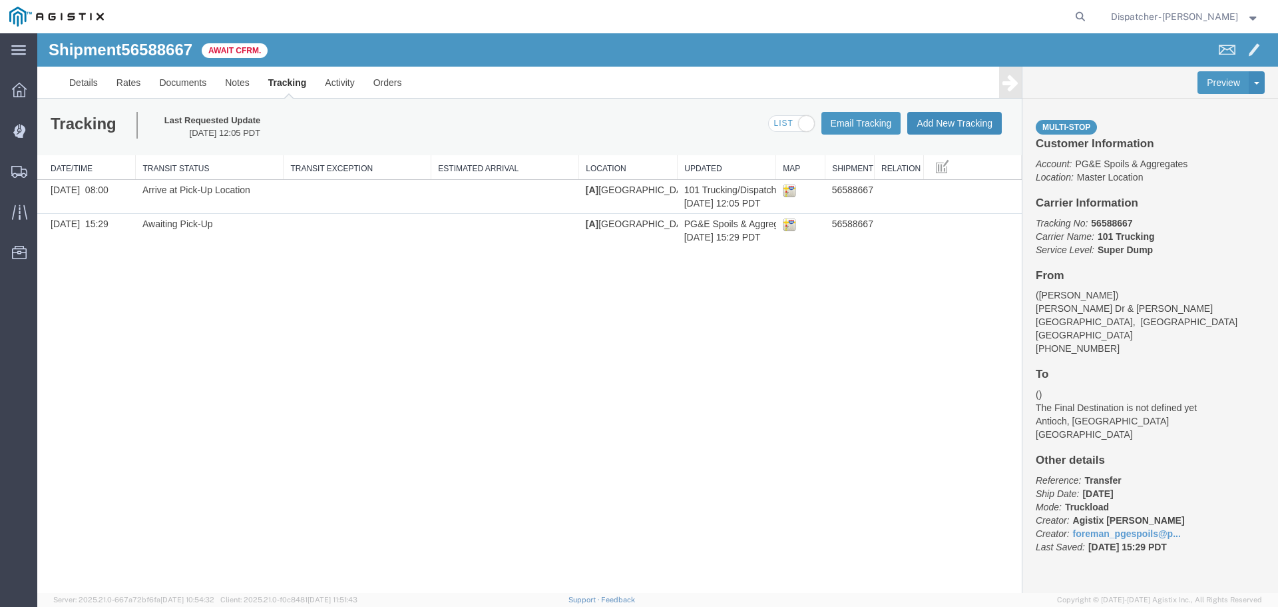
click at [934, 125] on button "Add New Tracking" at bounding box center [955, 123] width 95 height 23
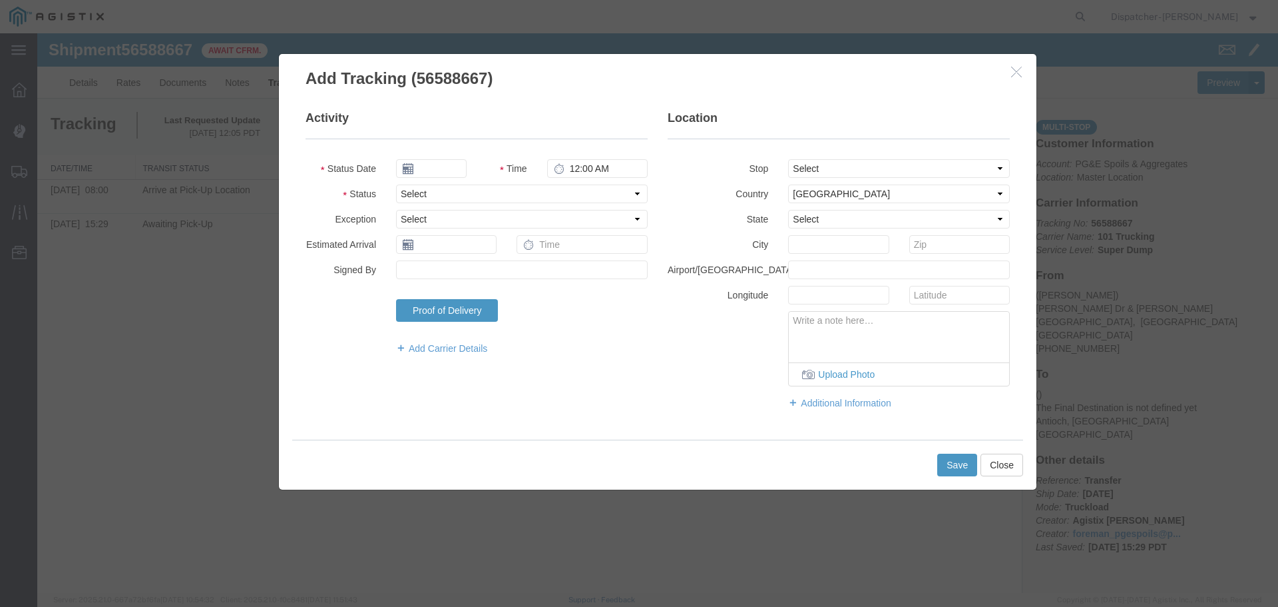
type input "[DATE]"
type input "1:00 PM"
click at [421, 161] on input "[DATE]" at bounding box center [431, 168] width 71 height 19
click at [425, 166] on input "[DATE]" at bounding box center [431, 168] width 71 height 19
click at [405, 192] on icon at bounding box center [406, 192] width 3 height 9
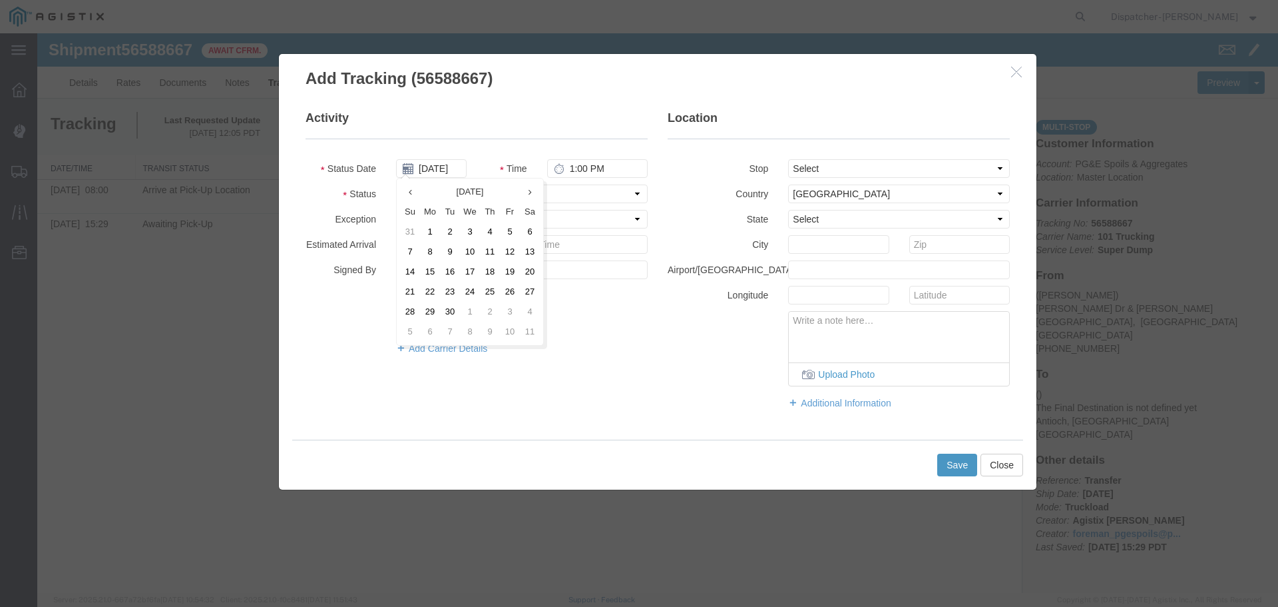
click at [405, 192] on th at bounding box center [410, 192] width 20 height 20
click at [472, 310] on td "27" at bounding box center [470, 312] width 20 height 20
click at [823, 164] on select "Select From: [PERSON_NAME] Dr & [PERSON_NAME] Wy, [GEOGRAPHIC_DATA], [GEOGRAPHI…" at bounding box center [899, 168] width 222 height 19
click at [788, 159] on select "Select From: [PERSON_NAME] Dr & [PERSON_NAME] Wy, [GEOGRAPHIC_DATA], [GEOGRAPHI…" at bounding box center [899, 168] width 222 height 19
click at [575, 175] on input "1:00 PM" at bounding box center [597, 168] width 101 height 19
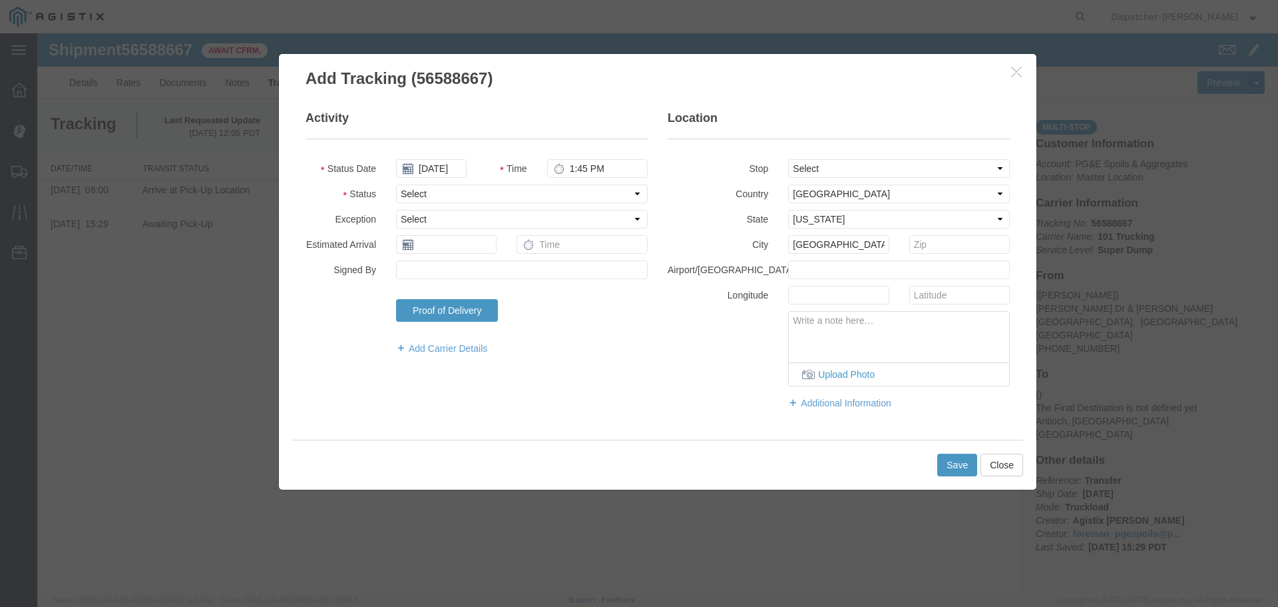
click at [594, 383] on div "Activity Status Date [DATE] Time 1:45 PM Status Select Arrival Notice Available…" at bounding box center [658, 266] width 724 height 313
click at [956, 464] on button "Save" at bounding box center [958, 464] width 40 height 23
click at [518, 189] on select "Select Arrival Notice Available Arrival Notice Imported Arrive at Delivery Loca…" at bounding box center [522, 193] width 252 height 19
click at [396, 184] on select "Select Arrival Notice Available Arrival Notice Imported Arrive at Delivery Loca…" at bounding box center [522, 193] width 252 height 19
click at [945, 464] on button "Save" at bounding box center [958, 464] width 40 height 23
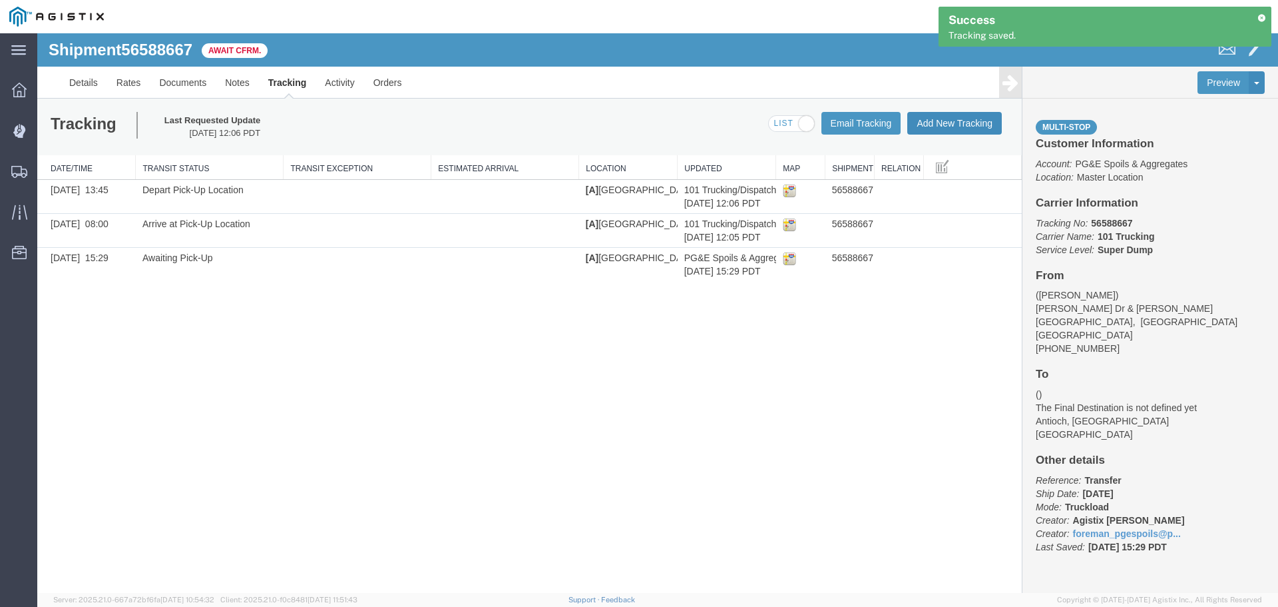
click at [963, 123] on button "Add New Tracking" at bounding box center [955, 123] width 95 height 23
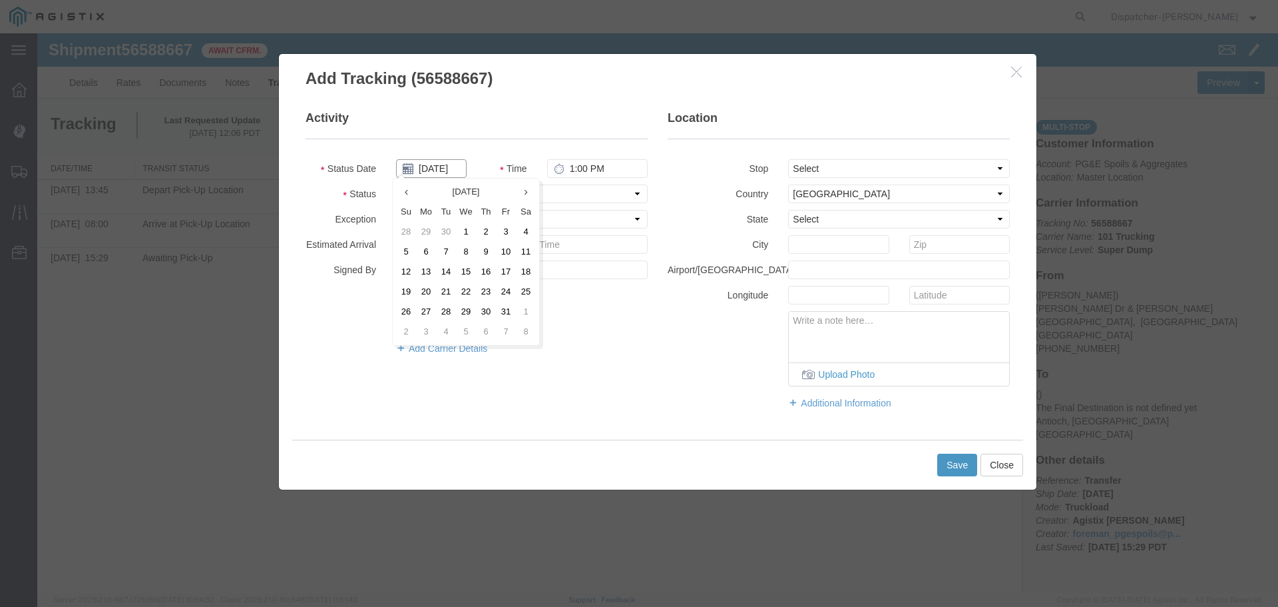
click at [429, 166] on input "[DATE]" at bounding box center [431, 168] width 71 height 19
click at [399, 184] on th at bounding box center [406, 192] width 20 height 20
click at [402, 185] on th at bounding box center [410, 192] width 20 height 20
click at [470, 310] on td "27" at bounding box center [470, 312] width 20 height 20
click at [588, 168] on input "1:00 PM" at bounding box center [597, 168] width 101 height 19
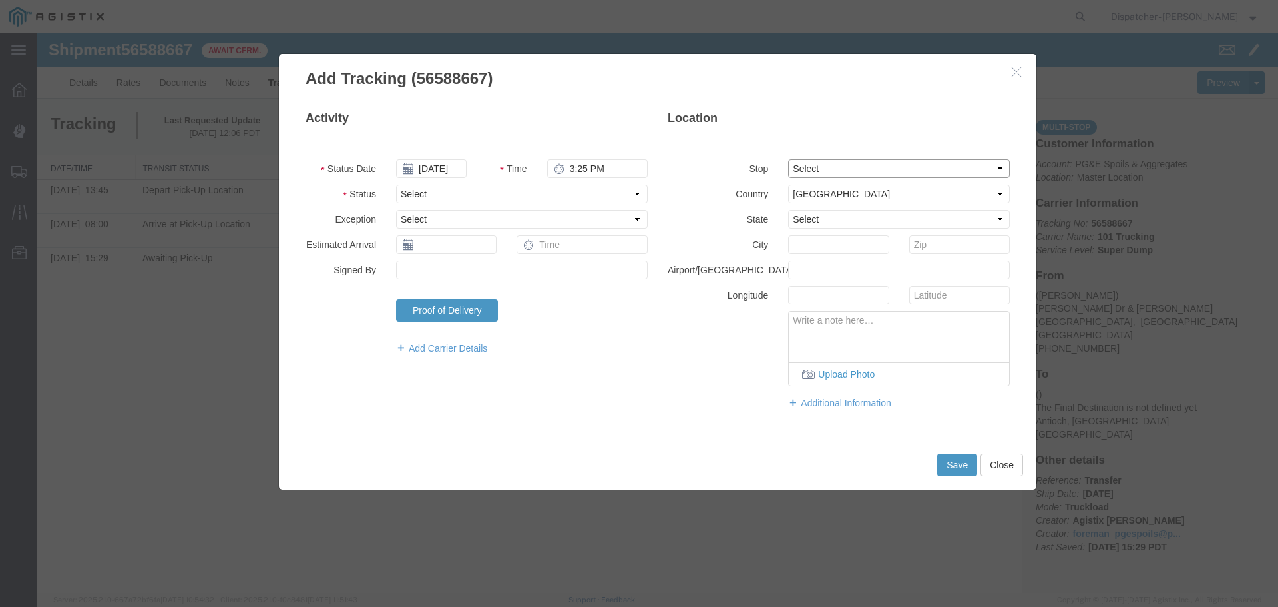
click at [849, 169] on select "Select From: [PERSON_NAME] Dr & [PERSON_NAME] Wy, [GEOGRAPHIC_DATA], [GEOGRAPHI…" at bounding box center [899, 168] width 222 height 19
click at [788, 159] on select "Select From: [PERSON_NAME] Dr & [PERSON_NAME] Wy, [GEOGRAPHIC_DATA], [GEOGRAPHI…" at bounding box center [899, 168] width 222 height 19
click at [504, 197] on select "Select Arrival Notice Available Arrival Notice Imported Arrive at Delivery Loca…" at bounding box center [522, 193] width 252 height 19
click at [396, 184] on select "Select Arrival Notice Available Arrival Notice Imported Arrive at Delivery Loca…" at bounding box center [522, 193] width 252 height 19
click at [970, 461] on button "Save" at bounding box center [958, 464] width 40 height 23
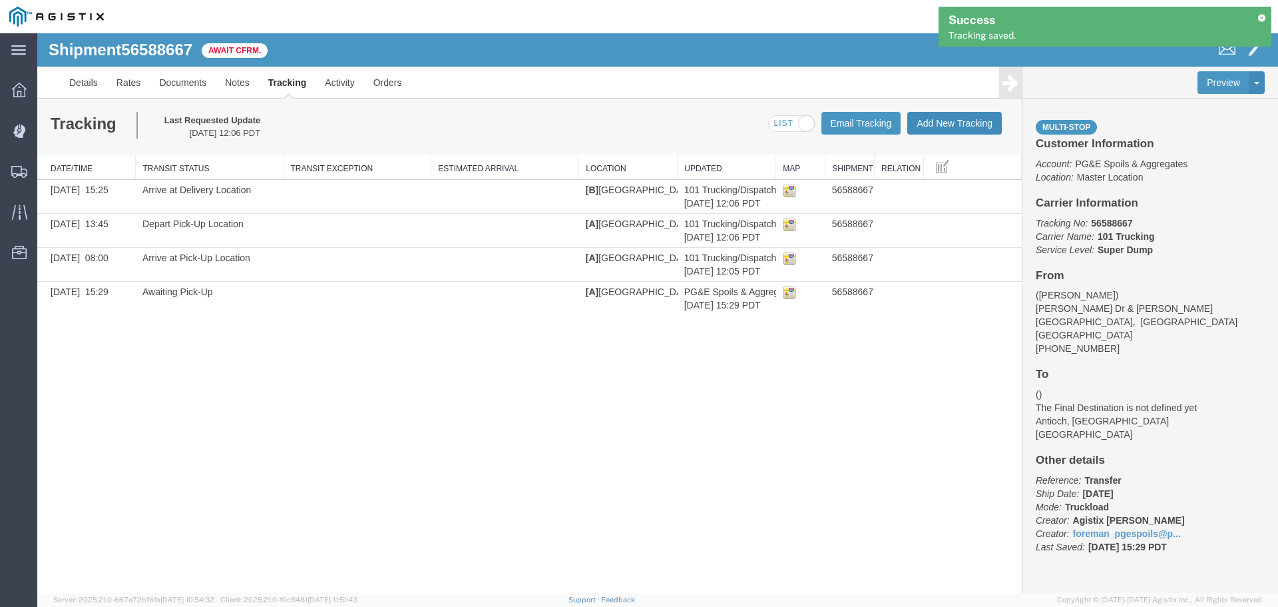
click at [956, 126] on button "Add New Tracking" at bounding box center [955, 123] width 95 height 23
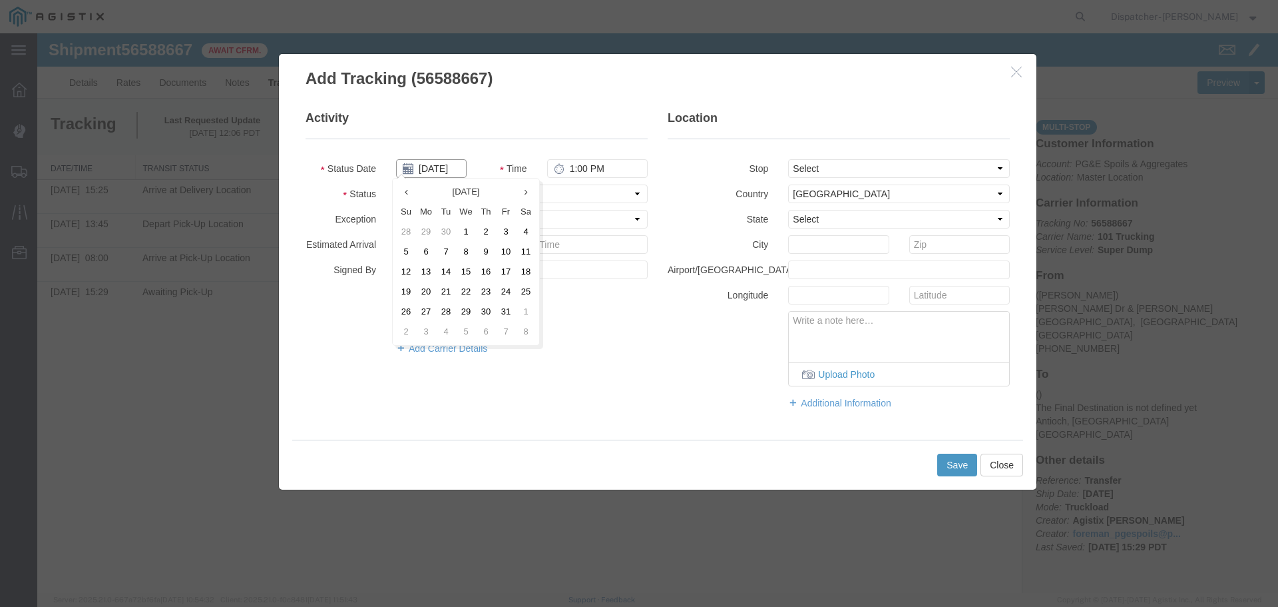
click at [432, 168] on input "[DATE]" at bounding box center [431, 168] width 71 height 19
click at [404, 189] on th at bounding box center [406, 192] width 20 height 20
click at [404, 189] on th at bounding box center [410, 192] width 20 height 20
click at [472, 307] on td "27" at bounding box center [470, 312] width 20 height 20
click at [572, 170] on input "1:00 PM" at bounding box center [597, 168] width 101 height 19
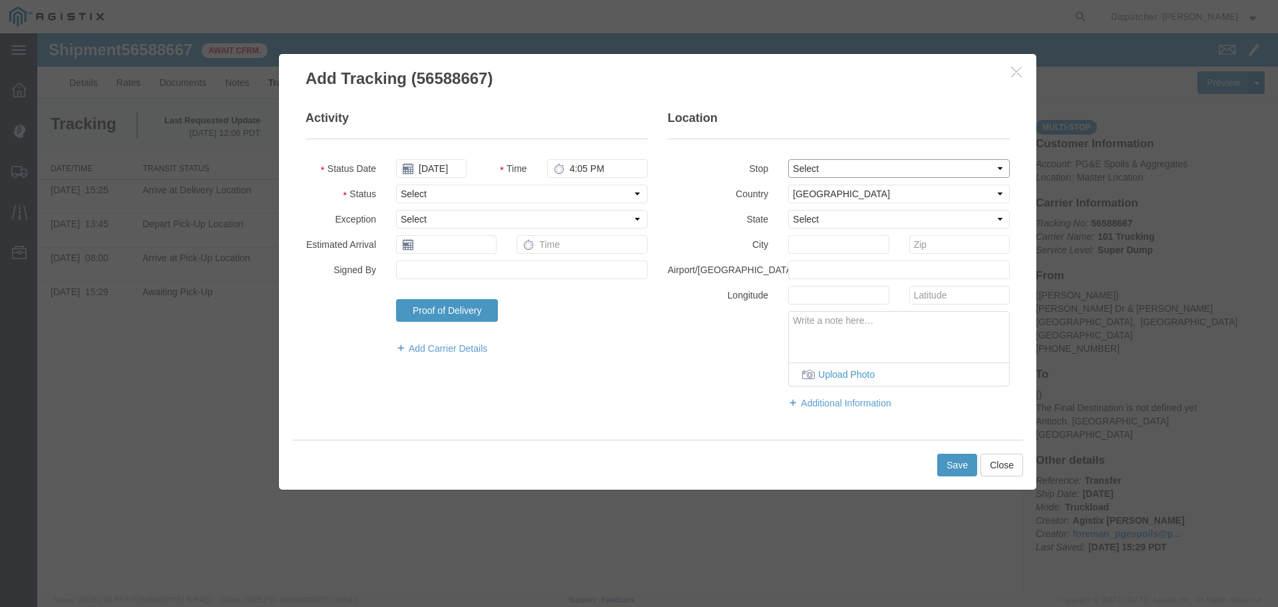
click at [824, 164] on select "Select From: [PERSON_NAME] Dr & [PERSON_NAME] Wy, [GEOGRAPHIC_DATA], [GEOGRAPHI…" at bounding box center [899, 168] width 222 height 19
click at [788, 159] on select "Select From: [PERSON_NAME] Dr & [PERSON_NAME] Wy, [GEOGRAPHIC_DATA], [GEOGRAPHI…" at bounding box center [899, 168] width 222 height 19
click at [548, 194] on select "Select Arrival Notice Available Arrival Notice Imported Arrive at Delivery Loca…" at bounding box center [522, 193] width 252 height 19
click at [396, 184] on select "Select Arrival Notice Available Arrival Notice Imported Arrive at Delivery Loca…" at bounding box center [522, 193] width 252 height 19
click at [953, 461] on button "Save" at bounding box center [958, 464] width 40 height 23
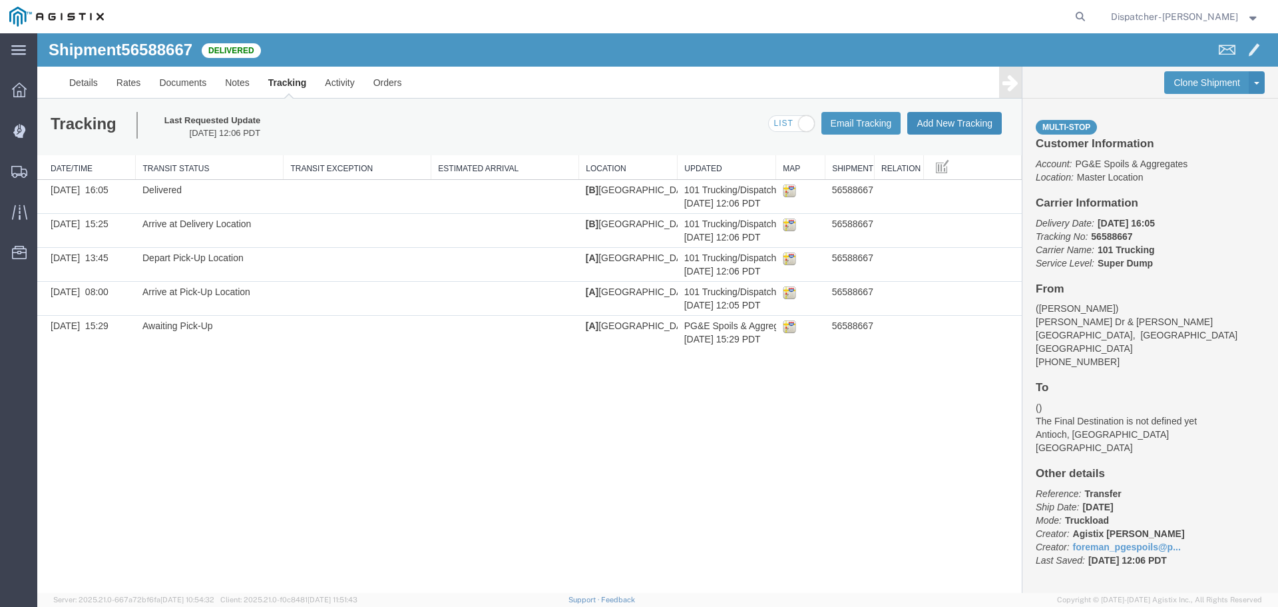
click at [942, 121] on button "Add New Tracking" at bounding box center [955, 123] width 95 height 23
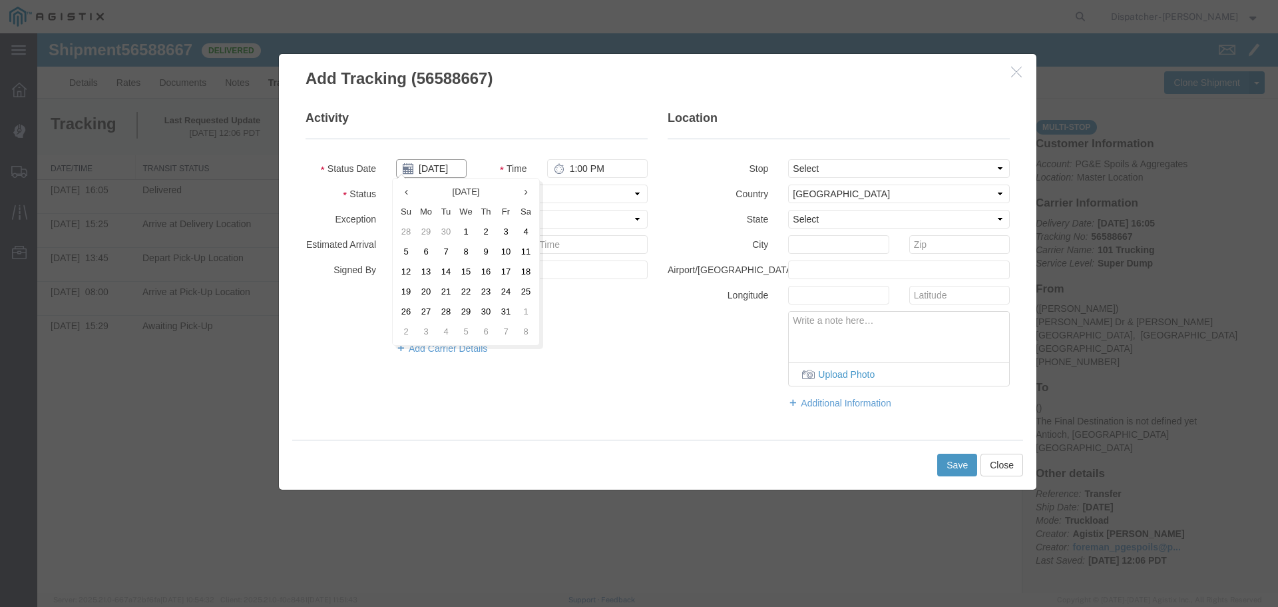
click at [453, 166] on input "[DATE]" at bounding box center [431, 168] width 71 height 19
click at [411, 191] on th at bounding box center [406, 192] width 20 height 20
click at [408, 191] on icon at bounding box center [406, 192] width 3 height 9
click at [467, 306] on td "27" at bounding box center [470, 312] width 20 height 20
click at [569, 166] on input "1:00 PM" at bounding box center [597, 168] width 101 height 19
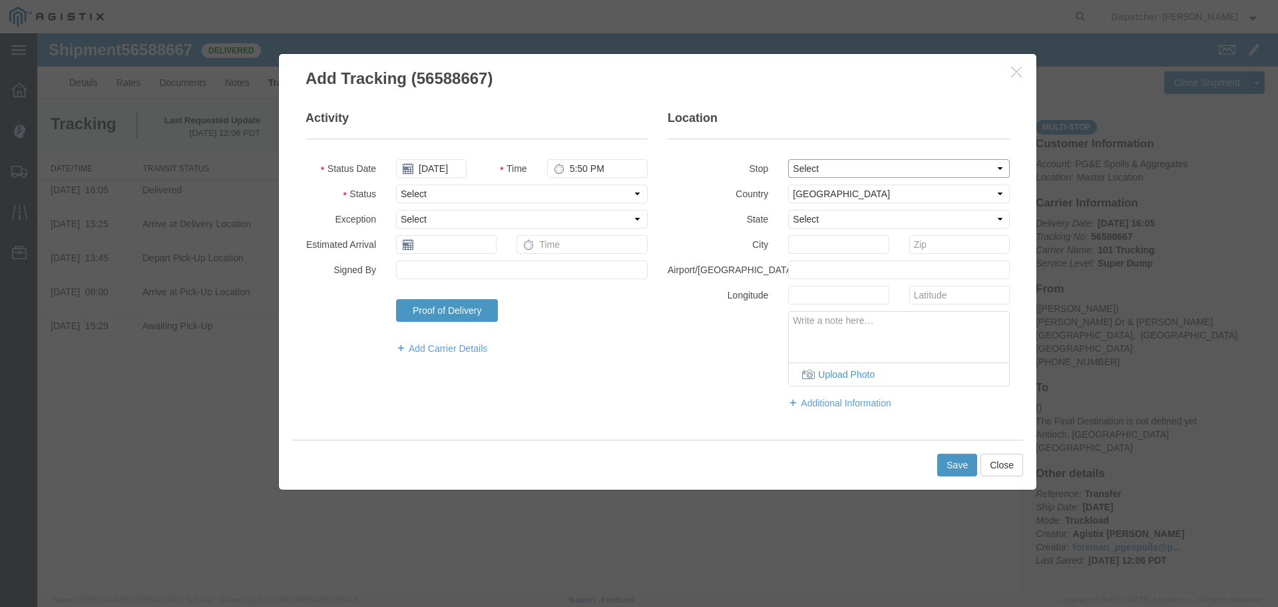
click at [816, 167] on select "Select From: [PERSON_NAME] Dr & [PERSON_NAME] Wy, [GEOGRAPHIC_DATA], [GEOGRAPHI…" at bounding box center [899, 168] width 222 height 19
click at [788, 159] on select "Select From: [PERSON_NAME] Dr & [PERSON_NAME] Wy, [GEOGRAPHIC_DATA], [GEOGRAPHI…" at bounding box center [899, 168] width 222 height 19
click at [501, 200] on select "Select Arrival Notice Available Arrival Notice Imported Arrive at Delivery Loca…" at bounding box center [522, 193] width 252 height 19
click at [396, 184] on select "Select Arrival Notice Available Arrival Notice Imported Arrive at Delivery Loca…" at bounding box center [522, 193] width 252 height 19
click at [959, 465] on button "Save" at bounding box center [958, 464] width 40 height 23
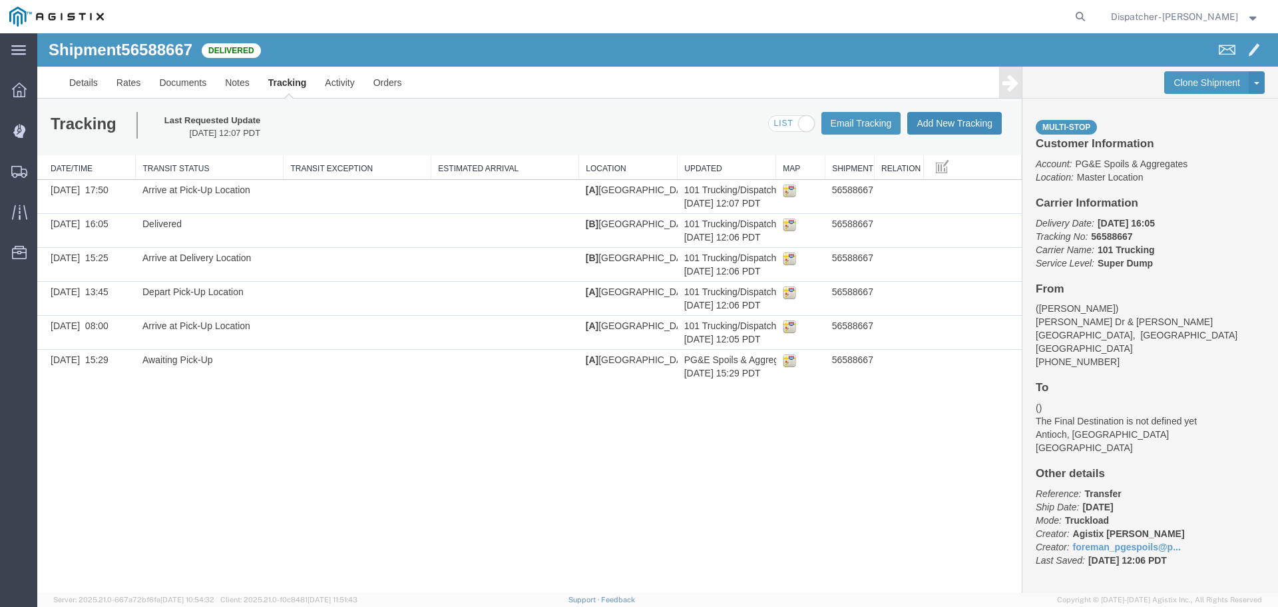
click at [967, 122] on button "Add New Tracking" at bounding box center [955, 123] width 95 height 23
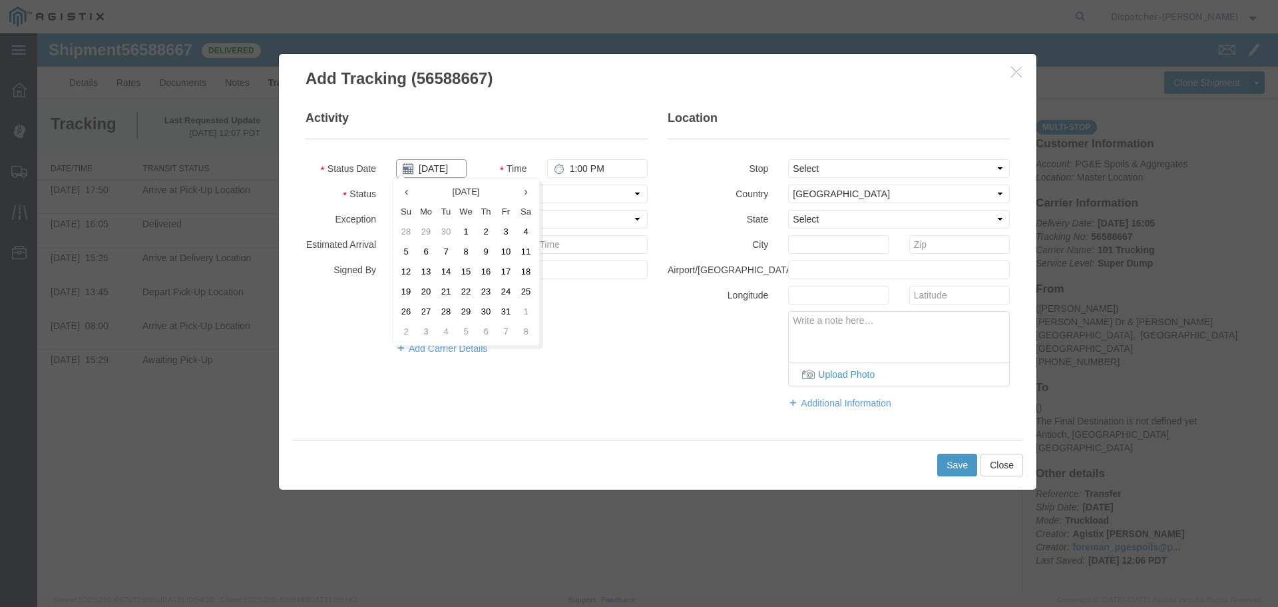
click at [449, 173] on input "[DATE]" at bounding box center [431, 168] width 71 height 19
click at [409, 192] on th at bounding box center [406, 192] width 20 height 20
click at [409, 192] on icon at bounding box center [410, 192] width 3 height 9
click at [470, 308] on td "27" at bounding box center [470, 312] width 20 height 20
click at [573, 166] on input "1:00 PM" at bounding box center [597, 168] width 101 height 19
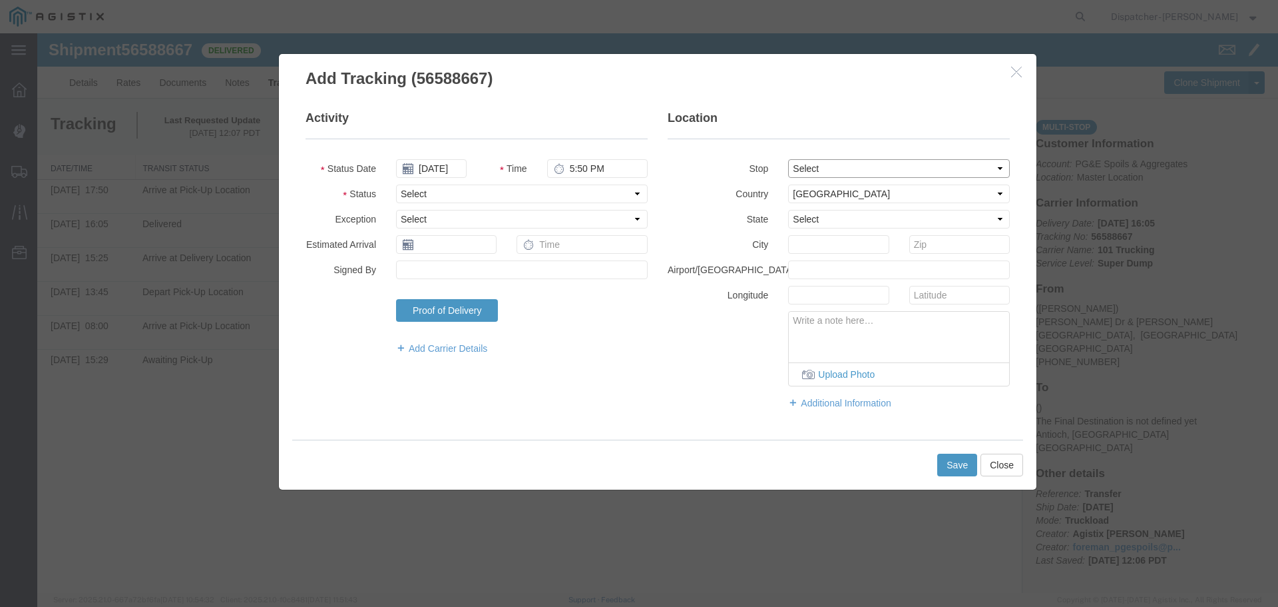
click at [879, 168] on select "Select From: [PERSON_NAME] Dr & [PERSON_NAME] Wy, [GEOGRAPHIC_DATA], [GEOGRAPHI…" at bounding box center [899, 168] width 222 height 19
click at [788, 159] on select "Select From: [PERSON_NAME] Dr & [PERSON_NAME] Wy, [GEOGRAPHIC_DATA], [GEOGRAPHI…" at bounding box center [899, 168] width 222 height 19
click at [480, 198] on select "Select Arrival Notice Available Arrival Notice Imported Arrive at Delivery Loca…" at bounding box center [522, 193] width 252 height 19
click at [396, 184] on select "Select Arrival Notice Available Arrival Notice Imported Arrive at Delivery Loca…" at bounding box center [522, 193] width 252 height 19
click at [541, 190] on select "Select Arrival Notice Available Arrival Notice Imported Arrive at Delivery Loca…" at bounding box center [522, 193] width 252 height 19
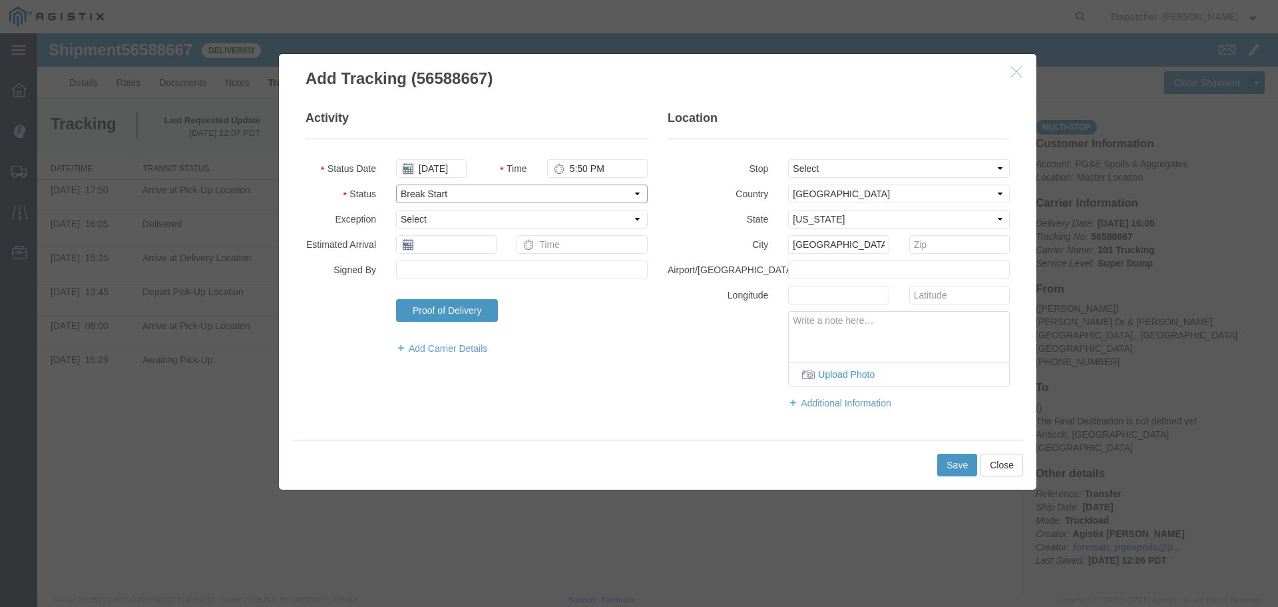
click at [396, 184] on select "Select Arrival Notice Available Arrival Notice Imported Arrive at Delivery Loca…" at bounding box center [522, 193] width 252 height 19
click at [946, 458] on button "Save" at bounding box center [958, 464] width 40 height 23
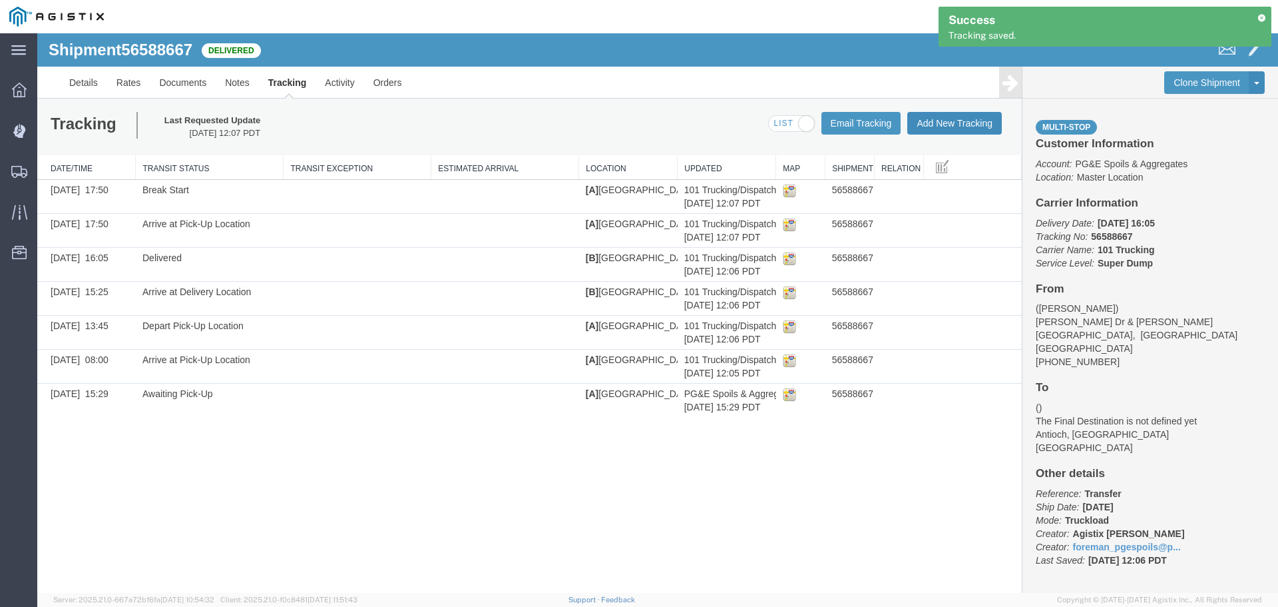
click at [946, 117] on button "Add New Tracking" at bounding box center [955, 123] width 95 height 23
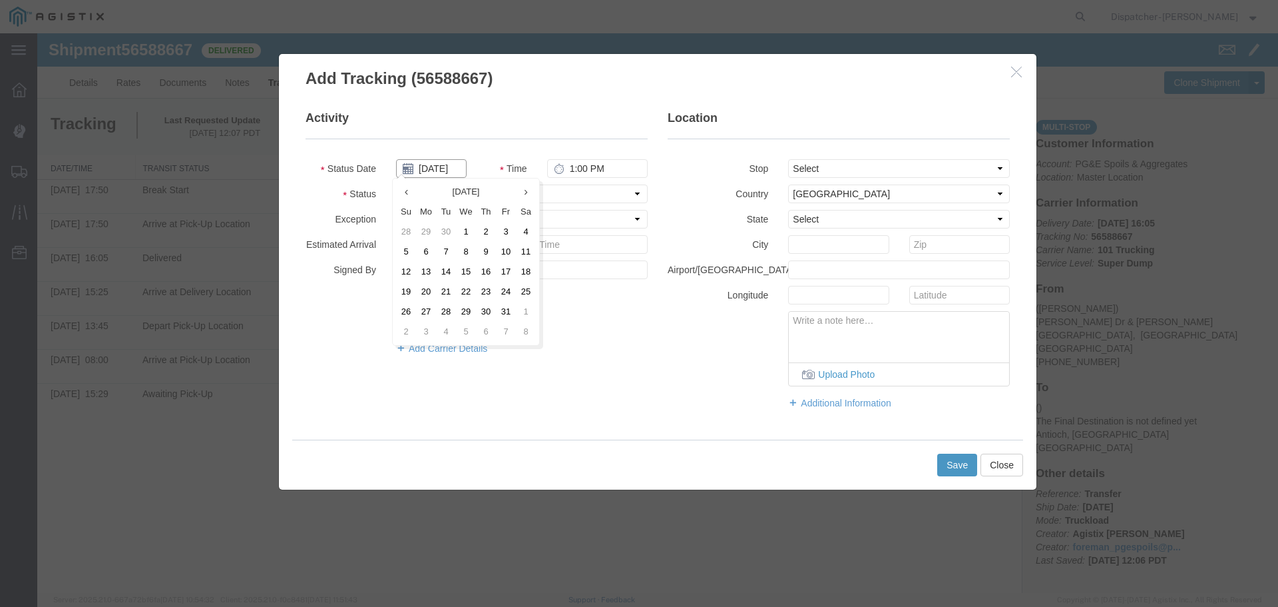
click at [458, 170] on input "[DATE]" at bounding box center [431, 168] width 71 height 19
click at [408, 196] on th at bounding box center [406, 192] width 20 height 20
click at [409, 196] on icon at bounding box center [410, 192] width 3 height 9
click at [469, 310] on td "27" at bounding box center [470, 312] width 20 height 20
click at [578, 172] on input "1:00 PM" at bounding box center [597, 168] width 101 height 19
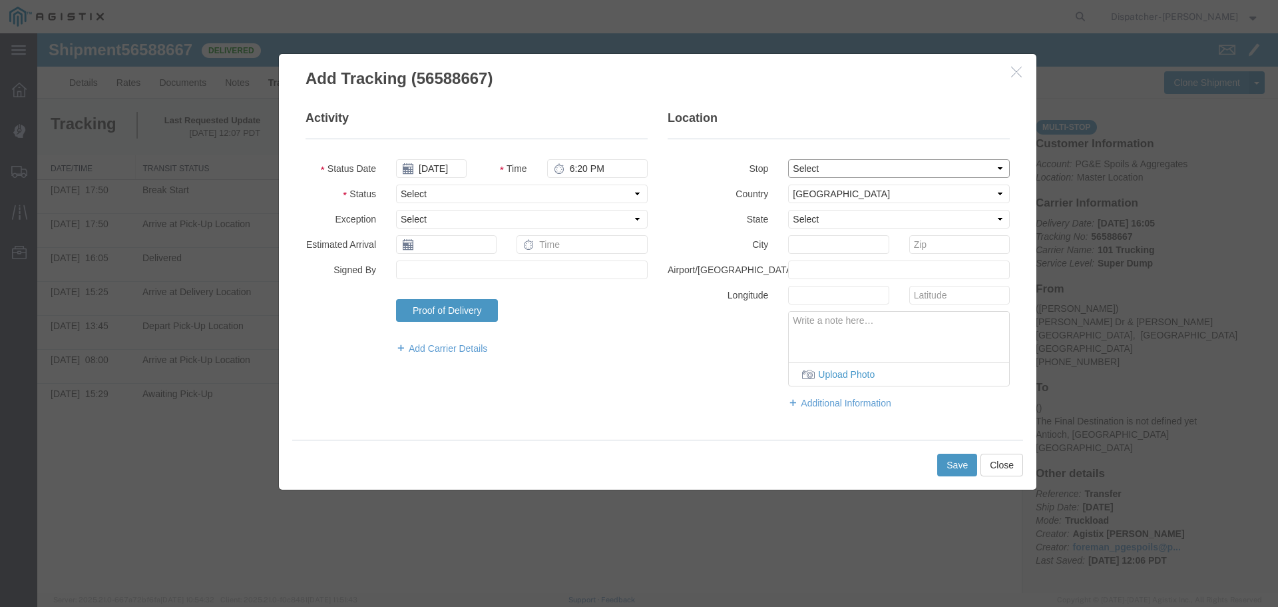
click at [816, 165] on select "Select From: [PERSON_NAME] Dr & [PERSON_NAME] Wy, [GEOGRAPHIC_DATA], [GEOGRAPHI…" at bounding box center [899, 168] width 222 height 19
click at [788, 159] on select "Select From: [PERSON_NAME] Dr & [PERSON_NAME] Wy, [GEOGRAPHIC_DATA], [GEOGRAPHI…" at bounding box center [899, 168] width 222 height 19
click at [536, 194] on select "Select Arrival Notice Available Arrival Notice Imported Arrive at Delivery Loca…" at bounding box center [522, 193] width 252 height 19
click at [396, 184] on select "Select Arrival Notice Available Arrival Notice Imported Arrive at Delivery Loca…" at bounding box center [522, 193] width 252 height 19
click at [583, 417] on div "Activity Status Date [DATE] Time 6:20 PM Status Select Arrival Notice Available…" at bounding box center [658, 266] width 724 height 313
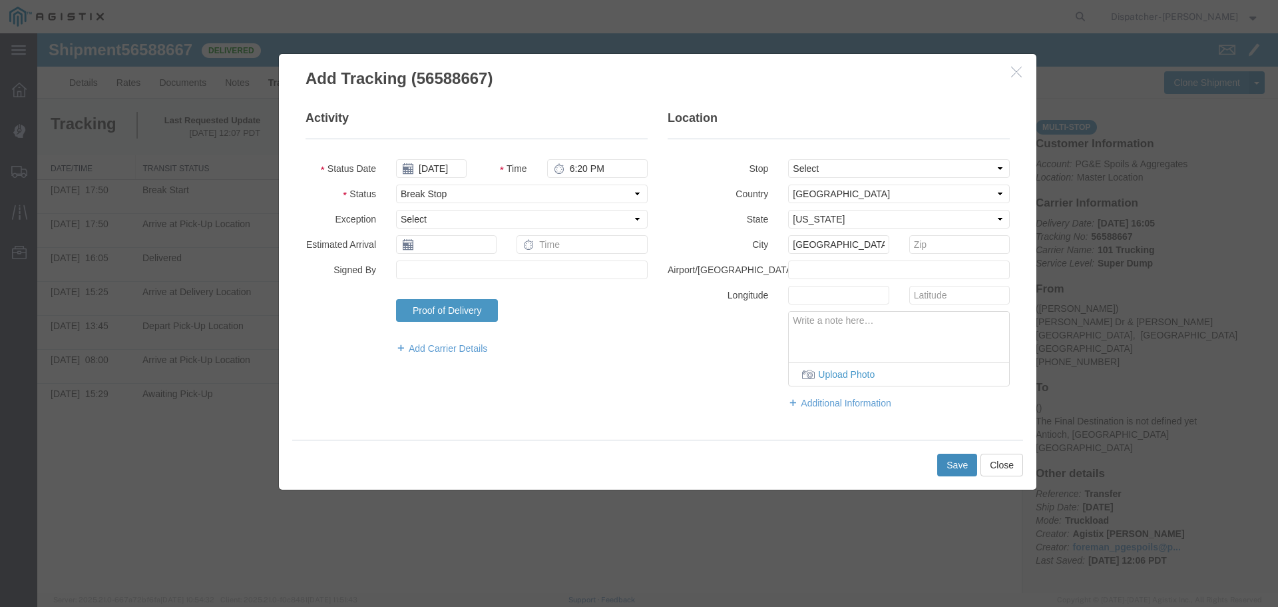
click at [946, 459] on button "Save" at bounding box center [958, 464] width 40 height 23
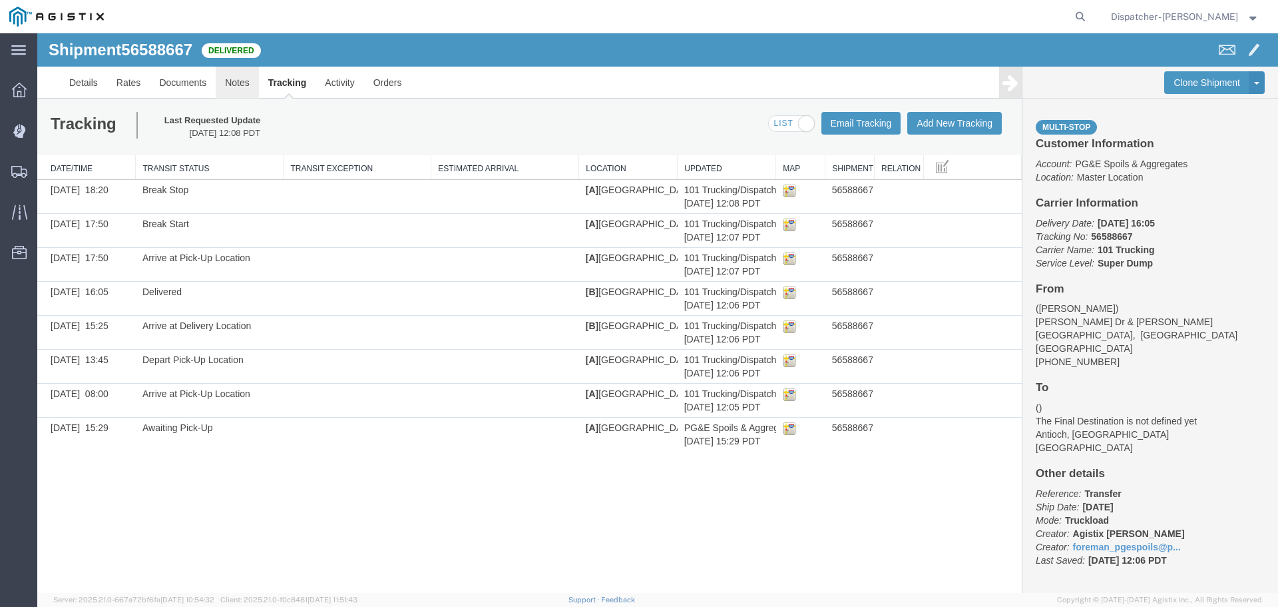
click at [244, 84] on link "Notes" at bounding box center [237, 83] width 43 height 32
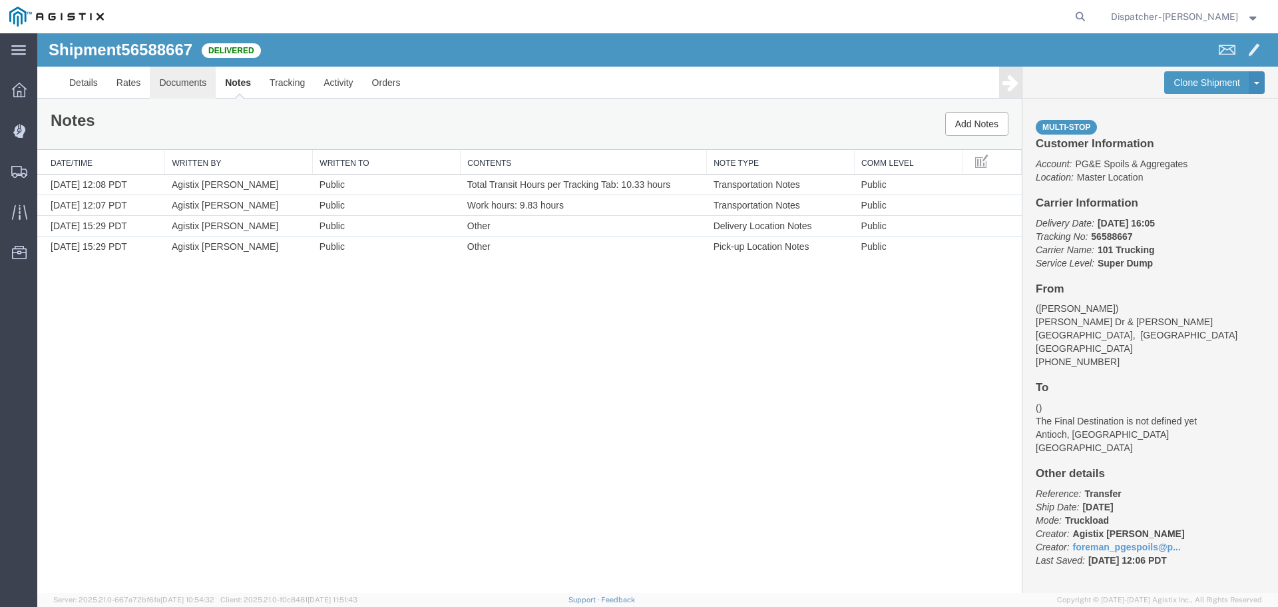
click at [173, 85] on link "Documents" at bounding box center [183, 83] width 66 height 32
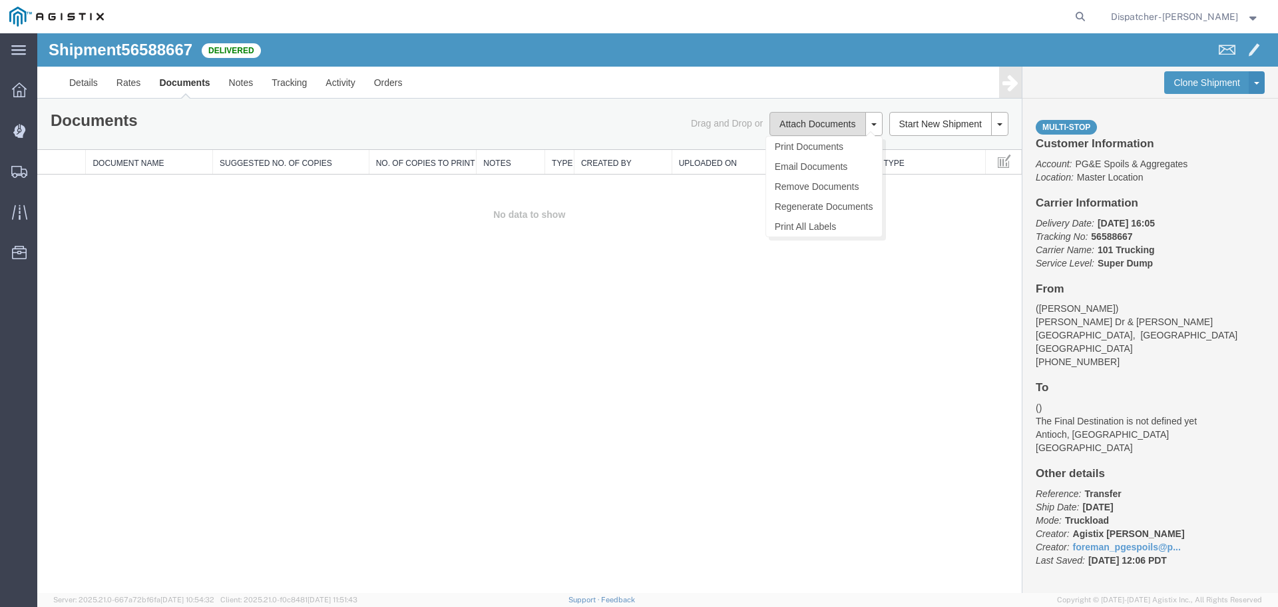
click at [837, 118] on button "Attach Documents" at bounding box center [818, 124] width 96 height 24
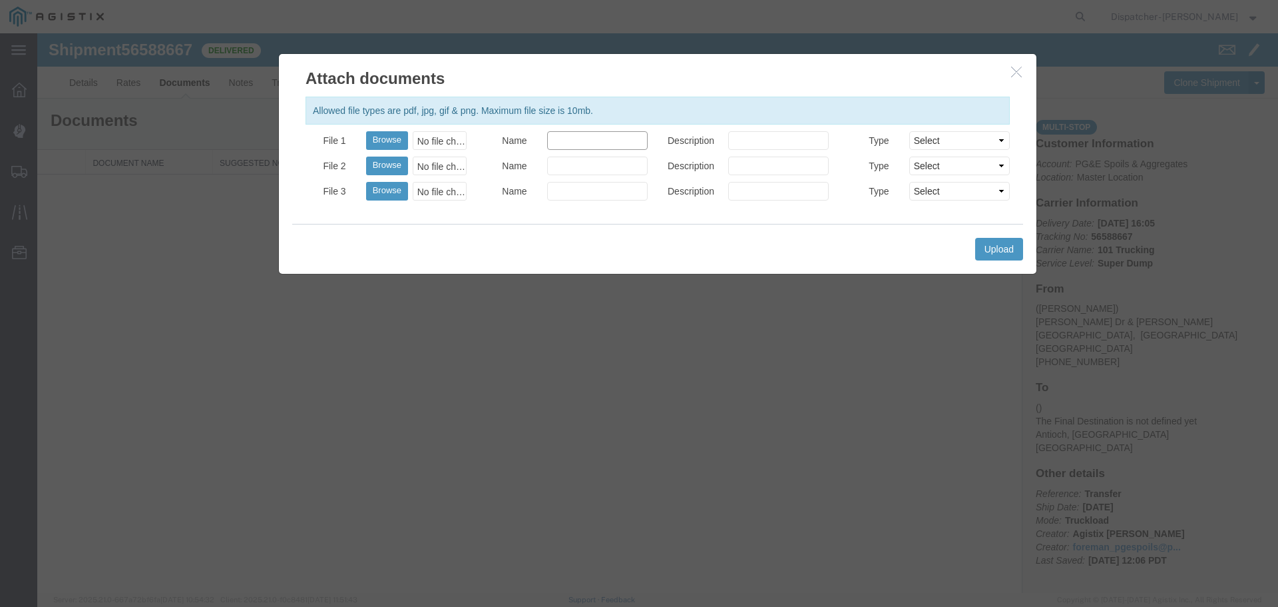
click at [609, 147] on input "Name" at bounding box center [597, 140] width 101 height 19
click at [394, 139] on button "Browse" at bounding box center [387, 140] width 42 height 19
click at [995, 246] on button "Upload" at bounding box center [999, 249] width 48 height 23
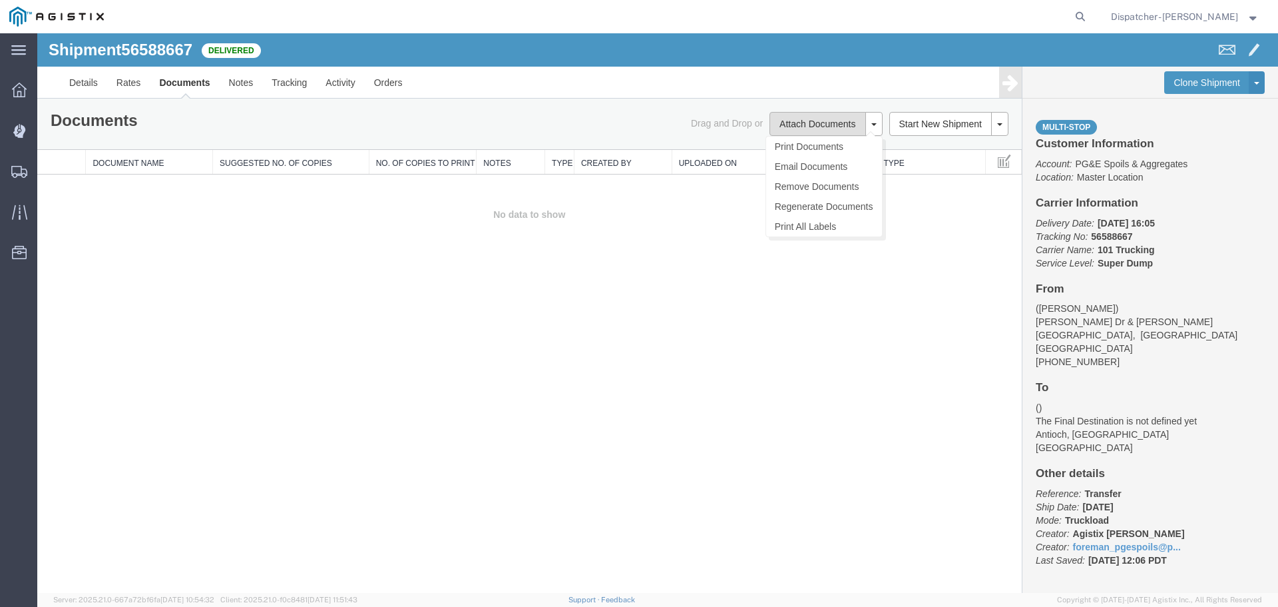
click at [818, 125] on button "Attach Documents" at bounding box center [818, 124] width 96 height 24
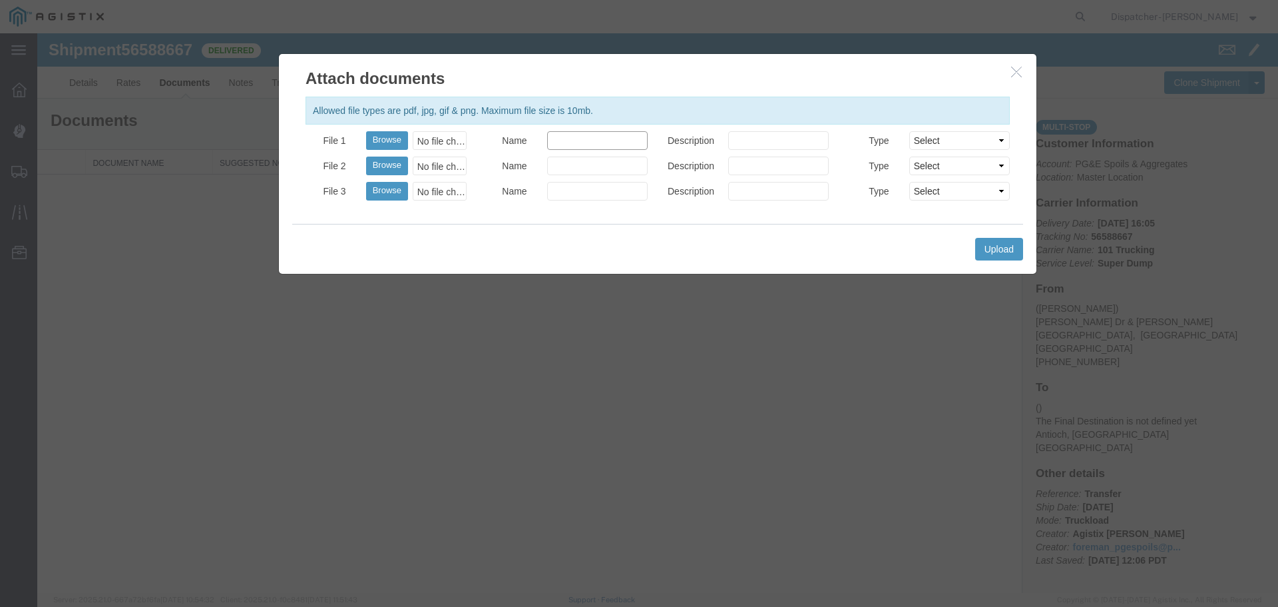
click at [557, 136] on input "Name" at bounding box center [597, 140] width 101 height 19
click at [388, 142] on button "Browse" at bounding box center [387, 140] width 42 height 19
click at [989, 247] on button "Upload" at bounding box center [999, 249] width 48 height 23
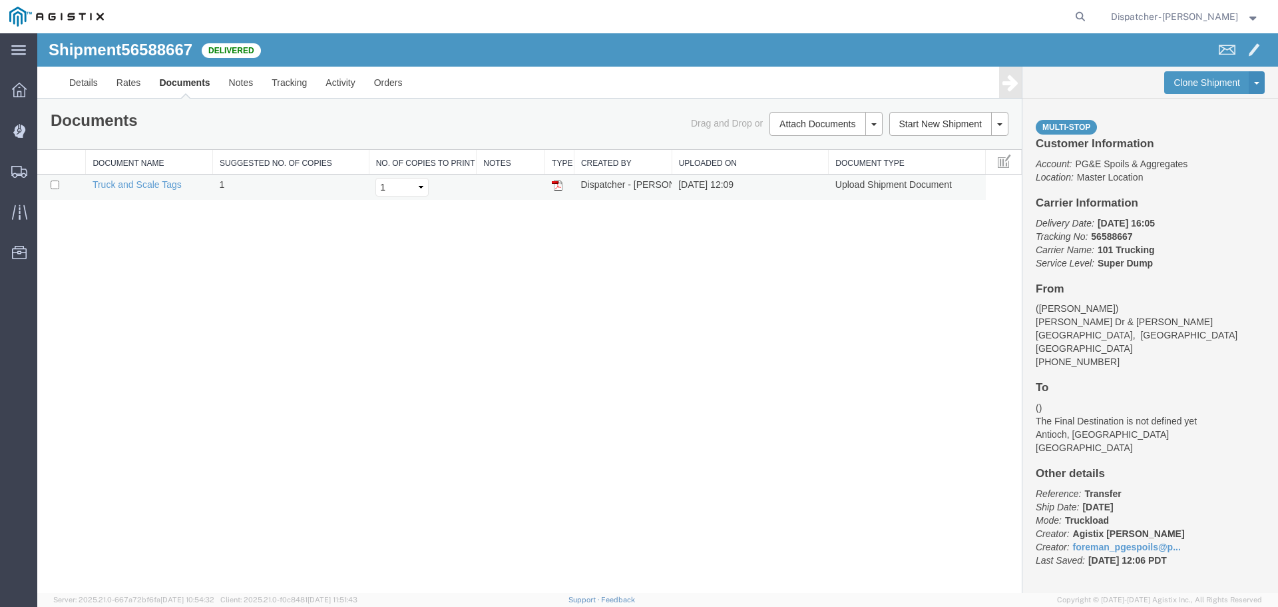
click at [557, 186] on img at bounding box center [557, 185] width 11 height 11
click at [46, 173] on span "Shipments" at bounding box center [41, 171] width 9 height 27
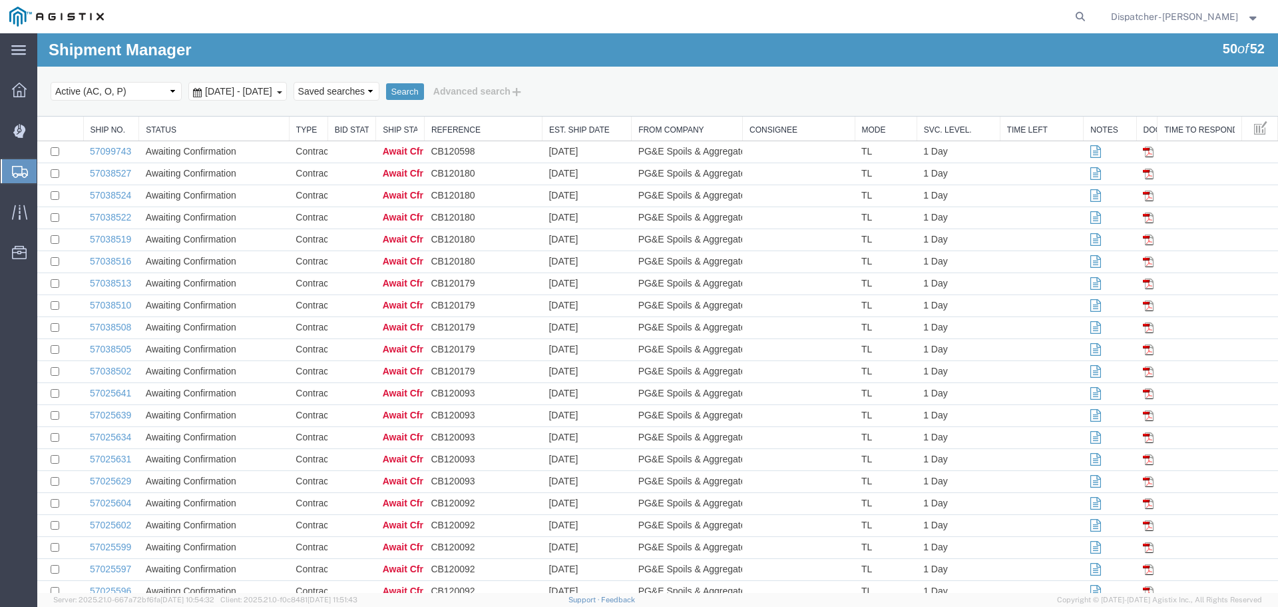
click at [239, 91] on span "[DATE] - [DATE]" at bounding box center [239, 91] width 74 height 11
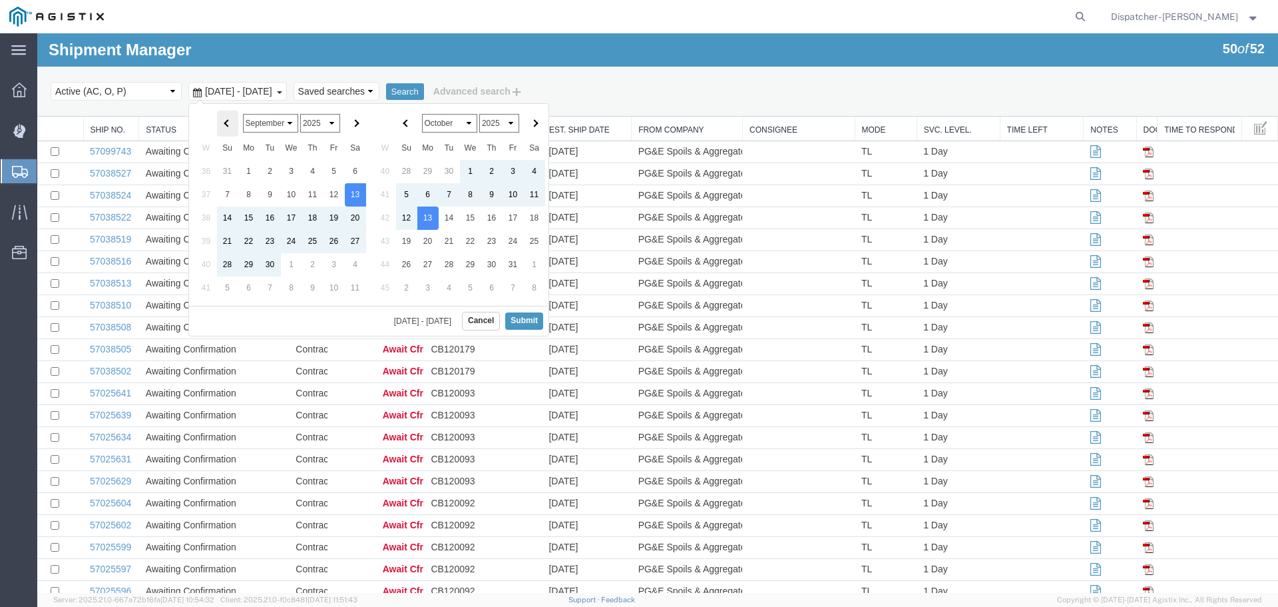
click at [231, 125] on th at bounding box center [227, 124] width 21 height 26
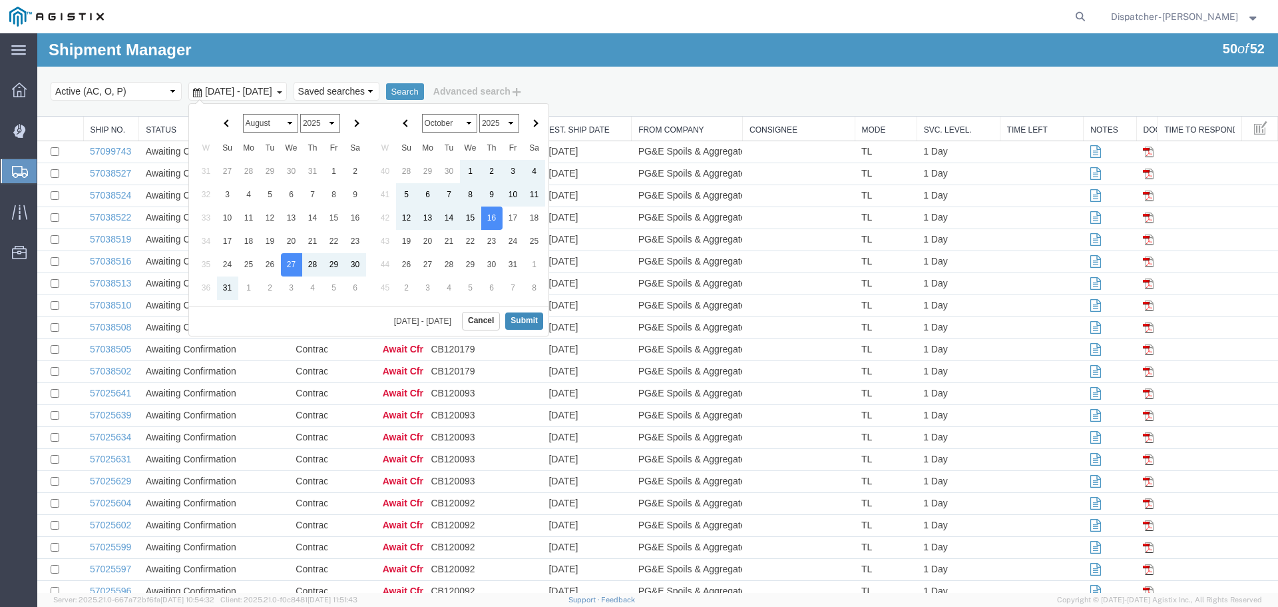
click at [525, 314] on button "Submit" at bounding box center [524, 320] width 38 height 17
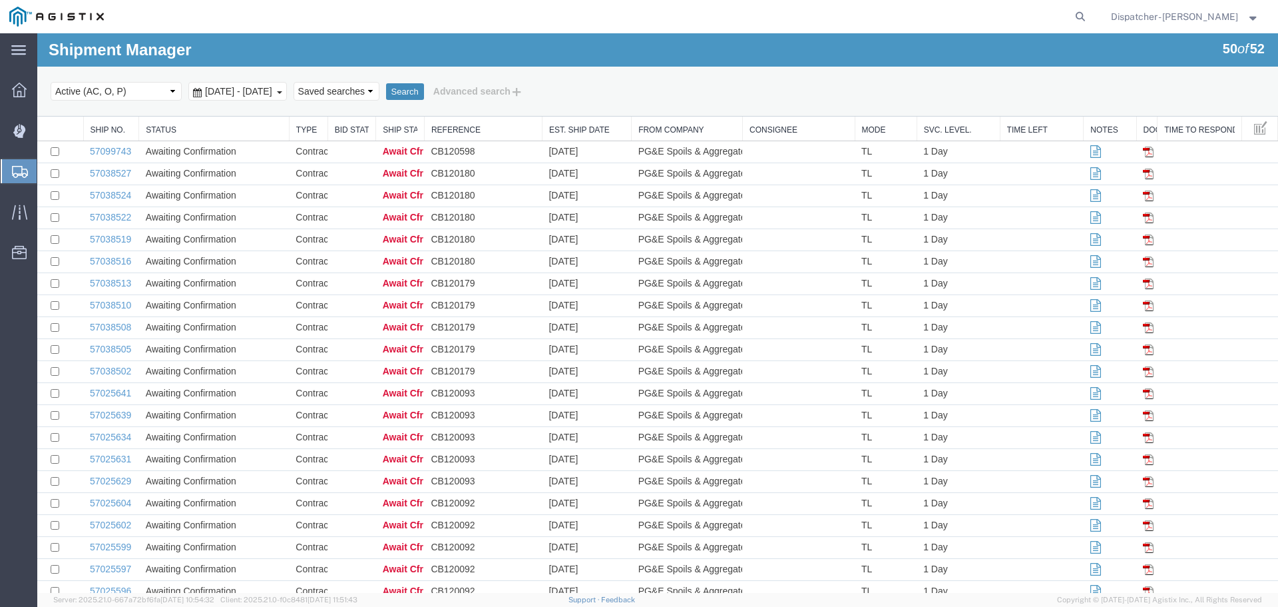
click at [424, 91] on button "Search" at bounding box center [405, 91] width 38 height 17
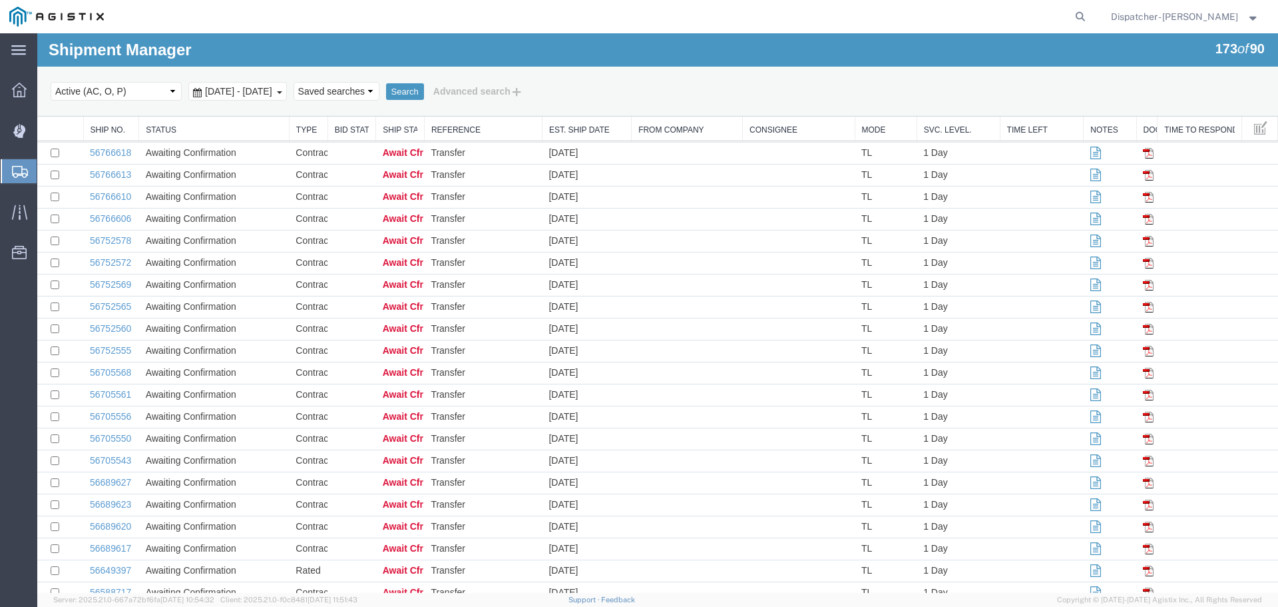
scroll to position [3420, 0]
click at [125, 565] on link "56588671" at bounding box center [110, 567] width 41 height 11
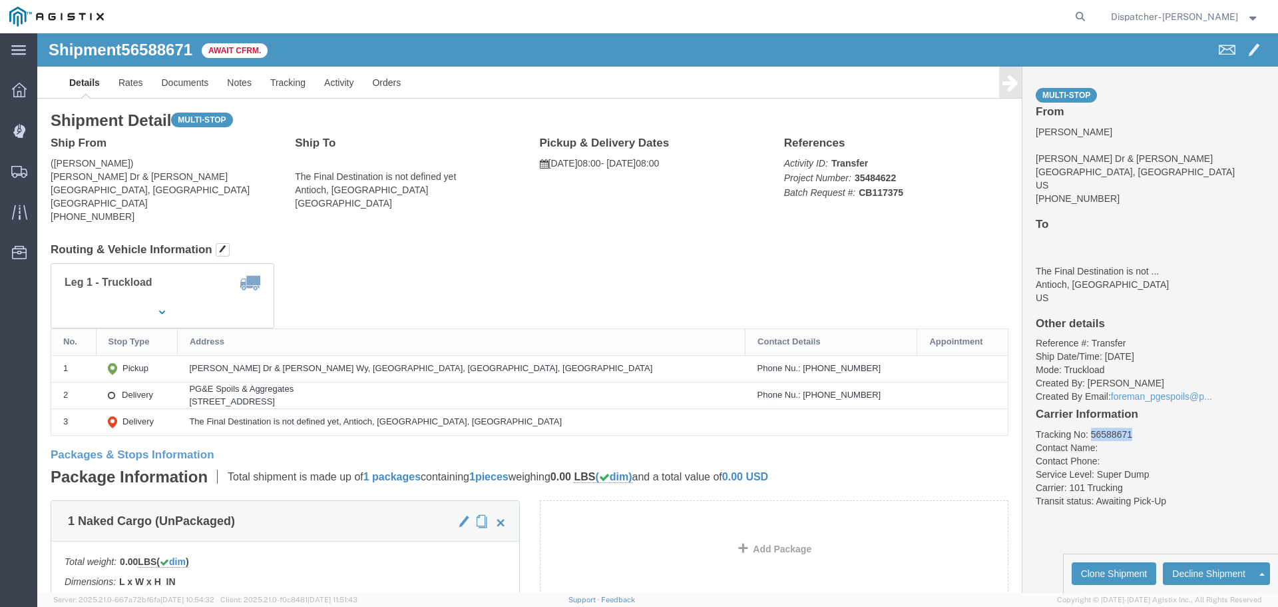
drag, startPoint x: 1091, startPoint y: 392, endPoint x: 1045, endPoint y: 396, distance: 46.1
click div "Multi-stop From [PERSON_NAME] Dr & [PERSON_NAME] Wy [GEOGRAPHIC_DATA], [GEOGRAP…"
copy li "56588671"
click link "Tracking"
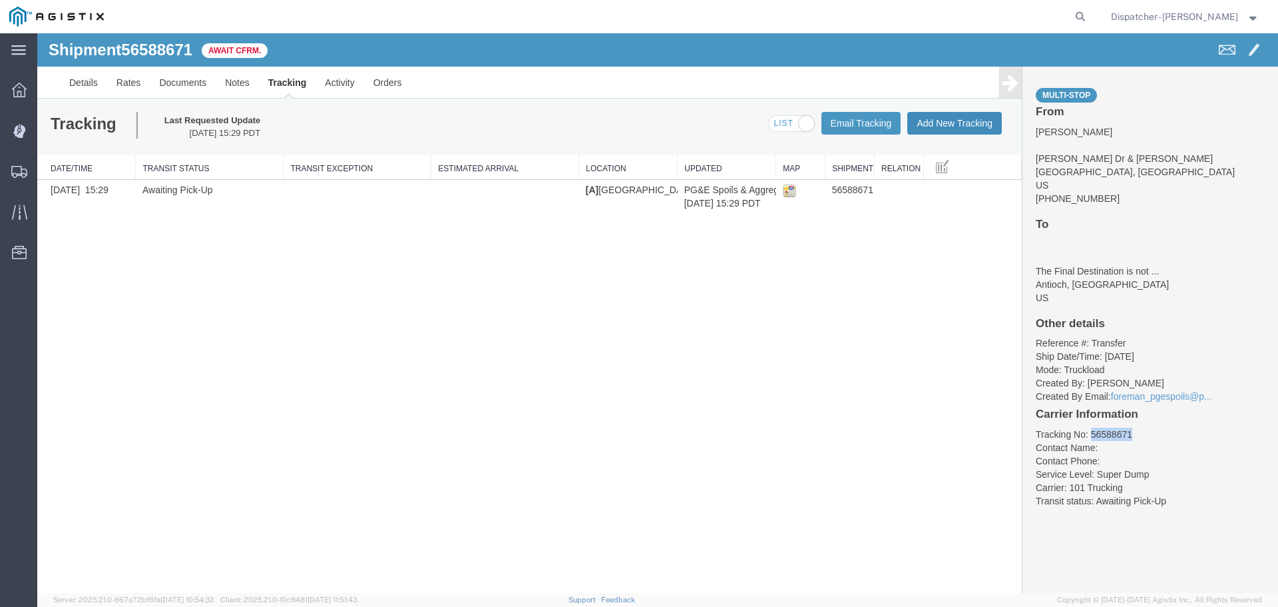
click at [955, 123] on button "Add New Tracking" at bounding box center [955, 123] width 95 height 23
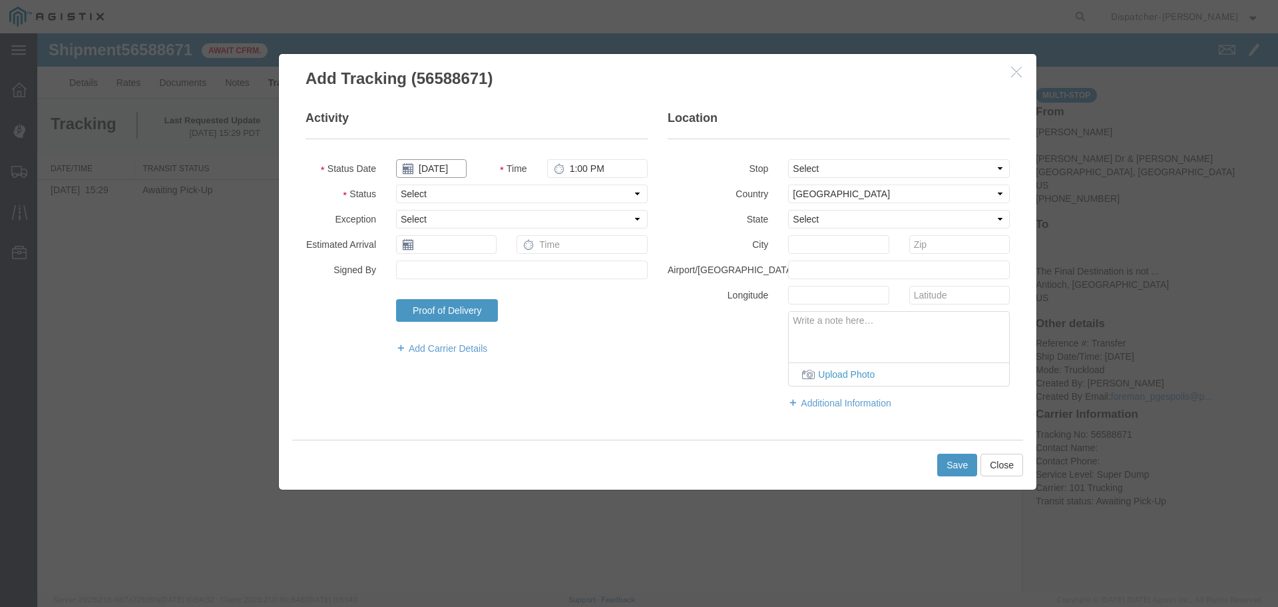
click at [431, 164] on input "[DATE]" at bounding box center [431, 168] width 71 height 19
click at [404, 186] on th at bounding box center [406, 192] width 20 height 20
click at [404, 186] on th at bounding box center [410, 192] width 20 height 20
click at [471, 308] on td "27" at bounding box center [470, 312] width 20 height 20
click at [567, 169] on input "1:00 PM" at bounding box center [597, 168] width 101 height 19
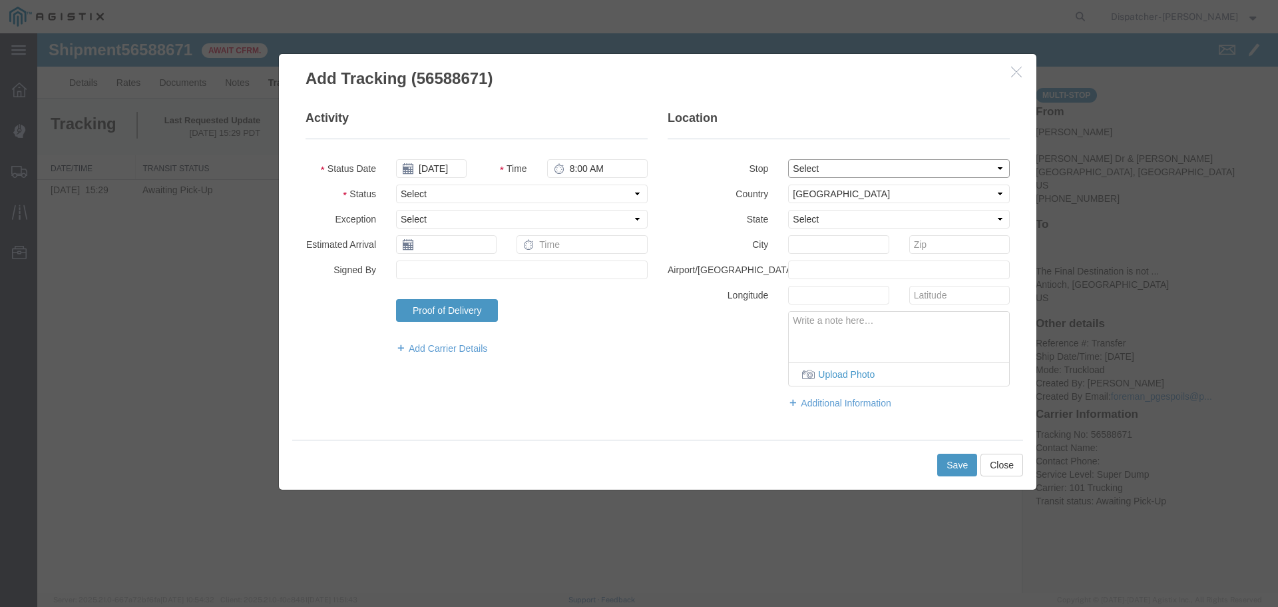
click at [822, 170] on select "Select From: [PERSON_NAME] Dr & [PERSON_NAME] Wy, [GEOGRAPHIC_DATA], [GEOGRAPHI…" at bounding box center [899, 168] width 222 height 19
click at [788, 159] on select "Select From: [PERSON_NAME] Dr & [PERSON_NAME] Wy, [GEOGRAPHIC_DATA], [GEOGRAPHI…" at bounding box center [899, 168] width 222 height 19
click at [526, 192] on select "Select Arrival Notice Available Arrival Notice Imported Arrive at Delivery Loca…" at bounding box center [522, 193] width 252 height 19
click at [396, 184] on select "Select Arrival Notice Available Arrival Notice Imported Arrive at Delivery Loca…" at bounding box center [522, 193] width 252 height 19
click at [674, 424] on div "Activity Status Date [DATE] Time 8:00 AM Status Select Arrival Notice Available…" at bounding box center [658, 265] width 758 height 350
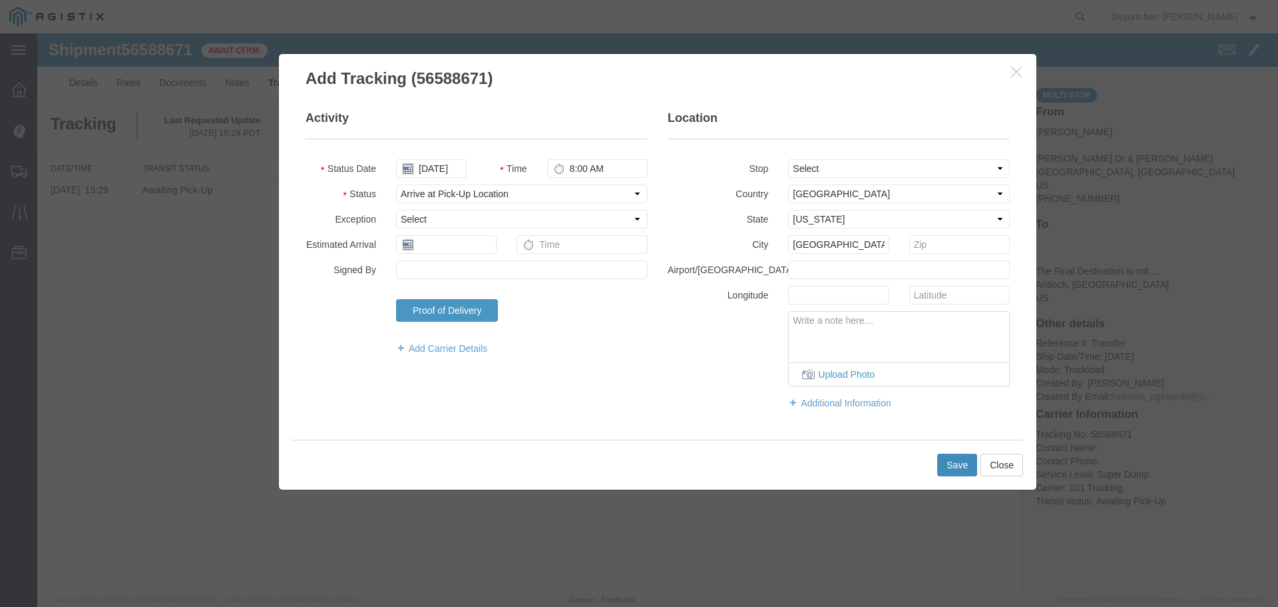
click at [949, 462] on button "Save" at bounding box center [958, 464] width 40 height 23
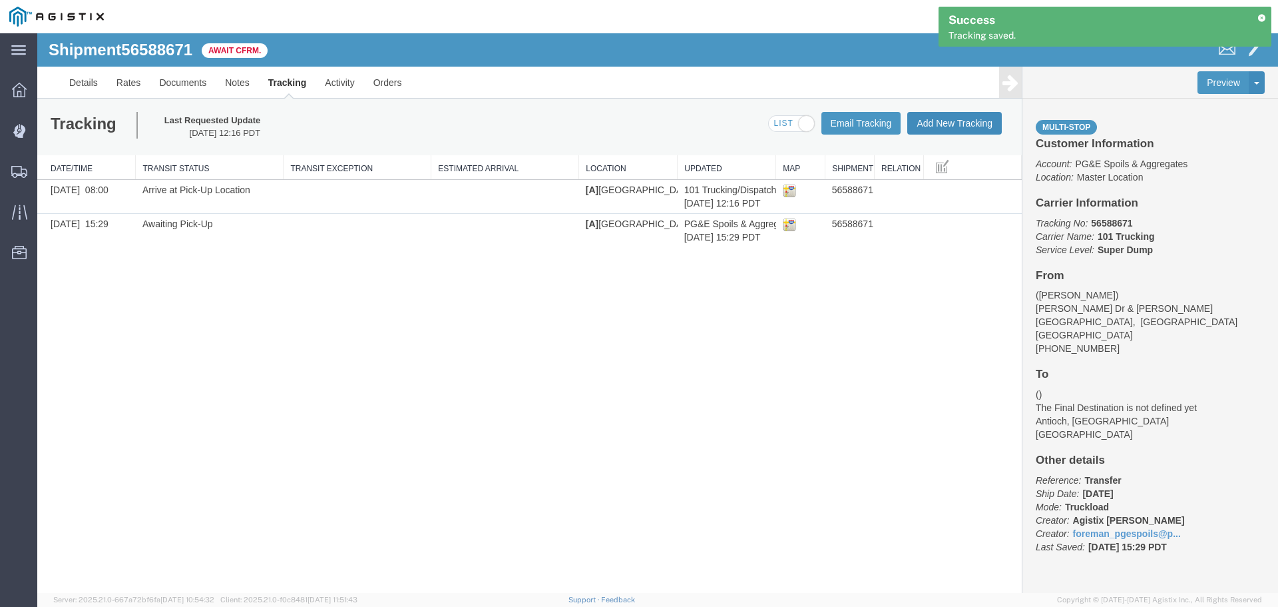
click at [957, 121] on button "Add New Tracking" at bounding box center [955, 123] width 95 height 23
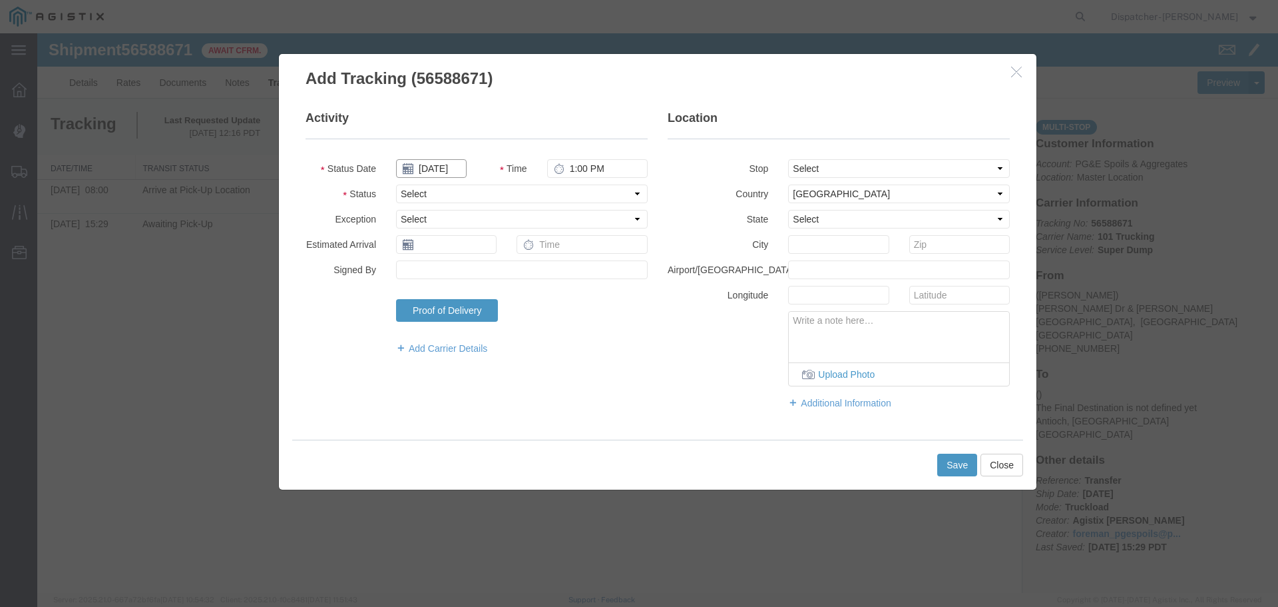
click at [443, 169] on input "[DATE]" at bounding box center [431, 168] width 71 height 19
click at [407, 184] on th at bounding box center [406, 192] width 20 height 20
click at [407, 184] on th at bounding box center [410, 192] width 20 height 20
click at [474, 313] on td "27" at bounding box center [470, 312] width 20 height 20
click at [574, 164] on input "1:00 PM" at bounding box center [597, 168] width 101 height 19
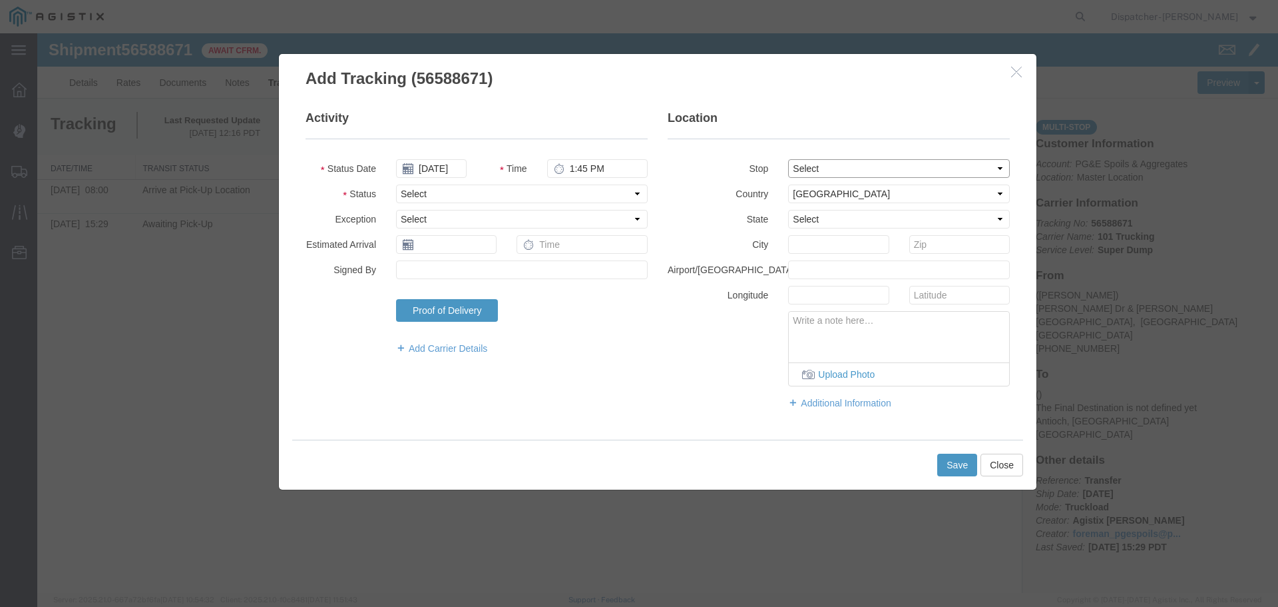
click at [837, 172] on select "Select From: [PERSON_NAME] Dr & [PERSON_NAME] Wy, [GEOGRAPHIC_DATA], [GEOGRAPHI…" at bounding box center [899, 168] width 222 height 19
click at [788, 159] on select "Select From: [PERSON_NAME] Dr & [PERSON_NAME] Wy, [GEOGRAPHIC_DATA], [GEOGRAPHI…" at bounding box center [899, 168] width 222 height 19
click at [509, 196] on select "Select Arrival Notice Available Arrival Notice Imported Arrive at Delivery Loca…" at bounding box center [522, 193] width 252 height 19
click at [396, 184] on select "Select Arrival Notice Available Arrival Notice Imported Arrive at Delivery Loca…" at bounding box center [522, 193] width 252 height 19
click at [942, 463] on button "Save" at bounding box center [958, 464] width 40 height 23
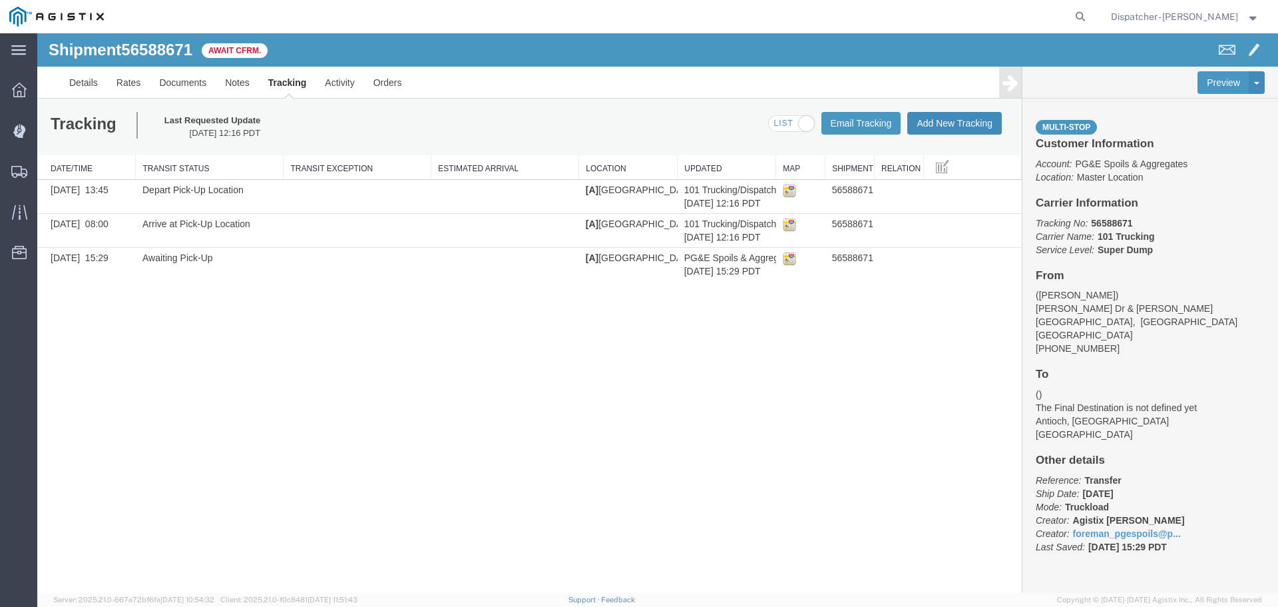
click at [950, 127] on button "Add New Tracking" at bounding box center [955, 123] width 95 height 23
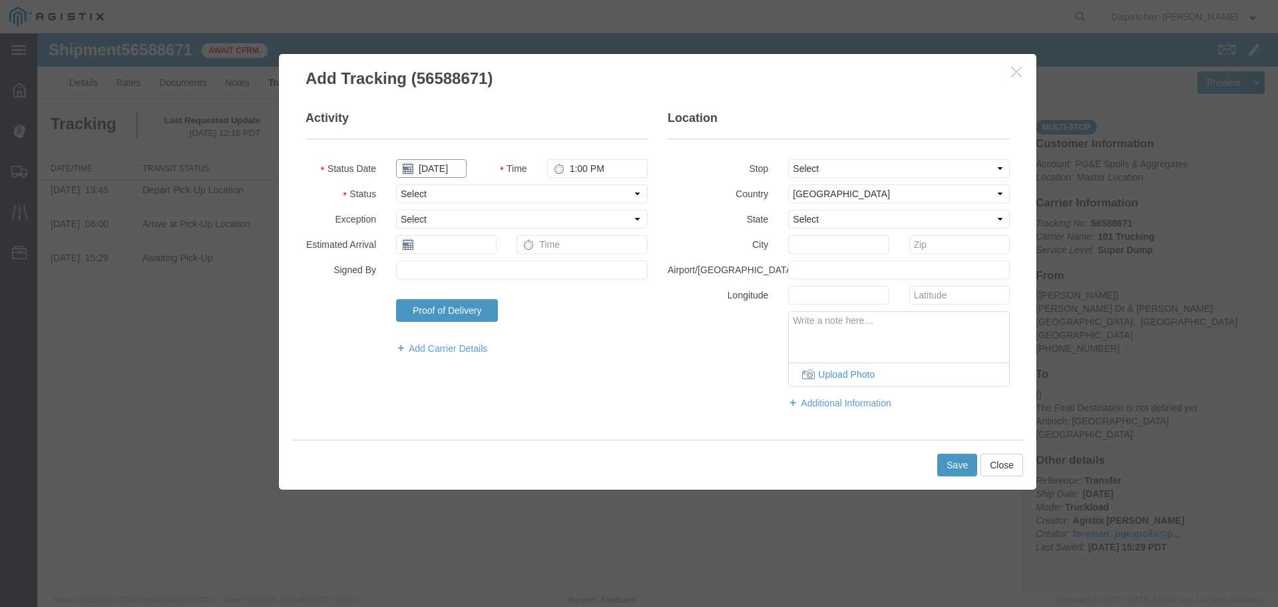
click at [445, 172] on input "[DATE]" at bounding box center [431, 168] width 71 height 19
click at [408, 193] on th at bounding box center [406, 192] width 20 height 20
click at [409, 193] on icon at bounding box center [410, 192] width 3 height 9
click at [469, 308] on td "27" at bounding box center [470, 312] width 20 height 20
click at [571, 166] on input "1:00 PM" at bounding box center [597, 168] width 101 height 19
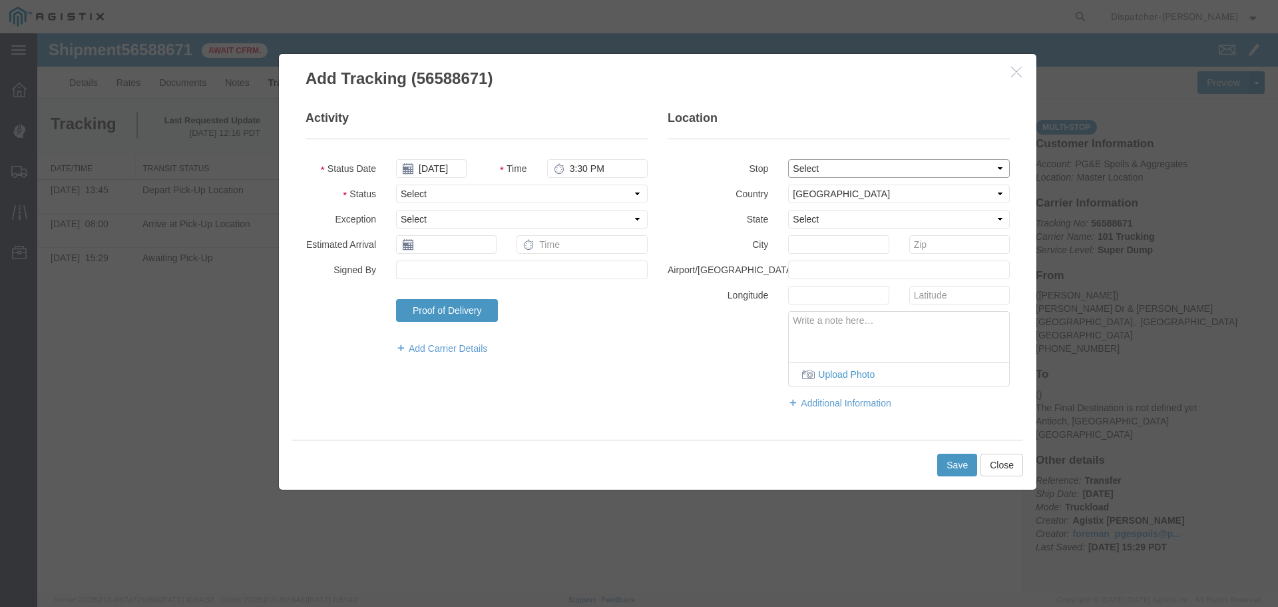
click at [869, 164] on select "Select From: [PERSON_NAME] Dr & [PERSON_NAME] Wy, [GEOGRAPHIC_DATA], [GEOGRAPHI…" at bounding box center [899, 168] width 222 height 19
click at [788, 159] on select "Select From: [PERSON_NAME] Dr & [PERSON_NAME] Wy, [GEOGRAPHIC_DATA], [GEOGRAPHI…" at bounding box center [899, 168] width 222 height 19
click at [460, 191] on select "Select Arrival Notice Available Arrival Notice Imported Arrive at Delivery Loca…" at bounding box center [522, 193] width 252 height 19
click at [396, 184] on select "Select Arrival Notice Available Arrival Notice Imported Arrive at Delivery Loca…" at bounding box center [522, 193] width 252 height 19
click at [953, 465] on button "Save" at bounding box center [958, 464] width 40 height 23
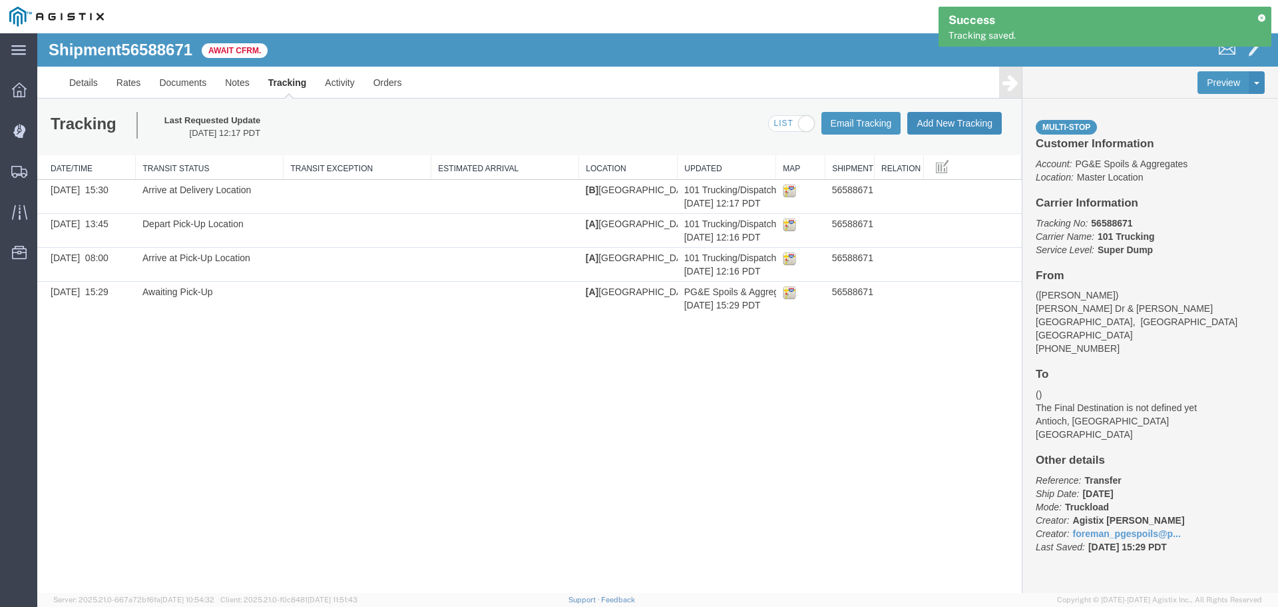
click at [951, 125] on button "Add New Tracking" at bounding box center [955, 123] width 95 height 23
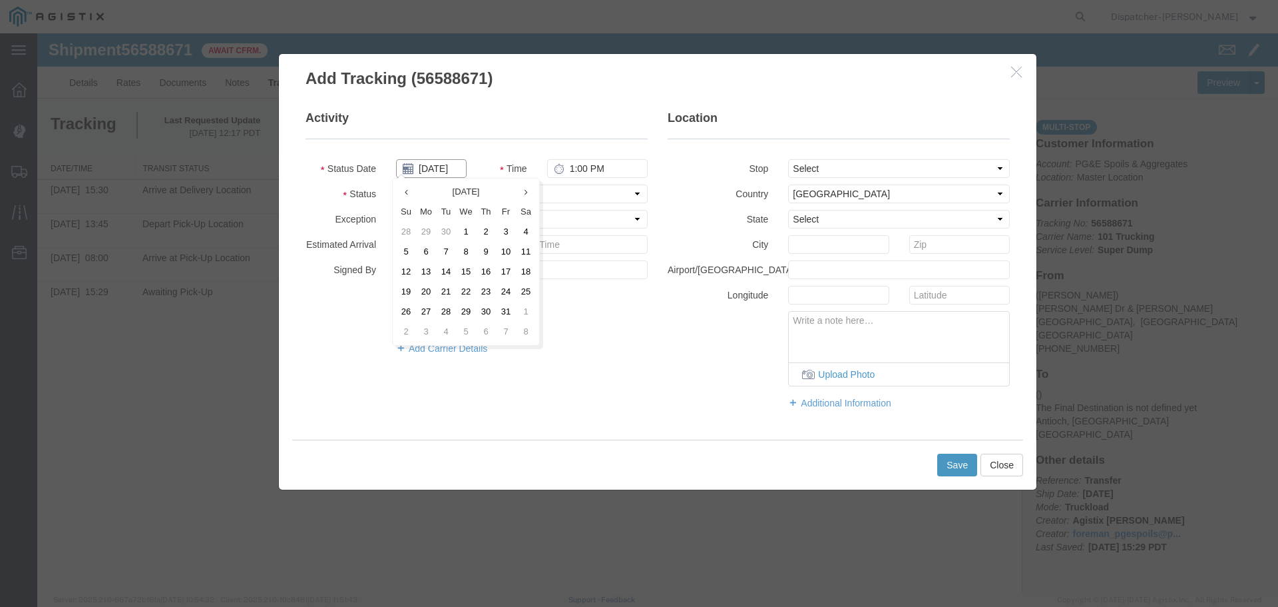
click at [429, 165] on input "[DATE]" at bounding box center [431, 168] width 71 height 19
click at [400, 190] on th at bounding box center [406, 192] width 20 height 20
click at [400, 190] on th at bounding box center [410, 192] width 20 height 20
click at [475, 310] on td "27" at bounding box center [470, 312] width 20 height 20
click at [570, 168] on input "1:00 PM" at bounding box center [597, 168] width 101 height 19
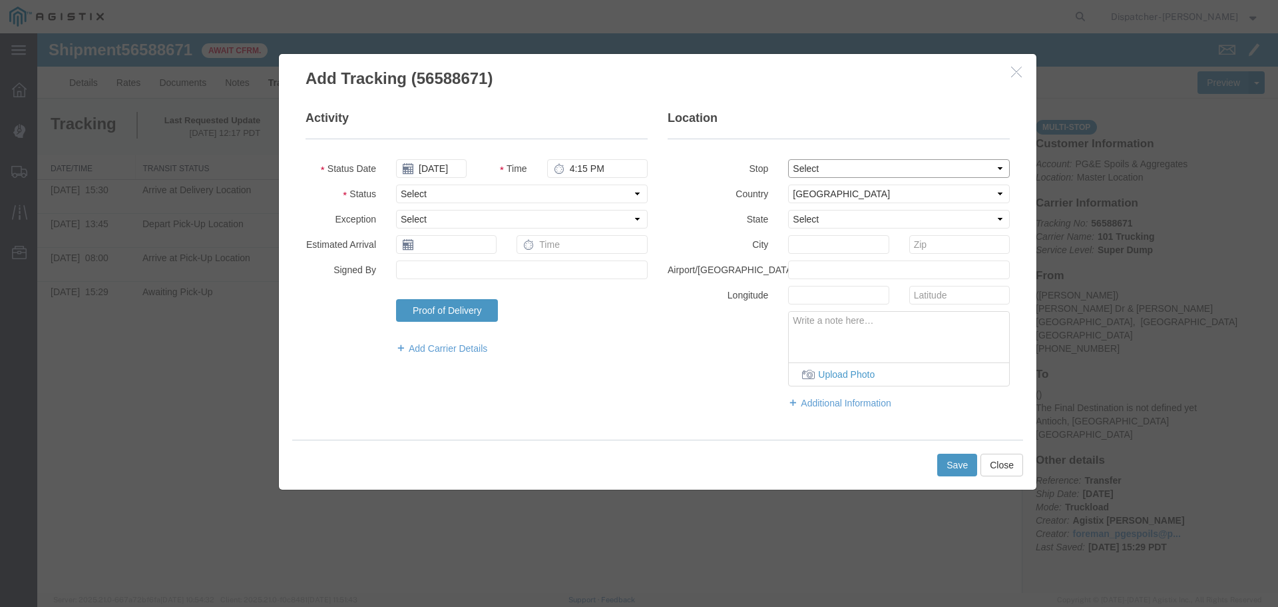
click at [810, 170] on select "Select From: [PERSON_NAME] Dr & [PERSON_NAME] Wy, [GEOGRAPHIC_DATA], [GEOGRAPHI…" at bounding box center [899, 168] width 222 height 19
click at [788, 159] on select "Select From: [PERSON_NAME] Dr & [PERSON_NAME] Wy, [GEOGRAPHIC_DATA], [GEOGRAPHI…" at bounding box center [899, 168] width 222 height 19
click at [475, 198] on select "Select Arrival Notice Available Arrival Notice Imported Arrive at Delivery Loca…" at bounding box center [522, 193] width 252 height 19
click at [396, 184] on select "Select Arrival Notice Available Arrival Notice Imported Arrive at Delivery Loca…" at bounding box center [522, 193] width 252 height 19
click at [950, 471] on button "Save" at bounding box center [958, 464] width 40 height 23
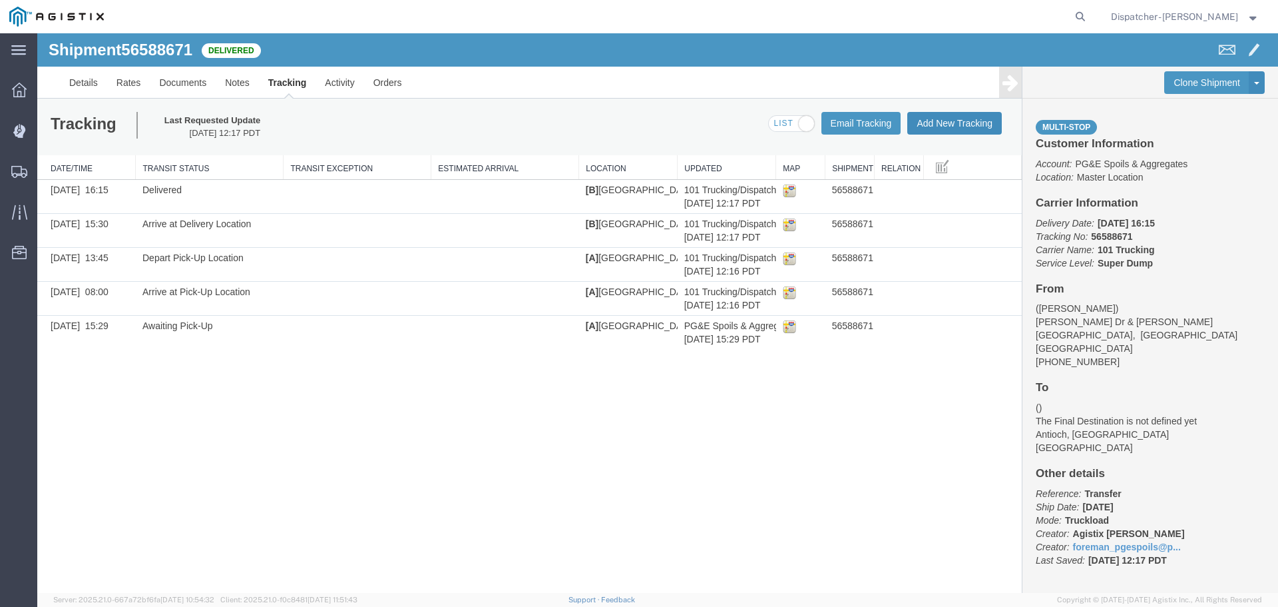
click at [942, 120] on button "Add New Tracking" at bounding box center [955, 123] width 95 height 23
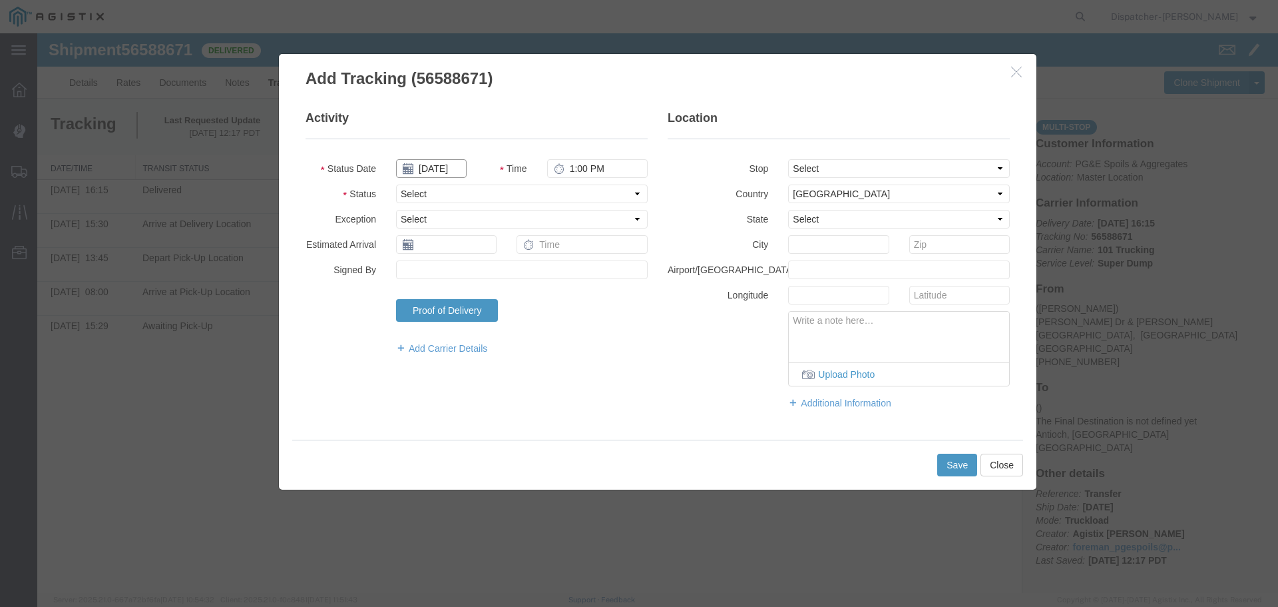
click at [425, 165] on input "[DATE]" at bounding box center [431, 168] width 71 height 19
click at [409, 193] on th at bounding box center [406, 192] width 20 height 20
click at [409, 193] on icon at bounding box center [410, 192] width 3 height 9
click at [466, 312] on td "27" at bounding box center [470, 312] width 20 height 20
click at [585, 166] on input "1:00 PM" at bounding box center [597, 168] width 101 height 19
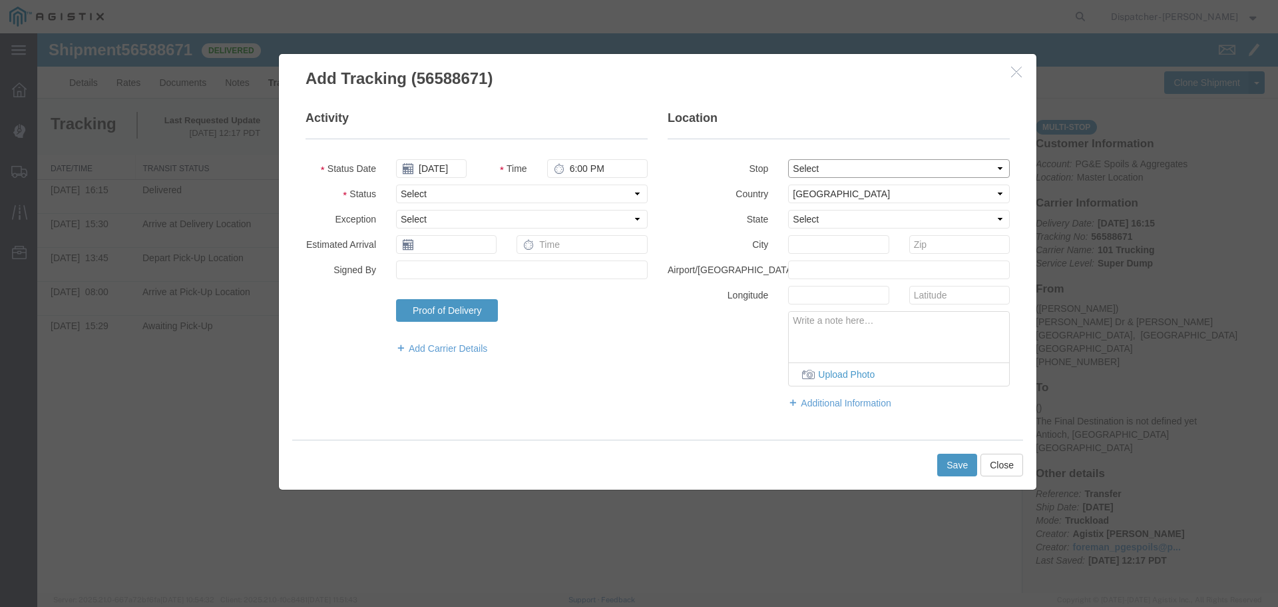
click at [812, 169] on select "Select From: [PERSON_NAME] Dr & [PERSON_NAME] Wy, [GEOGRAPHIC_DATA], [GEOGRAPHI…" at bounding box center [899, 168] width 222 height 19
click at [788, 159] on select "Select From: [PERSON_NAME] Dr & [PERSON_NAME] Wy, [GEOGRAPHIC_DATA], [GEOGRAPHI…" at bounding box center [899, 168] width 222 height 19
click at [493, 196] on select "Select Arrival Notice Available Arrival Notice Imported Arrive at Delivery Loca…" at bounding box center [522, 193] width 252 height 19
click at [396, 184] on select "Select Arrival Notice Available Arrival Notice Imported Arrive at Delivery Loca…" at bounding box center [522, 193] width 252 height 19
click at [956, 459] on button "Save" at bounding box center [958, 464] width 40 height 23
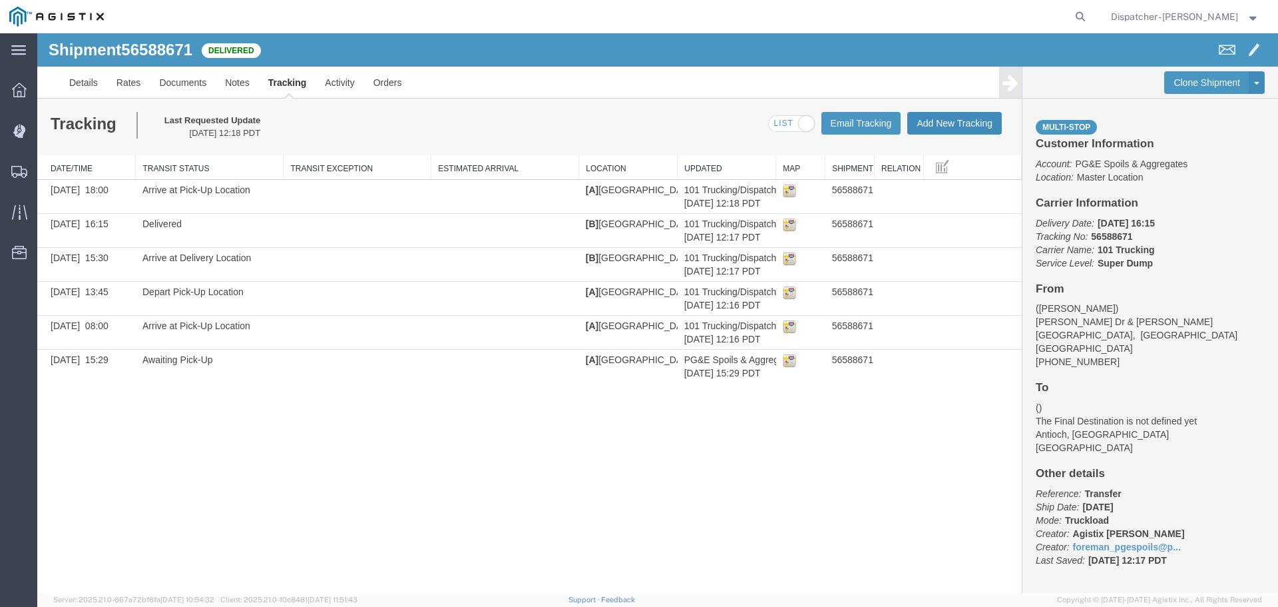
click at [953, 121] on button "Add New Tracking" at bounding box center [955, 123] width 95 height 23
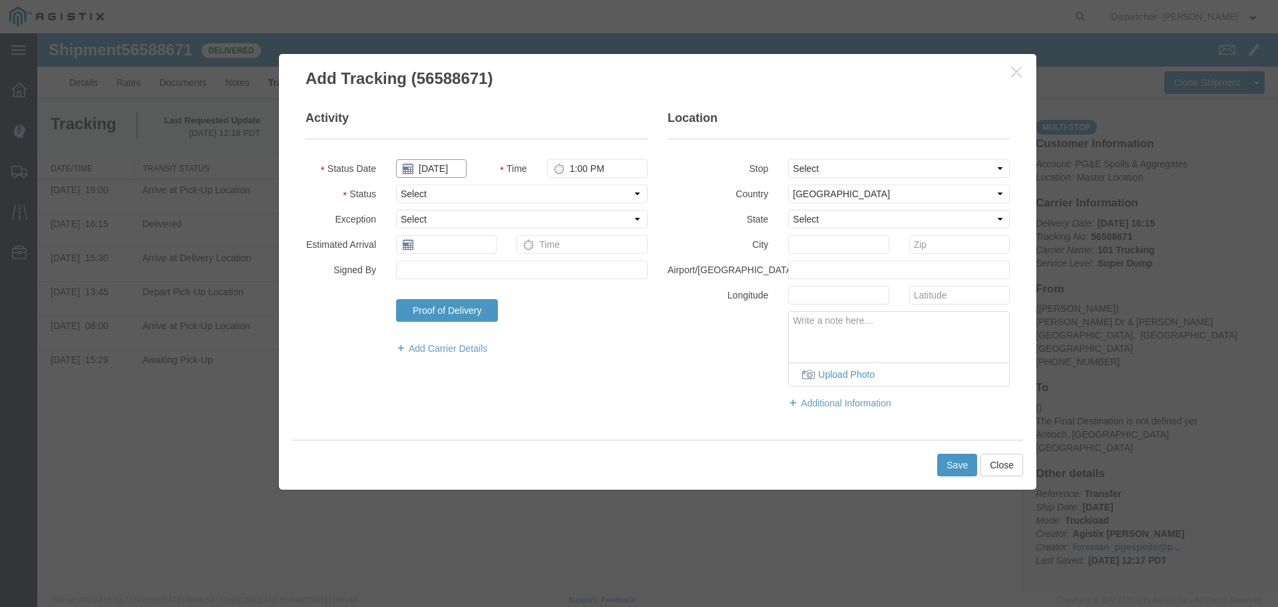
click at [447, 168] on input "[DATE]" at bounding box center [431, 168] width 71 height 19
click at [405, 194] on icon at bounding box center [406, 192] width 3 height 9
click at [405, 194] on th at bounding box center [410, 192] width 20 height 20
click at [468, 312] on td "27" at bounding box center [470, 312] width 20 height 20
click at [572, 168] on input "1:00 PM" at bounding box center [597, 168] width 101 height 19
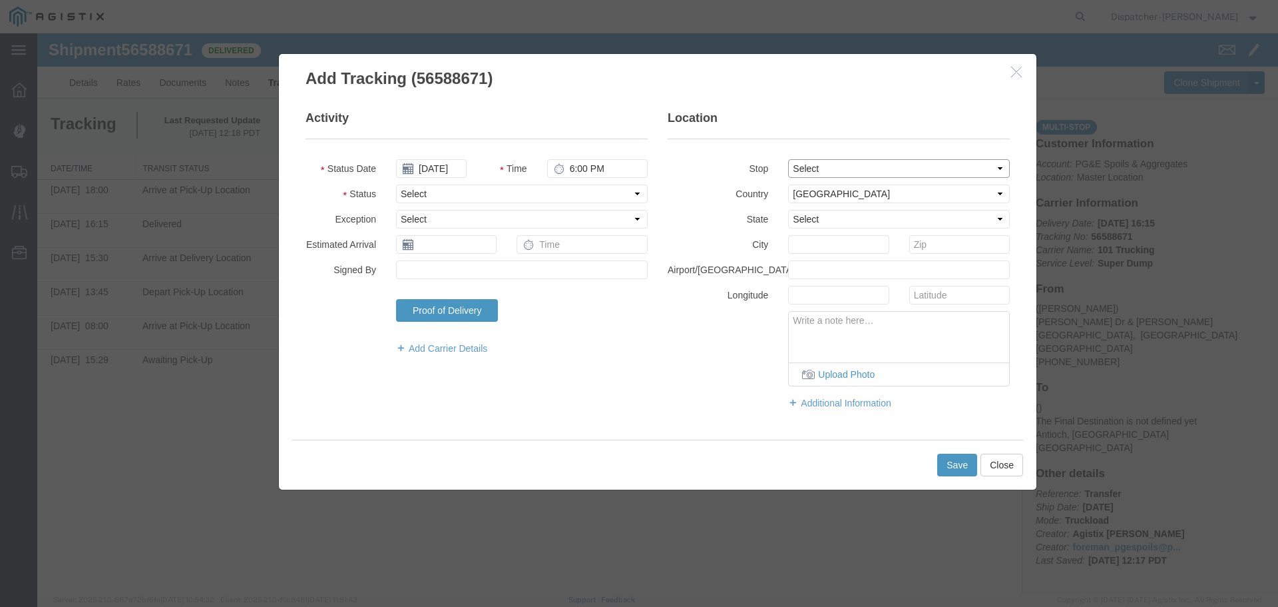
click at [837, 167] on select "Select From: [PERSON_NAME] Dr & [PERSON_NAME] Wy, [GEOGRAPHIC_DATA], [GEOGRAPHI…" at bounding box center [899, 168] width 222 height 19
click at [788, 159] on select "Select From: [PERSON_NAME] Dr & [PERSON_NAME] Wy, [GEOGRAPHIC_DATA], [GEOGRAPHI…" at bounding box center [899, 168] width 222 height 19
click at [509, 198] on select "Select Arrival Notice Available Arrival Notice Imported Arrive at Delivery Loca…" at bounding box center [522, 193] width 252 height 19
click at [396, 184] on select "Select Arrival Notice Available Arrival Notice Imported Arrive at Delivery Loca…" at bounding box center [522, 193] width 252 height 19
click at [940, 459] on button "Save" at bounding box center [958, 464] width 40 height 23
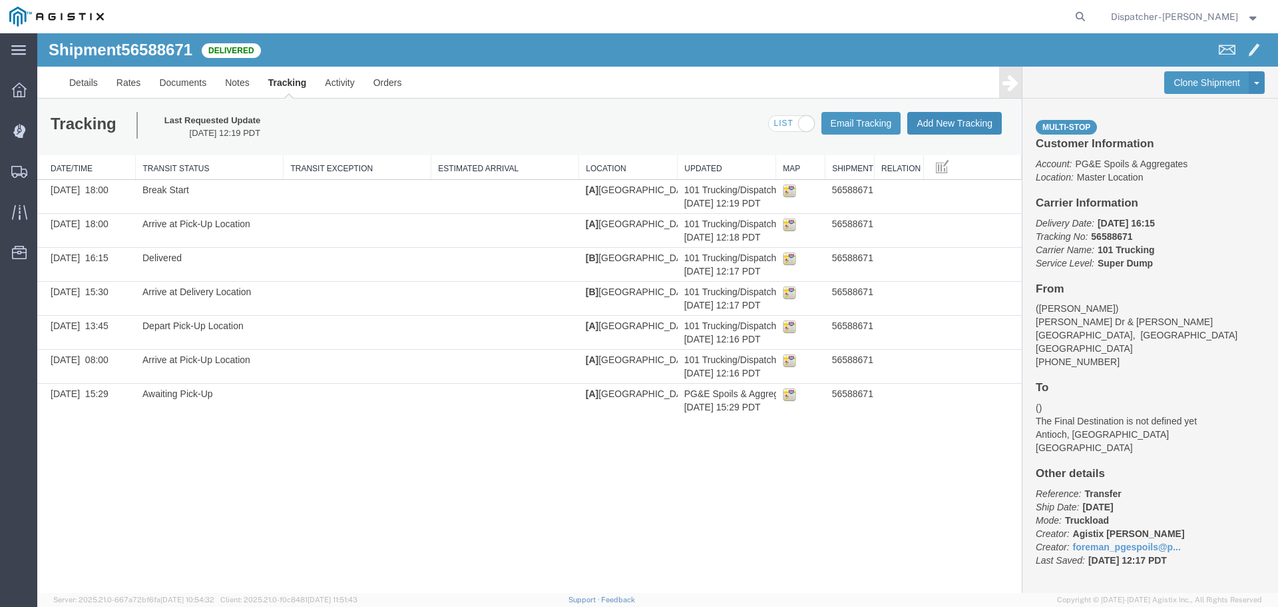
click at [940, 123] on button "Add New Tracking" at bounding box center [955, 123] width 95 height 23
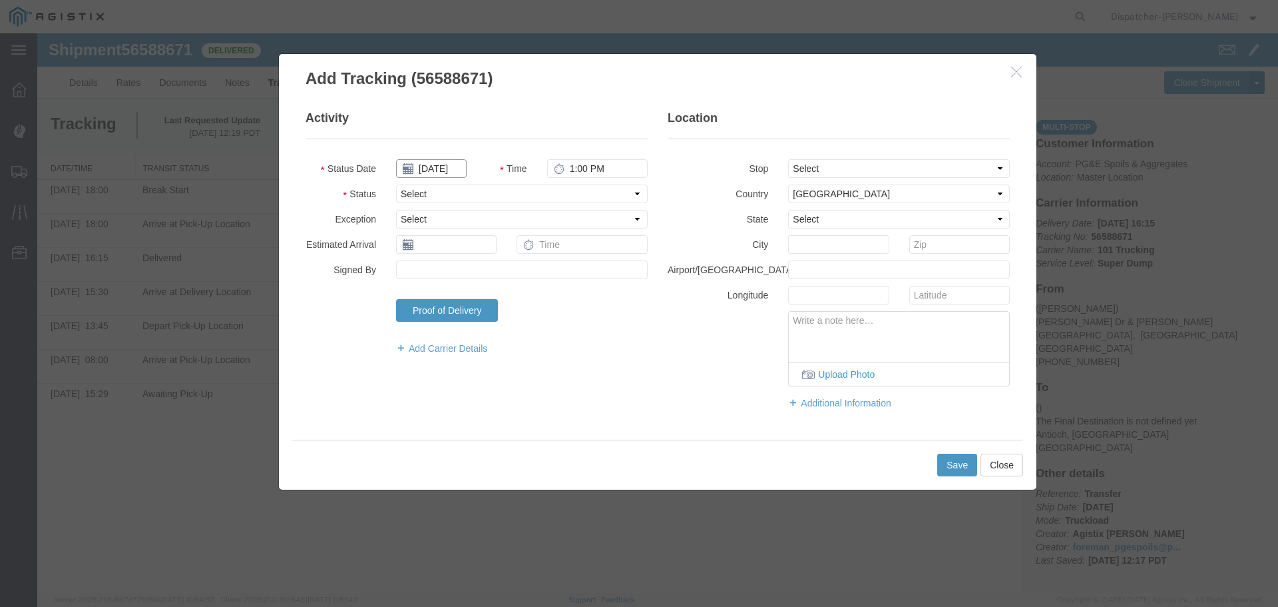
click at [435, 170] on input "[DATE]" at bounding box center [431, 168] width 71 height 19
drag, startPoint x: 418, startPoint y: 192, endPoint x: 409, endPoint y: 192, distance: 9.3
click at [409, 192] on tr "[DATE]" at bounding box center [466, 192] width 140 height 20
click at [407, 192] on th at bounding box center [410, 192] width 20 height 20
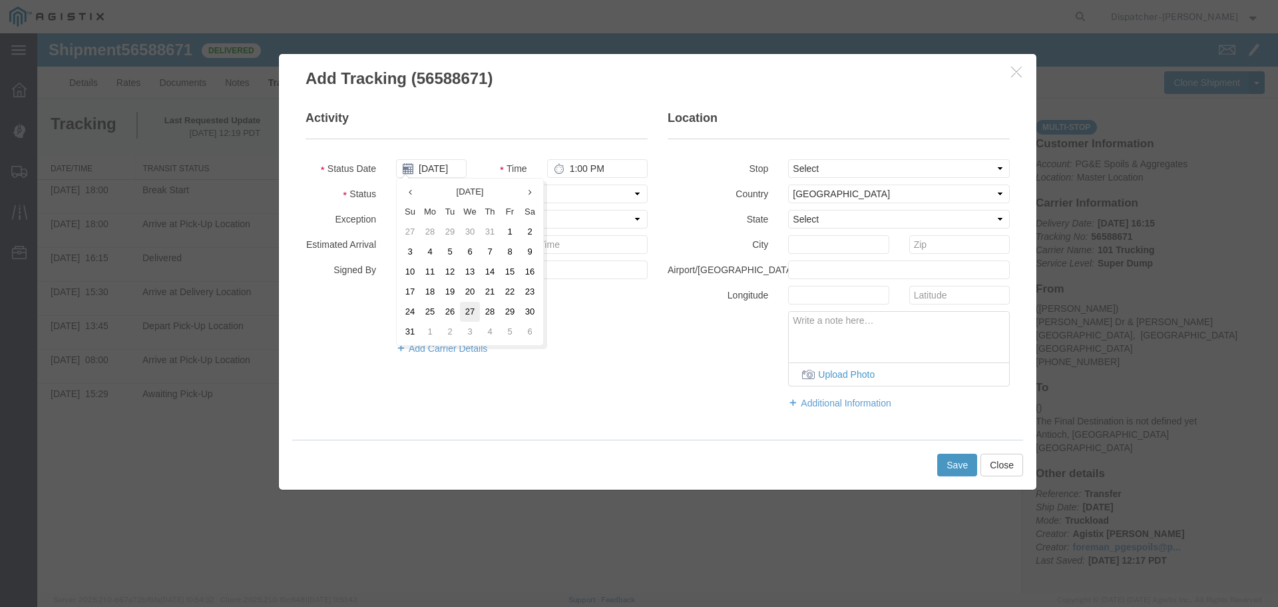
click at [470, 310] on td "27" at bounding box center [470, 312] width 20 height 20
click at [570, 166] on input "1:00 PM" at bounding box center [597, 168] width 101 height 19
click at [826, 167] on select "Select From: [PERSON_NAME] Dr & [PERSON_NAME] Wy, [GEOGRAPHIC_DATA], [GEOGRAPHI…" at bounding box center [899, 168] width 222 height 19
click at [788, 159] on select "Select From: [PERSON_NAME] Dr & [PERSON_NAME] Wy, [GEOGRAPHIC_DATA], [GEOGRAPHI…" at bounding box center [899, 168] width 222 height 19
click at [450, 189] on select "Select Arrival Notice Available Arrival Notice Imported Arrive at Delivery Loca…" at bounding box center [522, 193] width 252 height 19
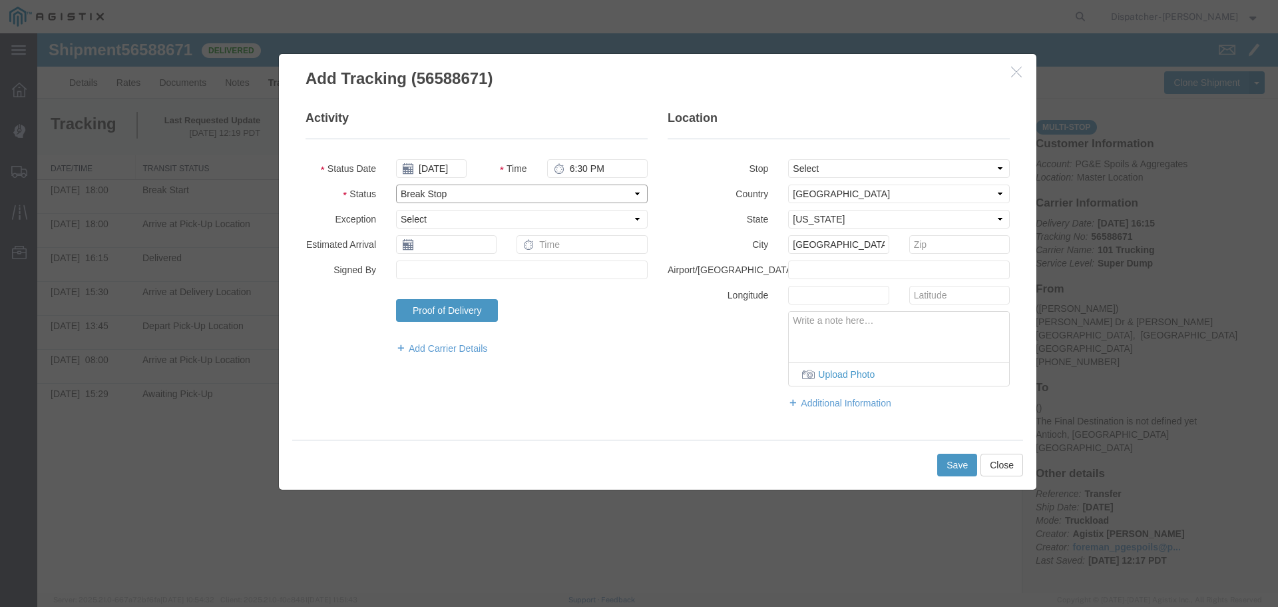
click at [396, 184] on select "Select Arrival Notice Available Arrival Notice Imported Arrive at Delivery Loca…" at bounding box center [522, 193] width 252 height 19
click at [952, 465] on button "Save" at bounding box center [958, 464] width 40 height 23
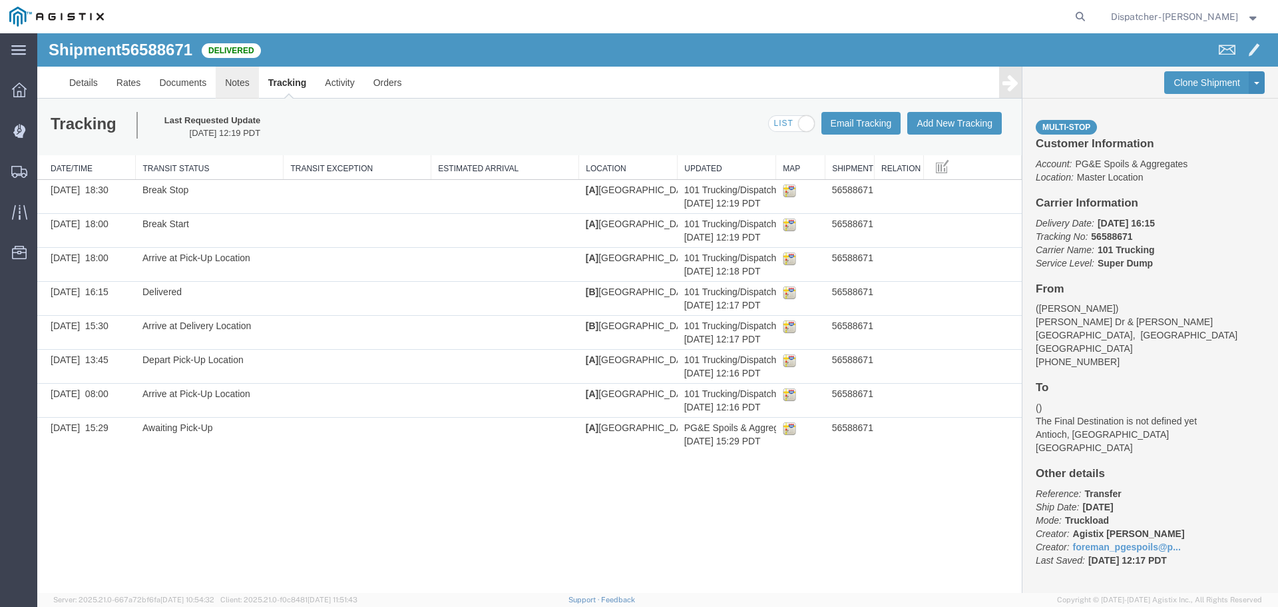
click at [241, 91] on link "Notes" at bounding box center [237, 83] width 43 height 32
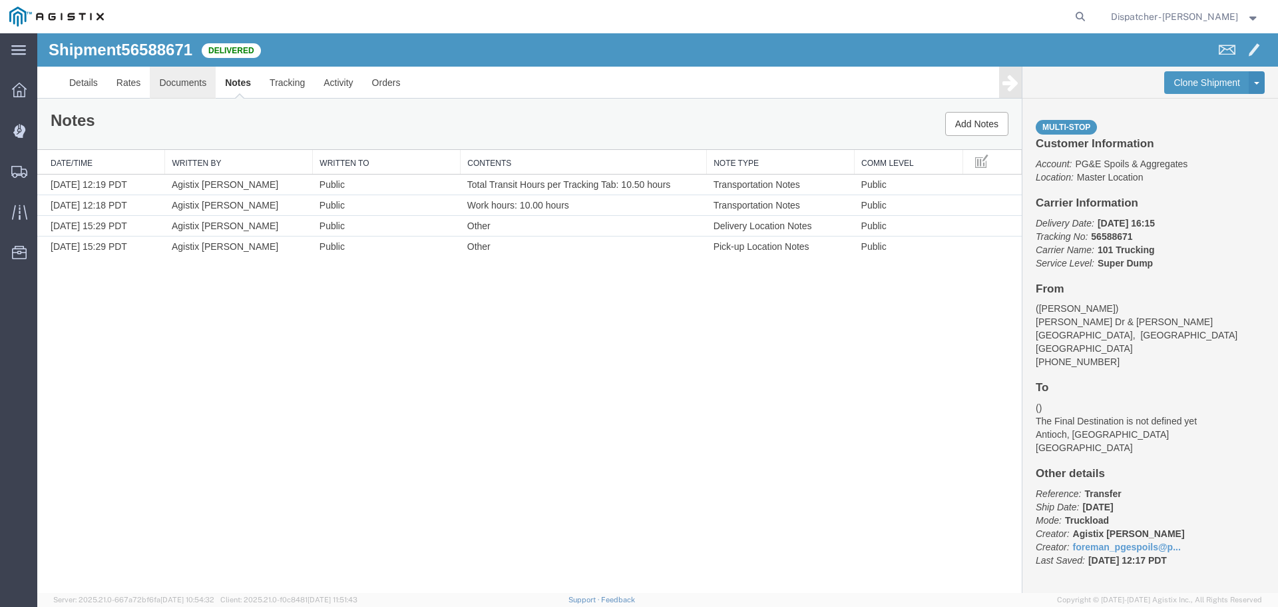
click at [183, 85] on link "Documents" at bounding box center [183, 83] width 66 height 32
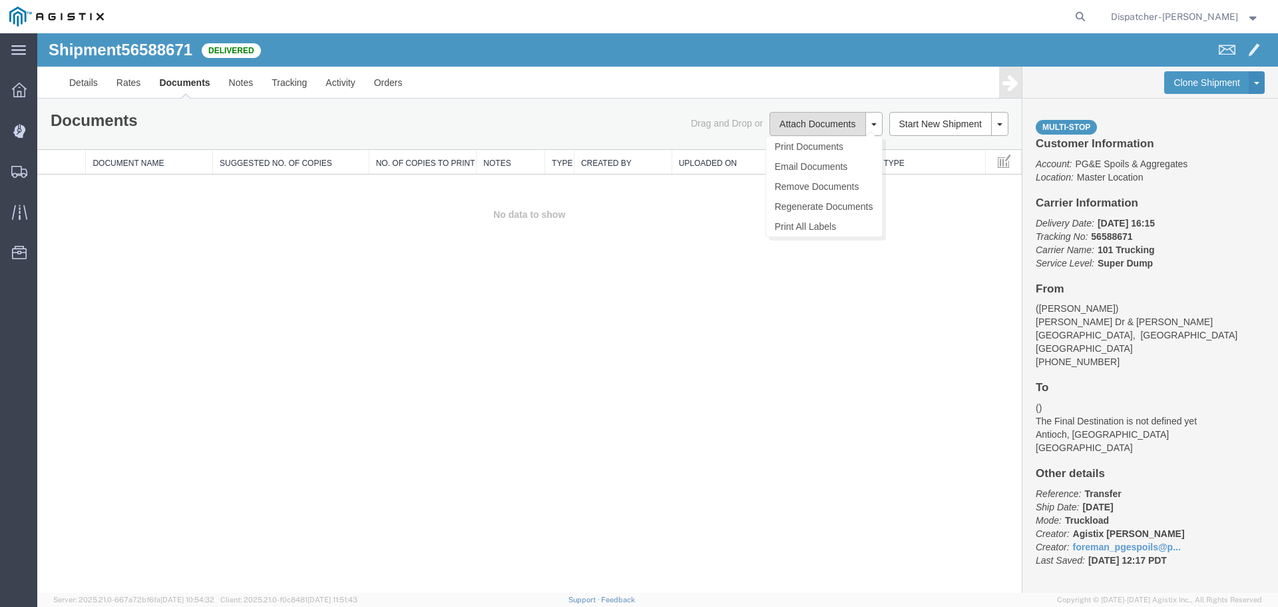
click at [812, 123] on button "Attach Documents" at bounding box center [818, 124] width 96 height 24
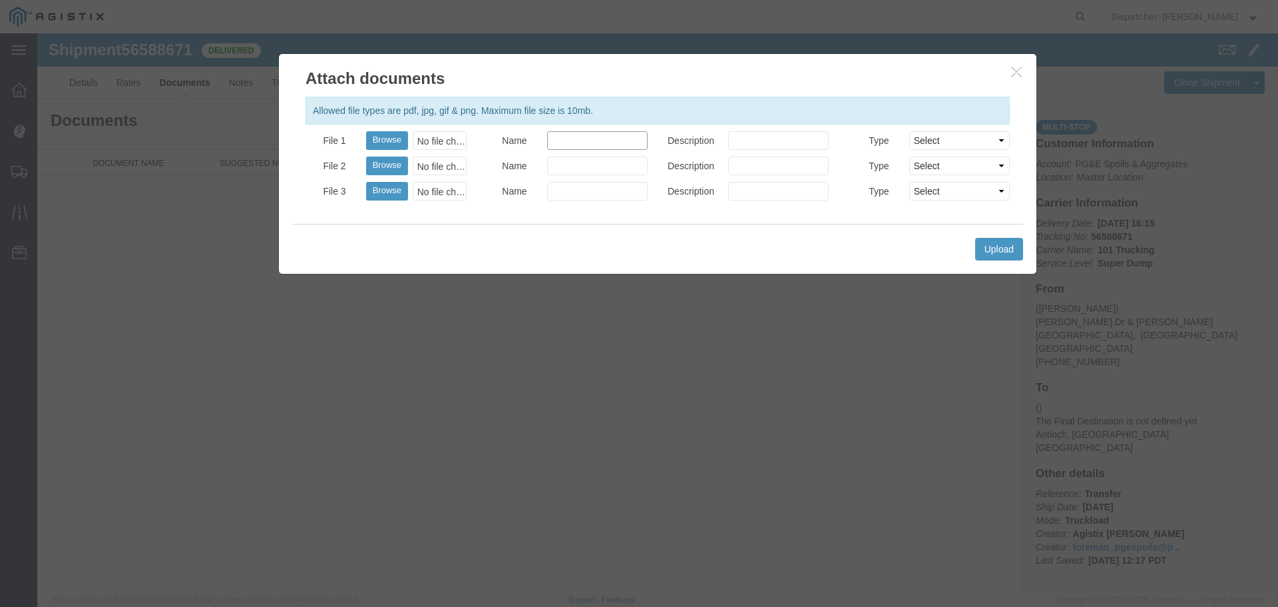
click at [645, 144] on input "Name" at bounding box center [597, 140] width 101 height 19
click at [625, 142] on input "Name" at bounding box center [597, 140] width 101 height 19
click at [393, 134] on button "Browse" at bounding box center [387, 140] width 42 height 19
click at [1011, 250] on button "Upload" at bounding box center [999, 249] width 48 height 23
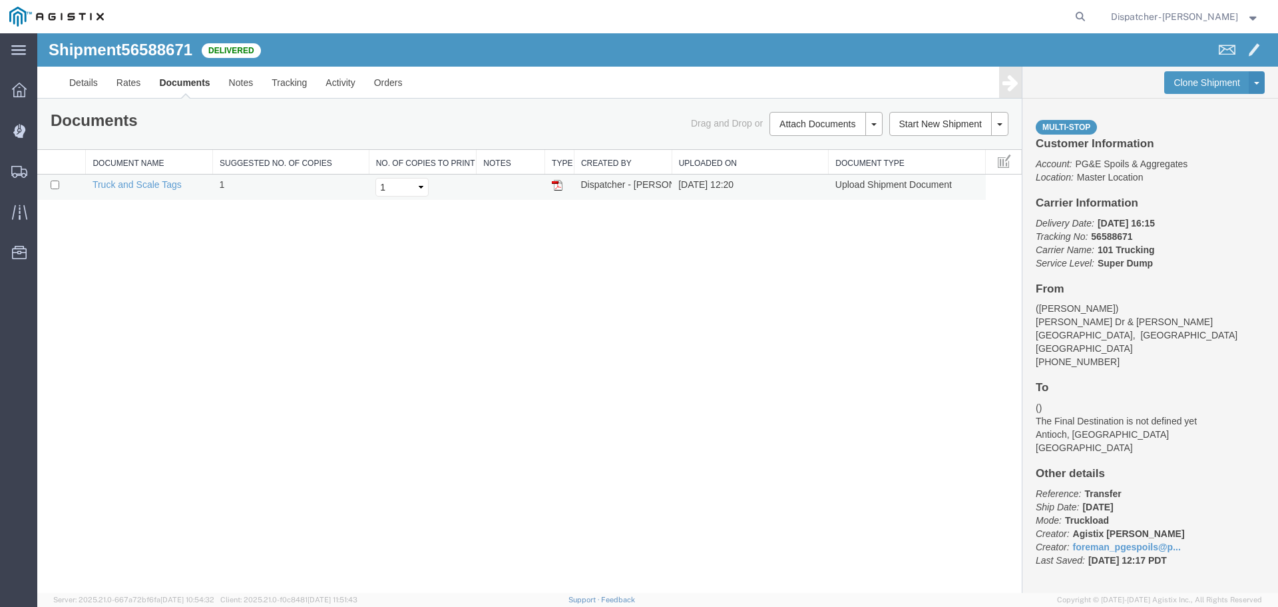
click at [555, 182] on img at bounding box center [557, 185] width 11 height 11
click at [46, 166] on span "Shipments" at bounding box center [41, 171] width 9 height 27
